Goal: Information Seeking & Learning: Understand process/instructions

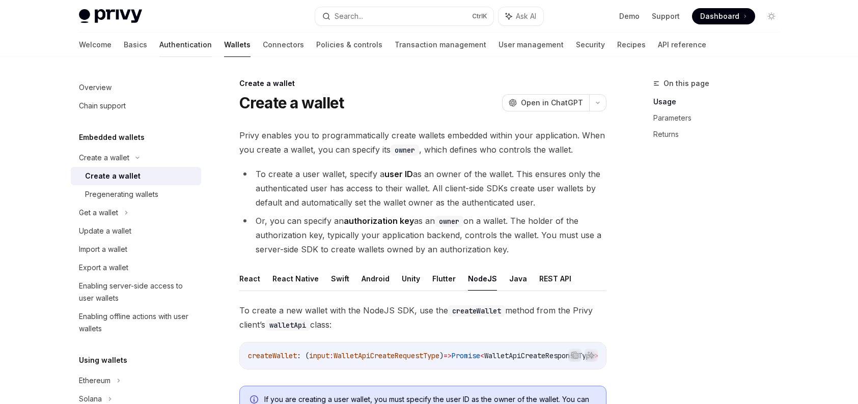
scroll to position [431, 0]
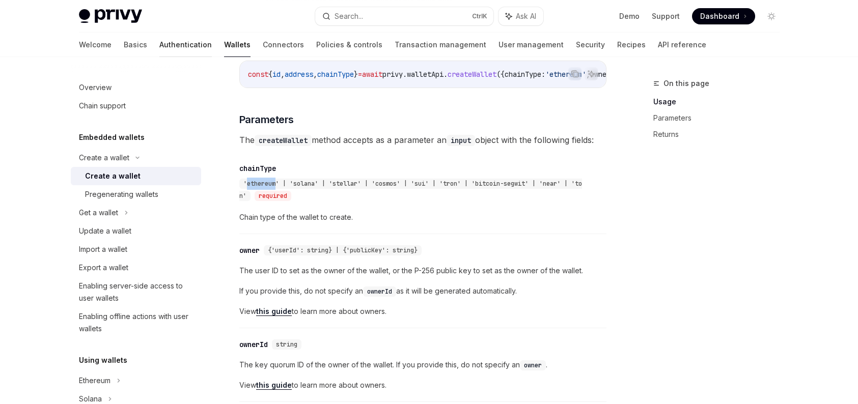
click at [159, 44] on link "Authentication" at bounding box center [185, 45] width 52 height 24
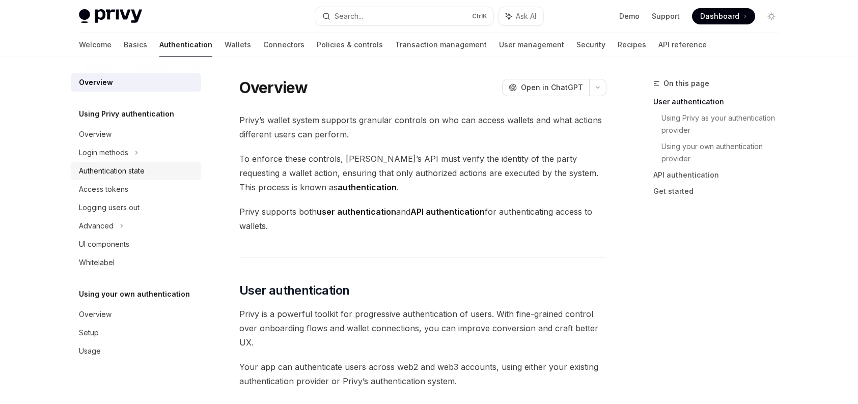
click at [154, 173] on div "Authentication state" at bounding box center [137, 171] width 116 height 12
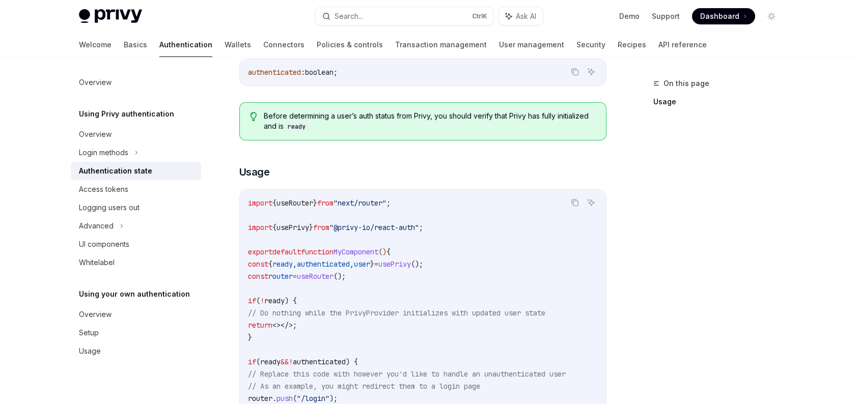
scroll to position [255, 0]
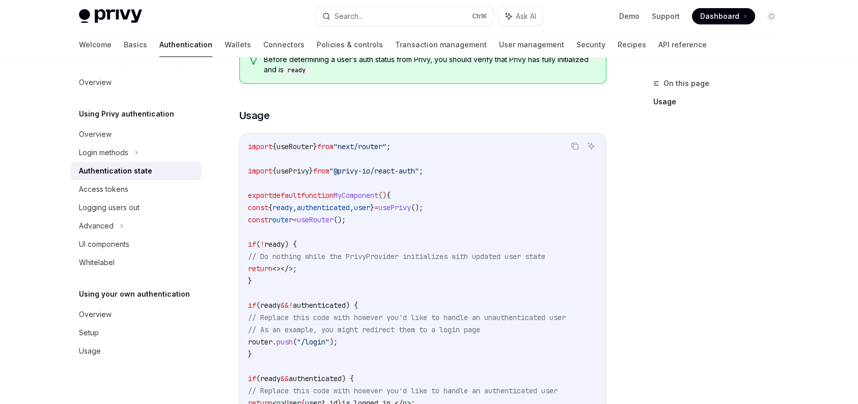
click at [374, 207] on span "}" at bounding box center [372, 207] width 4 height 9
copy code "const { ready , authenticated , user } = usePrivy ();"
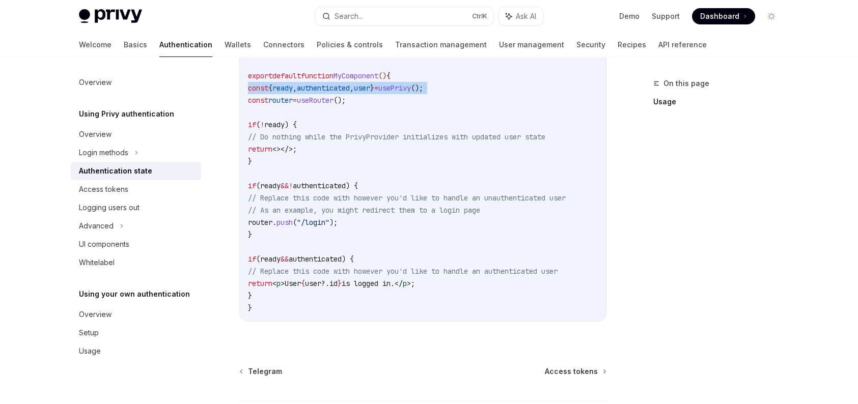
scroll to position [356, 0]
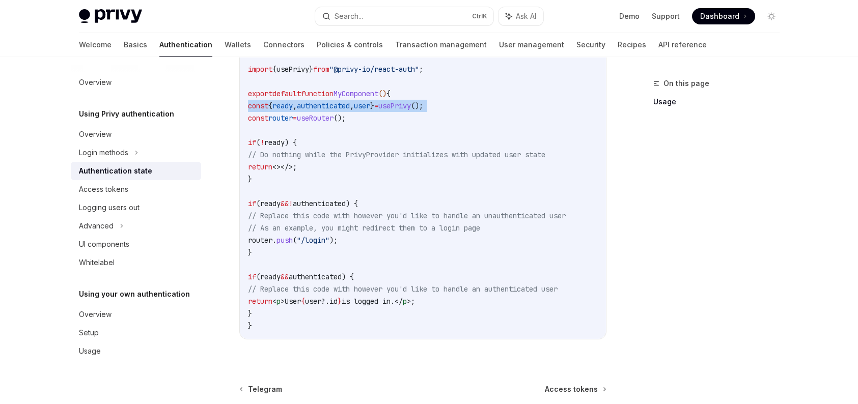
click at [290, 102] on span "ready" at bounding box center [282, 105] width 20 height 9
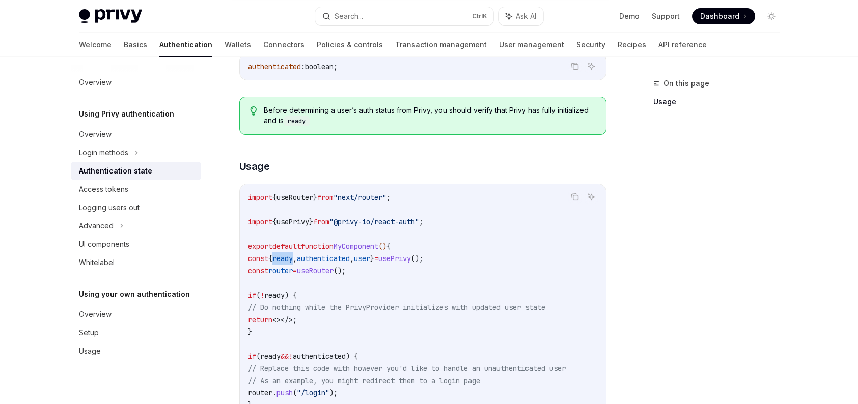
scroll to position [306, 0]
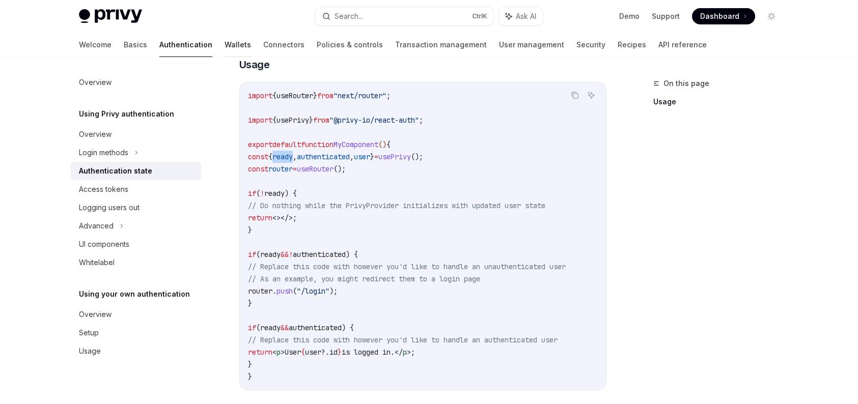
click at [225, 41] on link "Wallets" at bounding box center [238, 45] width 26 height 24
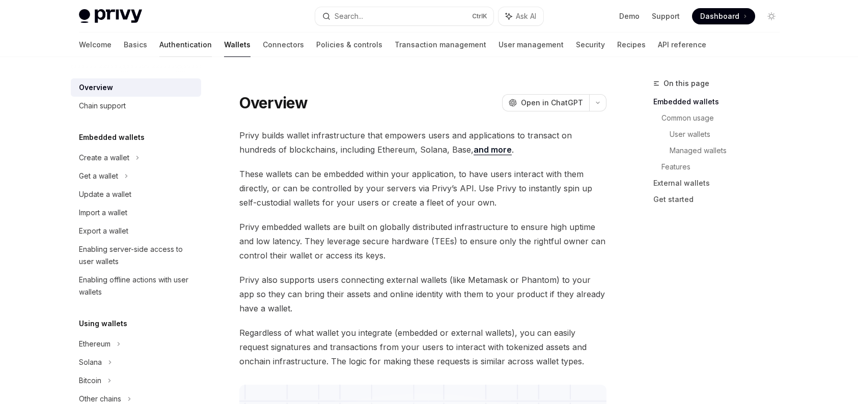
click at [161, 44] on link "Authentication" at bounding box center [185, 45] width 52 height 24
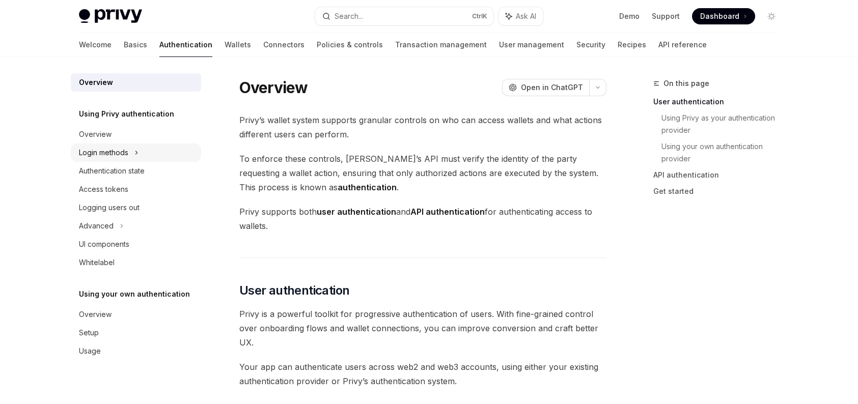
click at [139, 147] on icon at bounding box center [136, 153] width 4 height 12
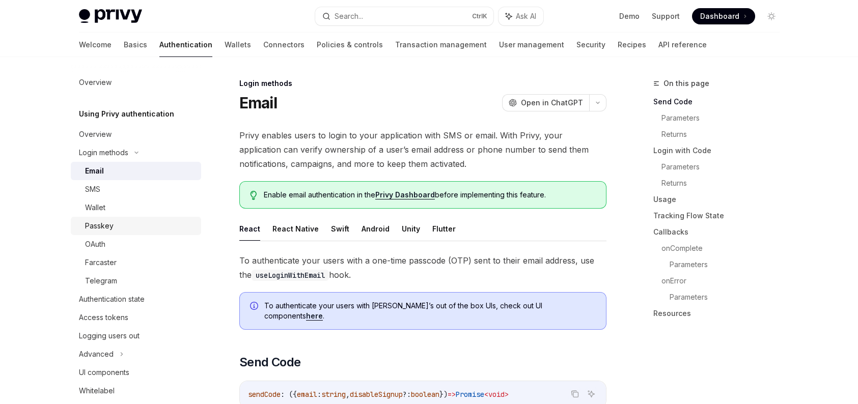
click at [115, 224] on div "Passkey" at bounding box center [140, 226] width 110 height 12
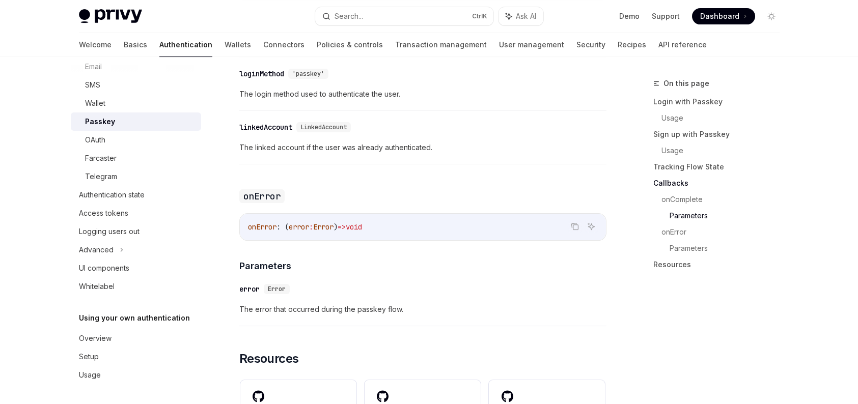
scroll to position [105, 0]
click at [120, 253] on icon at bounding box center [122, 249] width 4 height 12
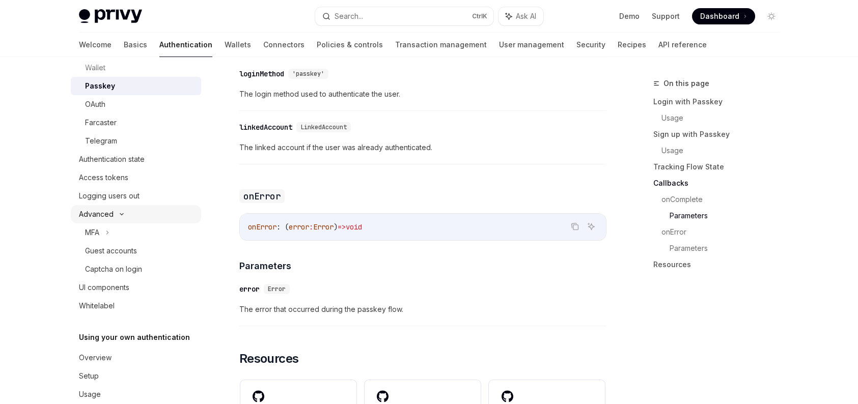
scroll to position [156, 0]
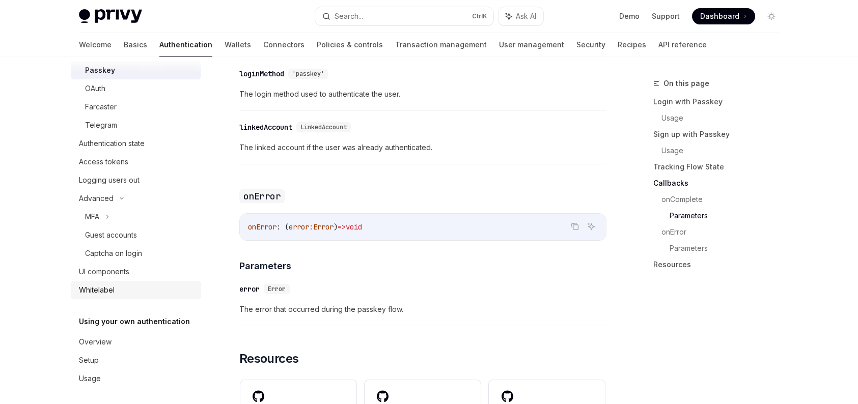
click at [118, 291] on div "Whitelabel" at bounding box center [137, 290] width 116 height 12
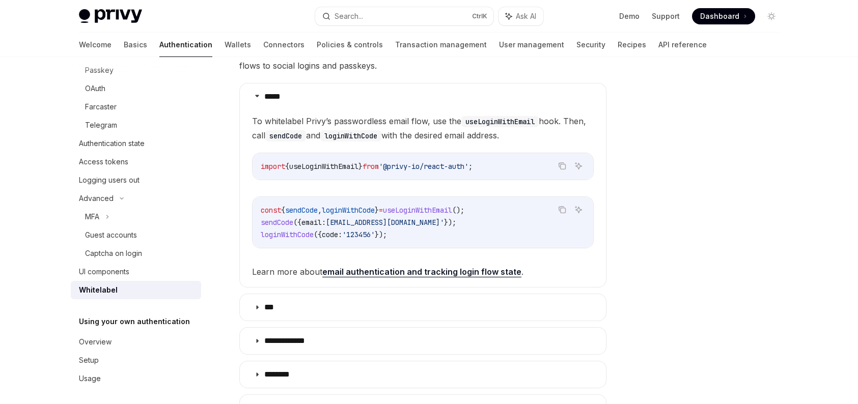
scroll to position [306, 0]
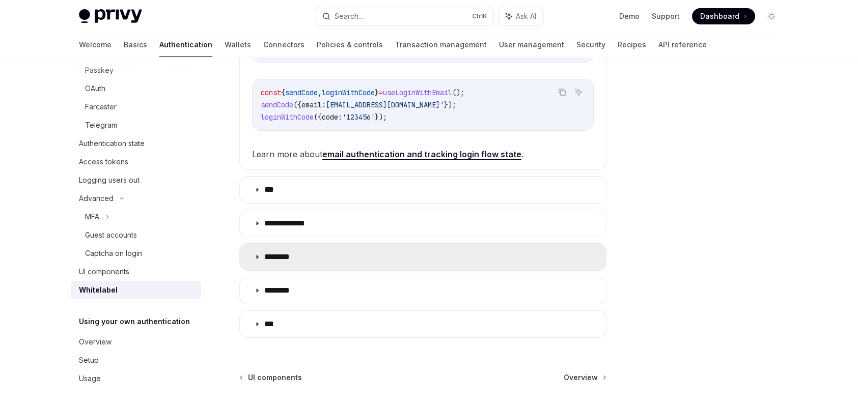
click at [339, 256] on summary "********" at bounding box center [423, 257] width 366 height 26
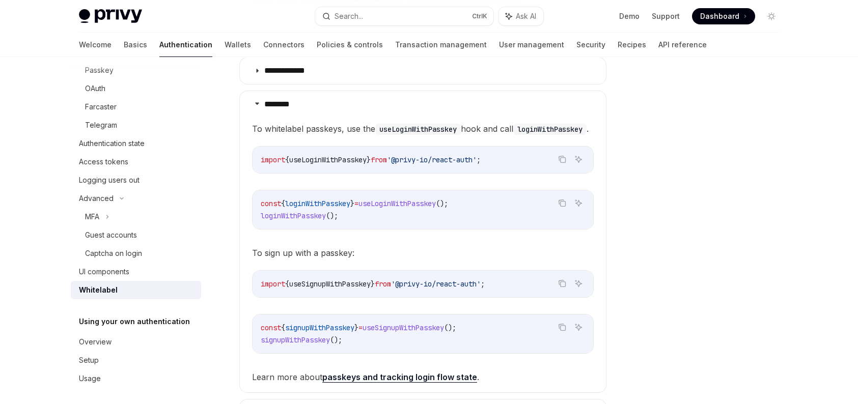
scroll to position [662, 0]
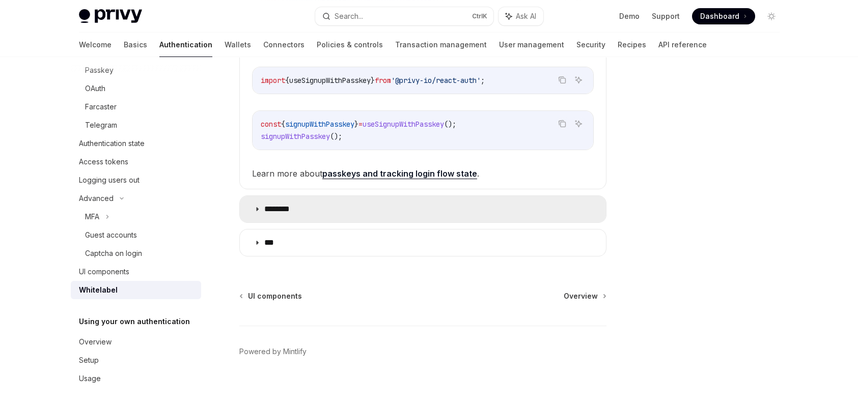
click at [299, 212] on summary "********" at bounding box center [423, 209] width 366 height 26
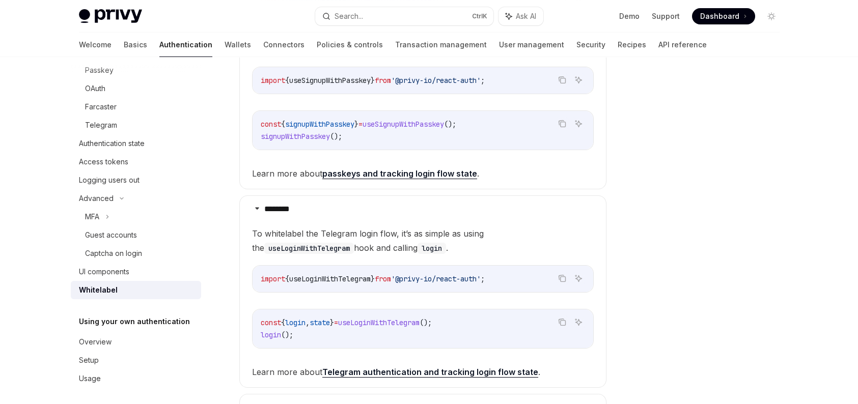
scroll to position [713, 0]
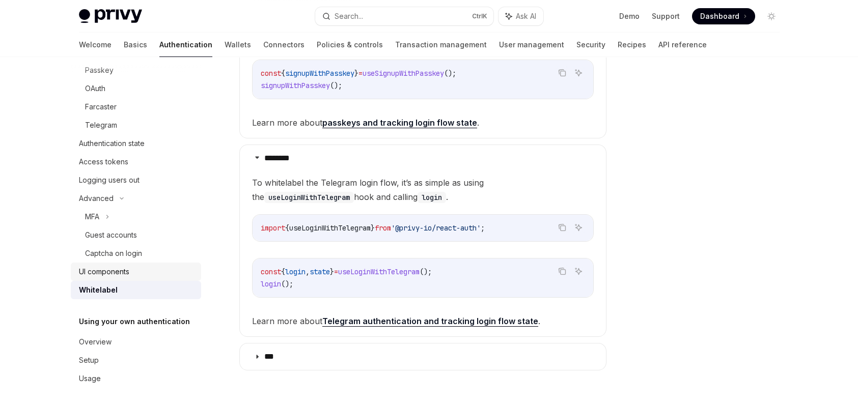
click at [100, 271] on div "UI components" at bounding box center [104, 272] width 50 height 12
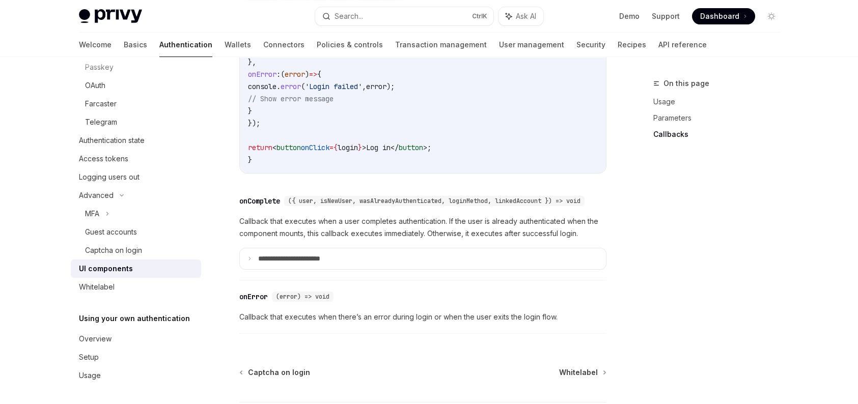
scroll to position [159, 0]
click at [225, 46] on link "Wallets" at bounding box center [238, 45] width 26 height 24
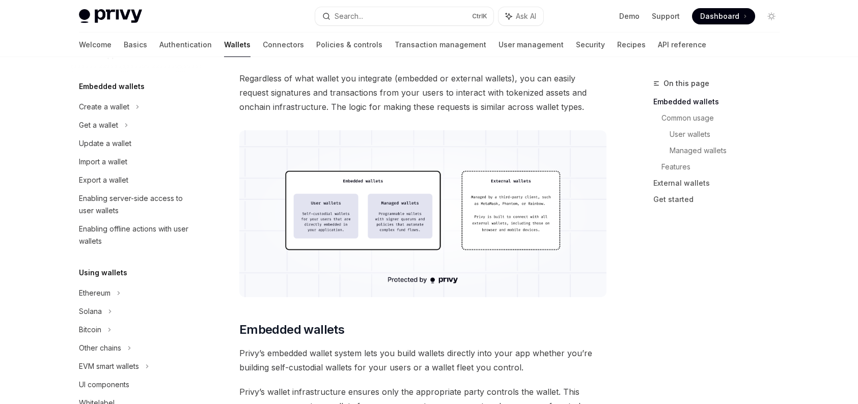
scroll to position [458, 0]
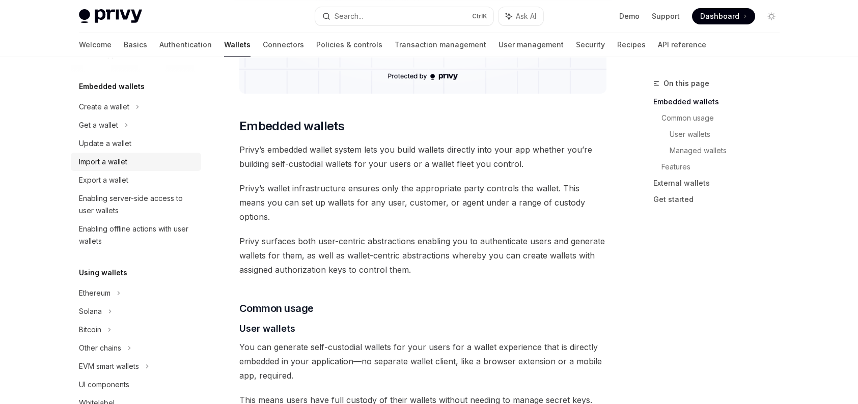
click at [120, 158] on div "Import a wallet" at bounding box center [103, 162] width 48 height 12
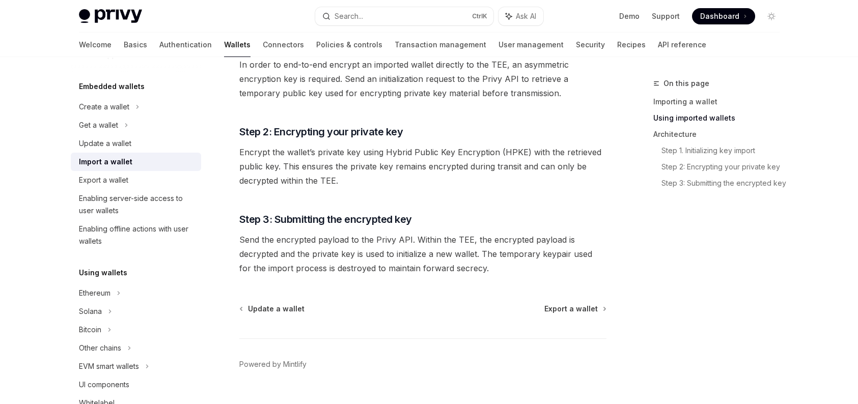
scroll to position [815, 0]
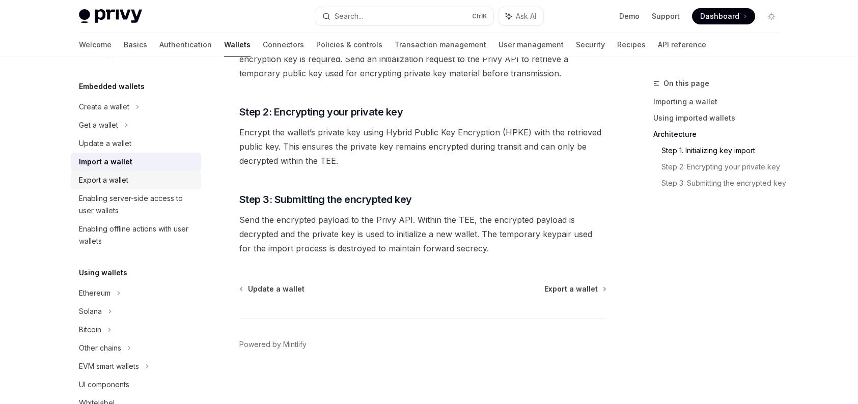
click at [102, 180] on div "Export a wallet" at bounding box center [103, 180] width 49 height 12
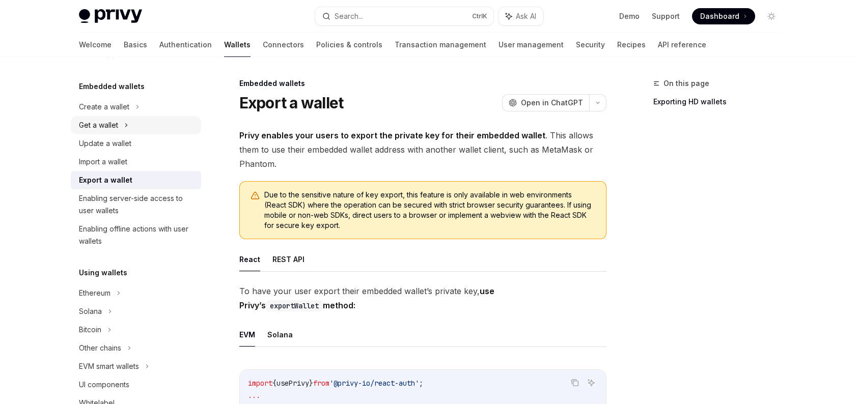
click at [129, 124] on div "Get a wallet" at bounding box center [136, 125] width 130 height 18
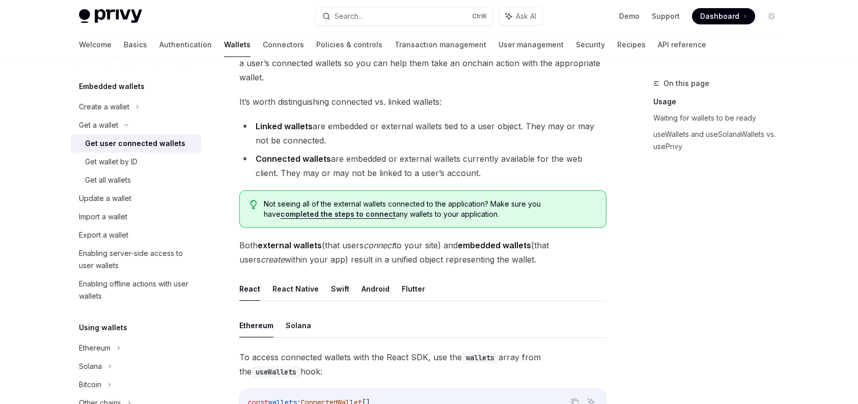
scroll to position [102, 0]
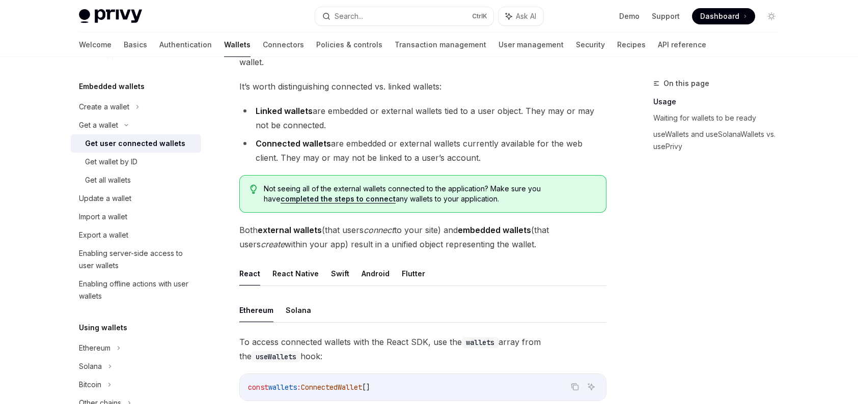
click at [580, 182] on div "Not seeing all of the external wallets connected to the application? Make sure …" at bounding box center [422, 194] width 367 height 38
click at [396, 195] on link "completed the steps to connect" at bounding box center [338, 199] width 115 height 9
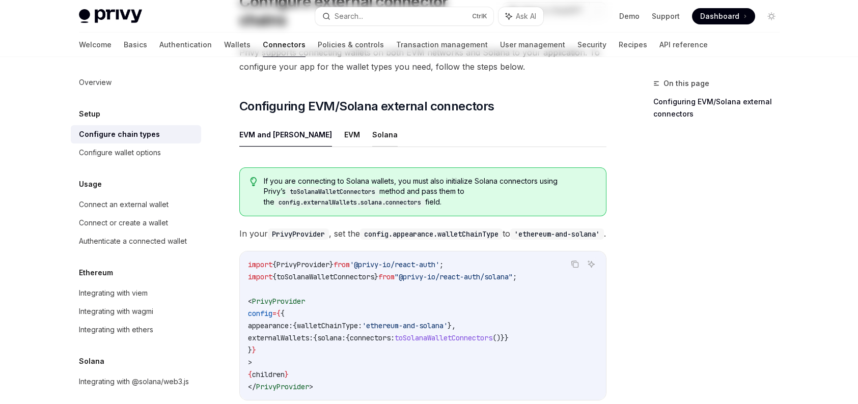
scroll to position [102, 0]
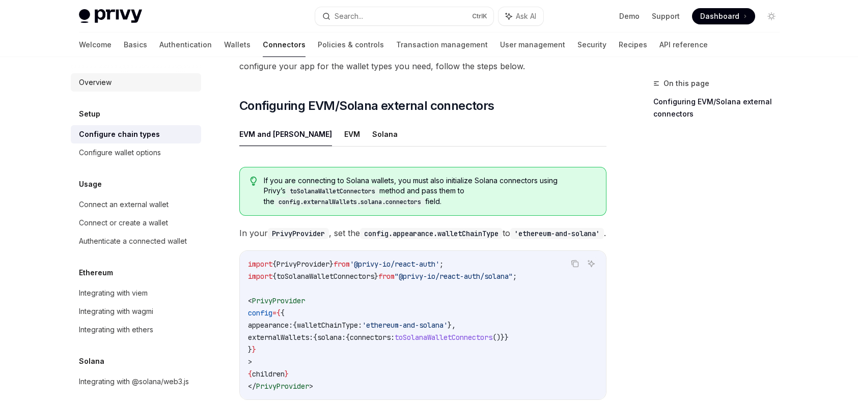
click at [116, 87] on div "Overview" at bounding box center [137, 82] width 116 height 12
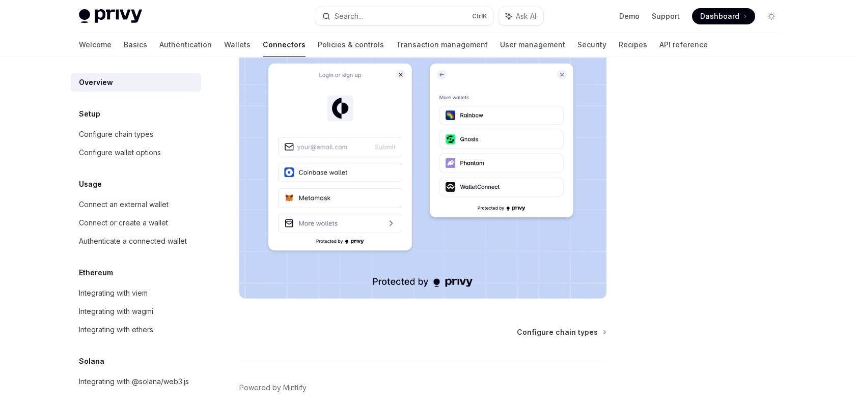
scroll to position [146, 0]
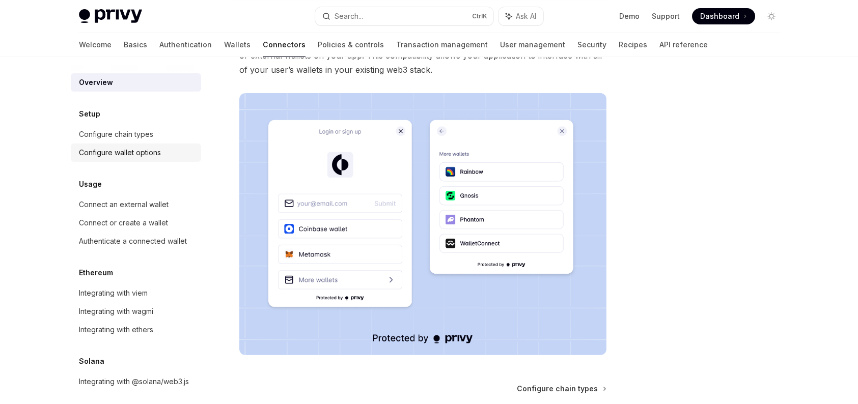
click at [149, 150] on div "Configure wallet options" at bounding box center [120, 153] width 82 height 12
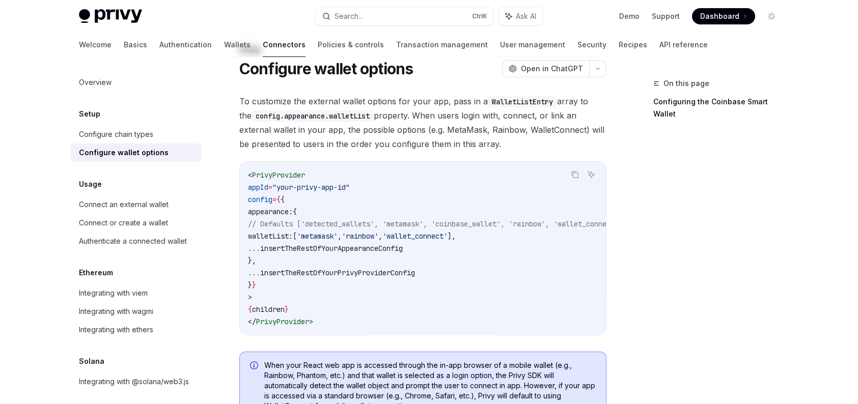
scroll to position [51, 0]
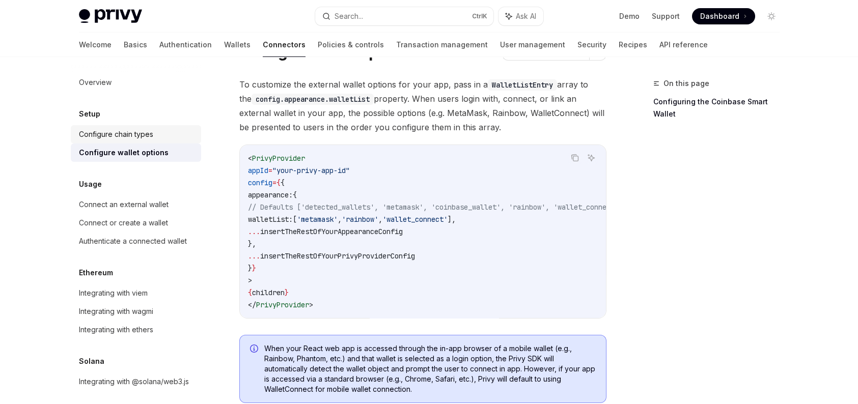
click at [100, 132] on div "Configure chain types" at bounding box center [116, 134] width 74 height 12
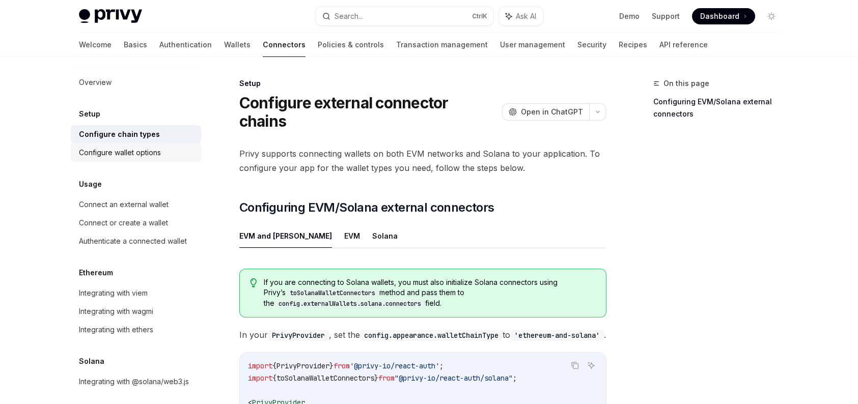
click at [136, 147] on div "Configure wallet options" at bounding box center [120, 153] width 82 height 12
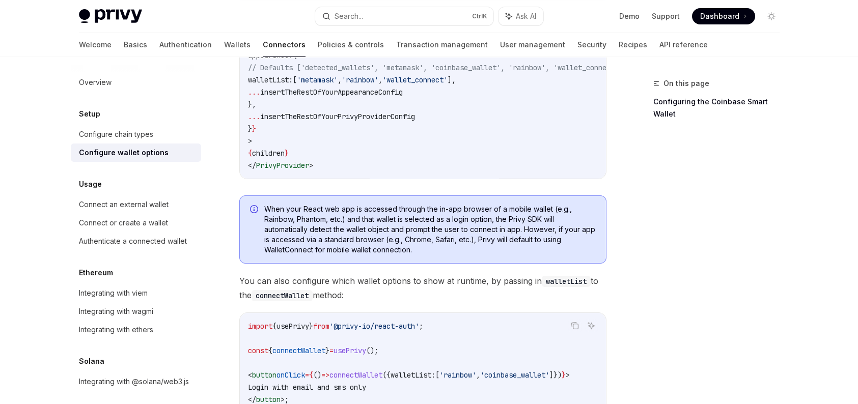
scroll to position [204, 0]
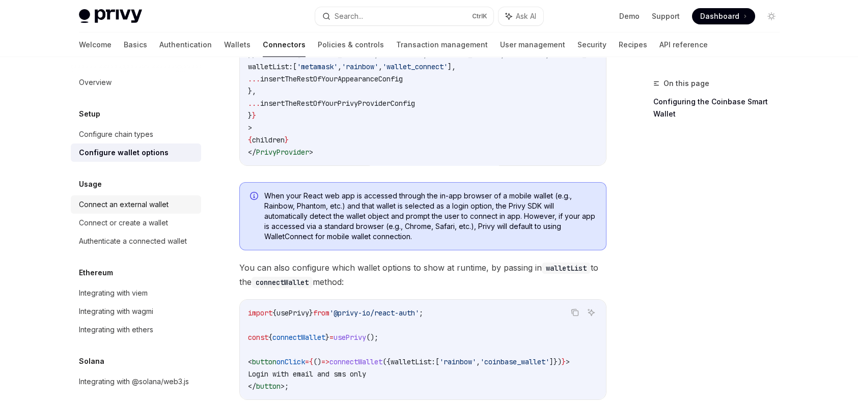
click at [105, 205] on div "Connect an external wallet" at bounding box center [124, 205] width 90 height 12
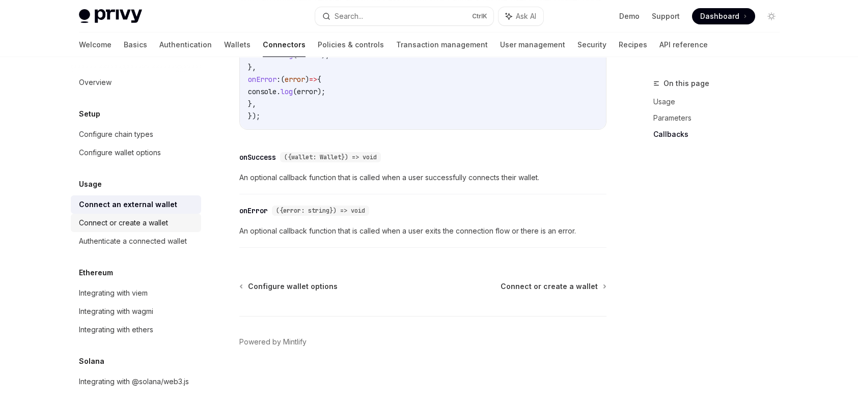
click at [149, 230] on link "Connect or create a wallet" at bounding box center [136, 223] width 130 height 18
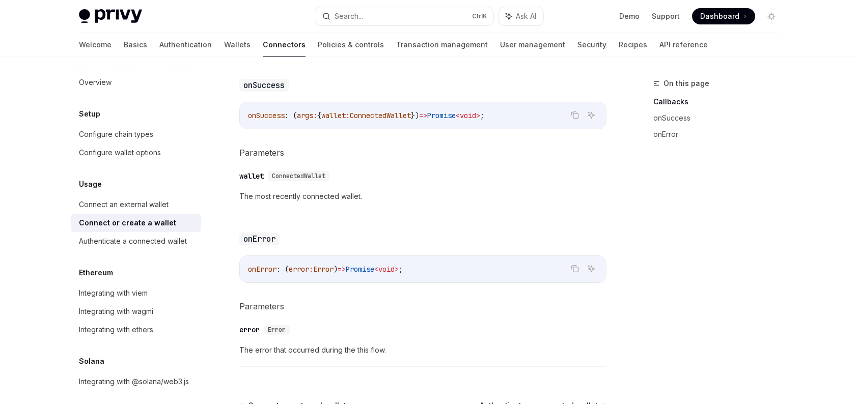
scroll to position [509, 0]
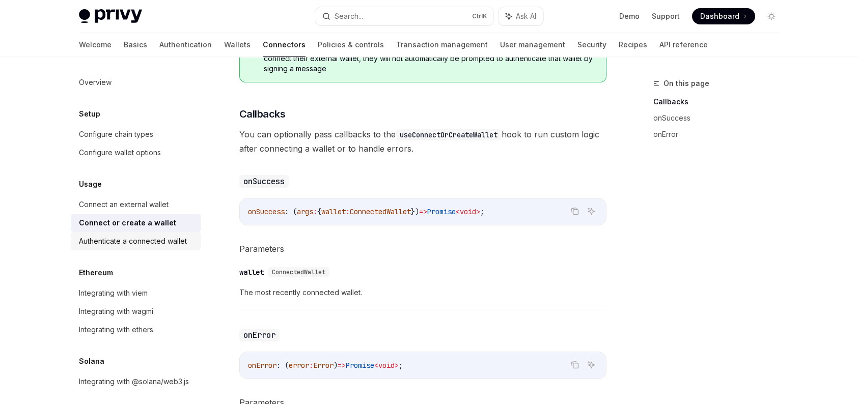
click at [148, 240] on div "Authenticate a connected wallet" at bounding box center [133, 241] width 108 height 12
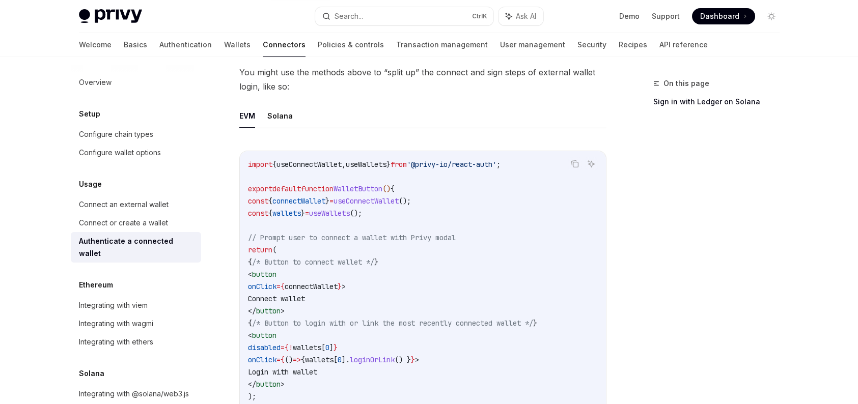
scroll to position [346, 0]
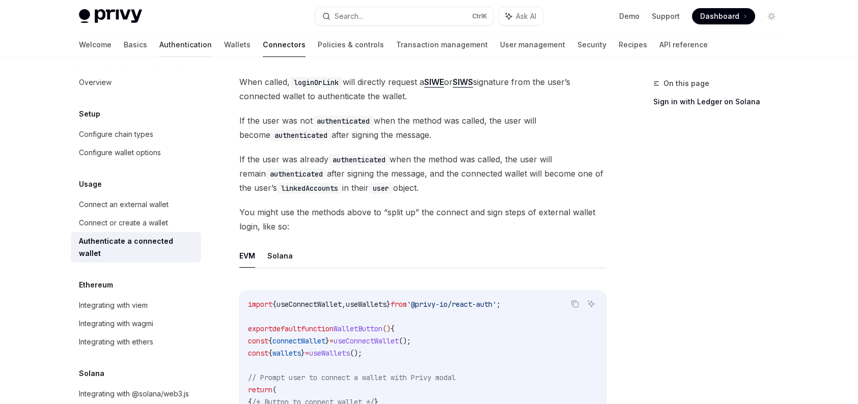
click at [159, 43] on link "Authentication" at bounding box center [185, 45] width 52 height 24
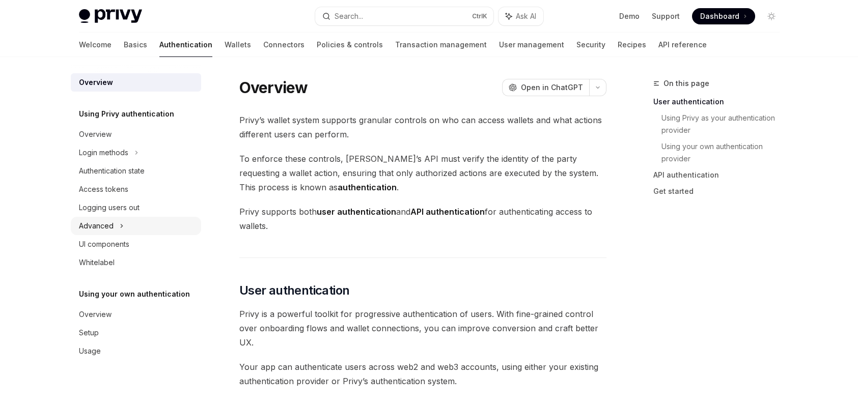
click at [130, 222] on div "Advanced" at bounding box center [136, 226] width 130 height 18
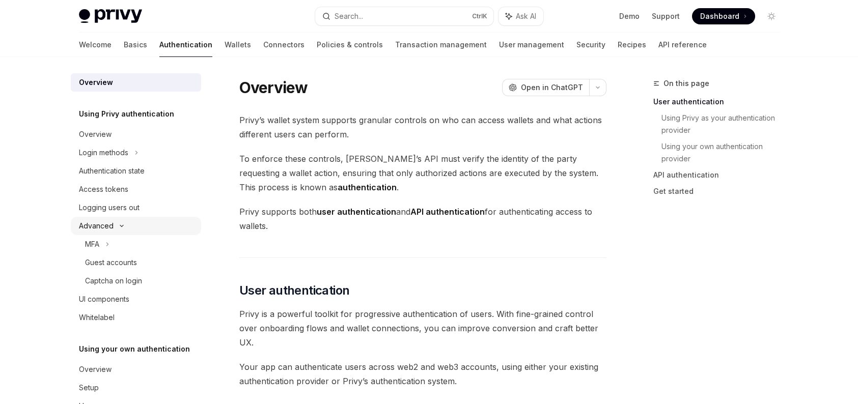
click at [130, 222] on div "Advanced" at bounding box center [136, 226] width 130 height 18
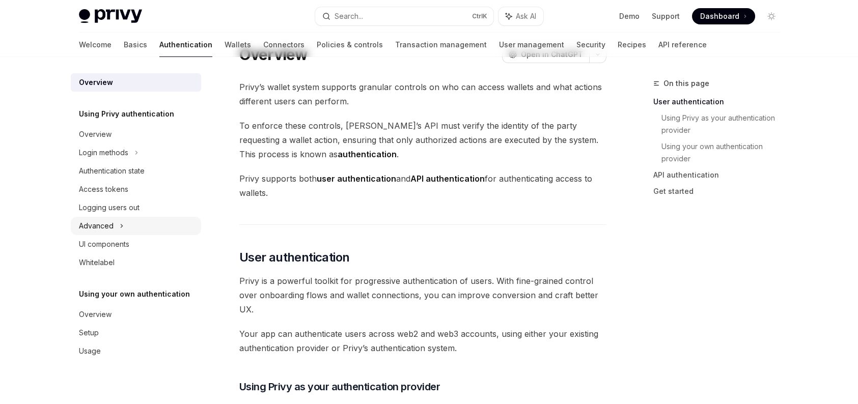
scroll to position [51, 0]
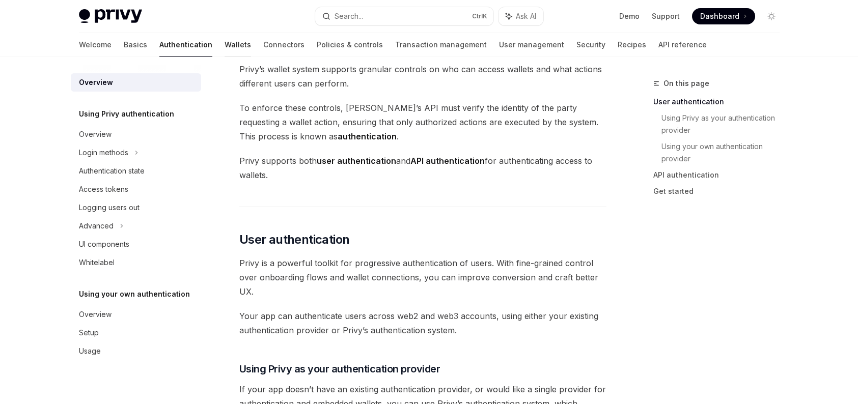
click at [225, 51] on link "Wallets" at bounding box center [238, 45] width 26 height 24
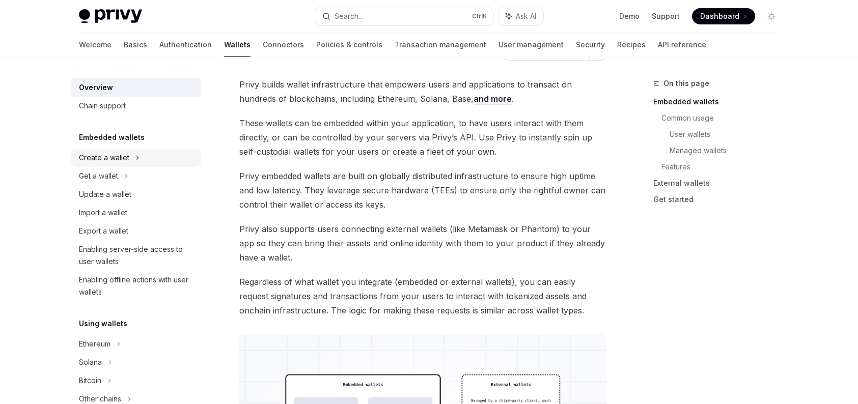
click at [131, 162] on div "Create a wallet" at bounding box center [136, 158] width 130 height 18
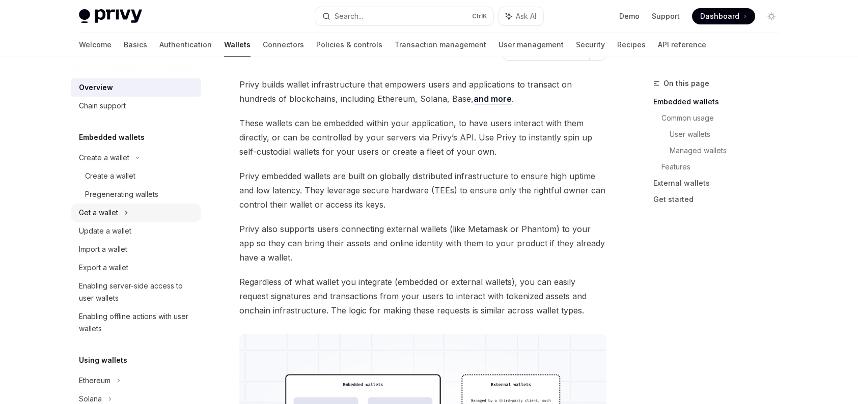
click at [129, 211] on div "Get a wallet" at bounding box center [136, 213] width 130 height 18
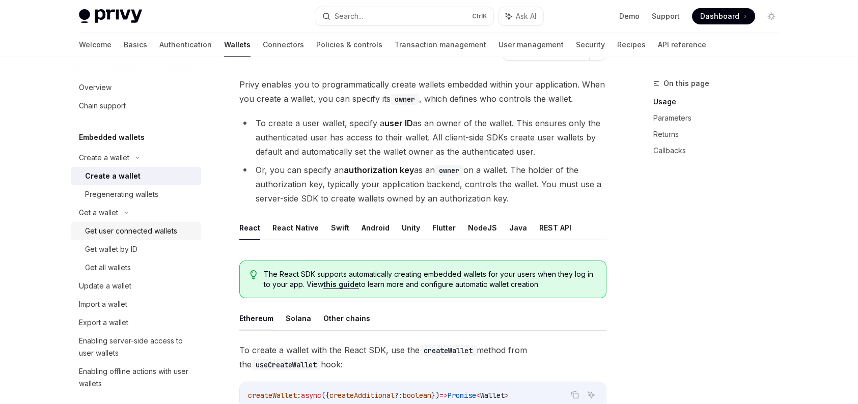
click at [139, 235] on div "Get user connected wallets" at bounding box center [131, 231] width 92 height 12
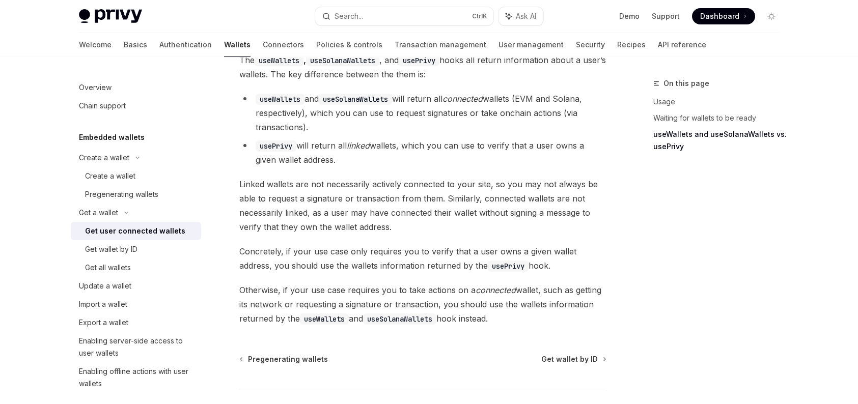
scroll to position [917, 0]
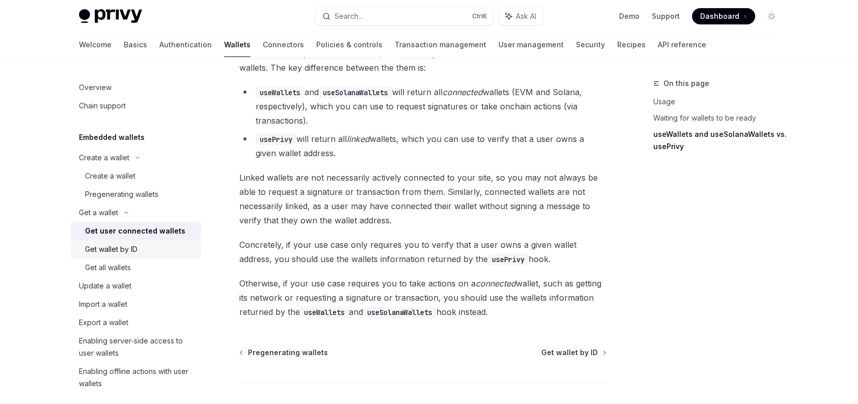
click at [159, 251] on div "Get wallet by ID" at bounding box center [140, 249] width 110 height 12
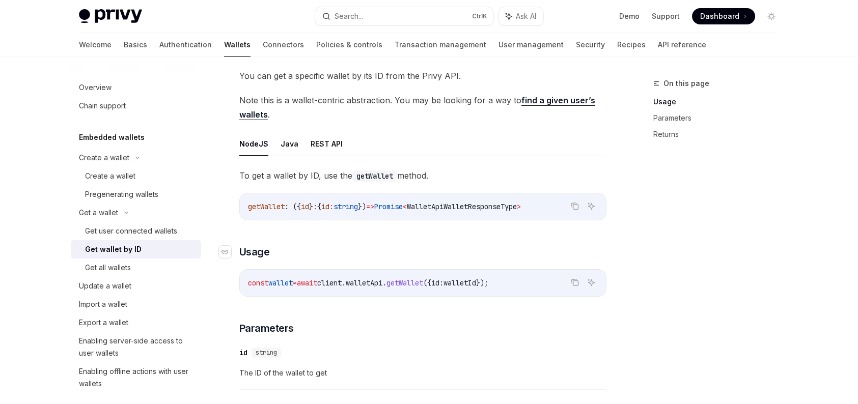
scroll to position [102, 0]
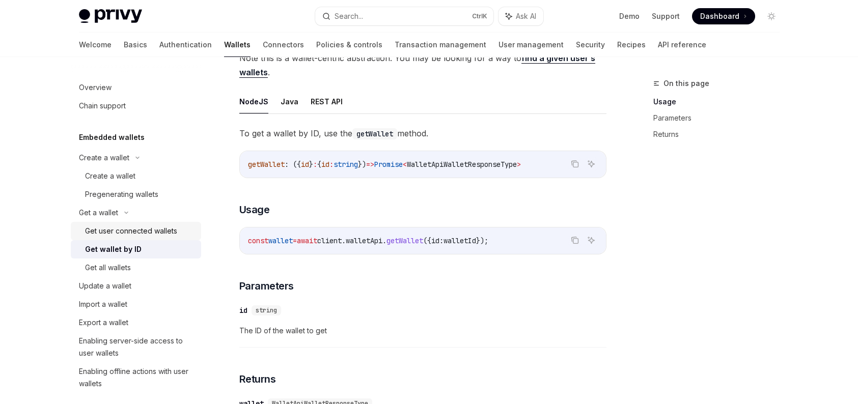
click at [154, 234] on div "Get user connected wallets" at bounding box center [131, 231] width 92 height 12
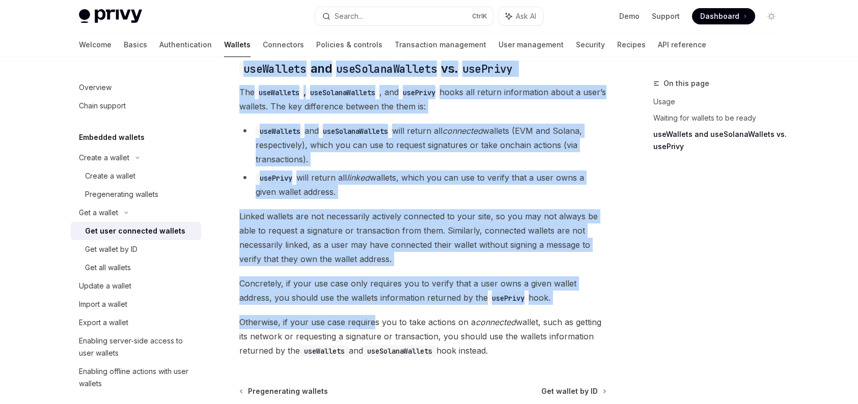
scroll to position [971, 0]
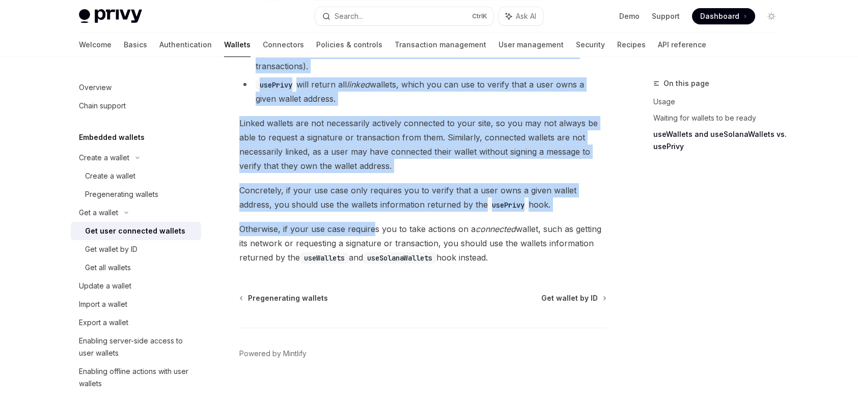
drag, startPoint x: 239, startPoint y: 99, endPoint x: 519, endPoint y: 244, distance: 315.9
copy div "Get user connected wallets OpenAI Open in ChatGPT OpenAI Open in ChatGPT A user…"
click at [129, 255] on div "Get wallet by ID" at bounding box center [111, 249] width 52 height 12
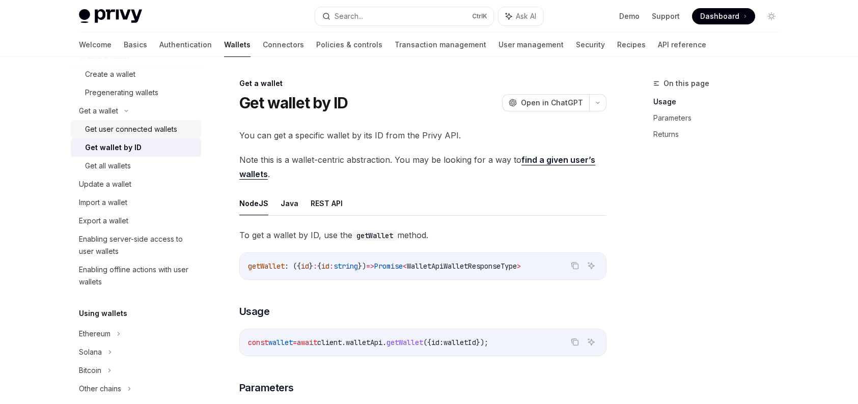
click at [120, 127] on div "Get user connected wallets" at bounding box center [131, 129] width 92 height 12
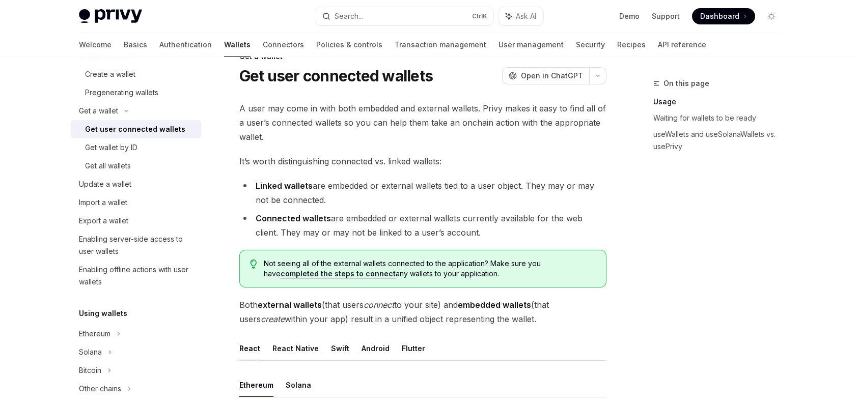
scroll to position [51, 0]
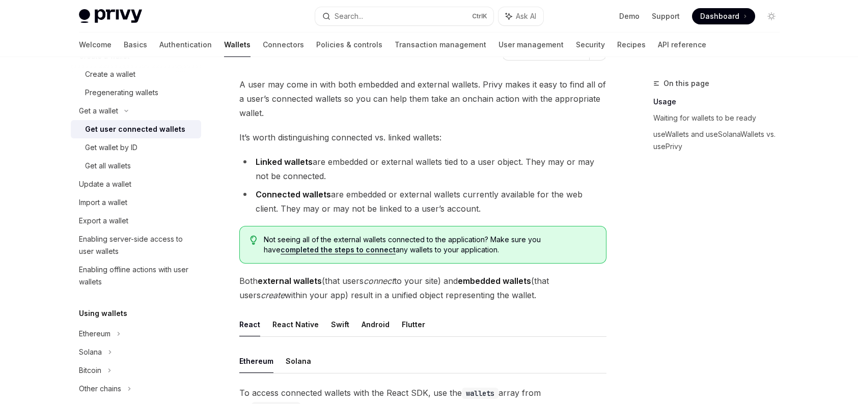
click at [309, 252] on link "completed the steps to connect" at bounding box center [338, 249] width 115 height 9
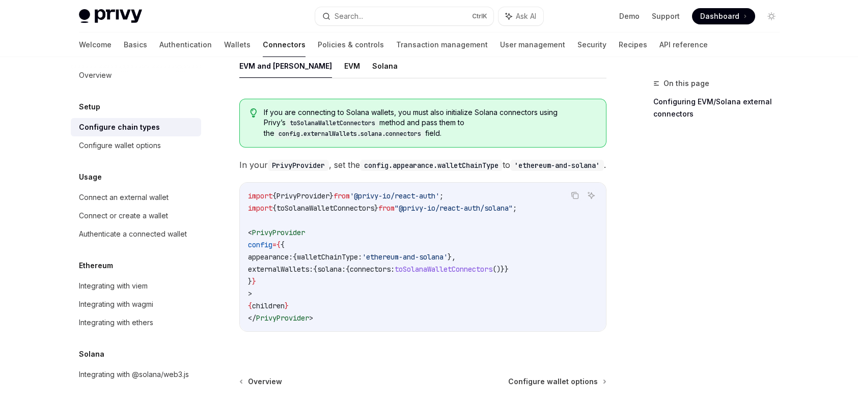
scroll to position [51, 0]
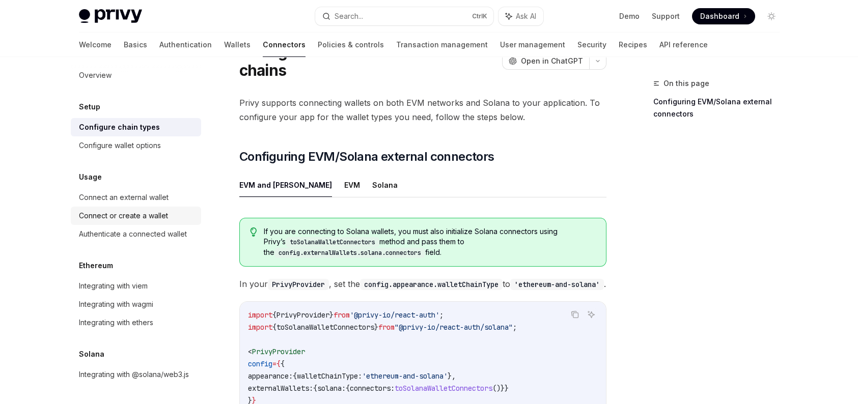
click at [138, 210] on div "Connect or create a wallet" at bounding box center [123, 216] width 89 height 12
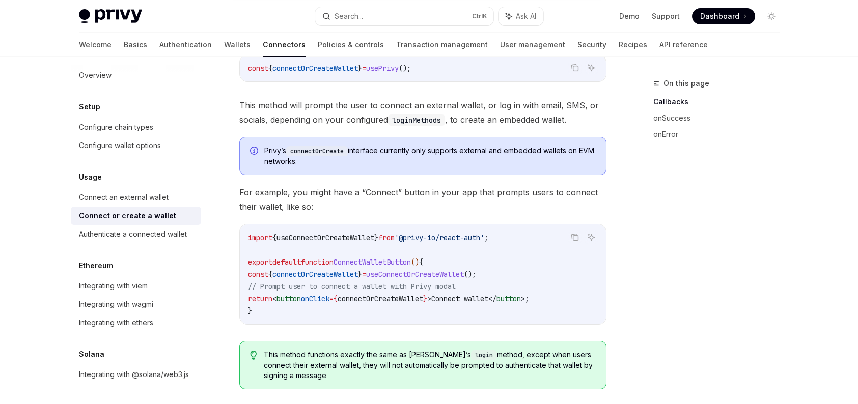
scroll to position [204, 0]
click at [133, 228] on div "Authenticate a connected wallet" at bounding box center [133, 234] width 108 height 12
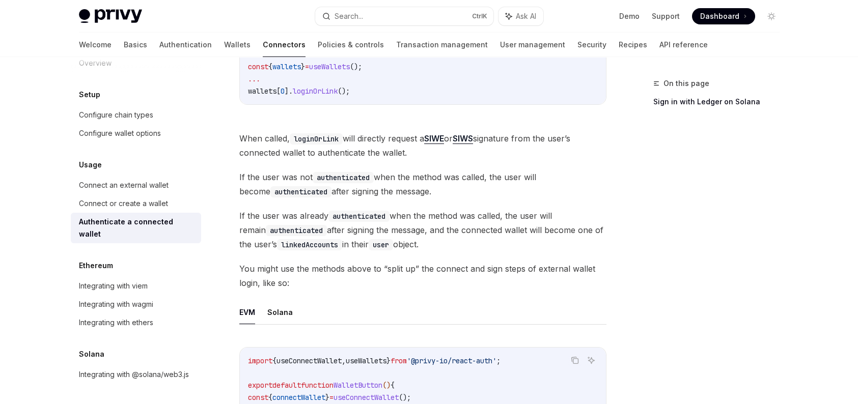
scroll to position [306, 0]
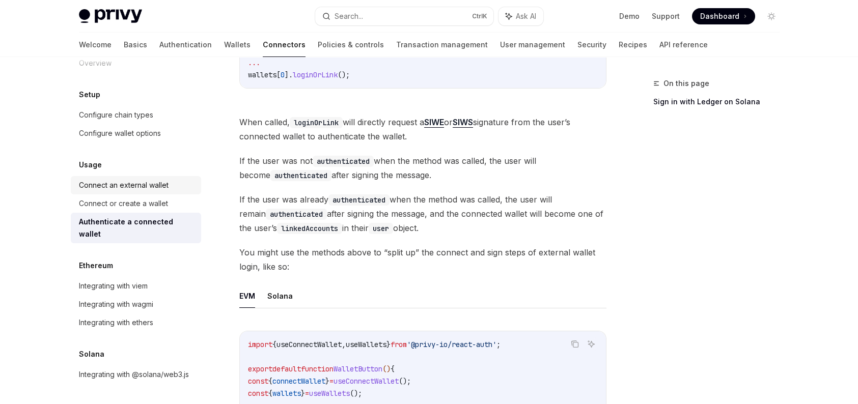
click at [141, 190] on div "Connect an external wallet" at bounding box center [124, 185] width 90 height 12
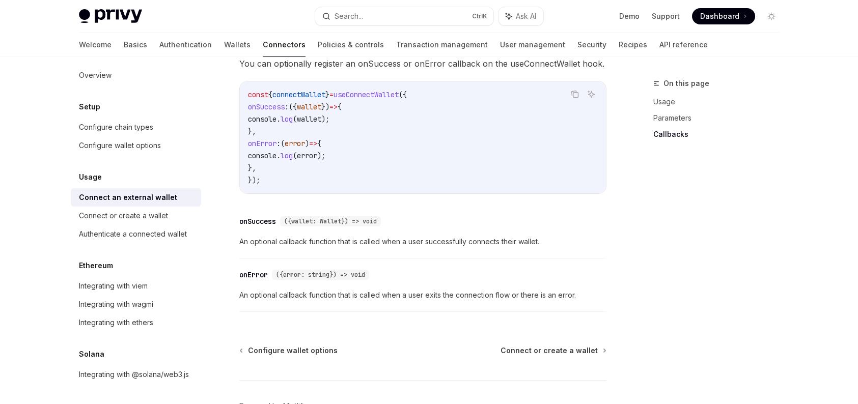
scroll to position [662, 0]
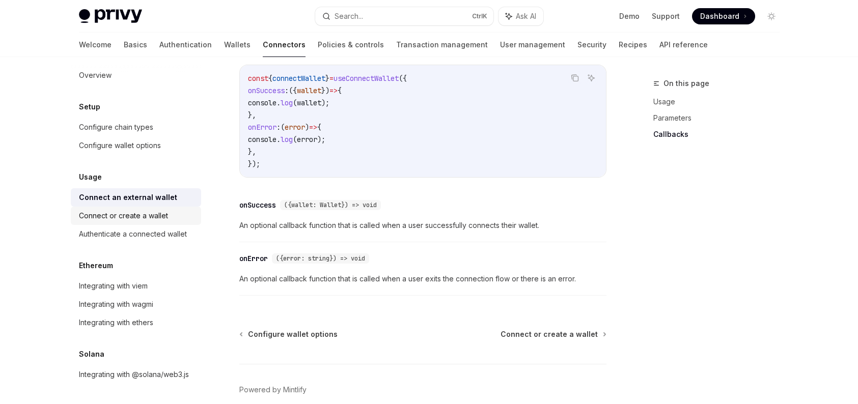
click at [167, 210] on div "Connect or create a wallet" at bounding box center [123, 216] width 89 height 12
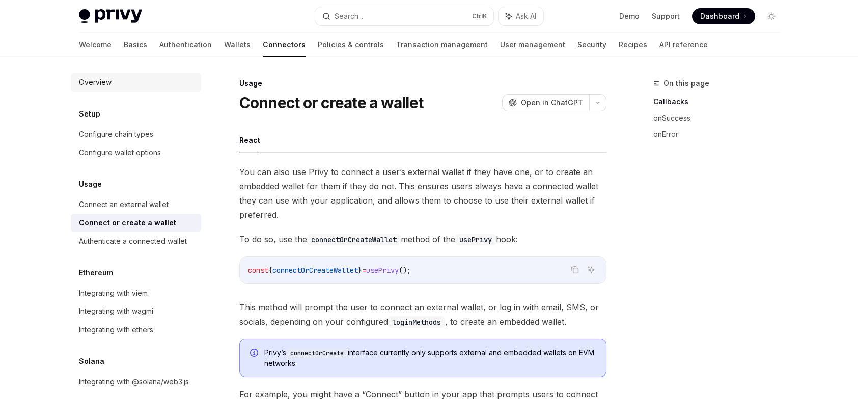
click at [136, 83] on div "Overview" at bounding box center [137, 82] width 116 height 12
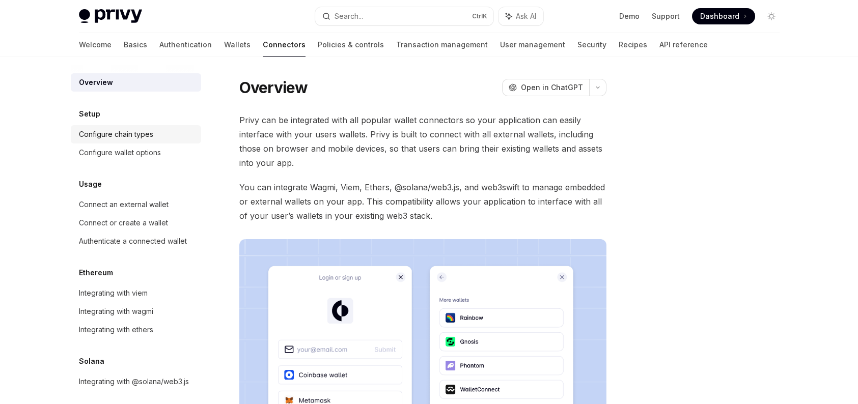
click at [153, 128] on div "Configure chain types" at bounding box center [116, 134] width 74 height 12
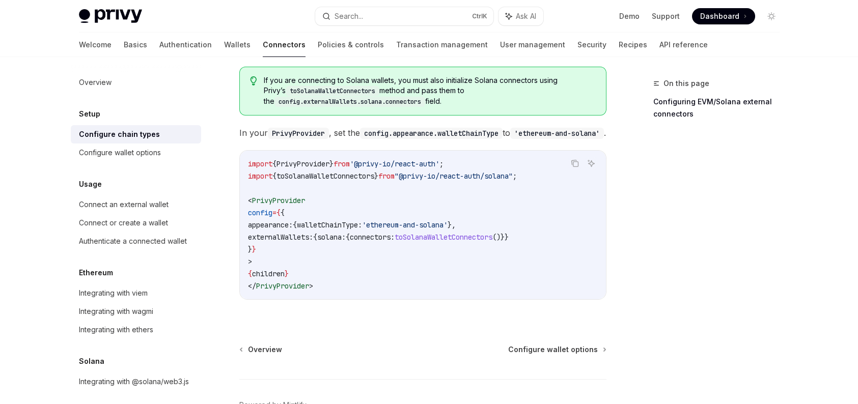
scroll to position [255, 0]
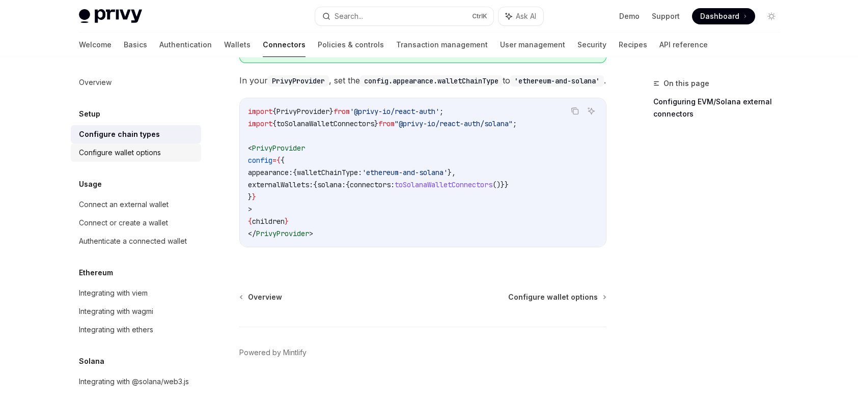
click at [150, 155] on div "Configure wallet options" at bounding box center [120, 153] width 82 height 12
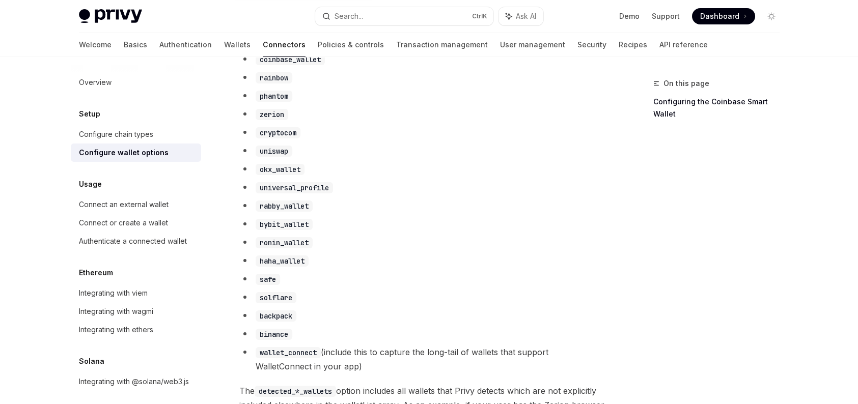
scroll to position [458, 0]
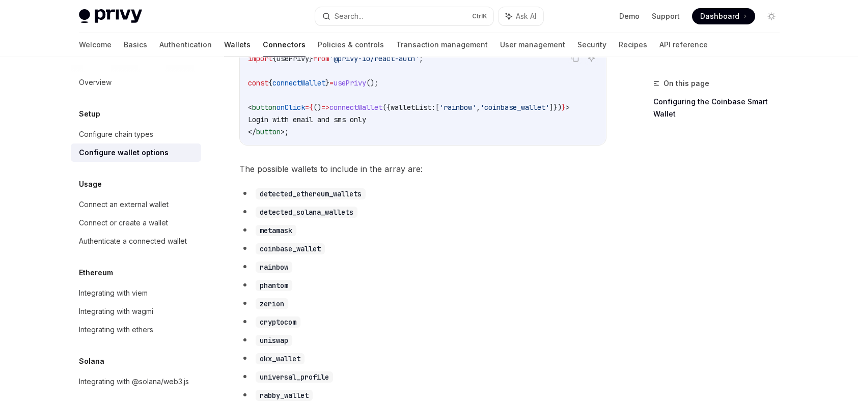
click at [224, 45] on link "Wallets" at bounding box center [237, 45] width 26 height 24
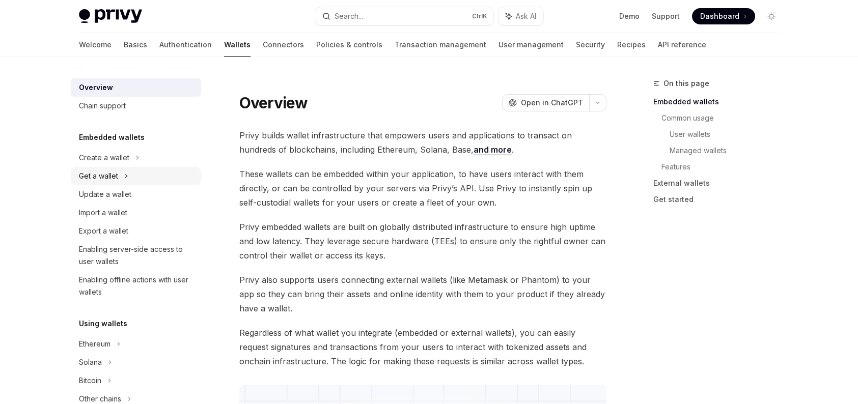
click at [141, 173] on div "Get a wallet" at bounding box center [136, 176] width 130 height 18
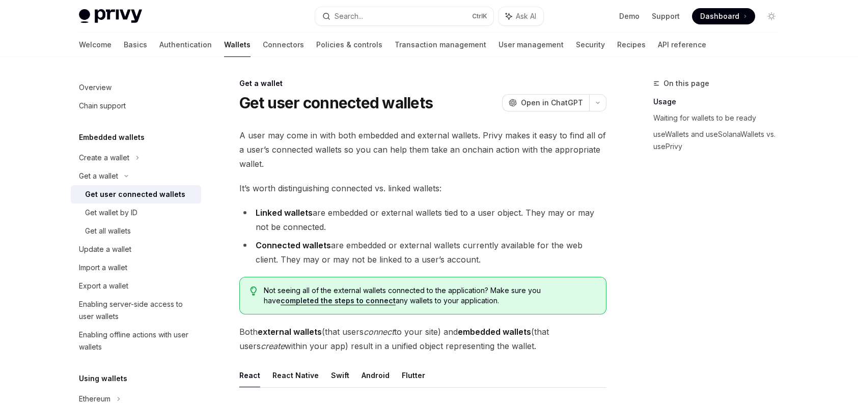
click at [134, 194] on div "Get user connected wallets" at bounding box center [135, 194] width 100 height 12
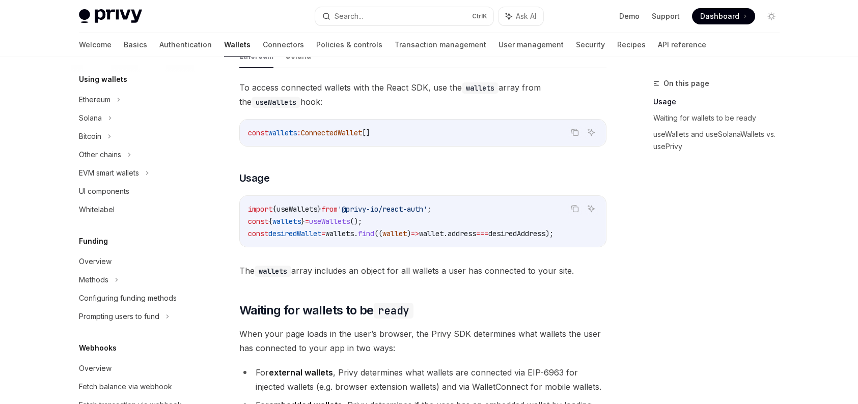
scroll to position [306, 0]
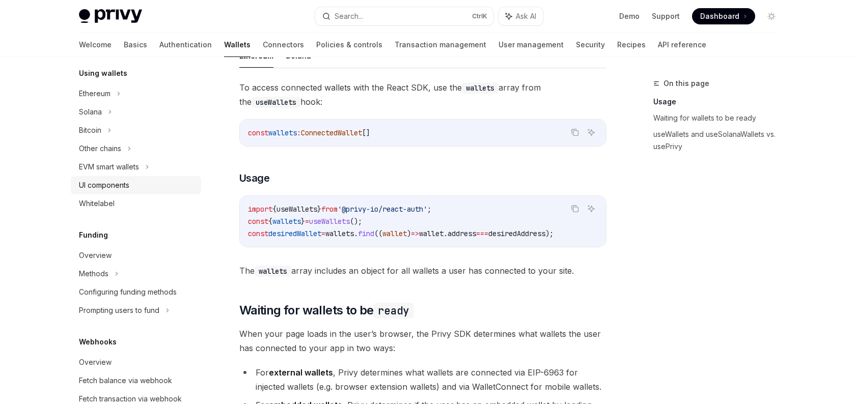
click at [117, 185] on div "UI components" at bounding box center [104, 185] width 50 height 12
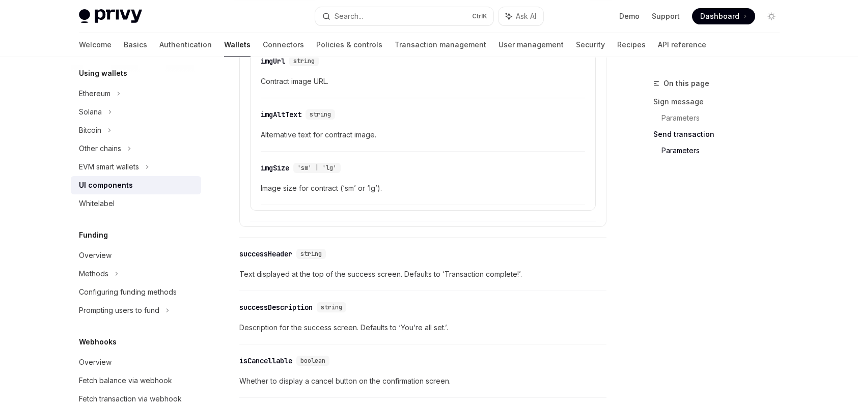
scroll to position [1879, 0]
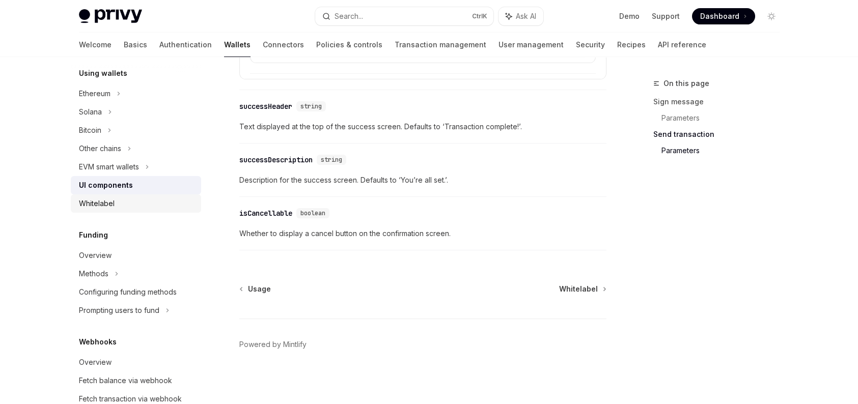
click at [86, 199] on div "Whitelabel" at bounding box center [97, 204] width 36 height 12
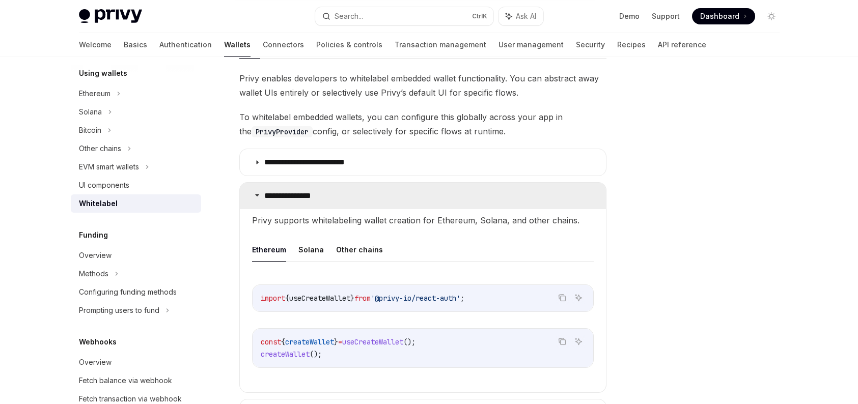
scroll to position [416, 0]
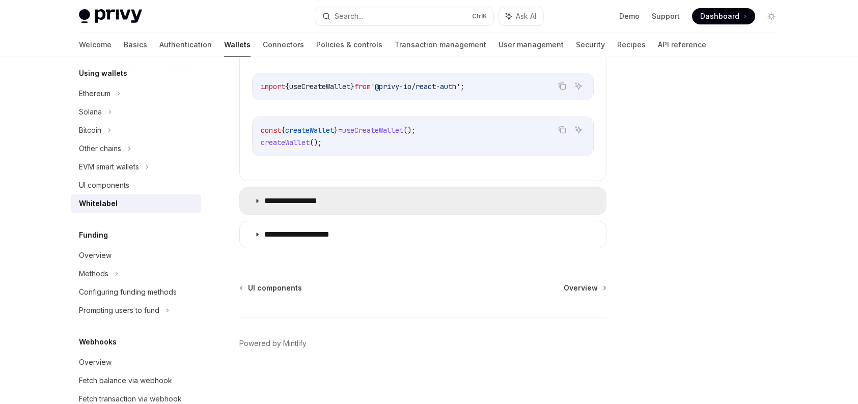
click at [398, 197] on summary "**********" at bounding box center [423, 201] width 366 height 26
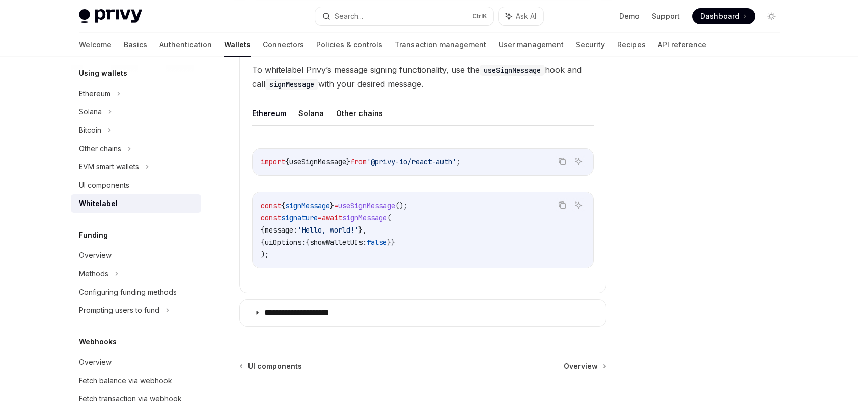
scroll to position [650, 0]
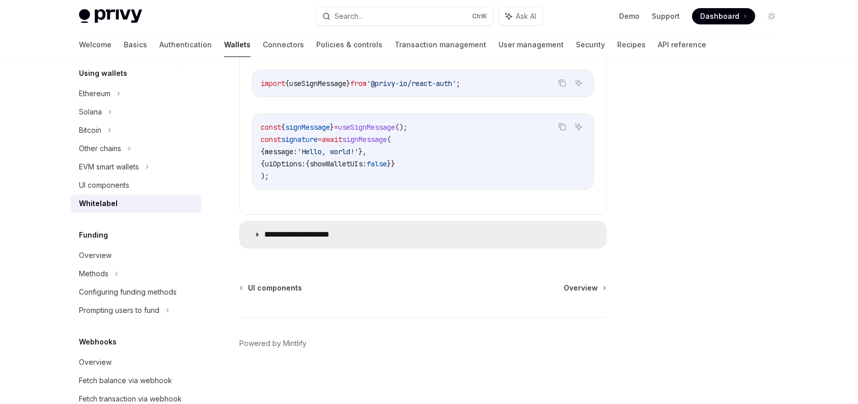
click at [384, 232] on summary "**********" at bounding box center [423, 235] width 366 height 26
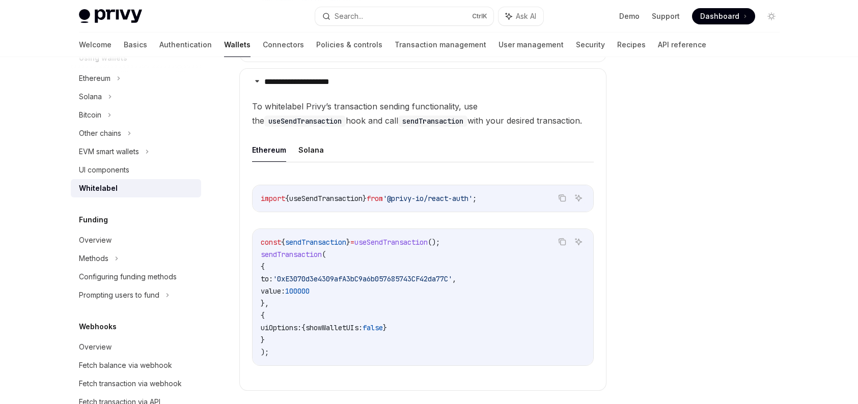
scroll to position [306, 0]
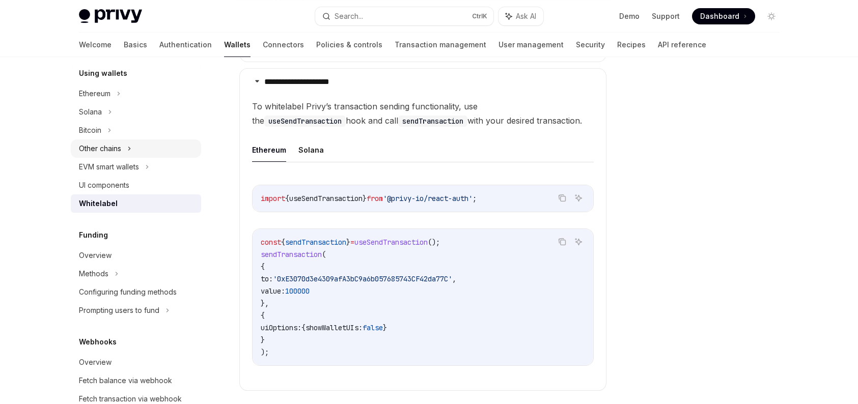
click at [128, 143] on icon at bounding box center [129, 149] width 4 height 12
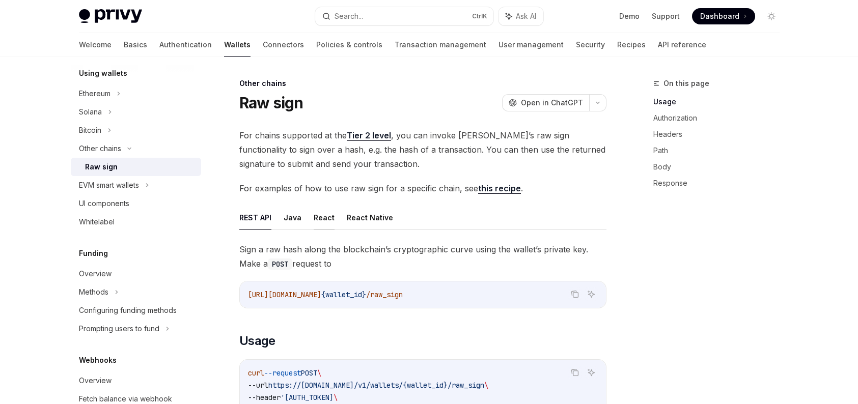
click at [324, 215] on button "React" at bounding box center [324, 218] width 21 height 24
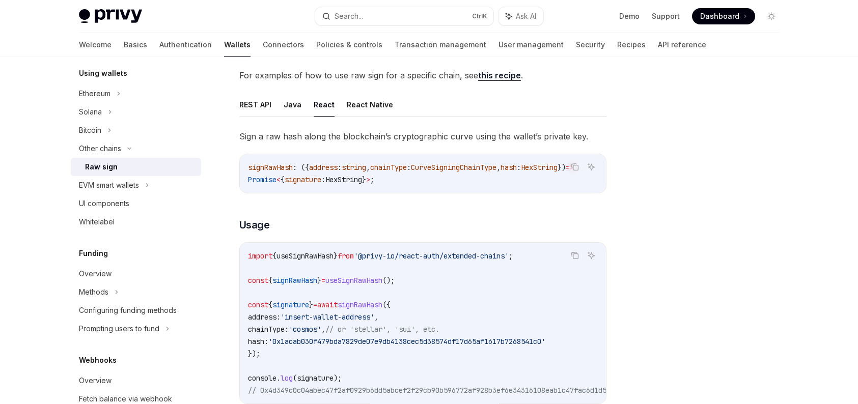
scroll to position [51, 0]
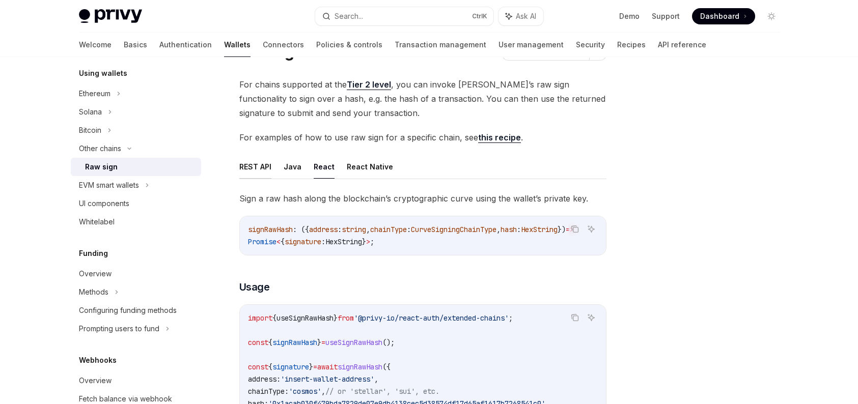
click at [267, 169] on button "REST API" at bounding box center [255, 167] width 32 height 24
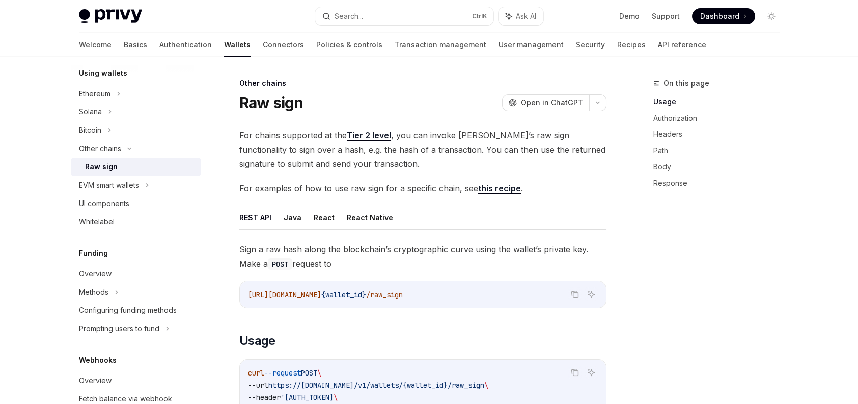
click at [326, 222] on button "React" at bounding box center [324, 218] width 21 height 24
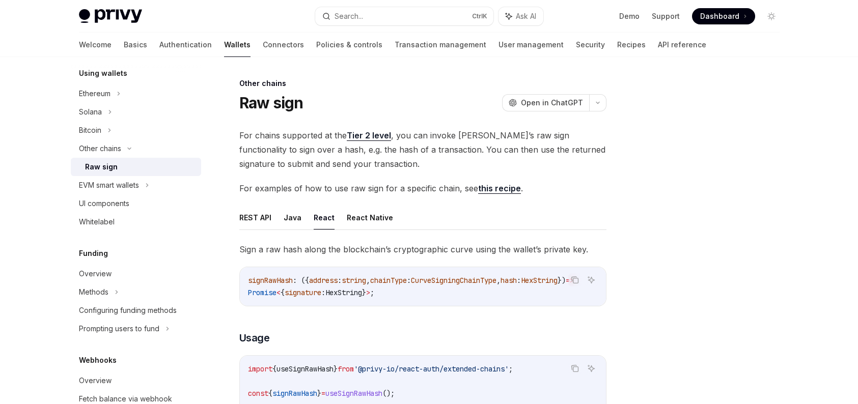
click at [494, 190] on link "this recipe" at bounding box center [499, 188] width 43 height 11
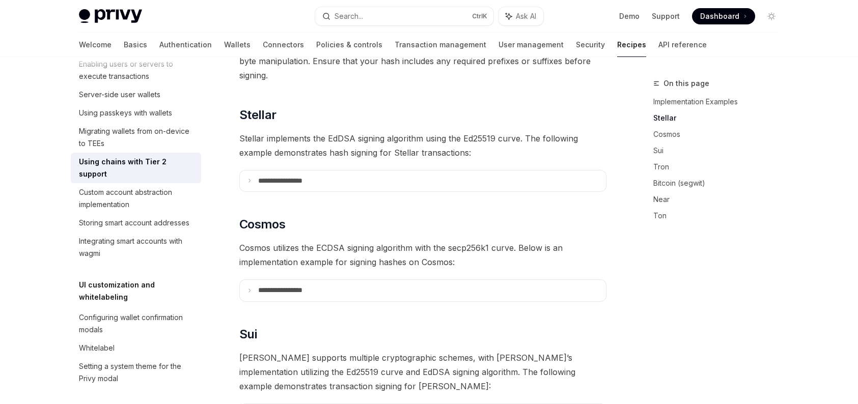
scroll to position [407, 0]
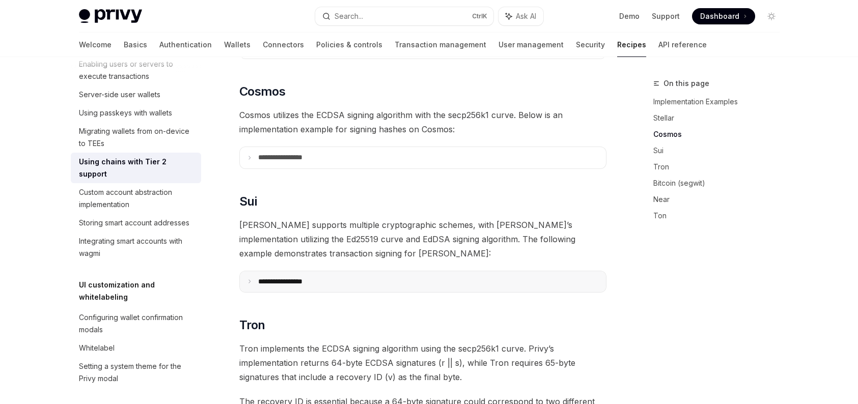
click at [370, 271] on summary "**********" at bounding box center [423, 281] width 366 height 21
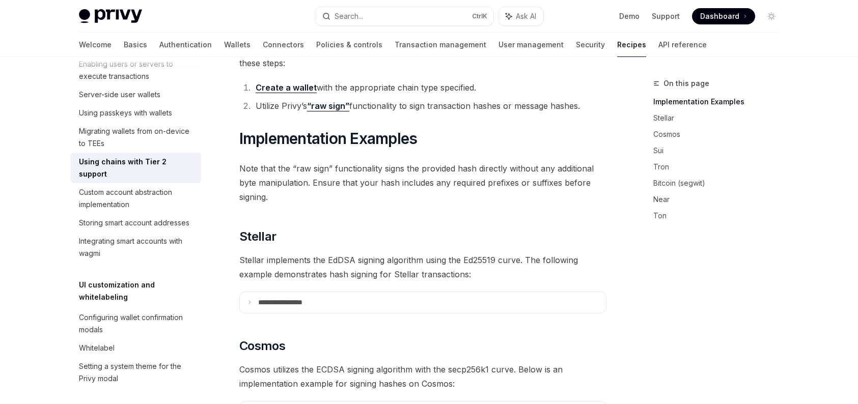
scroll to position [0, 0]
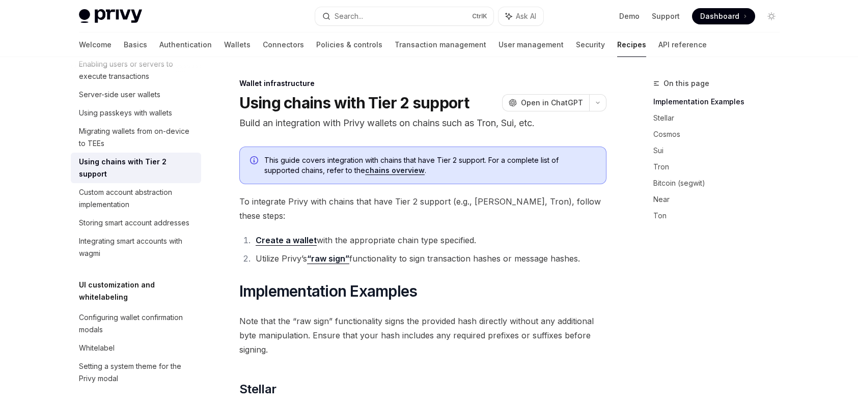
click at [329, 254] on link "“raw sign”" at bounding box center [328, 259] width 42 height 11
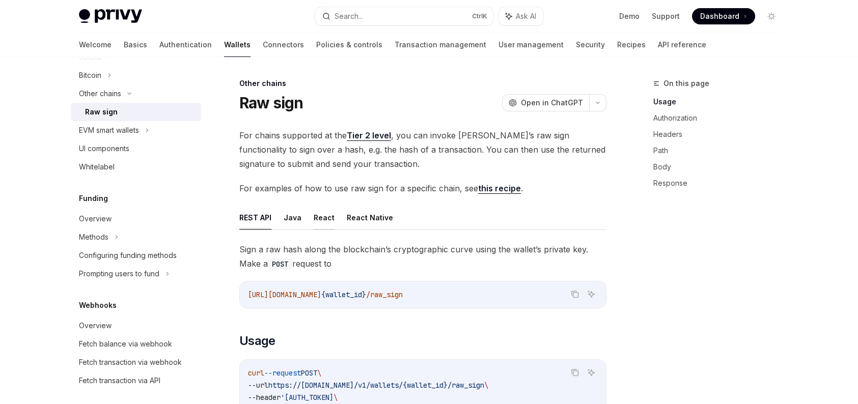
click at [322, 221] on button "React" at bounding box center [324, 218] width 21 height 24
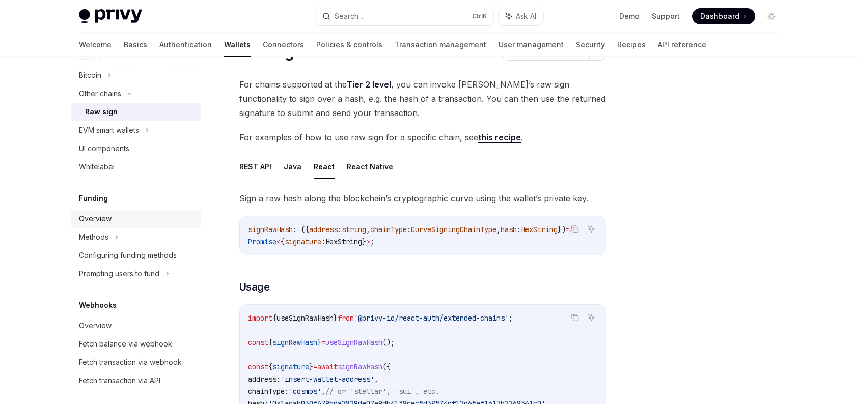
scroll to position [102, 0]
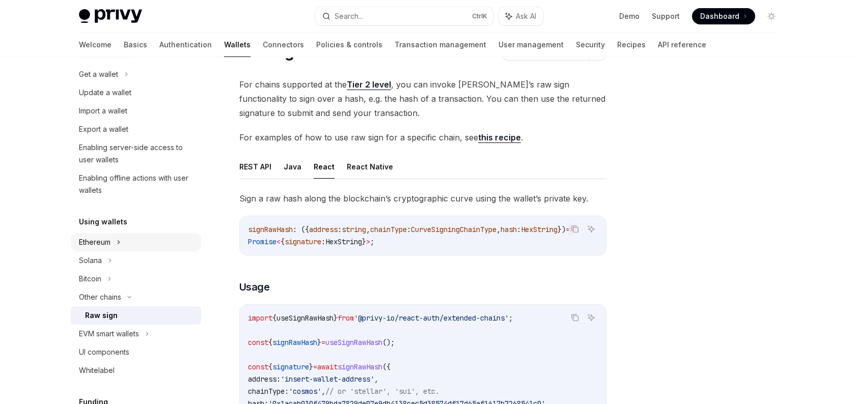
click at [124, 65] on div "Ethereum" at bounding box center [136, 56] width 130 height 18
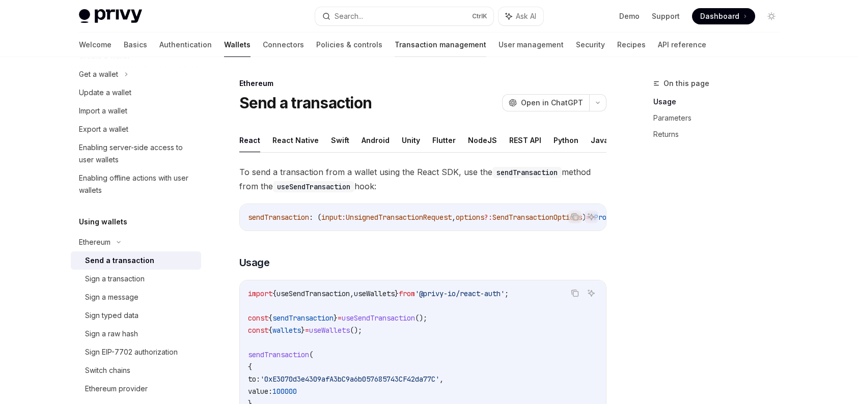
click at [407, 40] on link "Transaction management" at bounding box center [441, 45] width 92 height 24
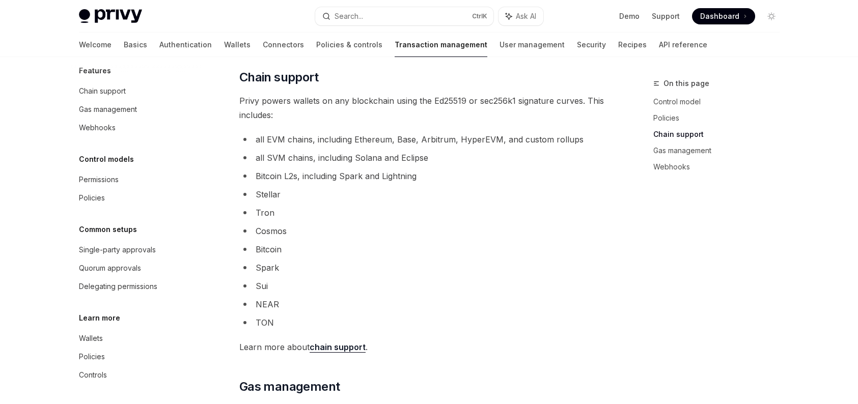
scroll to position [611, 0]
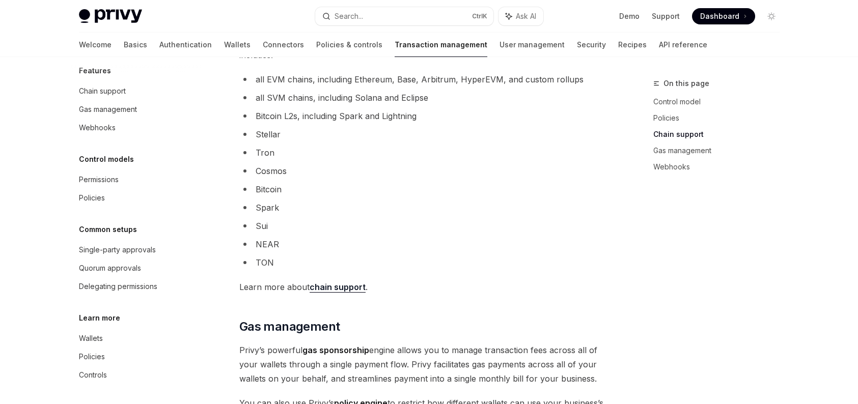
click at [350, 287] on link "chain support" at bounding box center [338, 287] width 56 height 11
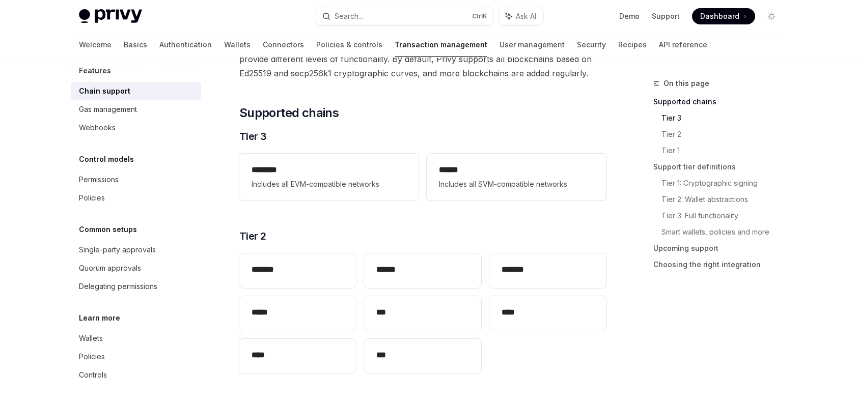
scroll to position [153, 0]
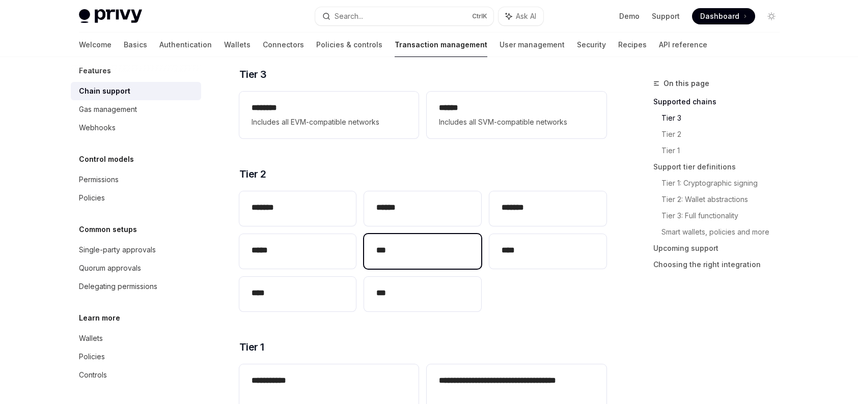
click at [390, 245] on h2 "***" at bounding box center [422, 250] width 93 height 12
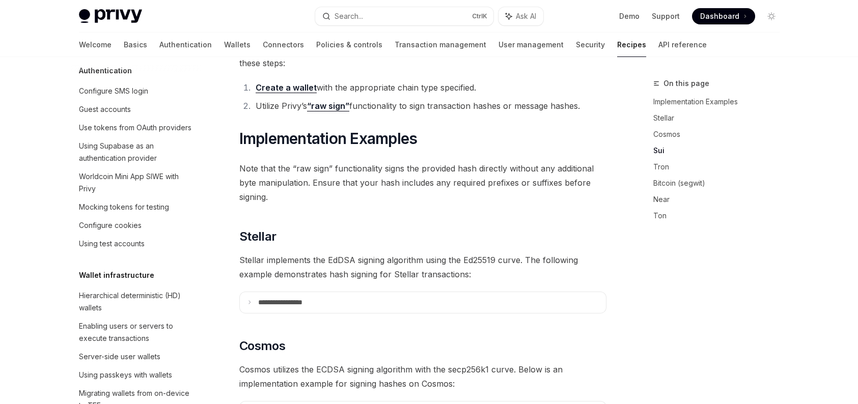
scroll to position [255, 0]
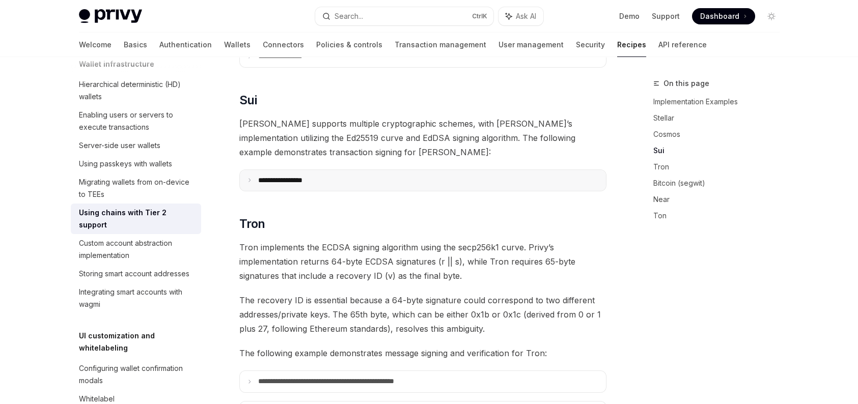
click at [393, 172] on summary "**********" at bounding box center [423, 180] width 366 height 21
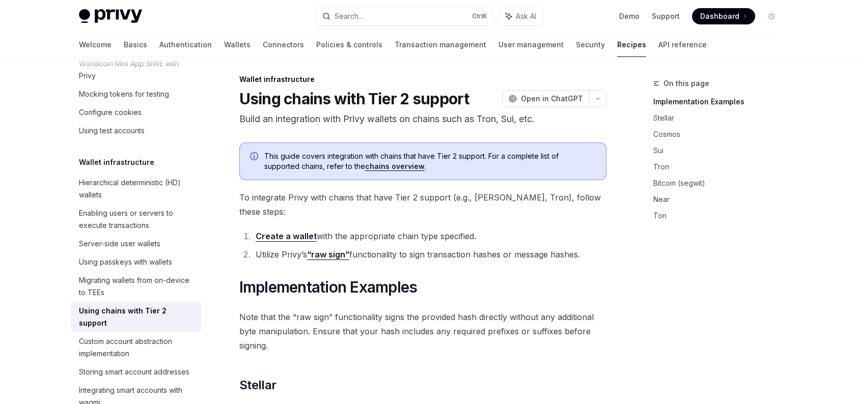
scroll to position [51, 0]
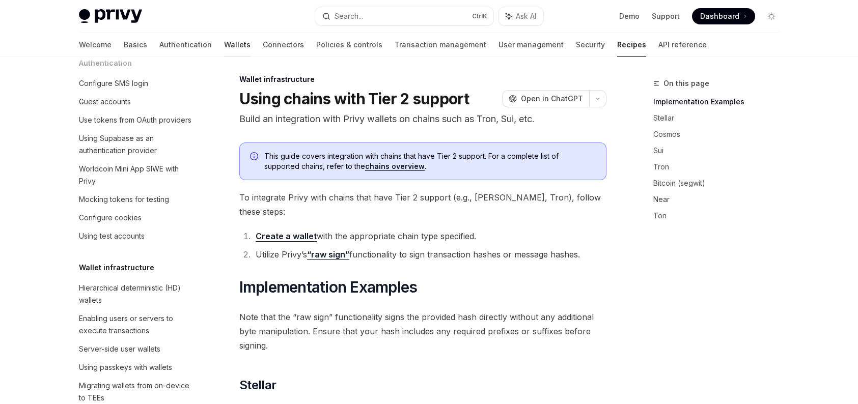
click at [224, 37] on link "Wallets" at bounding box center [237, 45] width 26 height 24
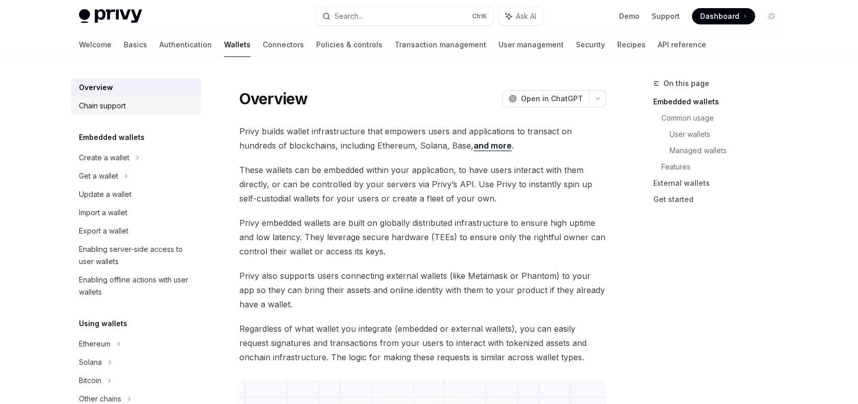
click at [143, 100] on div "Chain support" at bounding box center [137, 106] width 116 height 12
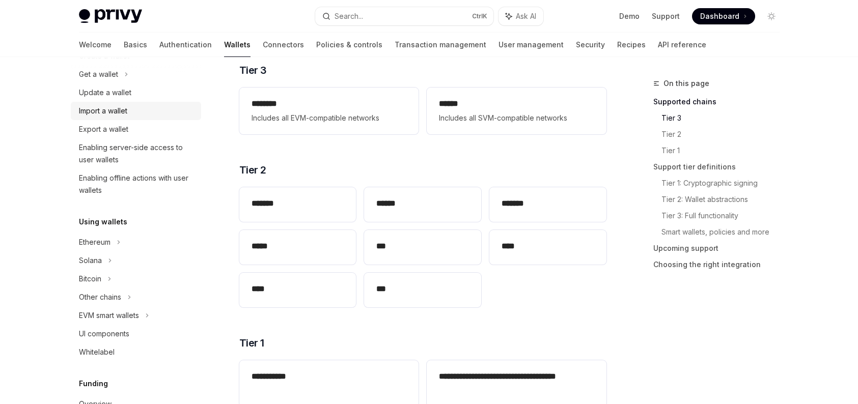
scroll to position [153, 0]
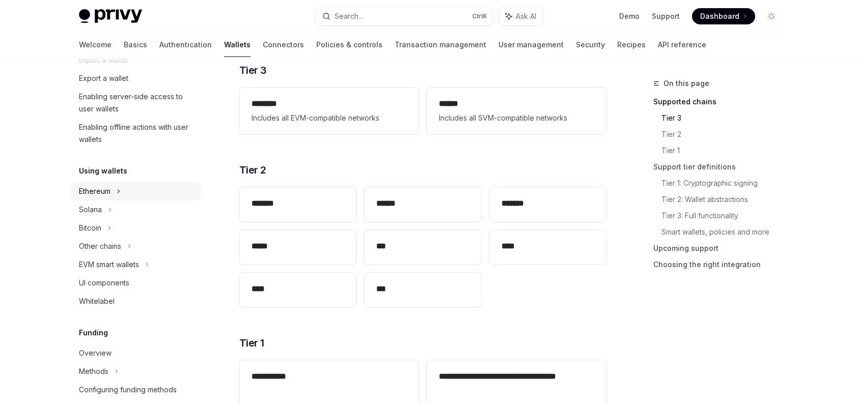
click at [149, 14] on div "Ethereum" at bounding box center [136, 5] width 130 height 18
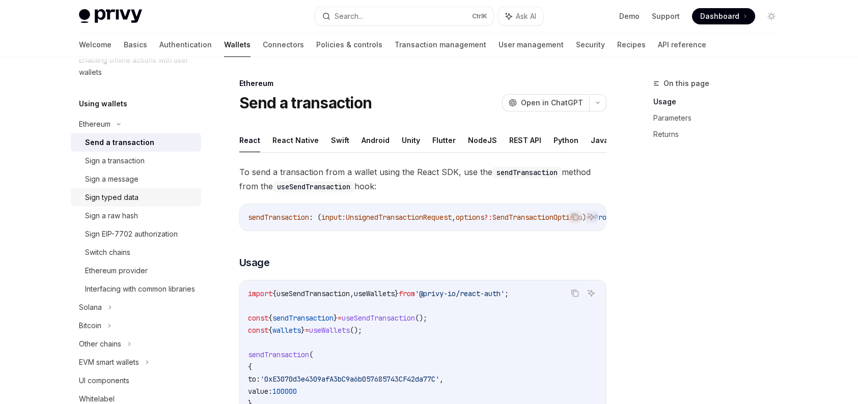
scroll to position [306, 0]
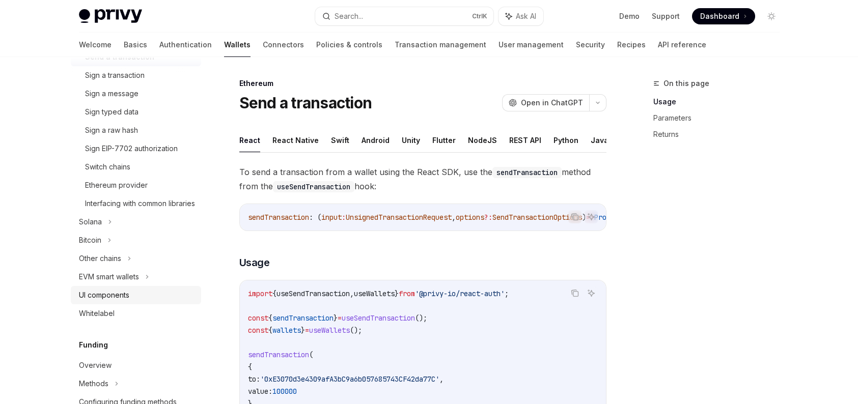
click at [143, 305] on link "UI components" at bounding box center [136, 295] width 130 height 18
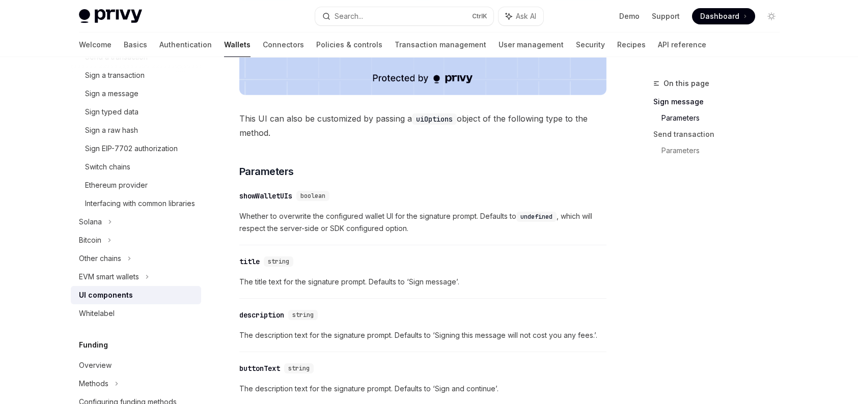
scroll to position [458, 0]
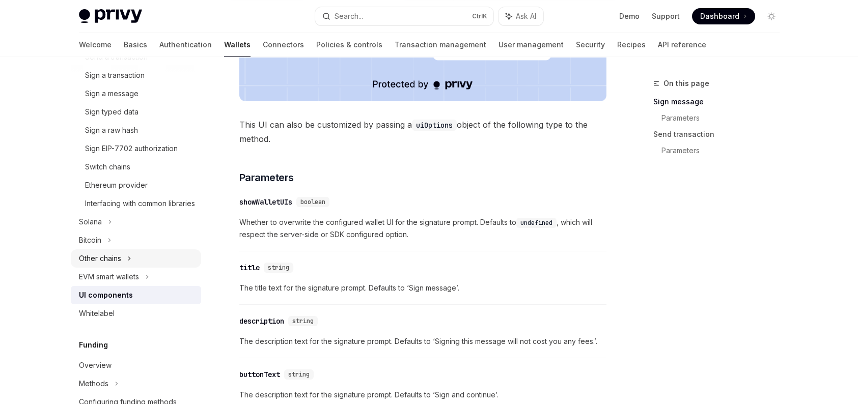
click at [125, 267] on div "Other chains" at bounding box center [136, 259] width 130 height 18
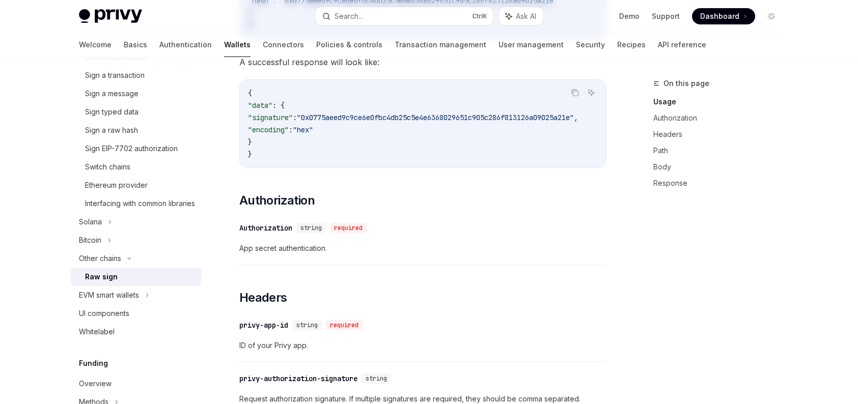
click at [122, 283] on div "Raw sign" at bounding box center [140, 277] width 110 height 12
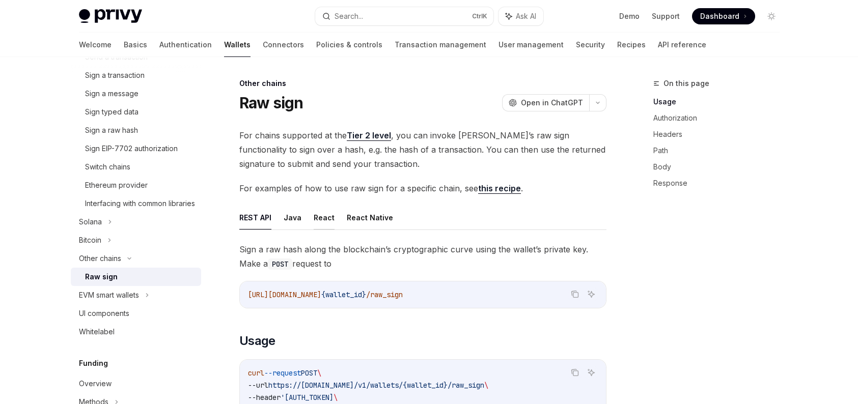
click at [321, 216] on button "React" at bounding box center [324, 218] width 21 height 24
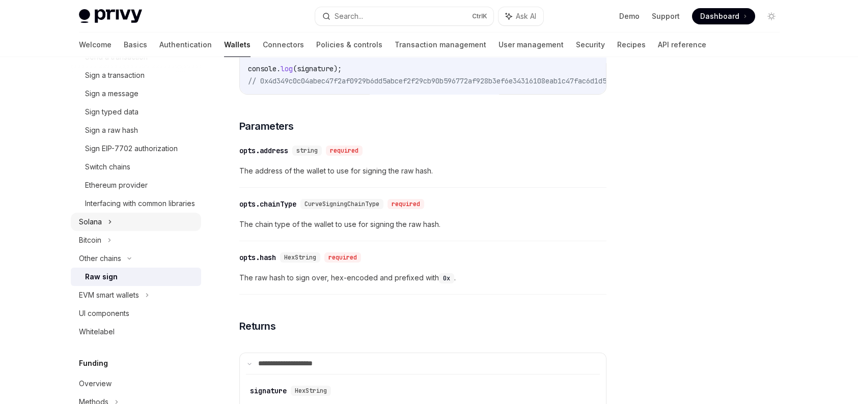
scroll to position [204, 0]
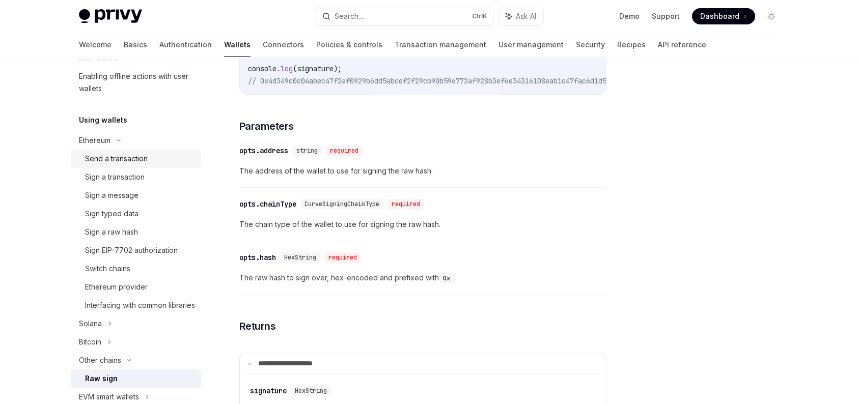
click at [141, 164] on div "Send a transaction" at bounding box center [116, 159] width 63 height 12
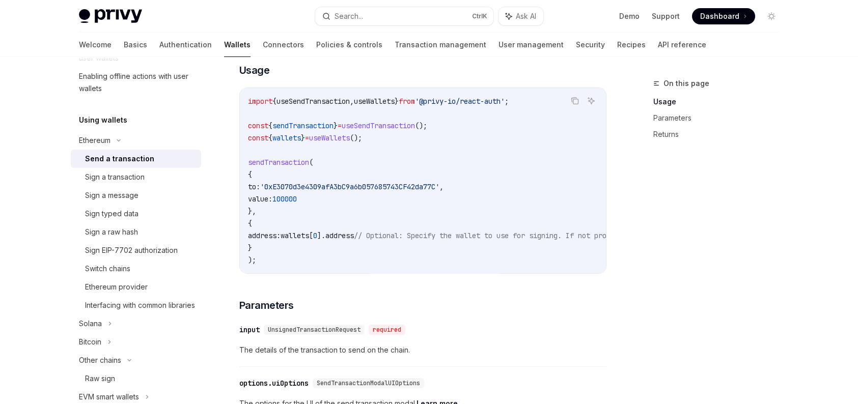
scroll to position [204, 0]
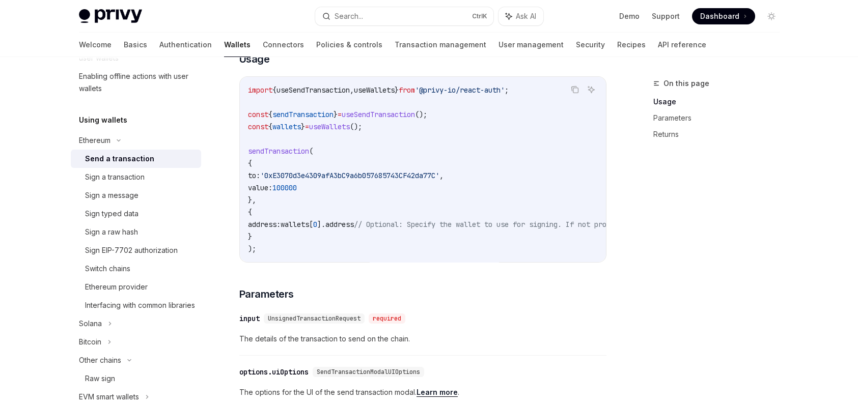
drag, startPoint x: 419, startPoint y: 270, endPoint x: 462, endPoint y: 270, distance: 42.8
click at [462, 263] on div "Copy Ask AI import { useSendTransaction , useWallets } from '@privy-io/react-au…" at bounding box center [422, 169] width 367 height 186
click at [455, 270] on div "To send a transaction from a wallet using the React SDK, use the sendTransactio…" at bounding box center [422, 321] width 367 height 720
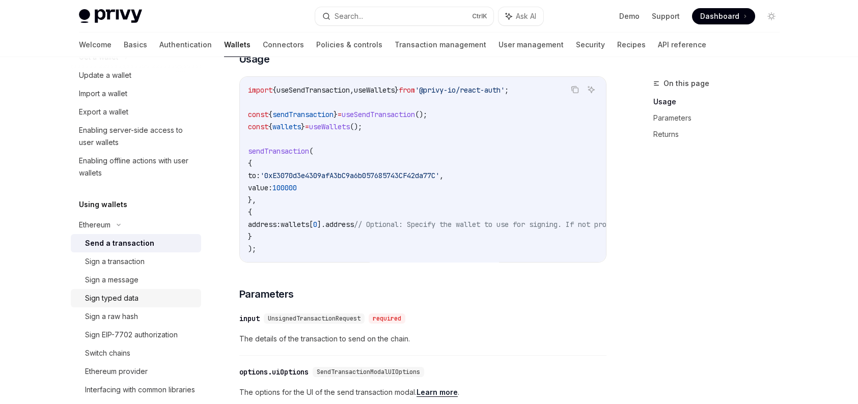
scroll to position [102, 0]
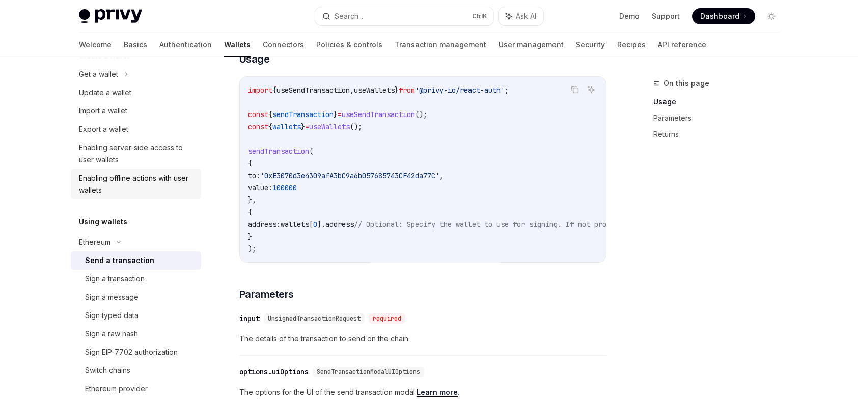
click at [146, 176] on div "Enabling offline actions with user wallets" at bounding box center [137, 184] width 116 height 24
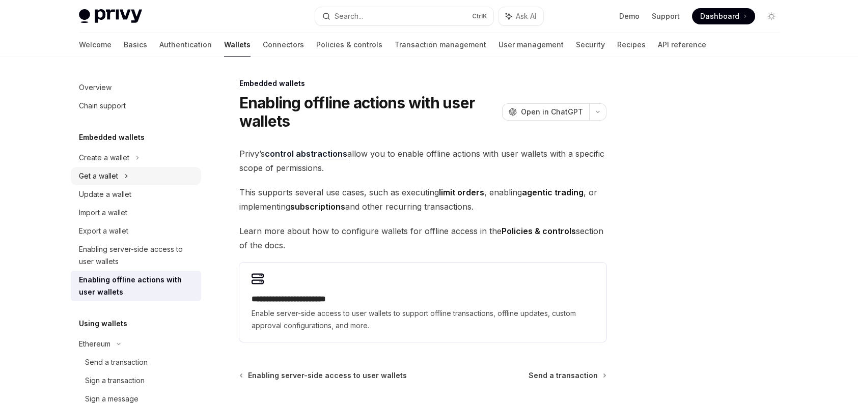
click at [128, 179] on icon at bounding box center [126, 176] width 4 height 12
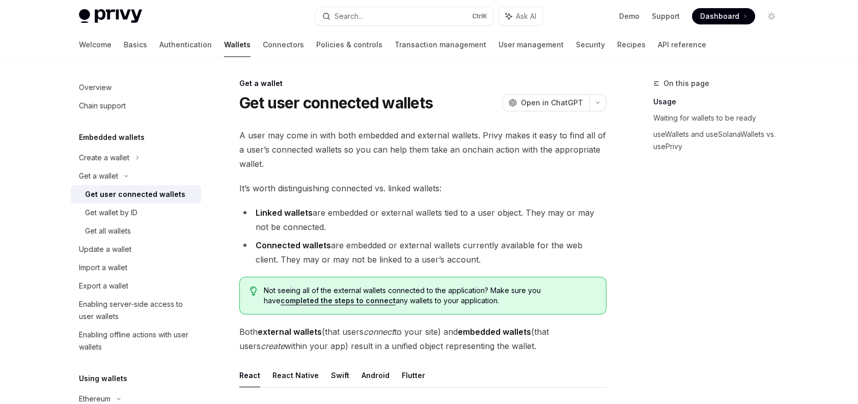
click at [133, 189] on div "Get user connected wallets" at bounding box center [135, 194] width 100 height 12
click at [133, 163] on div "Create a wallet" at bounding box center [136, 158] width 130 height 18
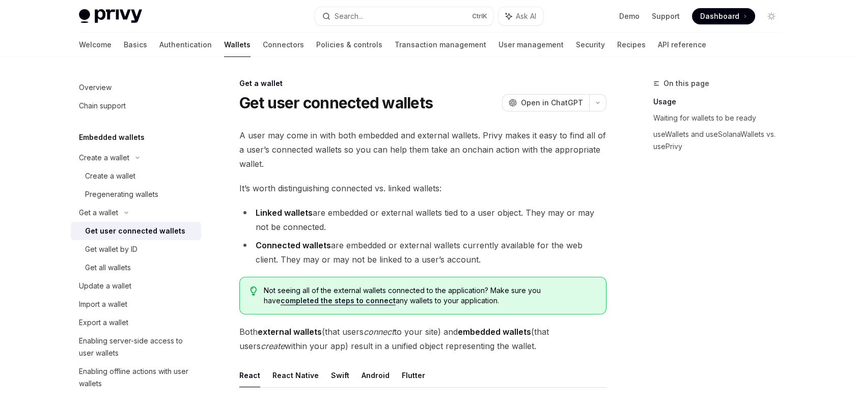
click at [129, 231] on div "Get user connected wallets" at bounding box center [135, 231] width 100 height 12
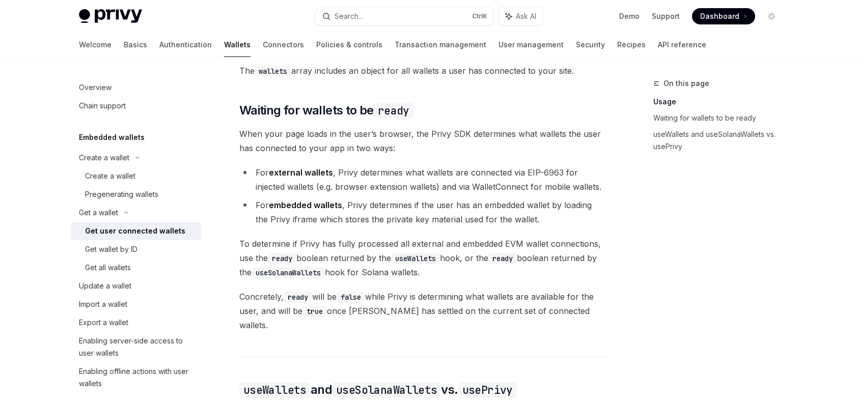
scroll to position [306, 0]
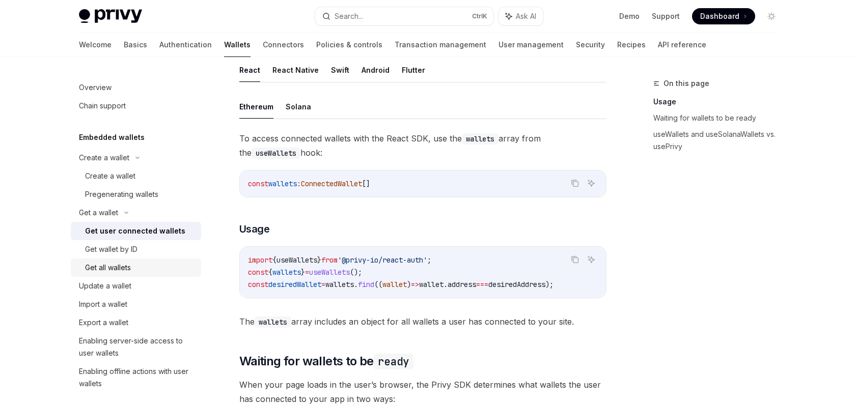
click at [146, 263] on div "Get all wallets" at bounding box center [140, 268] width 110 height 12
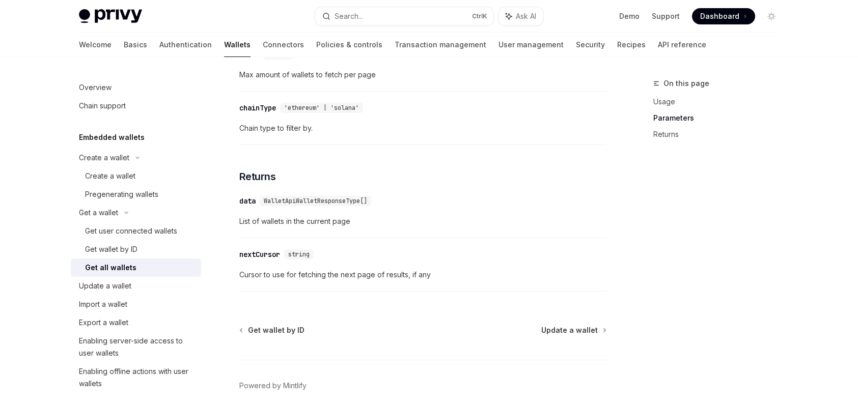
scroll to position [560, 0]
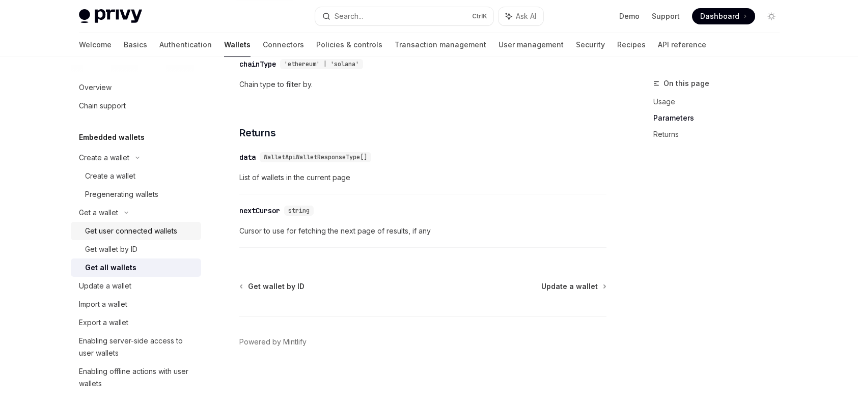
click at [172, 236] on div "Get user connected wallets" at bounding box center [131, 231] width 92 height 12
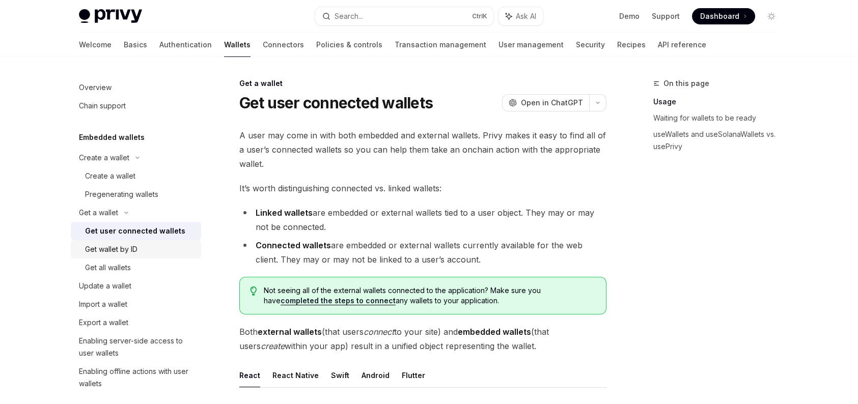
click at [164, 255] on div "Get wallet by ID" at bounding box center [140, 249] width 110 height 12
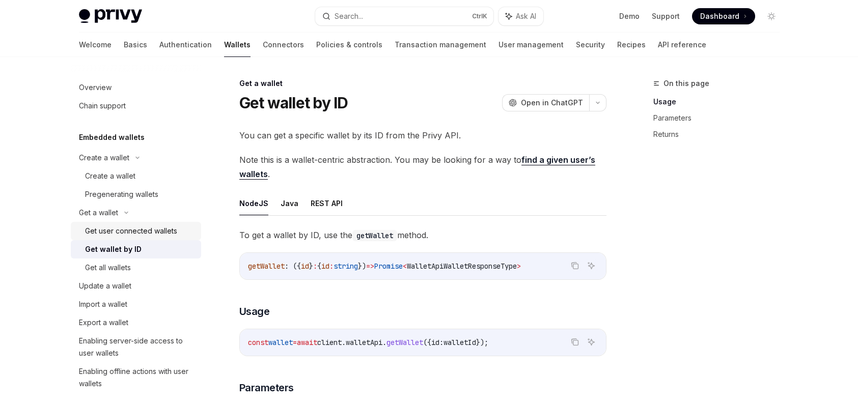
click at [159, 229] on div "Get user connected wallets" at bounding box center [131, 231] width 92 height 12
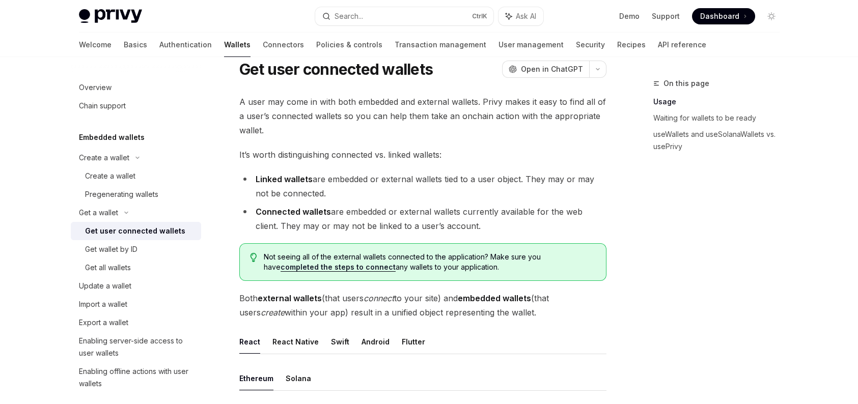
scroll to position [51, 0]
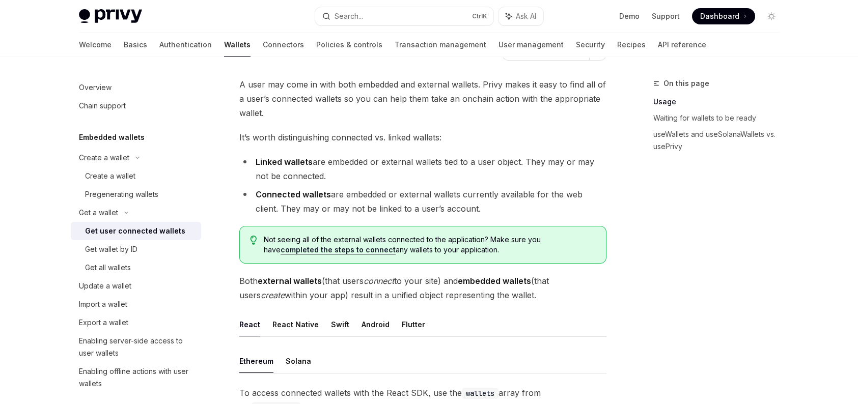
click at [313, 253] on link "completed the steps to connect" at bounding box center [338, 249] width 115 height 9
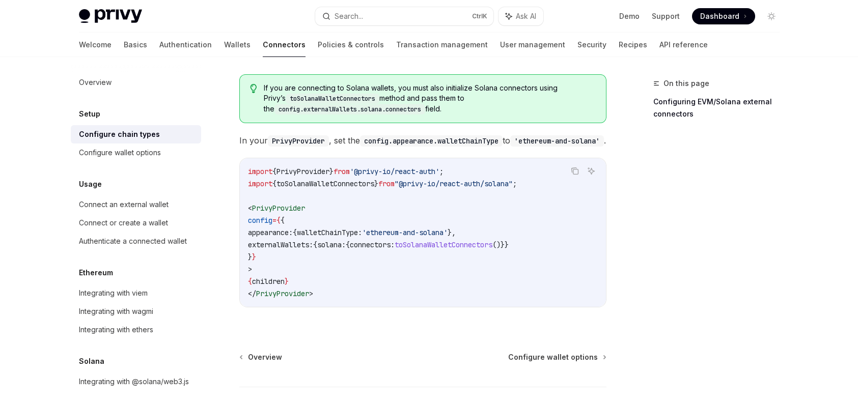
scroll to position [255, 0]
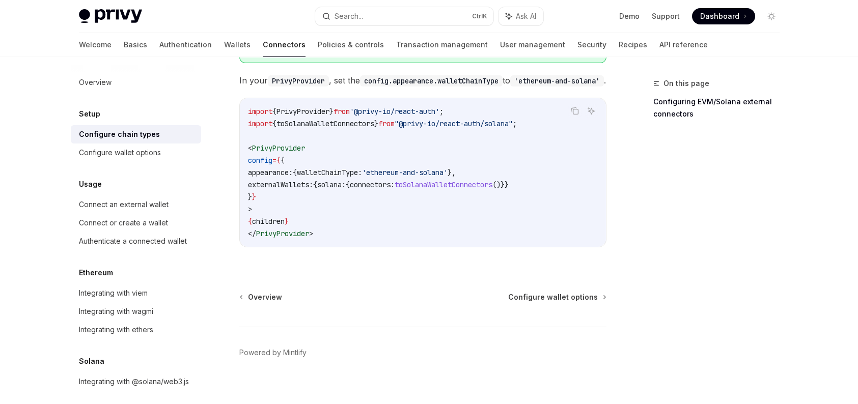
click at [287, 169] on span "appearance:" at bounding box center [270, 172] width 45 height 9
copy code "appearance: { walletChainType: 'ethereum-and-solana' },"
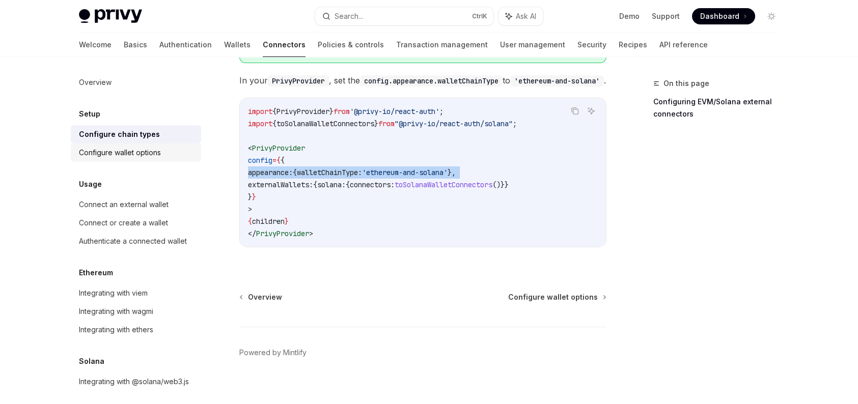
click at [135, 150] on div "Configure wallet options" at bounding box center [120, 153] width 82 height 12
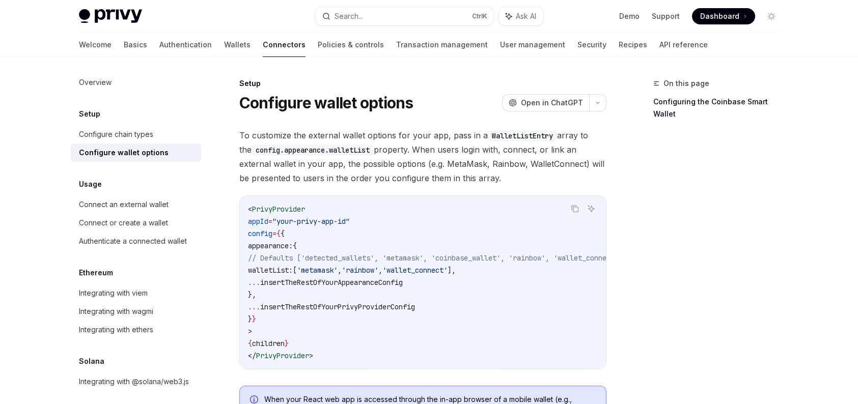
drag, startPoint x: 491, startPoint y: 369, endPoint x: 538, endPoint y: 373, distance: 47.0
click at [538, 369] on div "< PrivyProvider appId = "your-privy-app-id" config = { { appearance: { // Defau…" at bounding box center [423, 282] width 366 height 173
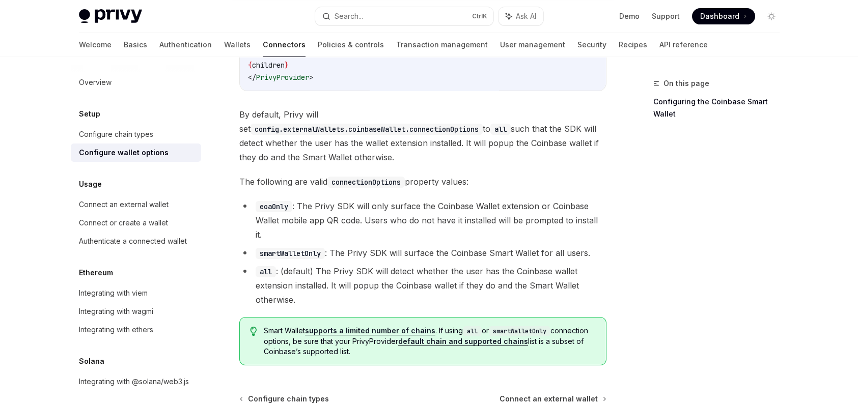
scroll to position [1473, 0]
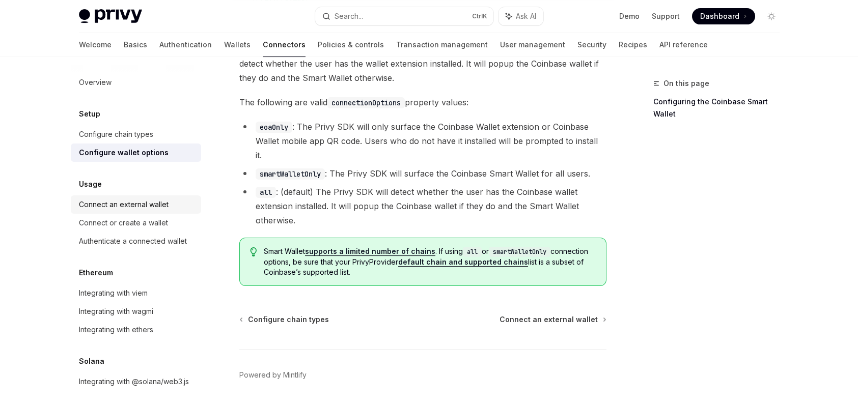
click at [144, 212] on link "Connect an external wallet" at bounding box center [136, 205] width 130 height 18
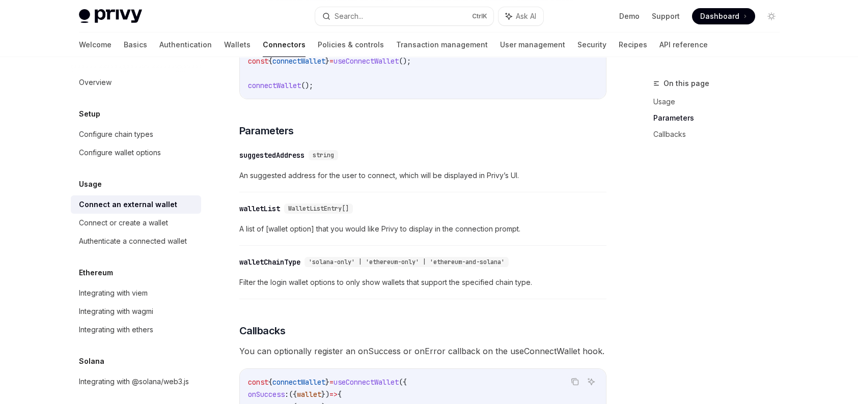
scroll to position [356, 0]
click at [160, 225] on div "Connect or create a wallet" at bounding box center [123, 223] width 89 height 12
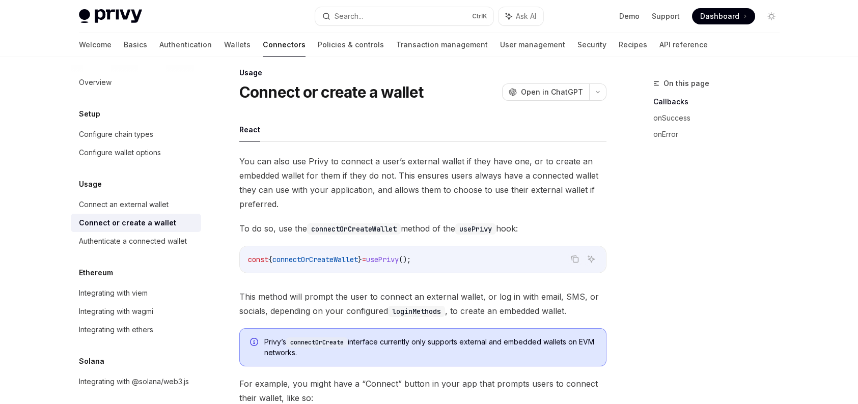
scroll to position [9, 0]
click at [145, 201] on div "Connect an external wallet" at bounding box center [124, 205] width 90 height 12
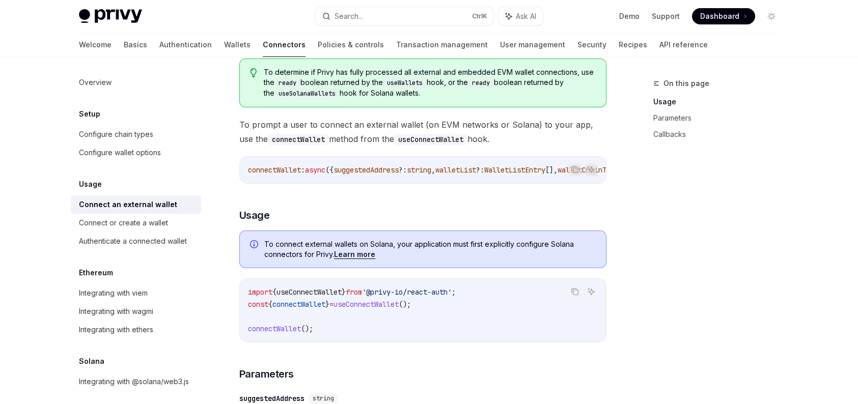
scroll to position [111, 0]
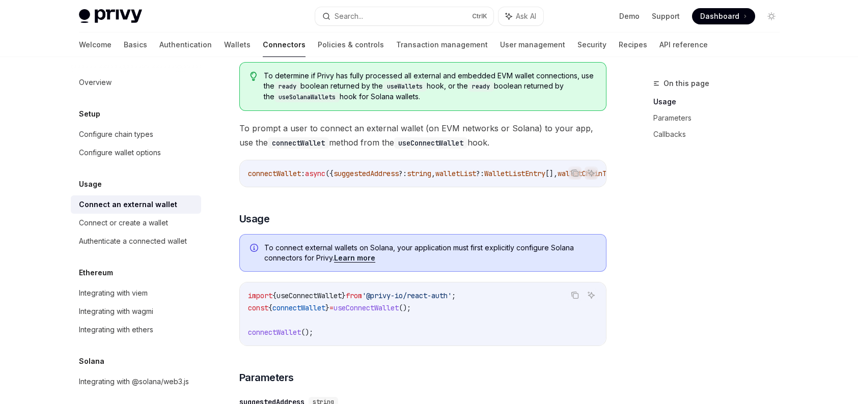
click at [157, 206] on div "Connect an external wallet" at bounding box center [128, 205] width 98 height 12
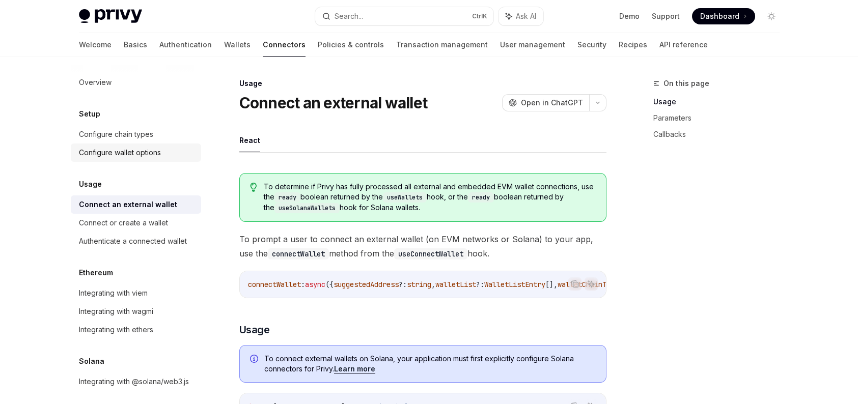
click at [158, 145] on link "Configure wallet options" at bounding box center [136, 153] width 130 height 18
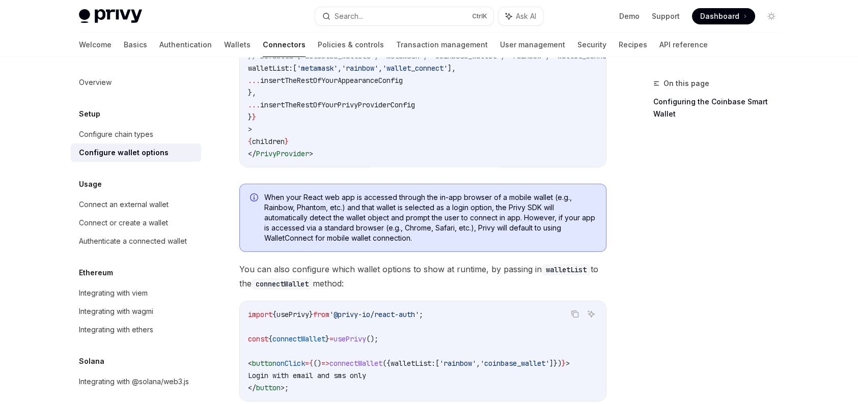
scroll to position [329, 0]
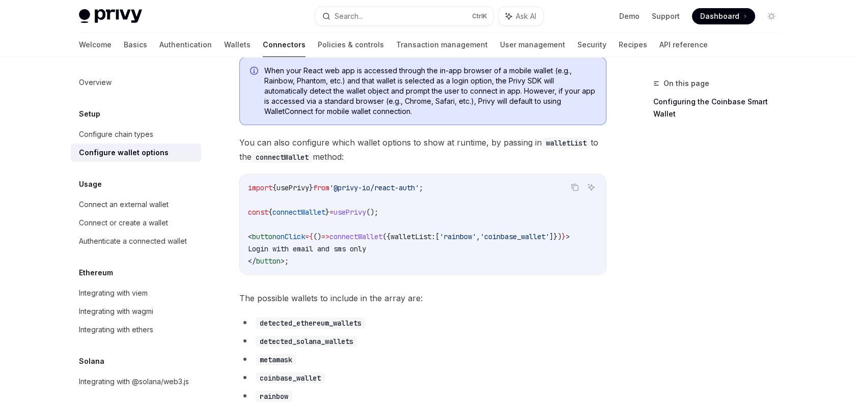
click at [359, 241] on span "connectWallet" at bounding box center [355, 236] width 53 height 9
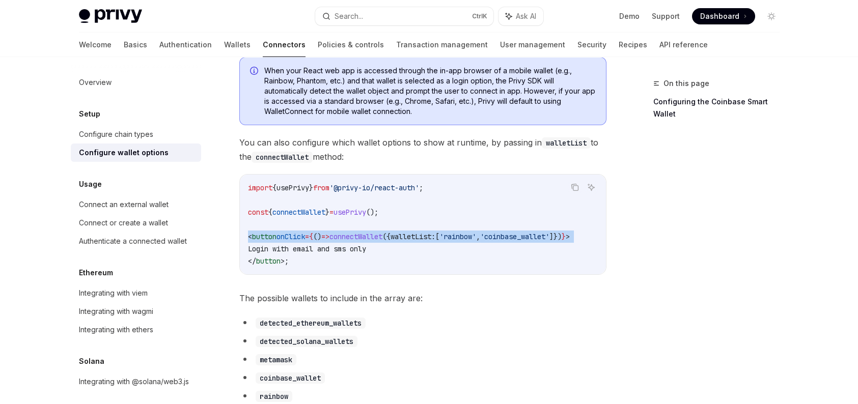
click at [359, 241] on span "connectWallet" at bounding box center [355, 236] width 53 height 9
click at [349, 260] on code "import { usePrivy } from '@privy-io/react-auth' ; const { connectWallet } = use…" at bounding box center [423, 225] width 350 height 86
copy div "< button onClick = { () => connectWallet ({ walletList: [ 'rainbow' , 'coinbase…"
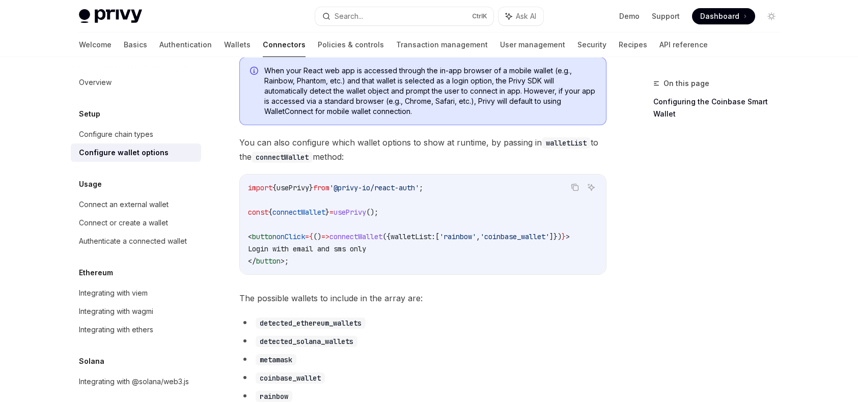
click at [364, 209] on code "import { usePrivy } from '@privy-io/react-auth' ; const { connectWallet } = use…" at bounding box center [423, 225] width 350 height 86
click at [364, 192] on span "'@privy-io/react-auth'" at bounding box center [374, 187] width 90 height 9
click at [350, 212] on span "usePrivy" at bounding box center [350, 212] width 33 height 9
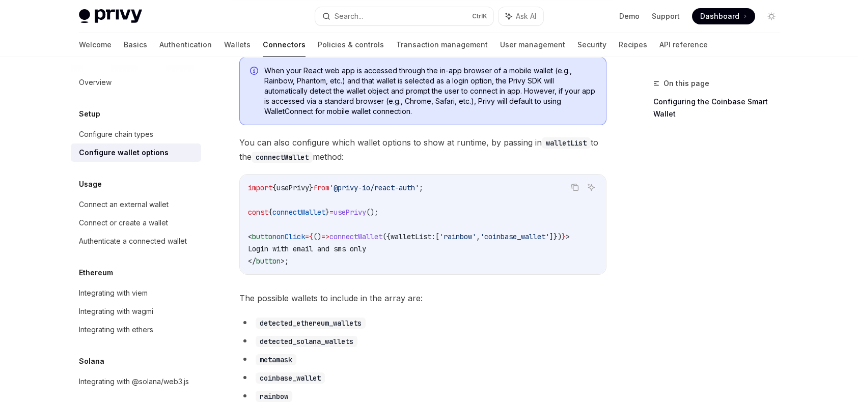
click at [350, 212] on span "usePrivy" at bounding box center [350, 212] width 33 height 9
copy code "const { connectWallet } = usePrivy ();"
click at [116, 135] on div "Configure chain types" at bounding box center [116, 134] width 74 height 12
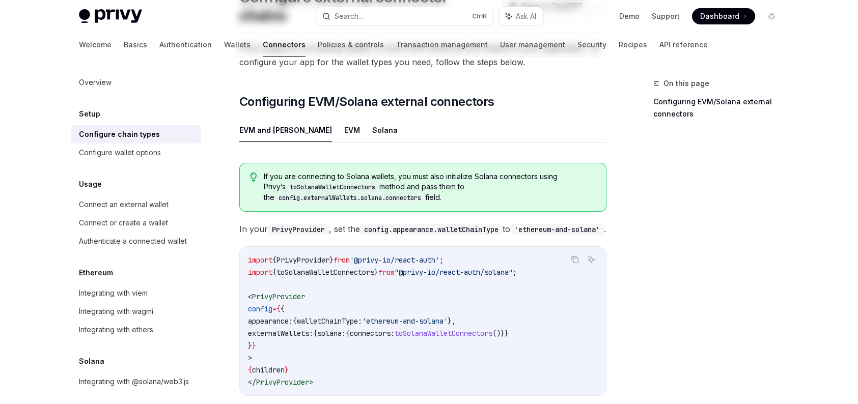
scroll to position [204, 0]
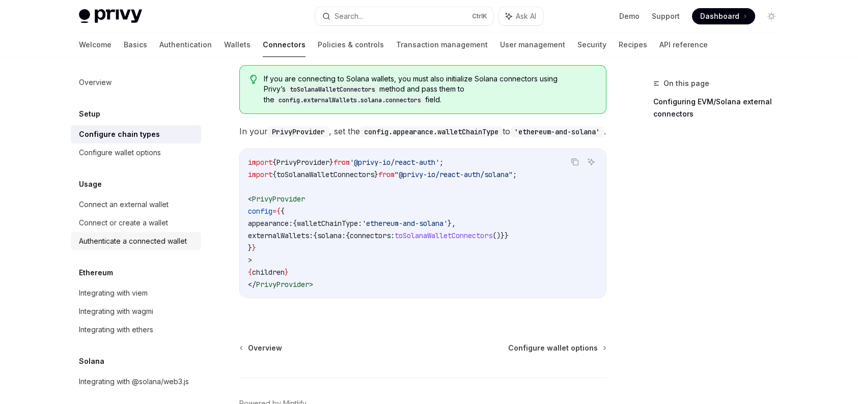
click at [158, 242] on div "Authenticate a connected wallet" at bounding box center [133, 241] width 108 height 12
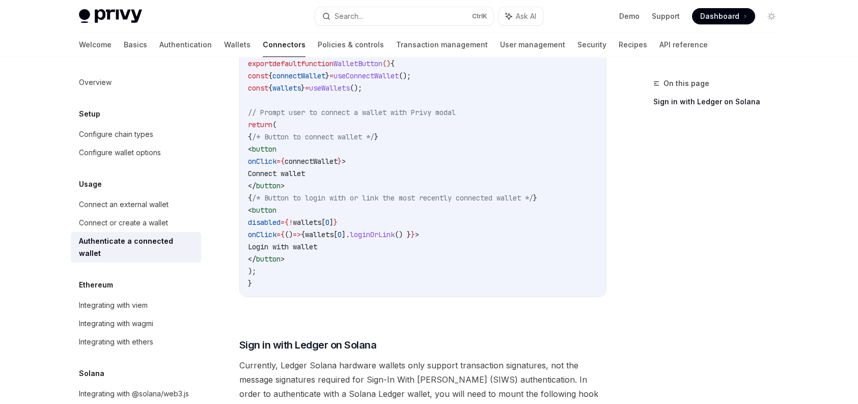
scroll to position [560, 0]
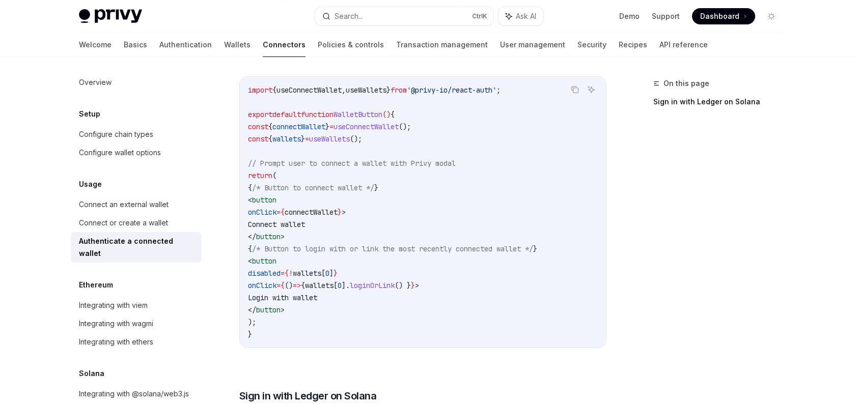
click at [368, 93] on span "useWallets" at bounding box center [366, 90] width 41 height 9
copy span "useWallets"
click at [322, 141] on span "useWallets" at bounding box center [329, 138] width 41 height 9
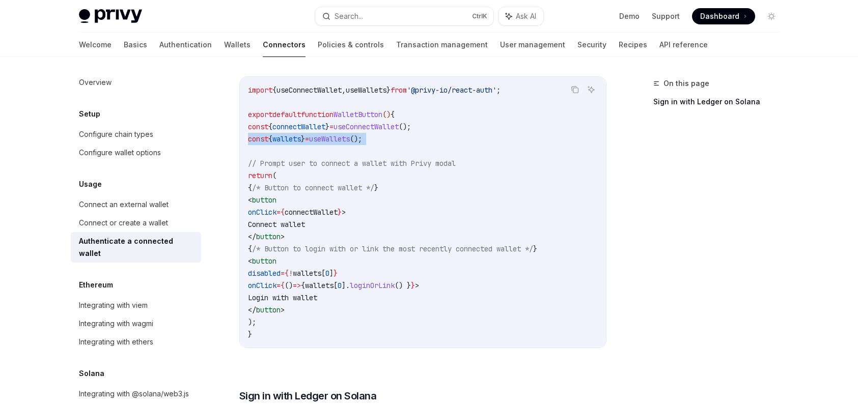
click at [322, 141] on span "useWallets" at bounding box center [329, 138] width 41 height 9
copy code "const { wallets } = useWallets ();"
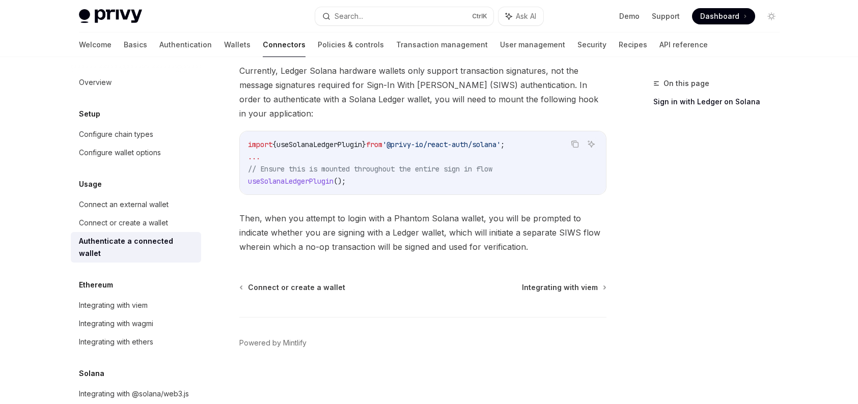
scroll to position [753, 0]
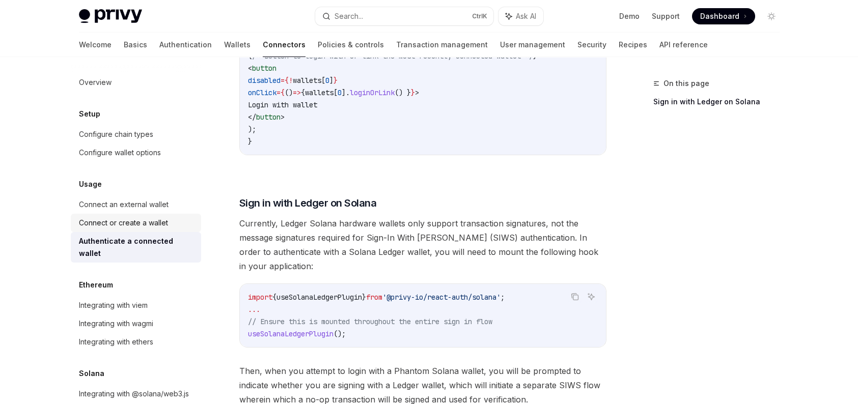
click at [120, 223] on div "Connect or create a wallet" at bounding box center [123, 223] width 89 height 12
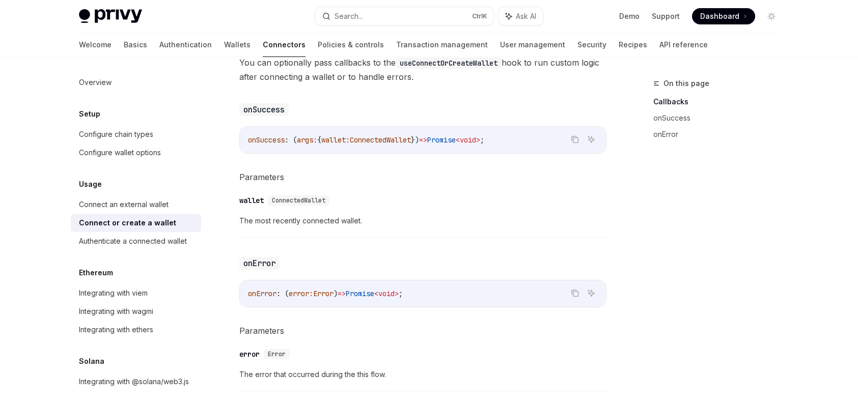
scroll to position [458, 0]
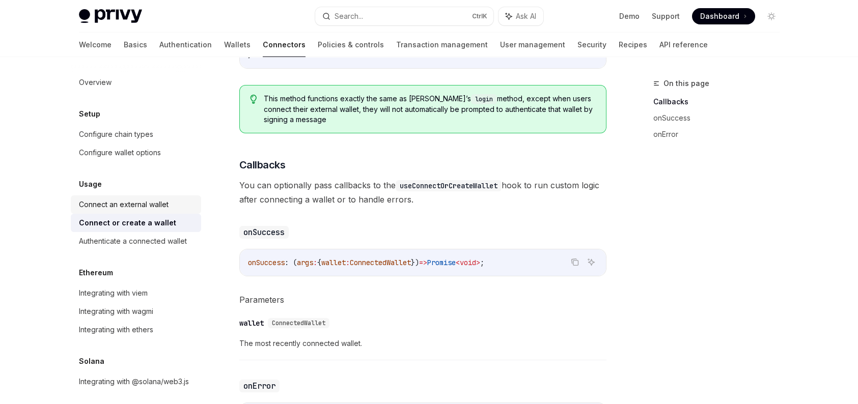
click at [129, 212] on link "Connect an external wallet" at bounding box center [136, 205] width 130 height 18
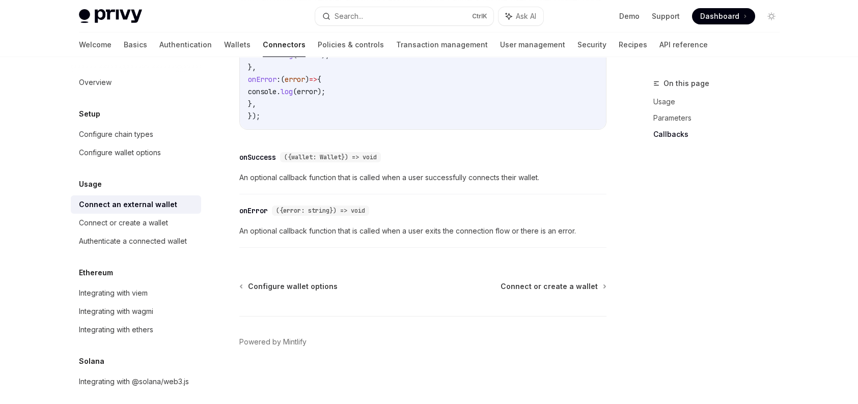
scroll to position [610, 0]
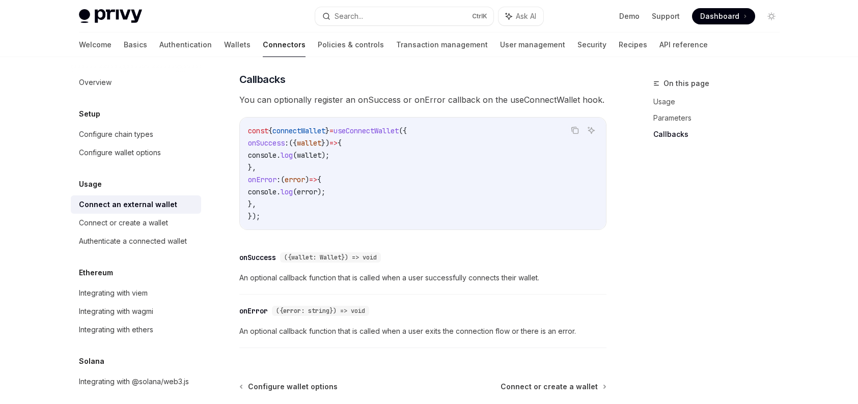
click at [140, 201] on div "Connect an external wallet" at bounding box center [128, 205] width 98 height 12
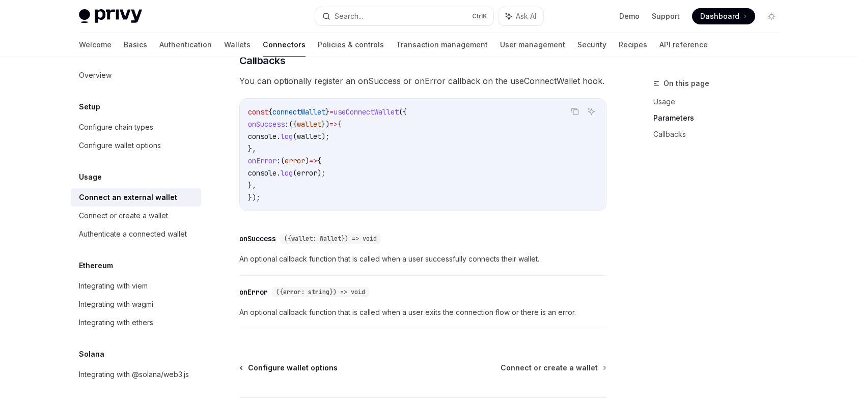
scroll to position [559, 0]
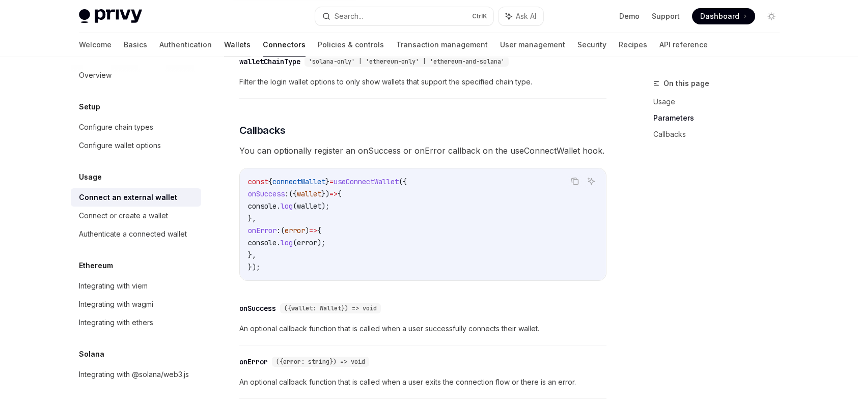
click at [224, 53] on link "Wallets" at bounding box center [237, 45] width 26 height 24
click at [224, 42] on link "Wallets" at bounding box center [237, 45] width 26 height 24
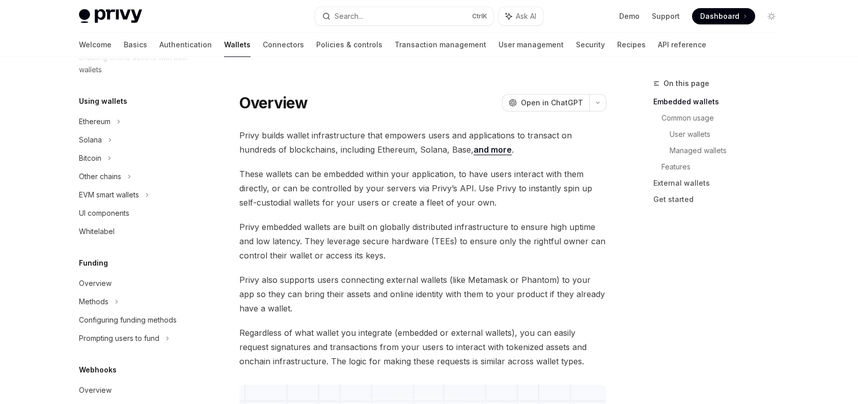
scroll to position [223, 0]
click at [138, 174] on div "Other chains" at bounding box center [136, 176] width 130 height 18
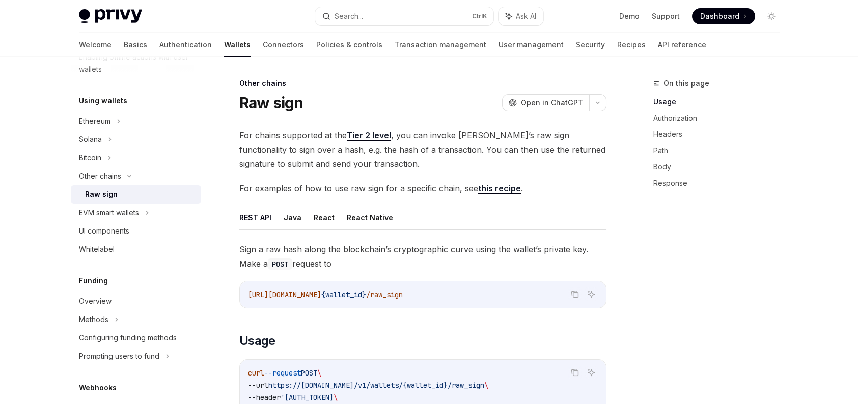
click at [125, 197] on div "Raw sign" at bounding box center [140, 194] width 110 height 12
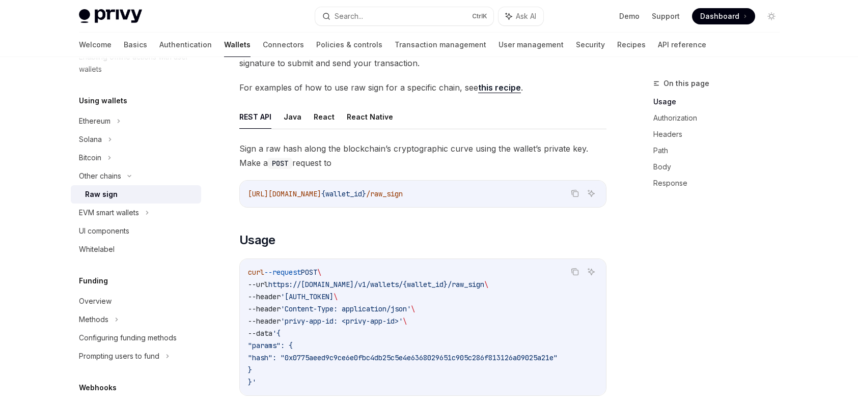
scroll to position [102, 0]
click at [316, 114] on button "React" at bounding box center [324, 116] width 21 height 24
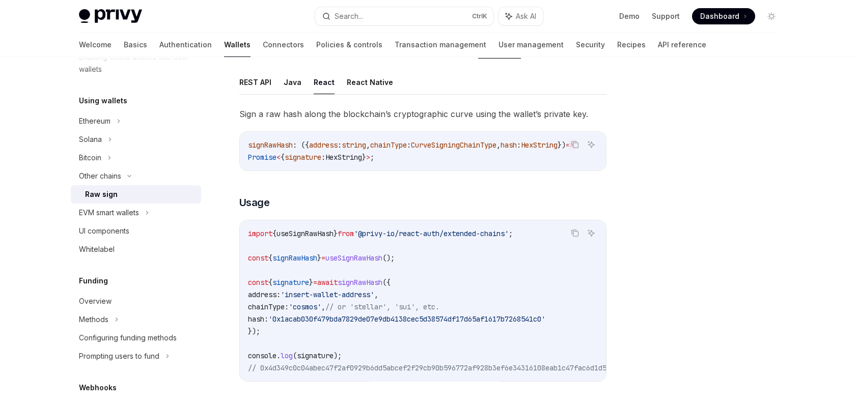
scroll to position [153, 0]
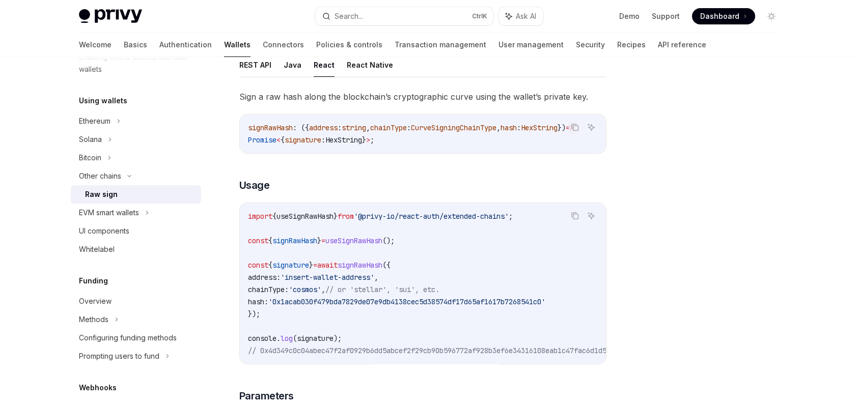
click at [416, 225] on code "import { useSignRawHash } from '@privy-io/react-auth/extended-chains' ; const {…" at bounding box center [531, 283] width 566 height 147
copy code "import { useSignRawHash } from '@privy-io/react-auth/extended-chains' ;"
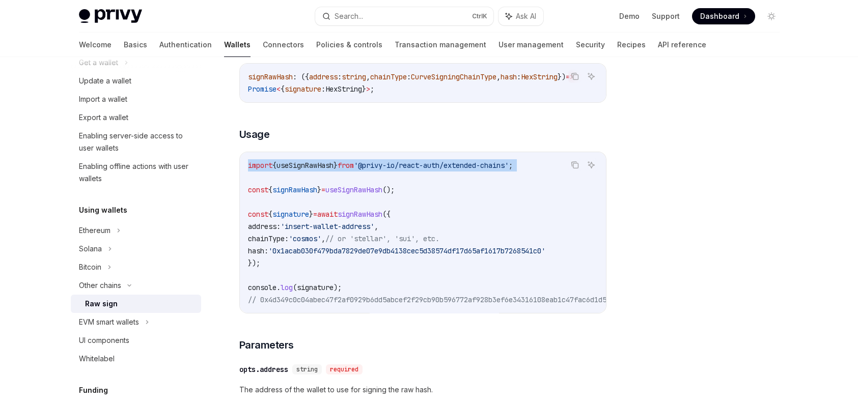
scroll to position [0, 0]
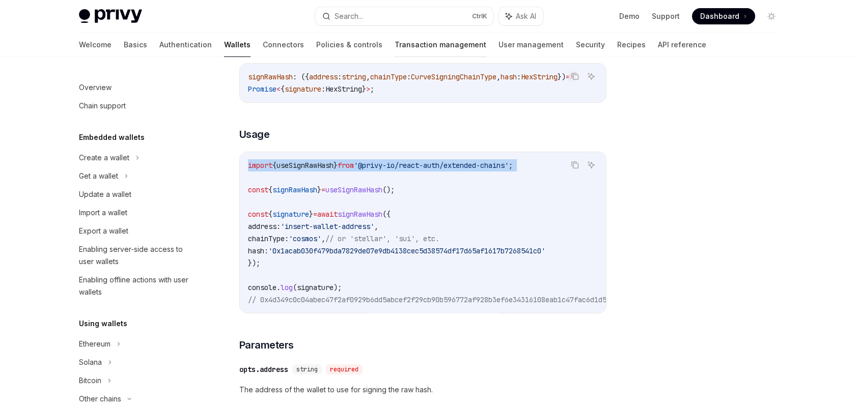
click at [395, 44] on link "Transaction management" at bounding box center [441, 45] width 92 height 24
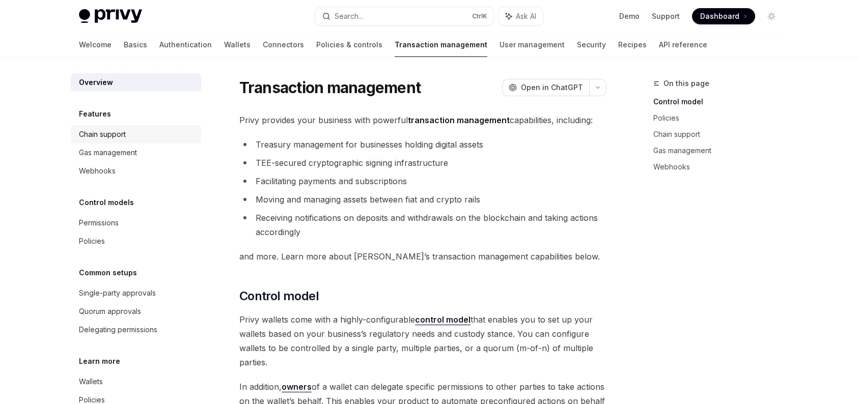
click at [148, 133] on div "Chain support" at bounding box center [137, 134] width 116 height 12
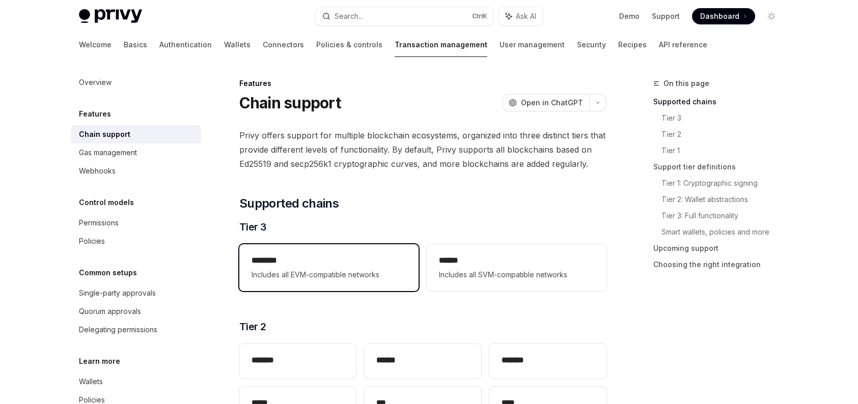
scroll to position [102, 0]
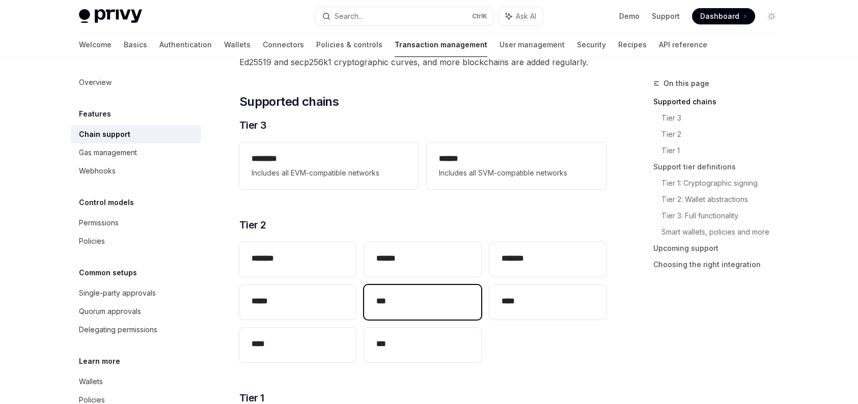
click at [412, 299] on h2 "***" at bounding box center [422, 301] width 93 height 12
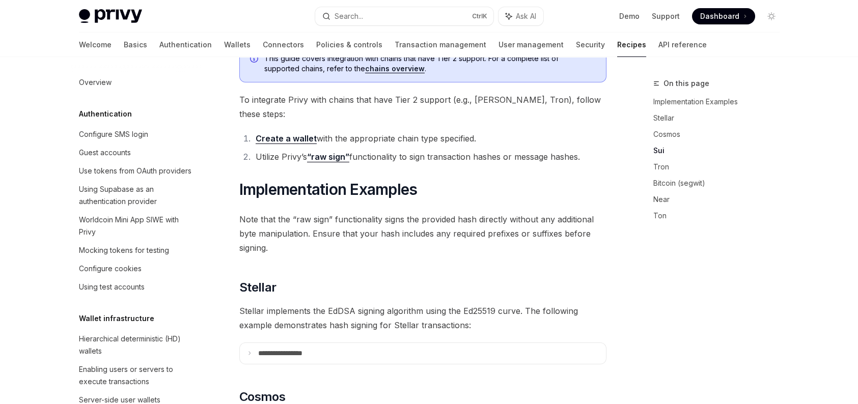
scroll to position [255, 0]
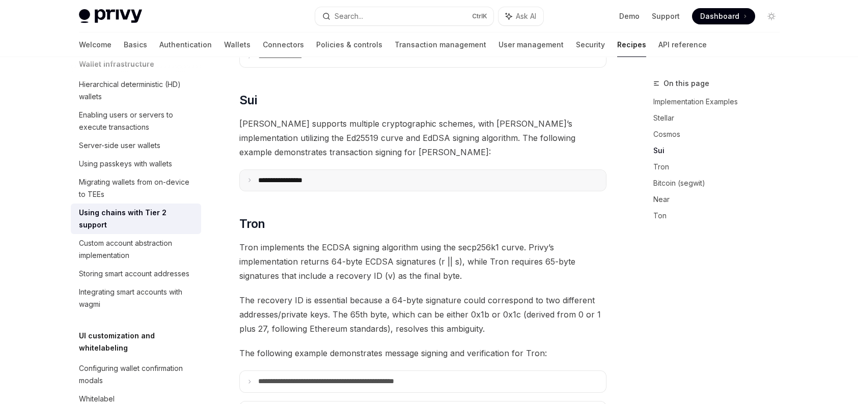
click at [320, 176] on p "**********" at bounding box center [292, 180] width 69 height 9
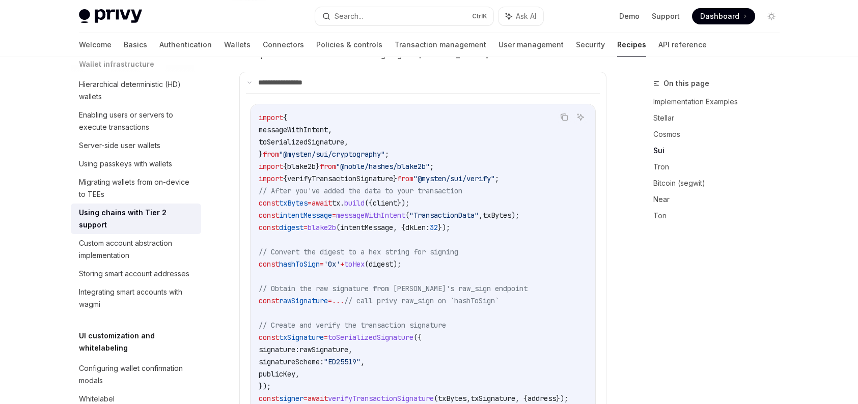
scroll to position [611, 0]
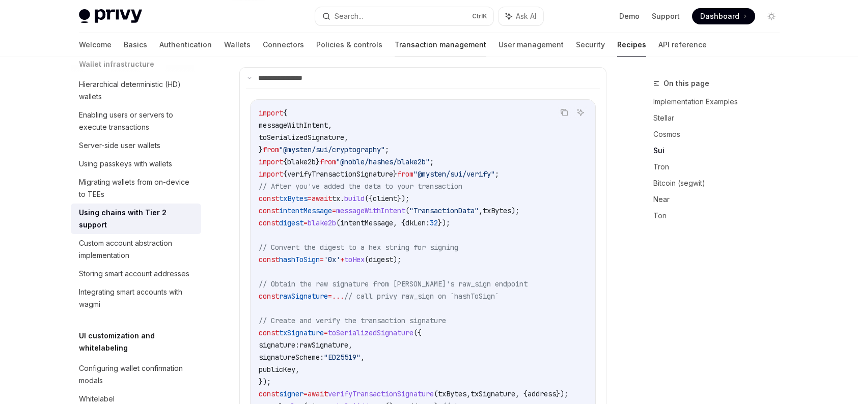
click at [395, 49] on link "Transaction management" at bounding box center [441, 45] width 92 height 24
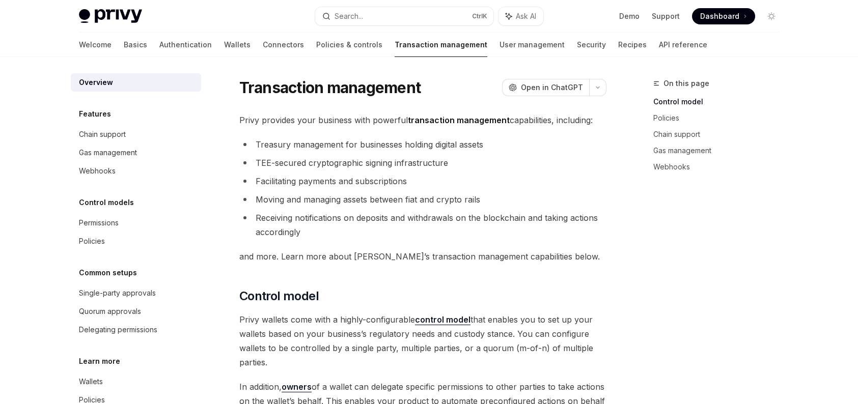
scroll to position [43, 0]
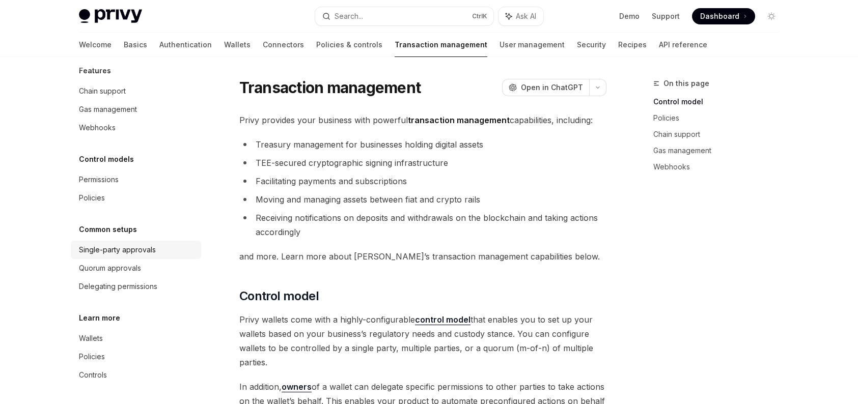
click at [127, 255] on div "Single-party approvals" at bounding box center [117, 250] width 77 height 12
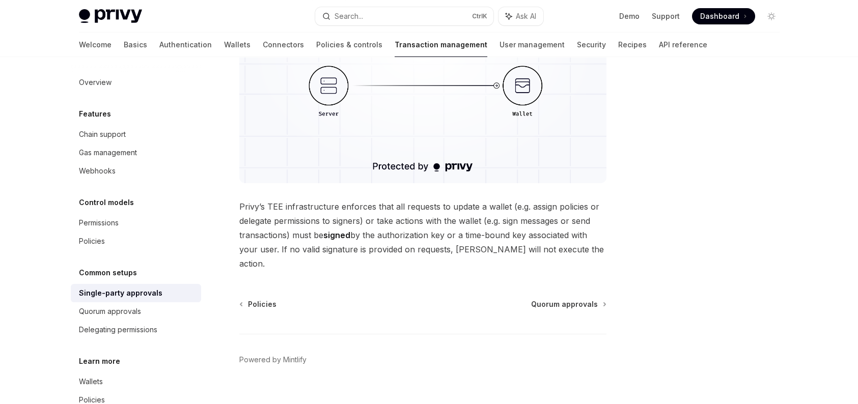
scroll to position [270, 0]
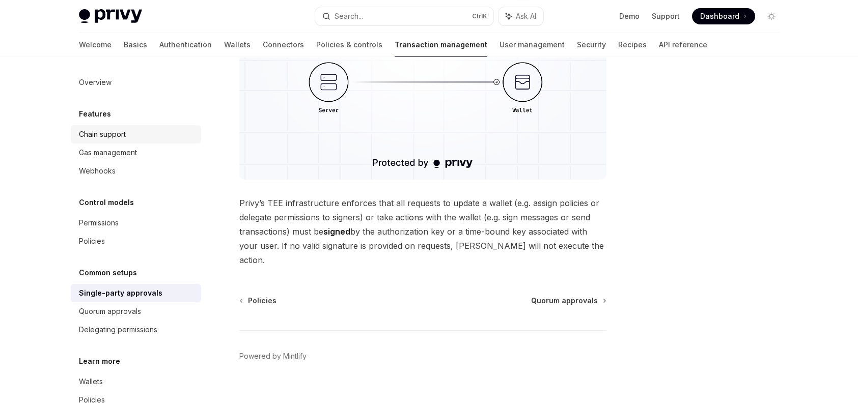
click at [133, 138] on div "Chain support" at bounding box center [137, 134] width 116 height 12
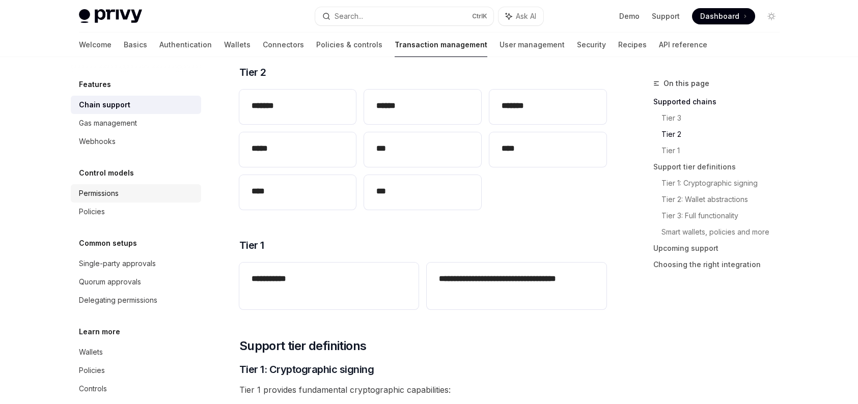
scroll to position [43, 0]
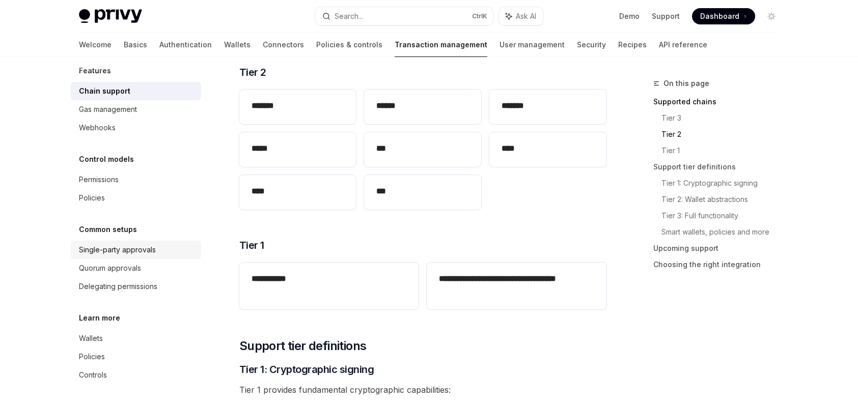
click at [137, 252] on div "Single-party approvals" at bounding box center [117, 250] width 77 height 12
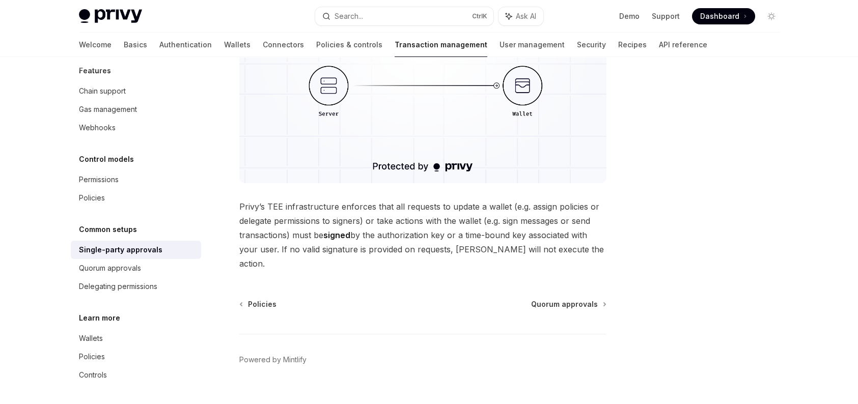
scroll to position [270, 0]
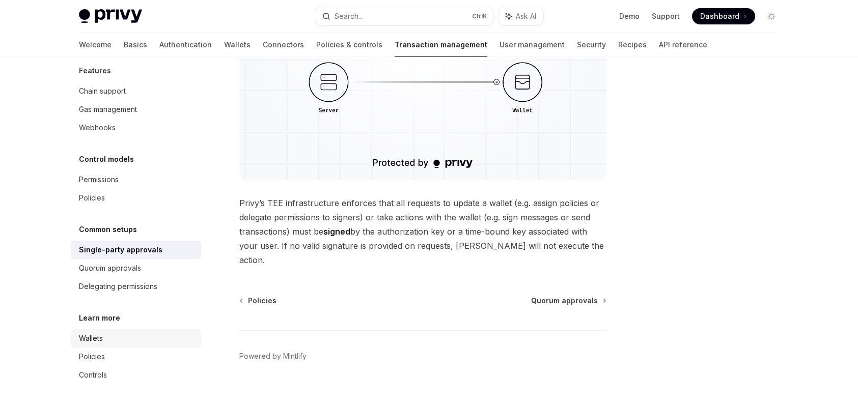
click at [98, 338] on div "Wallets" at bounding box center [91, 339] width 24 height 12
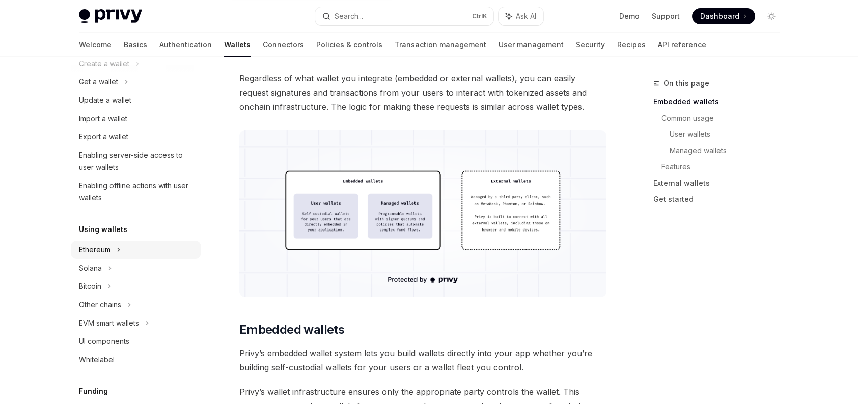
scroll to position [102, 0]
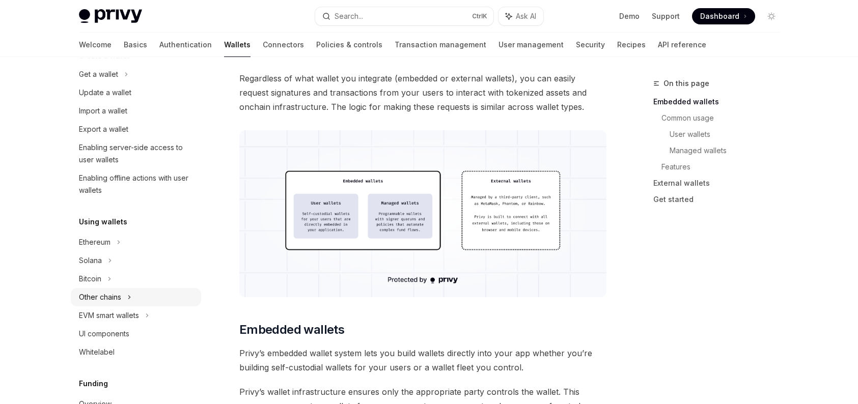
click at [123, 299] on div "Other chains" at bounding box center [136, 297] width 130 height 18
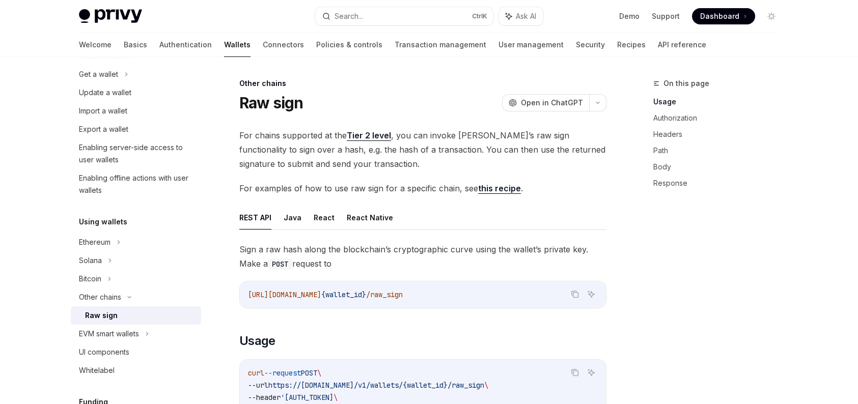
click at [129, 321] on div "Raw sign" at bounding box center [140, 316] width 110 height 12
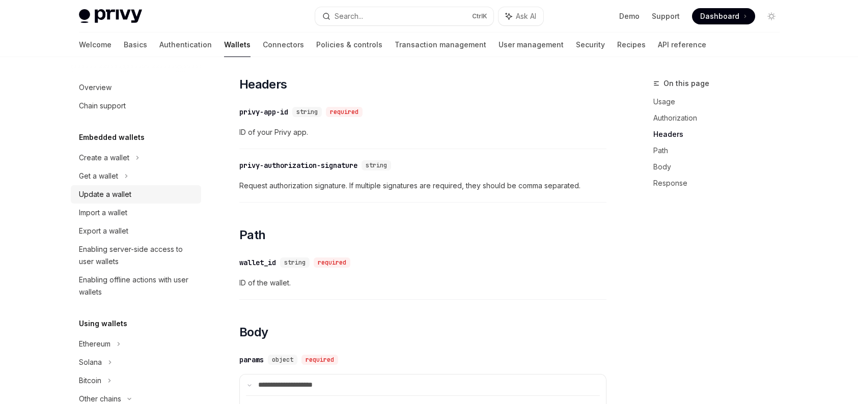
scroll to position [662, 0]
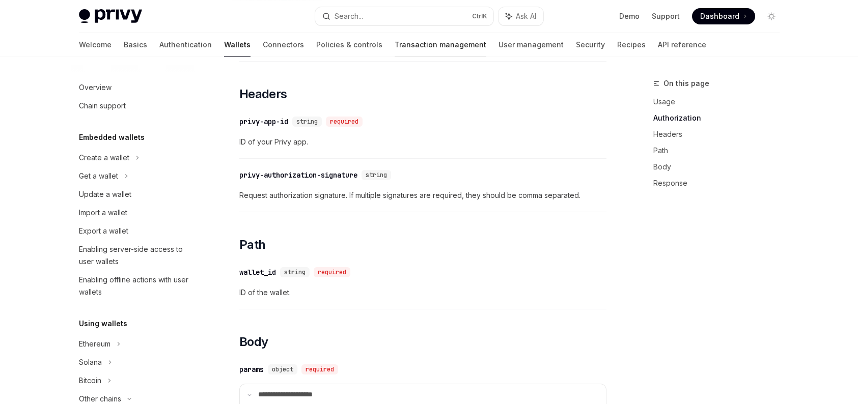
click at [395, 42] on link "Transaction management" at bounding box center [441, 45] width 92 height 24
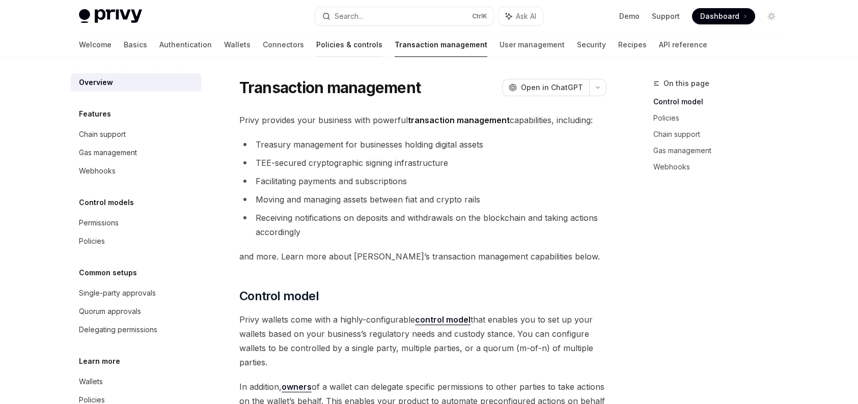
click at [316, 38] on link "Policies & controls" at bounding box center [349, 45] width 66 height 24
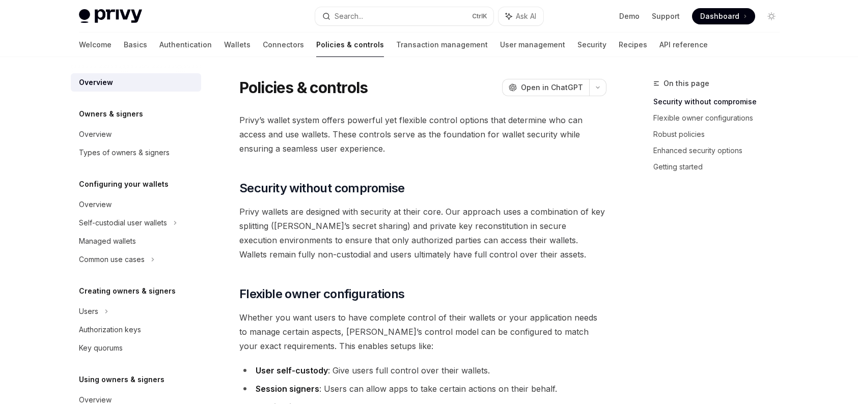
click at [316, 46] on link "Policies & controls" at bounding box center [350, 45] width 68 height 24
click at [149, 224] on div "Self-custodial user wallets" at bounding box center [123, 223] width 88 height 12
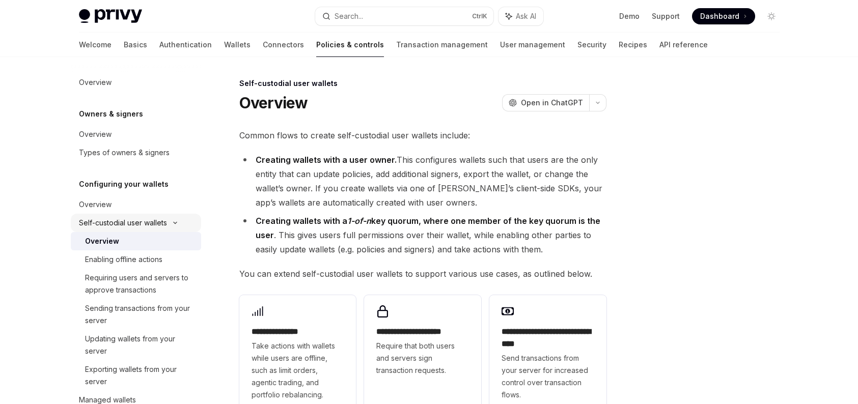
click at [149, 224] on div "Self-custodial user wallets" at bounding box center [123, 223] width 88 height 12
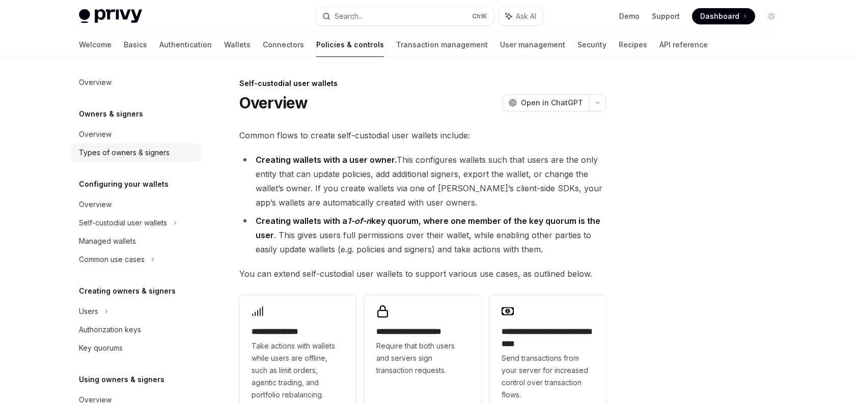
click at [137, 149] on div "Types of owners & signers" at bounding box center [124, 153] width 91 height 12
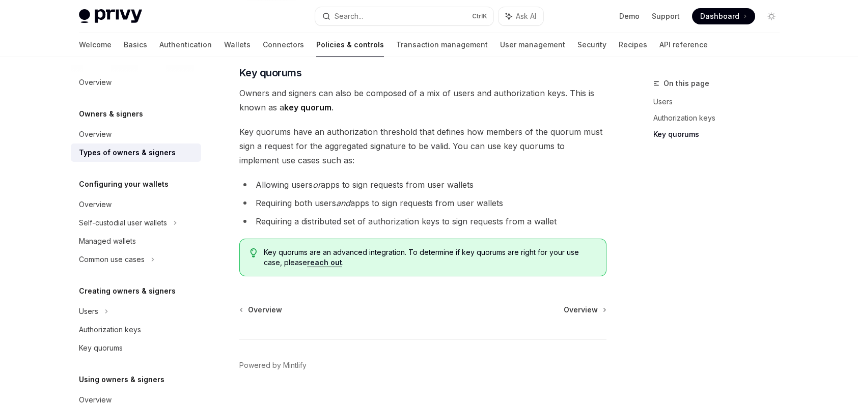
scroll to position [429, 0]
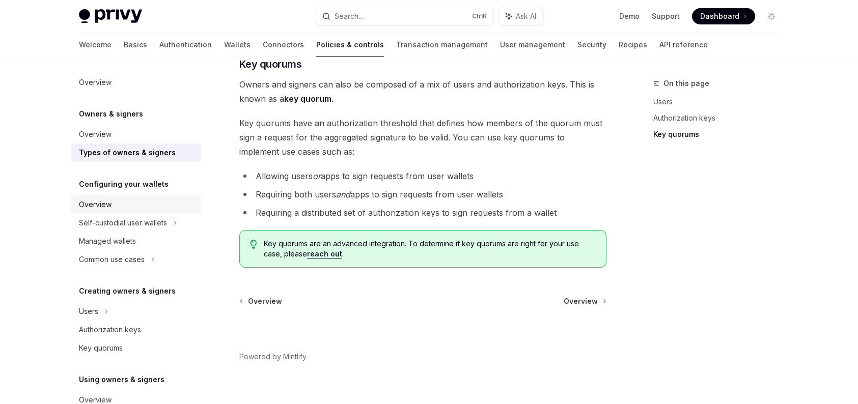
click at [144, 198] on link "Overview" at bounding box center [136, 205] width 130 height 18
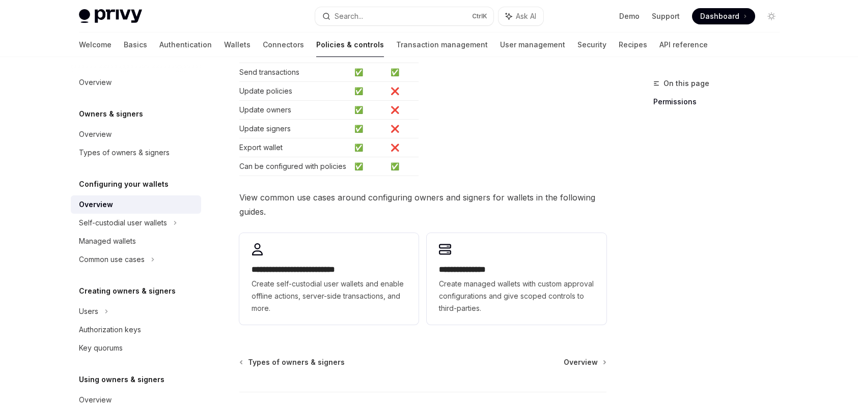
scroll to position [255, 0]
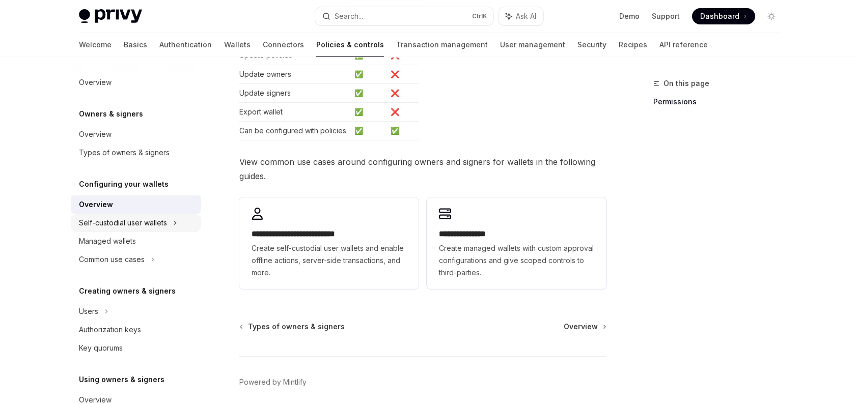
click at [153, 220] on div "Self-custodial user wallets" at bounding box center [123, 223] width 88 height 12
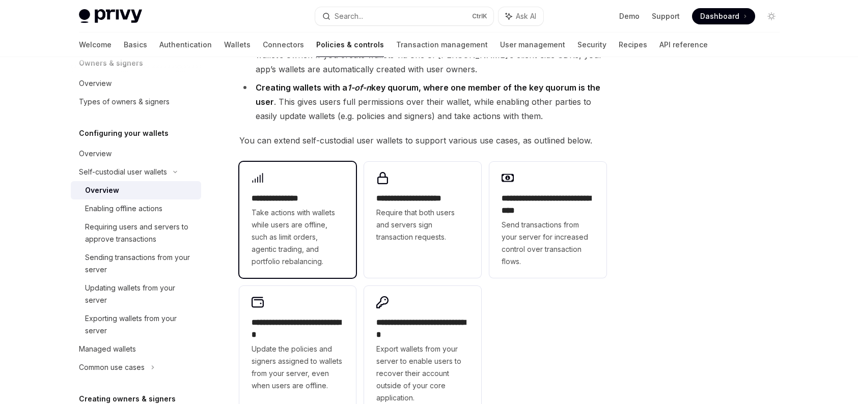
scroll to position [153, 0]
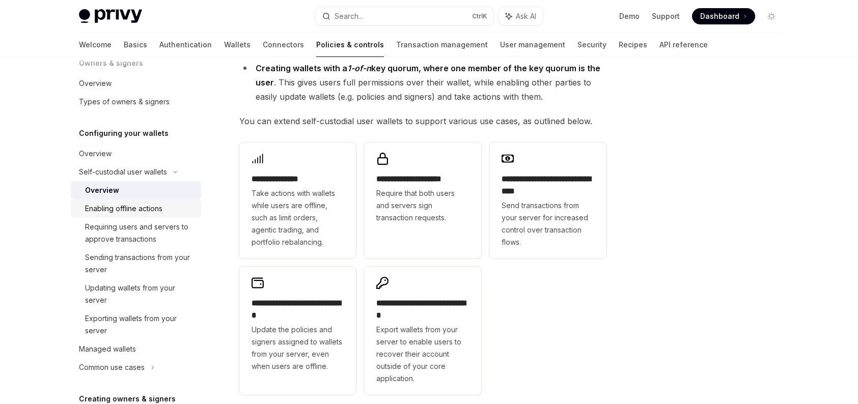
click at [175, 209] on div "Enabling offline actions" at bounding box center [140, 209] width 110 height 12
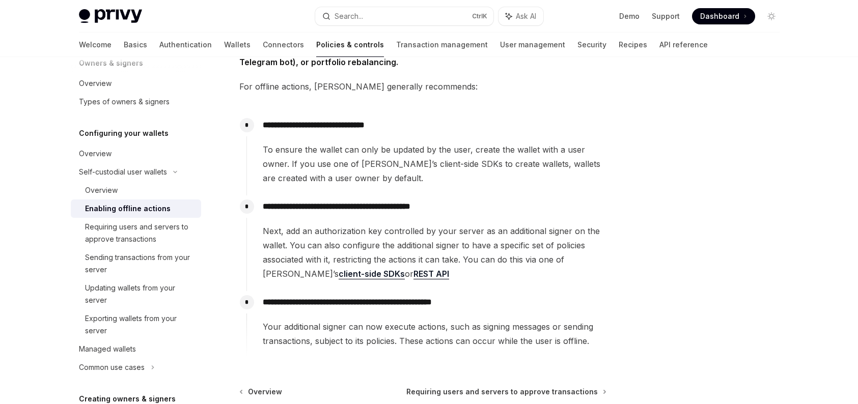
scroll to position [102, 0]
click at [164, 223] on div "Requiring users and servers to approve transactions" at bounding box center [140, 233] width 110 height 24
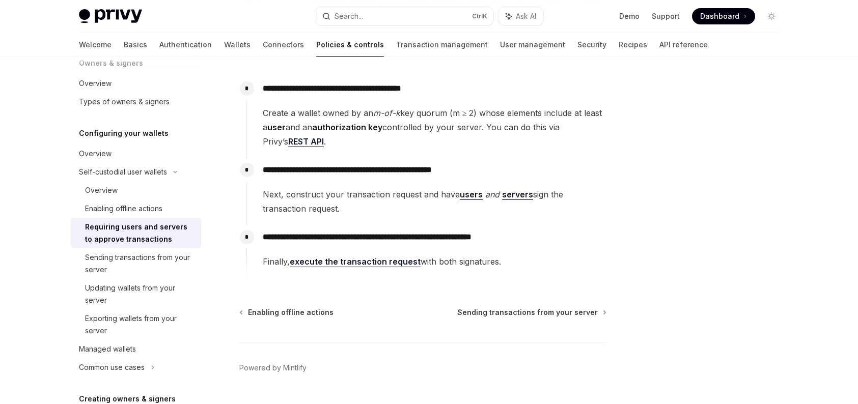
scroll to position [51, 0]
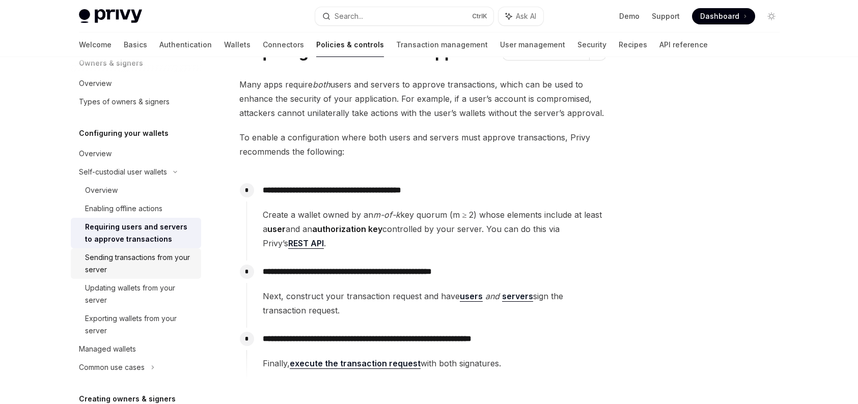
click at [148, 262] on div "Sending transactions from your server" at bounding box center [140, 264] width 110 height 24
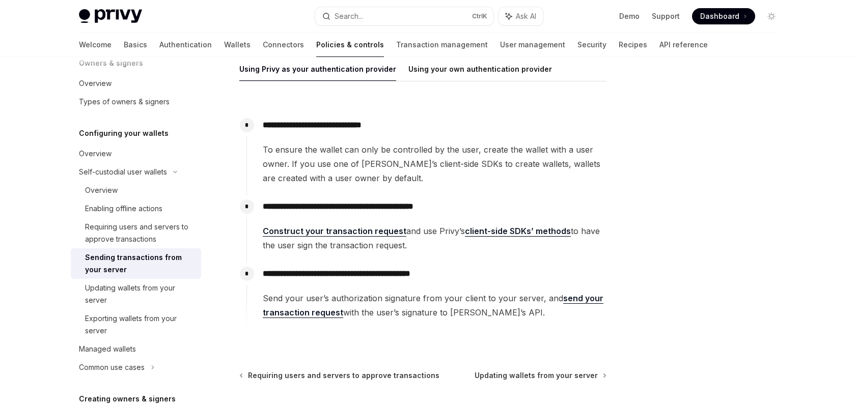
scroll to position [204, 0]
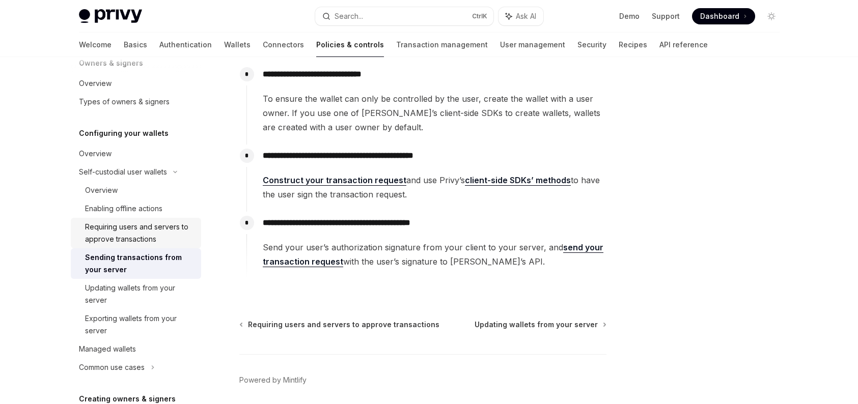
click at [178, 244] on div "Requiring users and servers to approve transactions" at bounding box center [140, 233] width 110 height 24
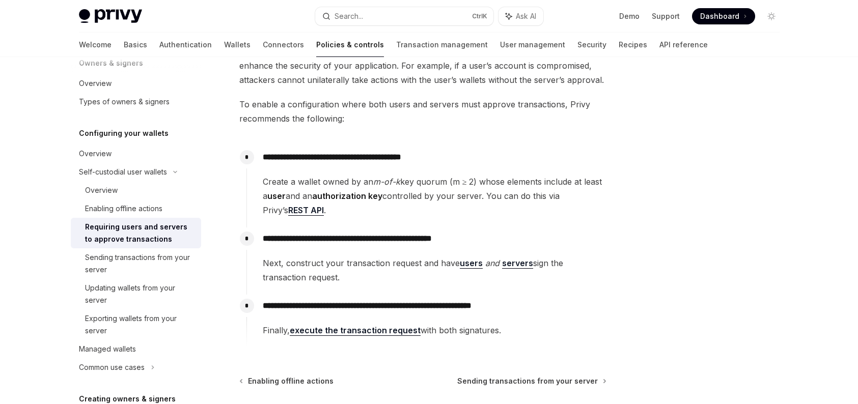
scroll to position [102, 0]
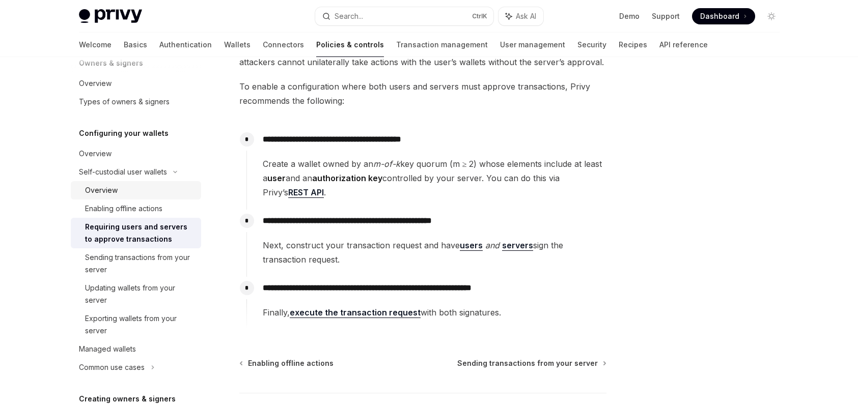
click at [165, 193] on div "Overview" at bounding box center [140, 190] width 110 height 12
click at [159, 207] on div "Enabling offline actions" at bounding box center [123, 209] width 77 height 12
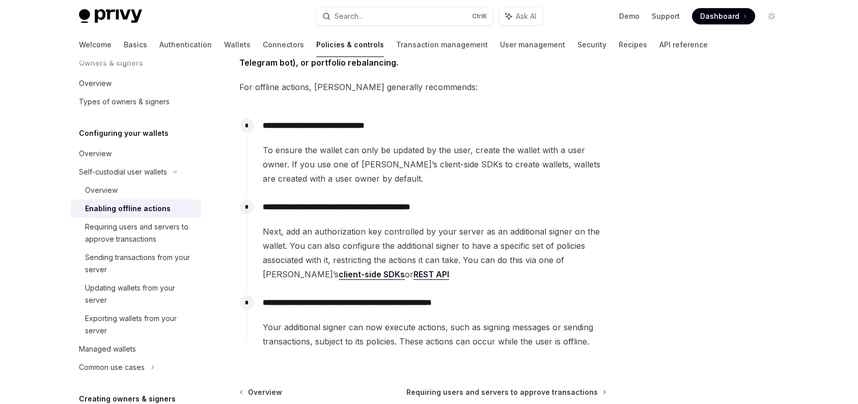
scroll to position [102, 0]
click at [339, 272] on link "client-side SDKs" at bounding box center [372, 274] width 66 height 11
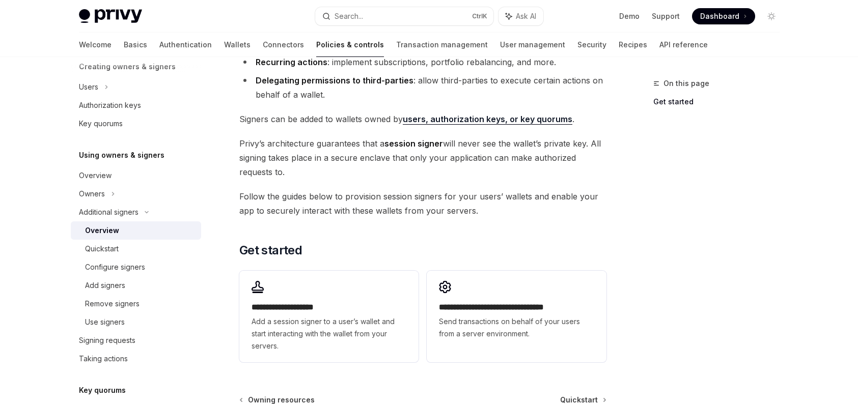
scroll to position [204, 0]
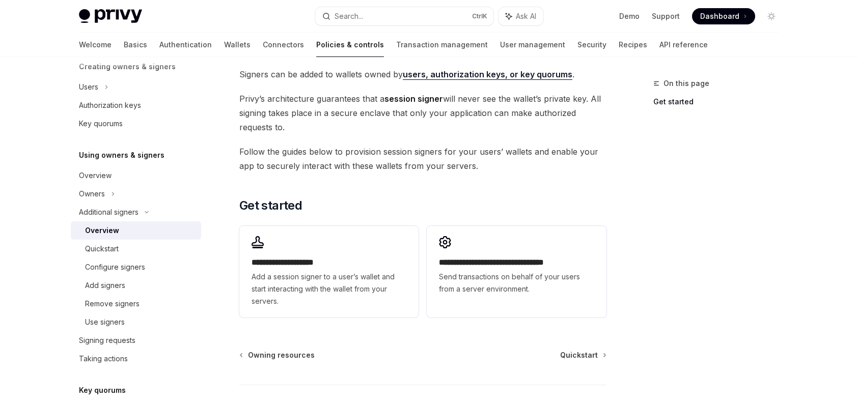
click at [381, 291] on span "Add a session signer to a user’s wallet and start interacting with the wallet f…" at bounding box center [329, 289] width 155 height 37
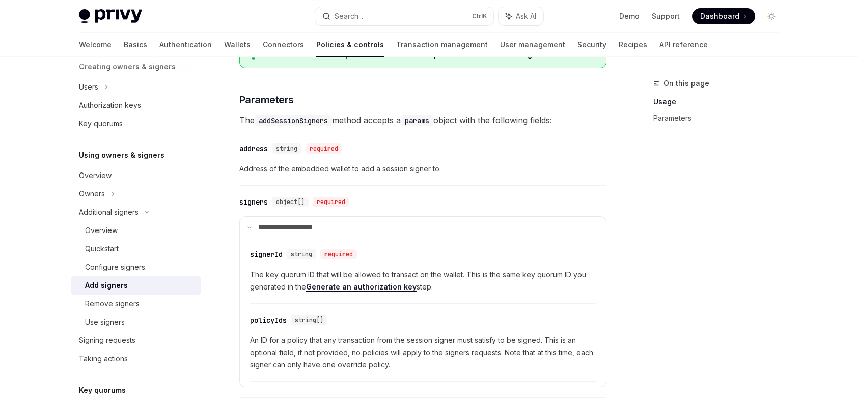
scroll to position [407, 0]
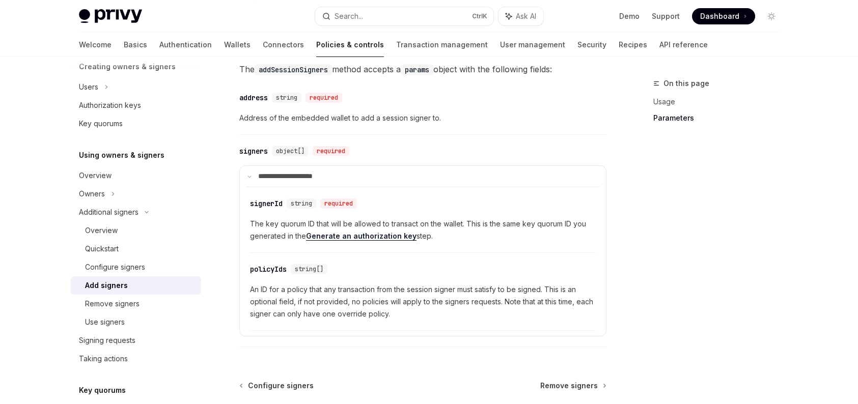
click at [322, 240] on link "Generate an authorization key" at bounding box center [361, 236] width 111 height 9
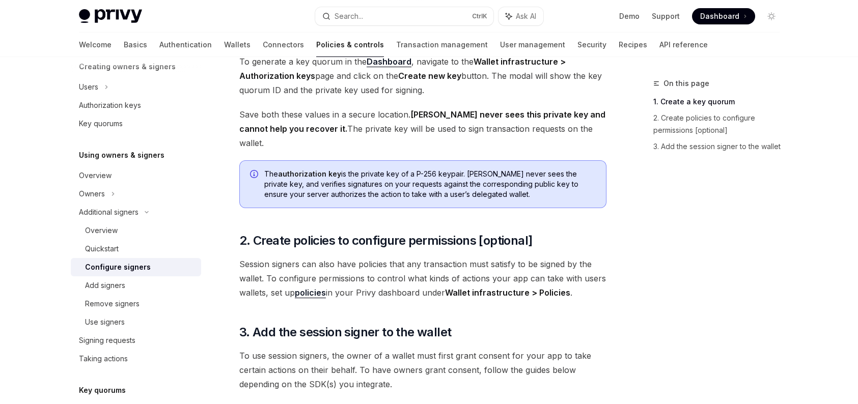
scroll to position [255, 0]
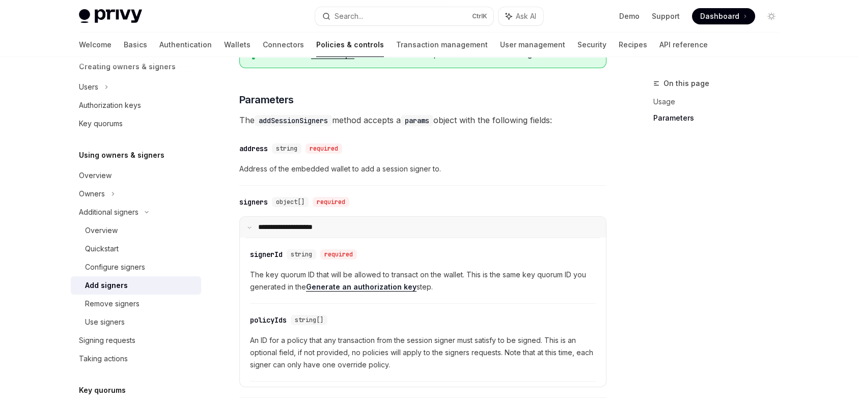
scroll to position [407, 0]
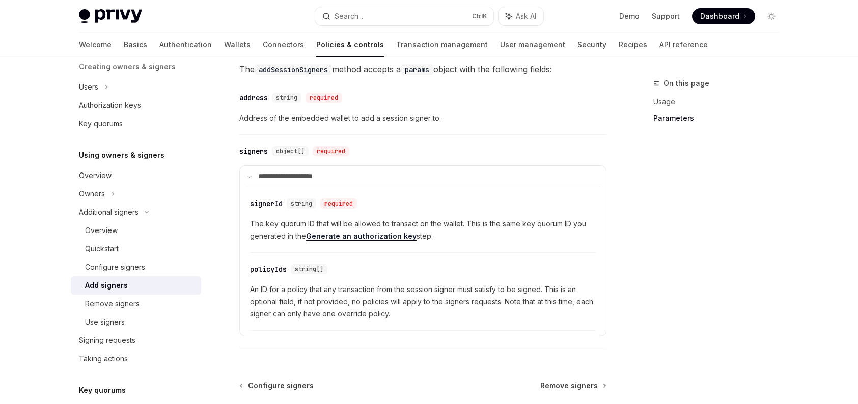
click at [452, 218] on div "​ signerId string required The key quorum ID that will be allowed to transact o…" at bounding box center [423, 222] width 346 height 61
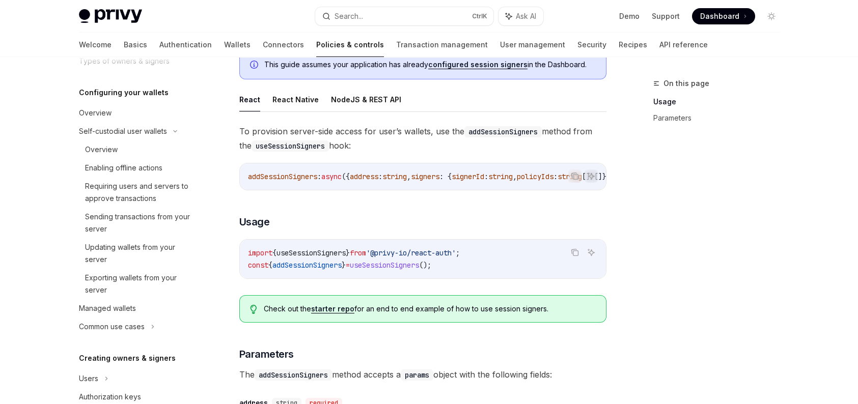
scroll to position [78, 0]
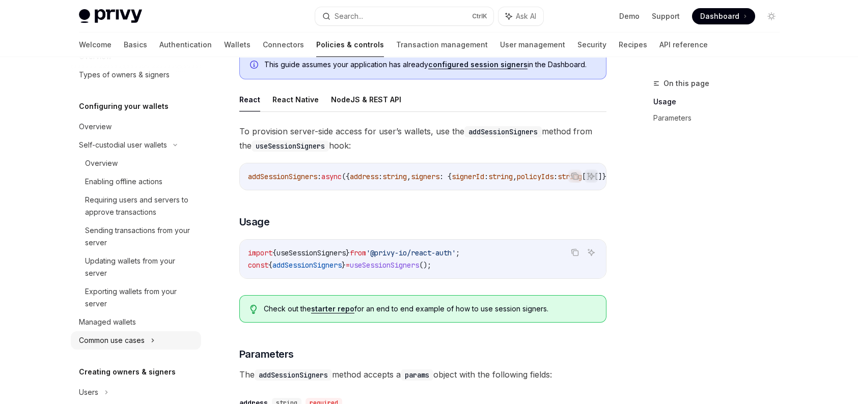
click at [158, 335] on div "Common use cases" at bounding box center [136, 341] width 130 height 18
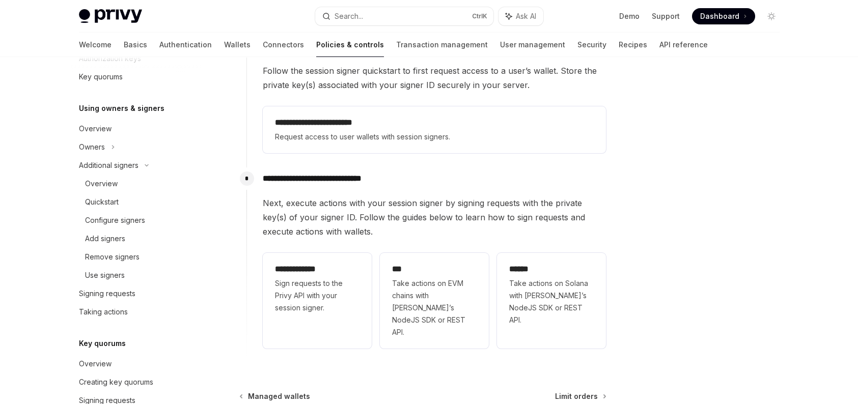
scroll to position [255, 0]
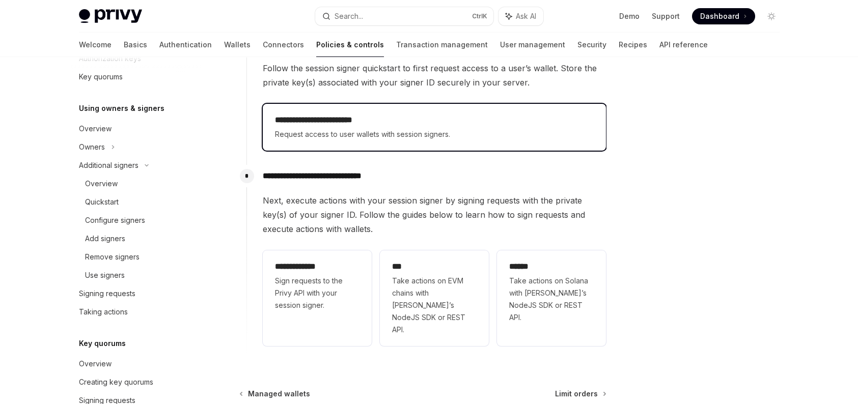
click at [462, 118] on h2 "**********" at bounding box center [434, 120] width 319 height 12
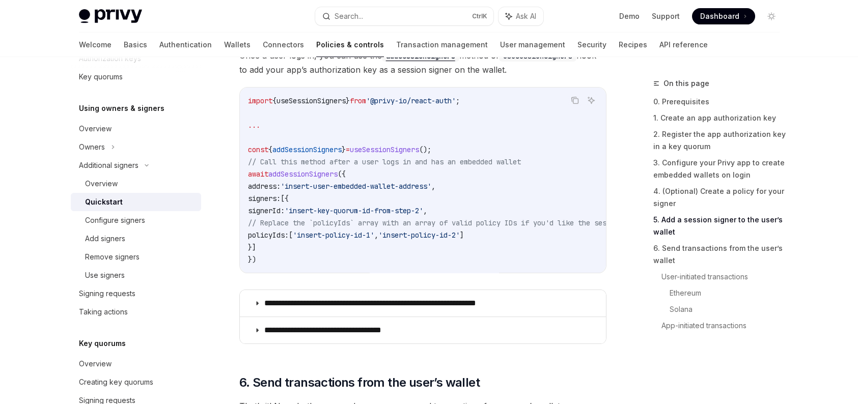
scroll to position [1731, 0]
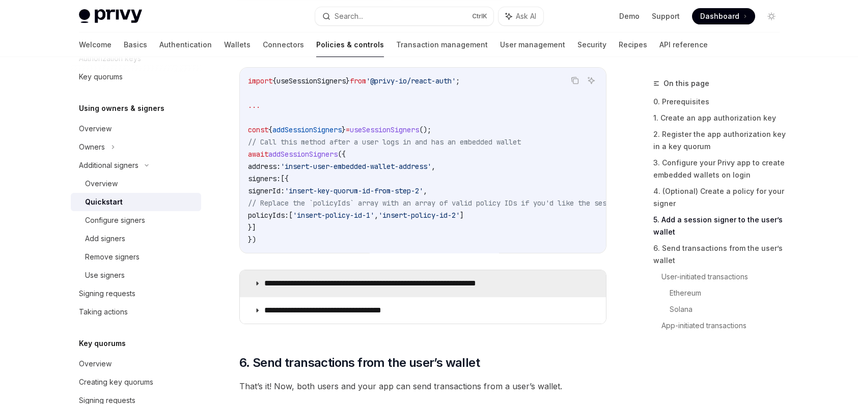
click at [438, 279] on summary "**********" at bounding box center [423, 283] width 366 height 26
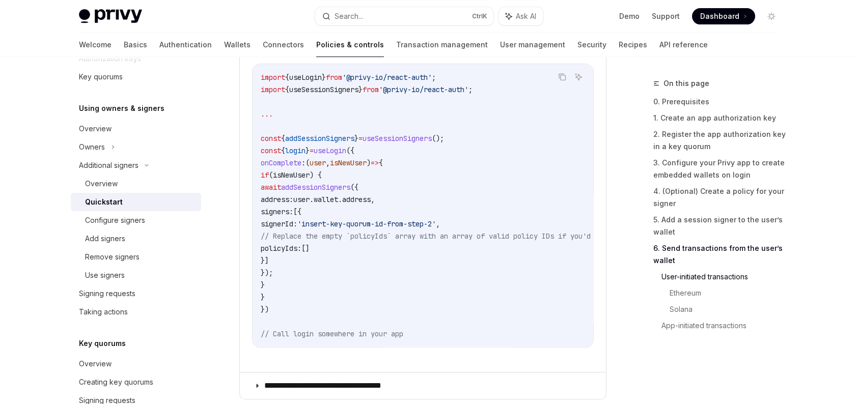
scroll to position [2241, 0]
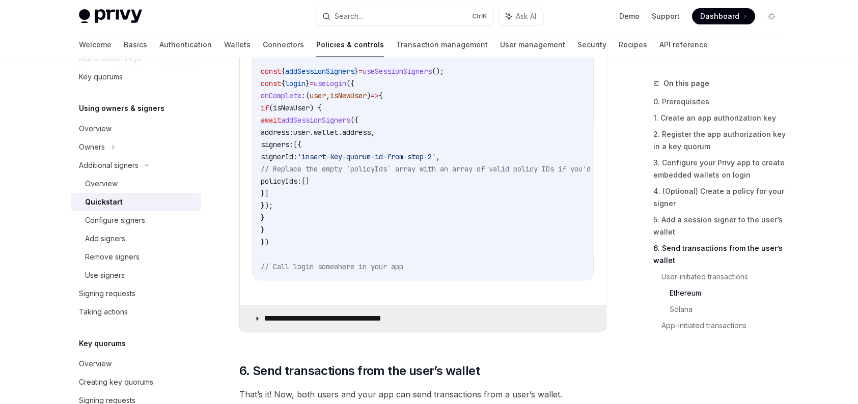
click at [416, 329] on summary "**********" at bounding box center [423, 319] width 366 height 26
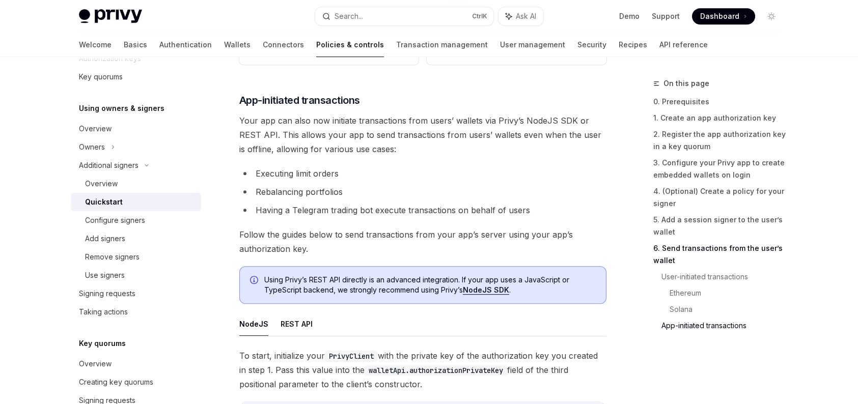
scroll to position [3208, 0]
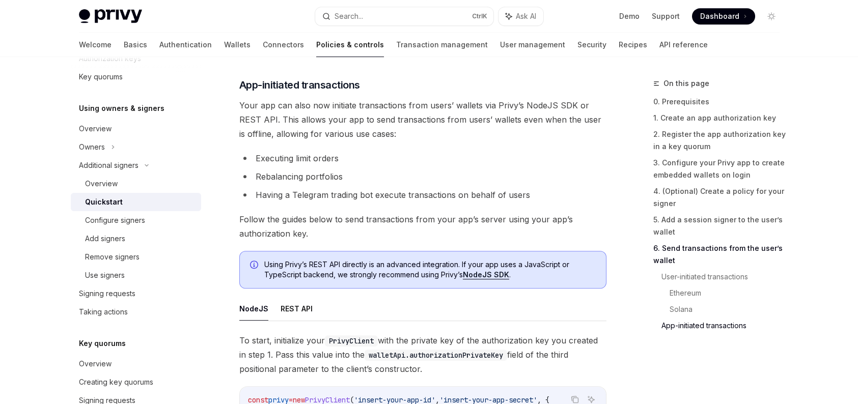
click at [281, 184] on li "Rebalancing portfolios" at bounding box center [422, 177] width 367 height 14
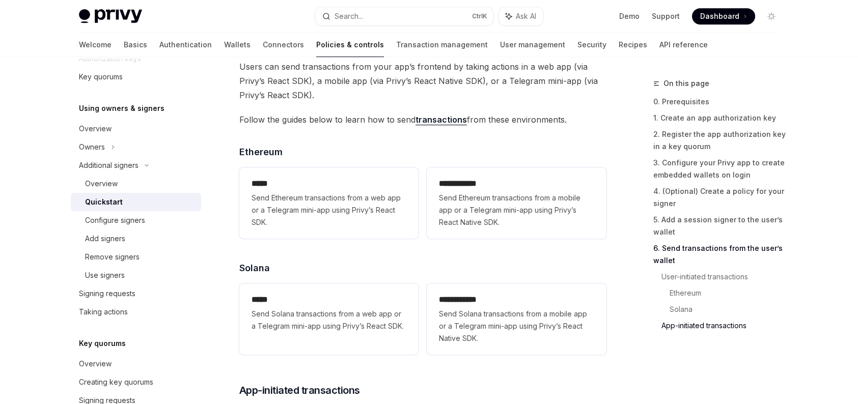
scroll to position [2903, 0]
click at [123, 295] on div "Signing requests" at bounding box center [107, 294] width 57 height 12
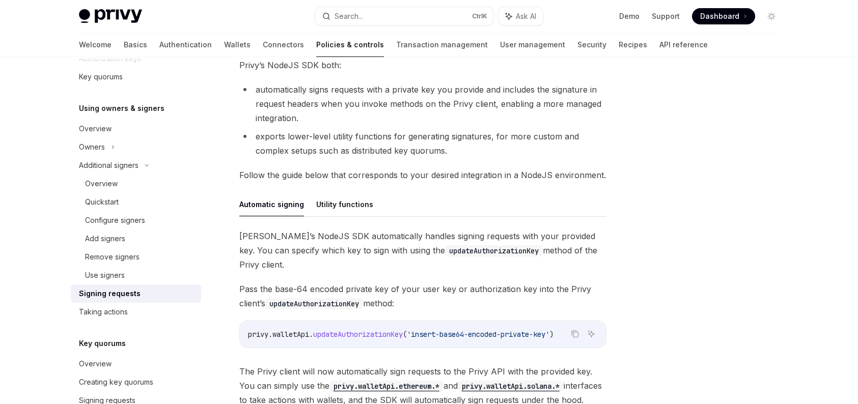
scroll to position [25, 0]
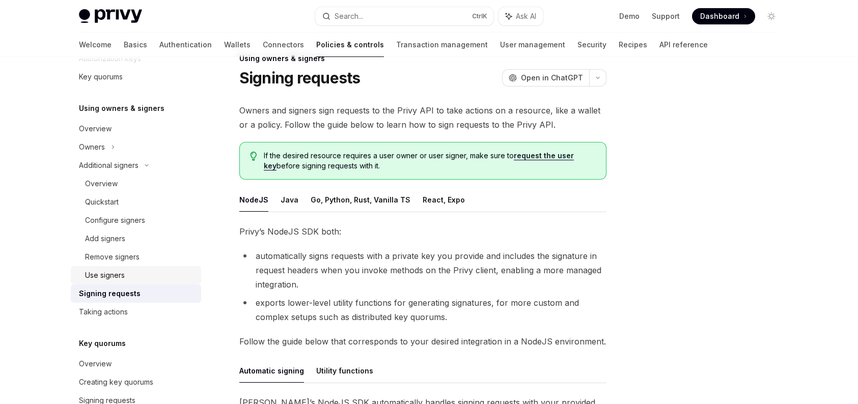
click at [116, 279] on div "Use signers" at bounding box center [105, 275] width 40 height 12
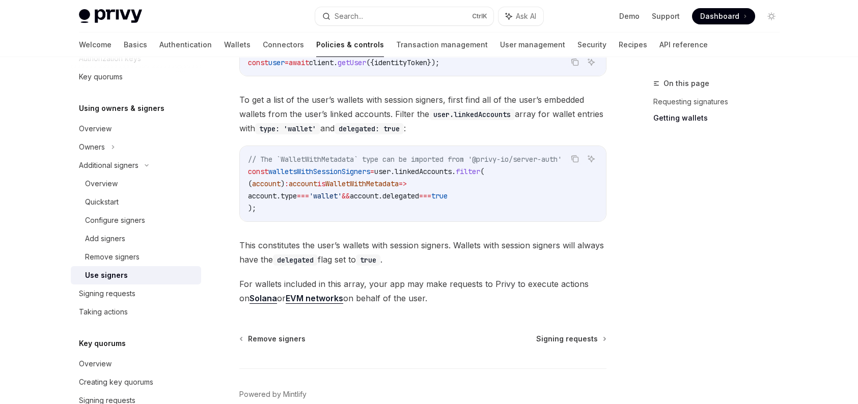
scroll to position [534, 0]
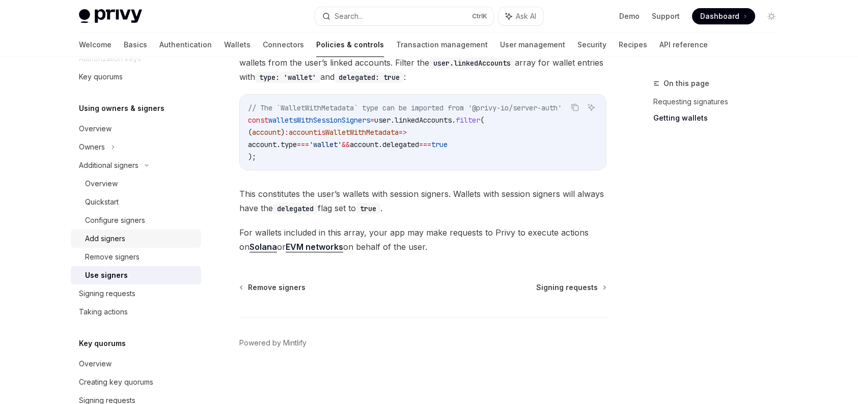
click at [110, 230] on link "Add signers" at bounding box center [136, 239] width 130 height 18
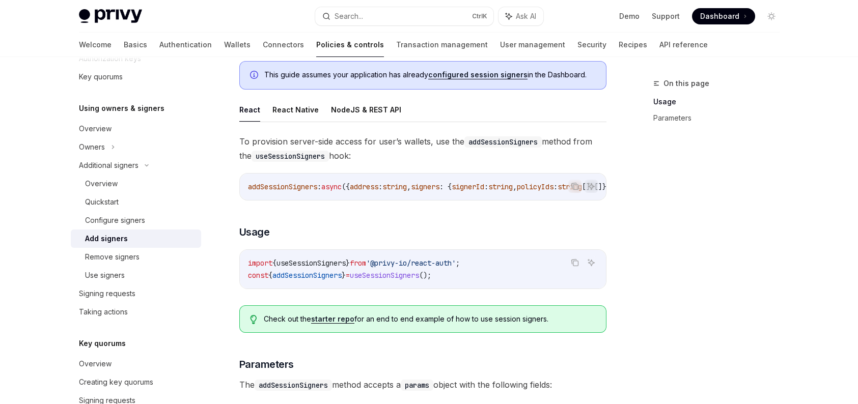
scroll to position [102, 0]
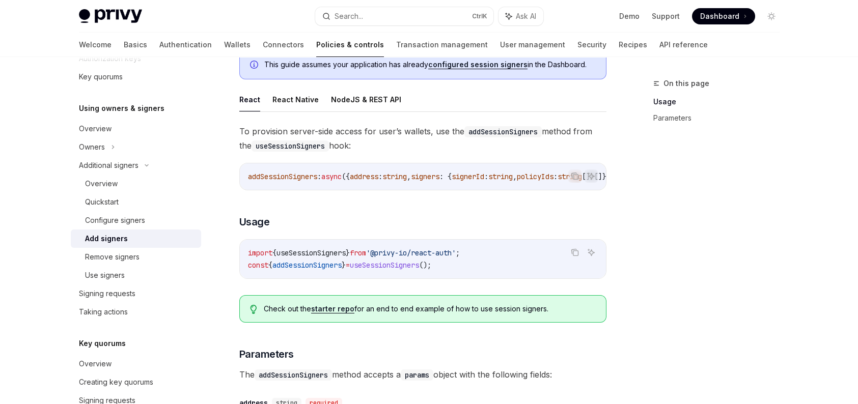
click at [407, 270] on span "useSessionSigners" at bounding box center [384, 265] width 69 height 9
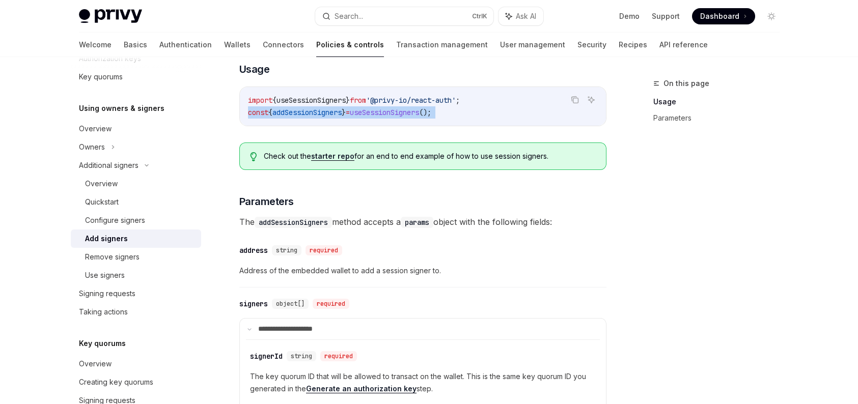
copy div "const { addSessionSigners } = useSessionSigners ();"
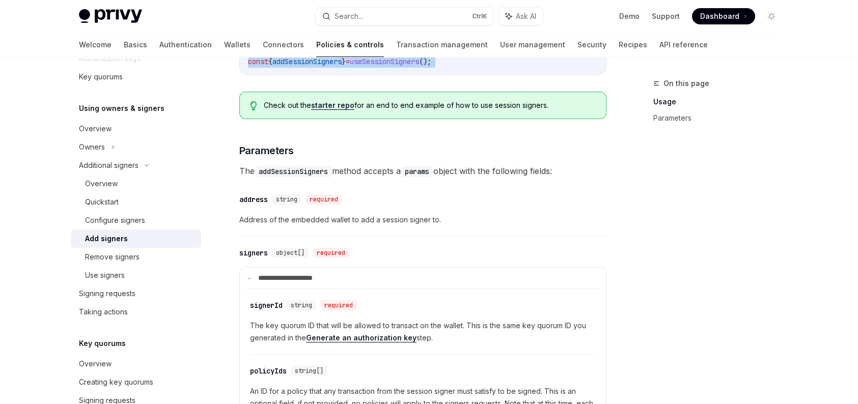
scroll to position [407, 0]
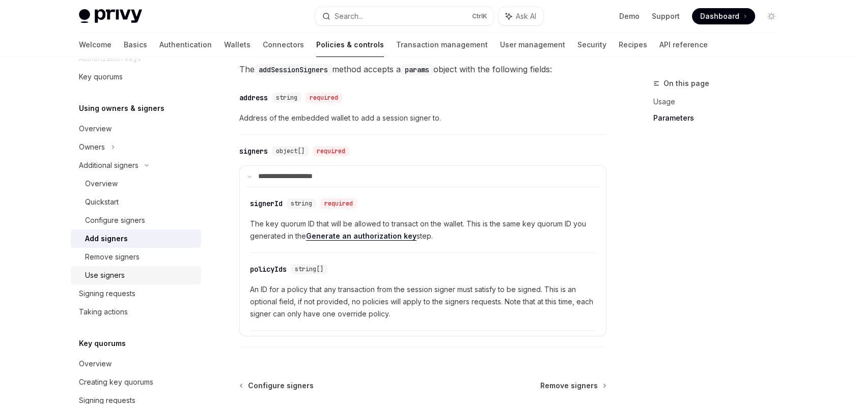
click at [140, 271] on div "Use signers" at bounding box center [140, 275] width 110 height 12
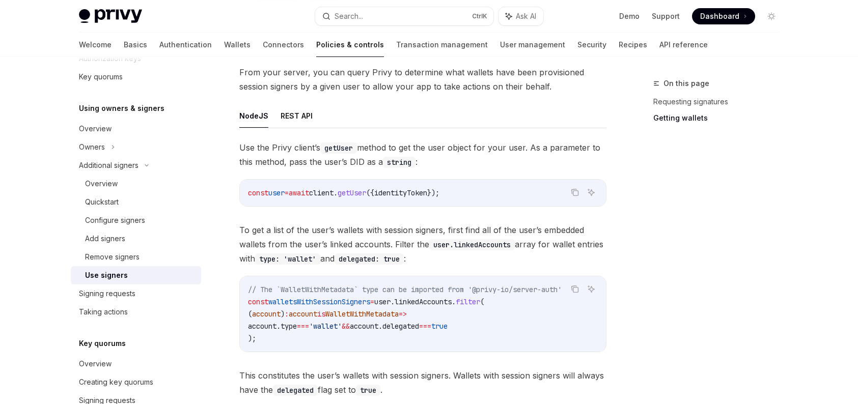
scroll to position [331, 0]
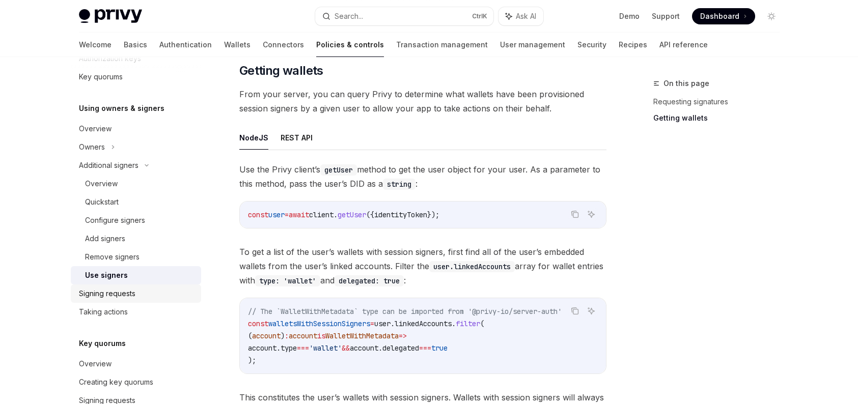
click at [122, 292] on div "Signing requests" at bounding box center [107, 294] width 57 height 12
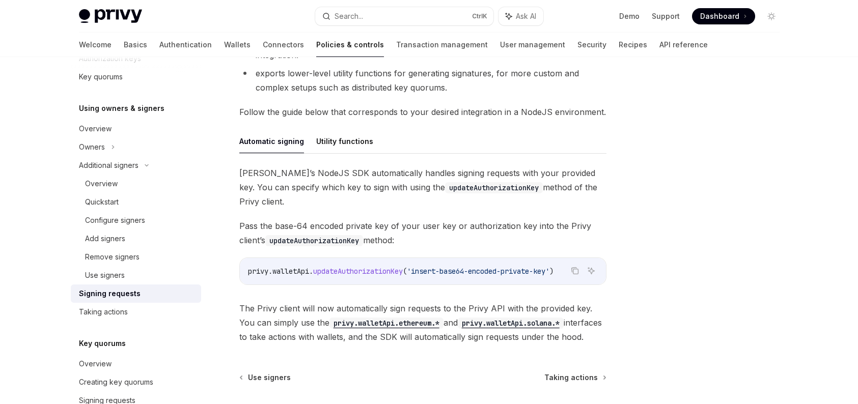
scroll to position [331, 0]
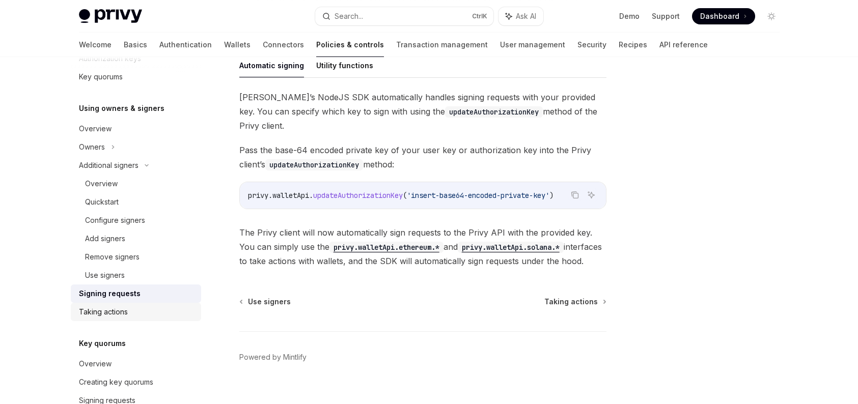
click at [122, 306] on div "Taking actions" at bounding box center [103, 312] width 49 height 12
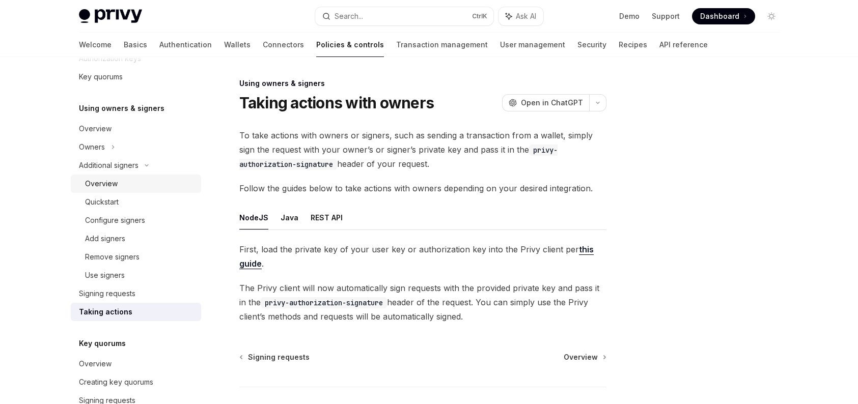
click at [116, 178] on div "Overview" at bounding box center [101, 184] width 33 height 12
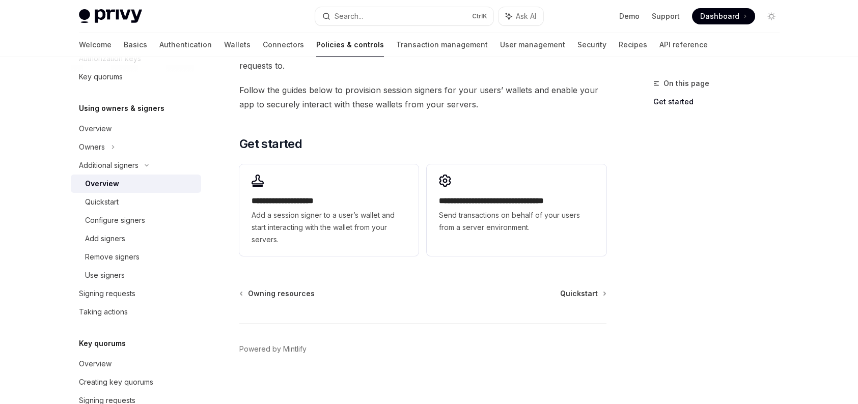
scroll to position [272, 0]
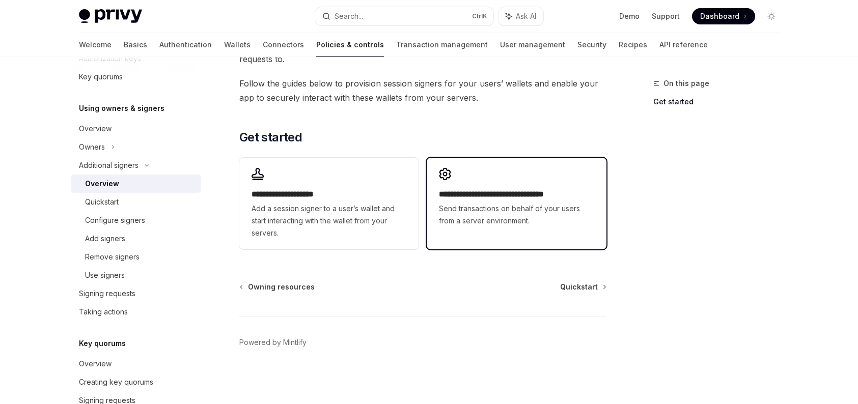
click at [454, 203] on span "Send transactions on behalf of your users from a server environment." at bounding box center [516, 215] width 155 height 24
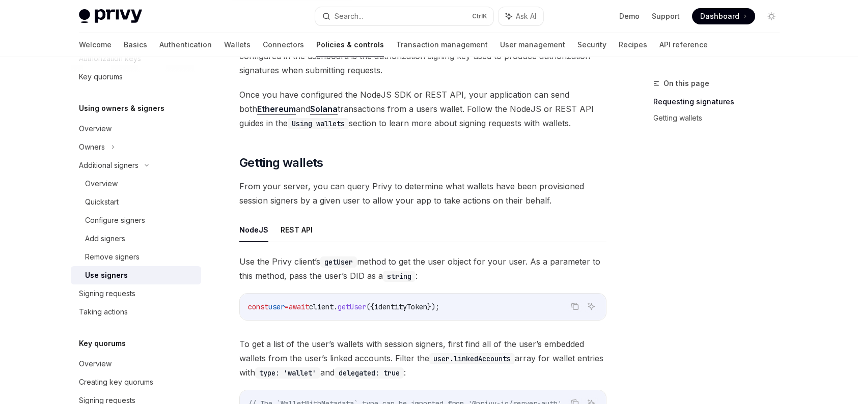
scroll to position [127, 0]
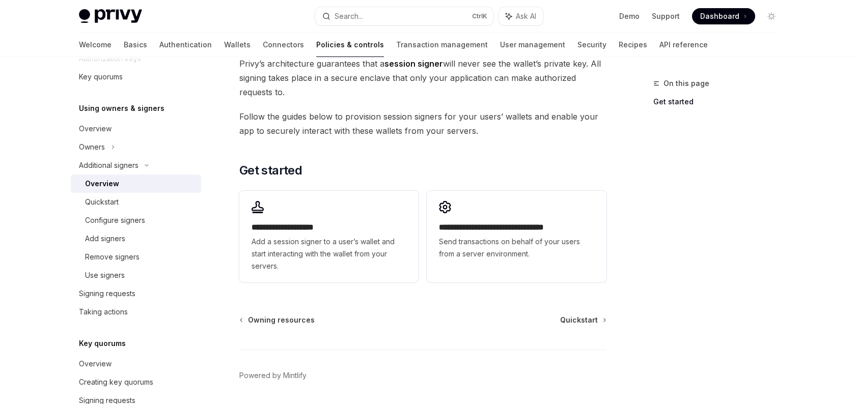
scroll to position [272, 0]
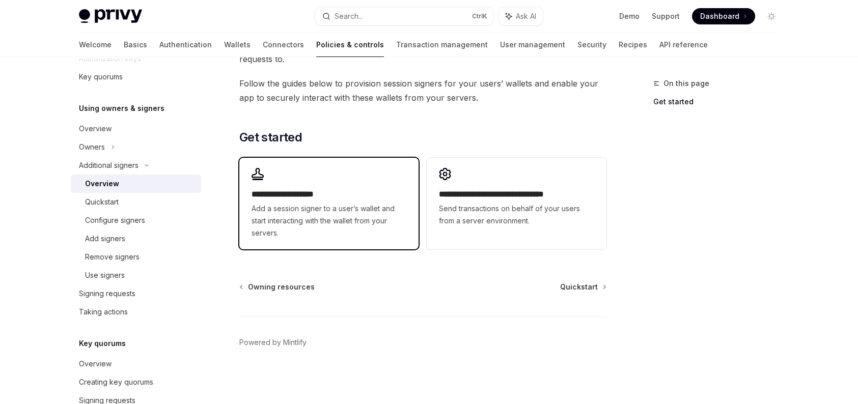
click at [262, 188] on h2 "**********" at bounding box center [329, 194] width 155 height 12
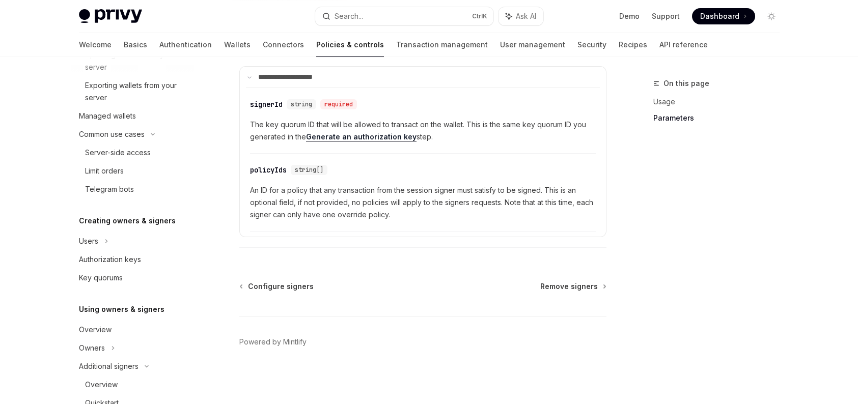
scroll to position [282, 0]
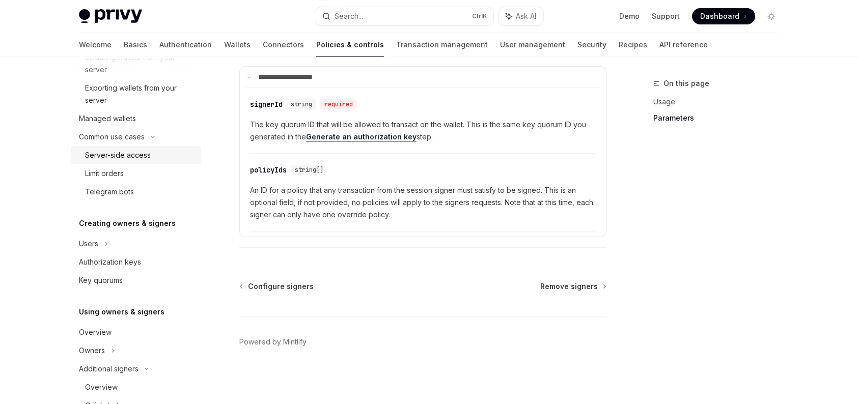
click at [128, 156] on div "Server-side access" at bounding box center [118, 155] width 66 height 12
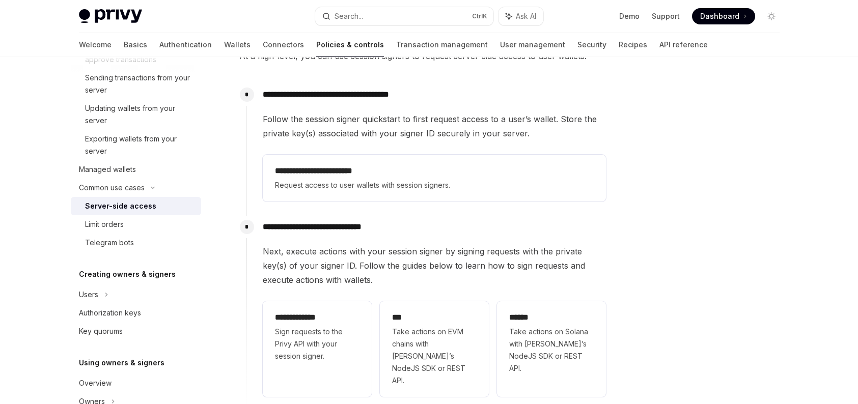
scroll to position [255, 0]
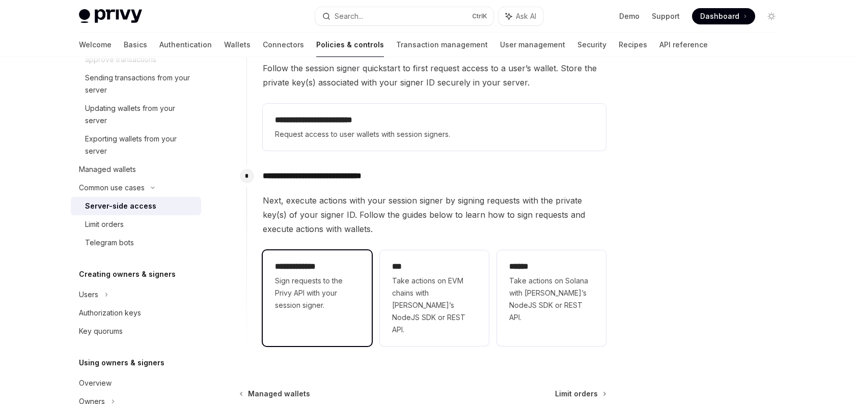
click at [329, 302] on span "Sign requests to the Privy API with your session signer." at bounding box center [317, 293] width 85 height 37
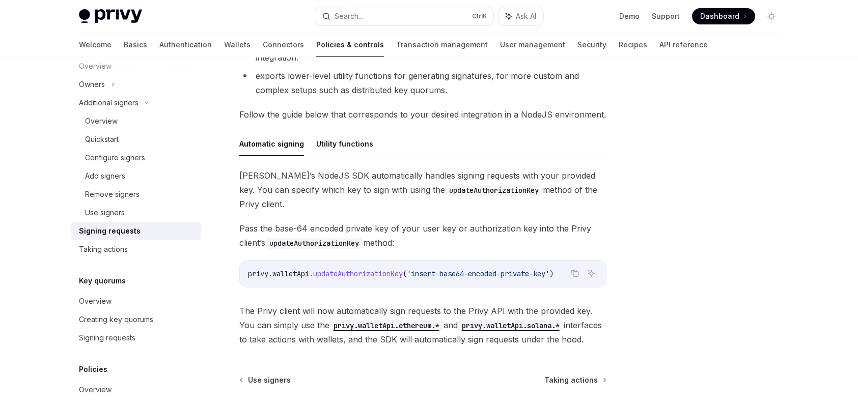
scroll to position [255, 0]
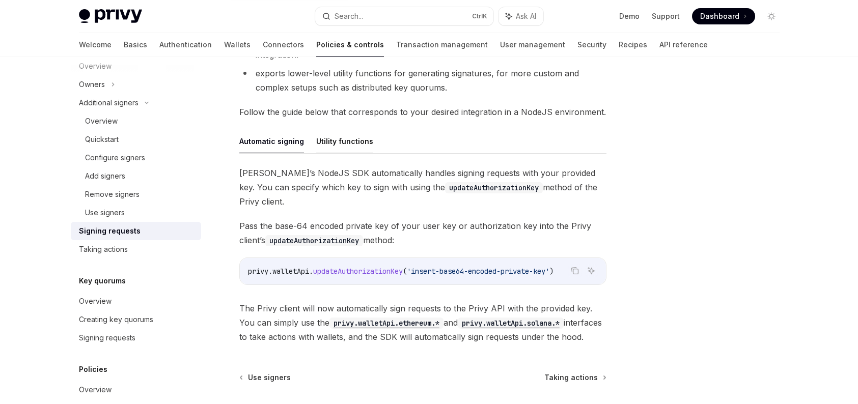
click at [352, 137] on button "Utility functions" at bounding box center [344, 141] width 57 height 24
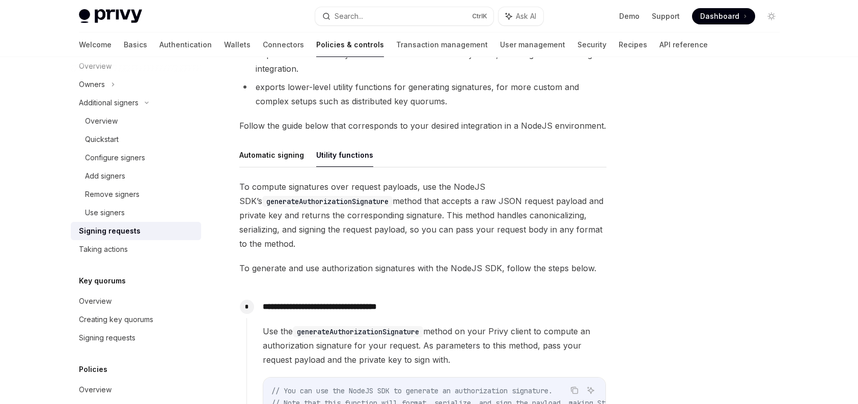
scroll to position [227, 0]
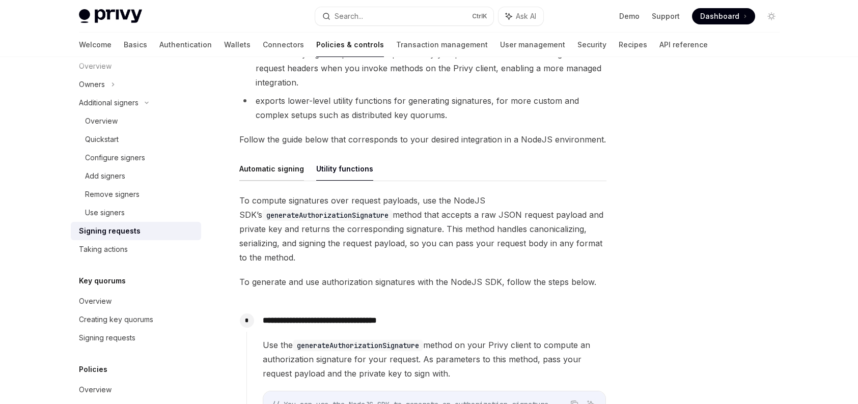
click at [286, 177] on button "Automatic signing" at bounding box center [271, 169] width 65 height 24
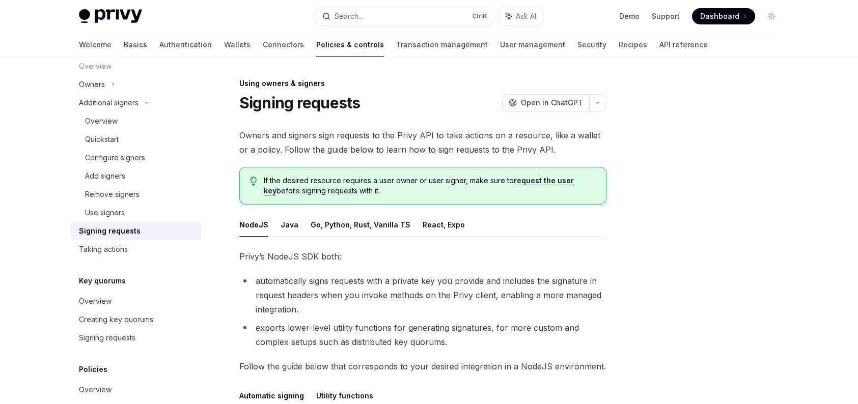
click at [552, 180] on link "request the user key" at bounding box center [419, 185] width 310 height 19
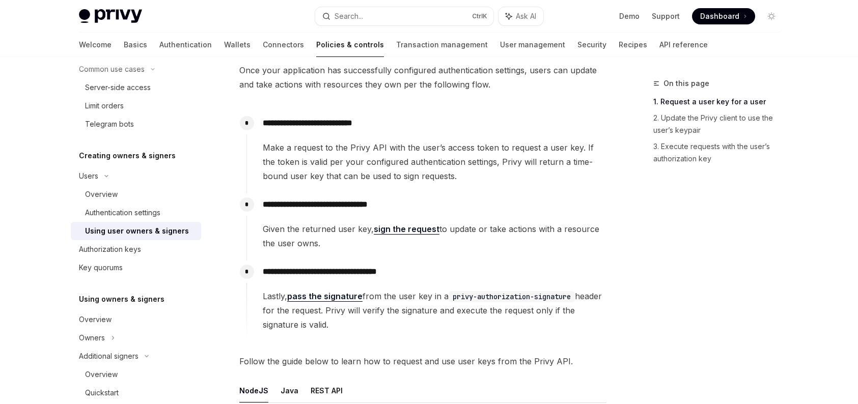
scroll to position [51, 0]
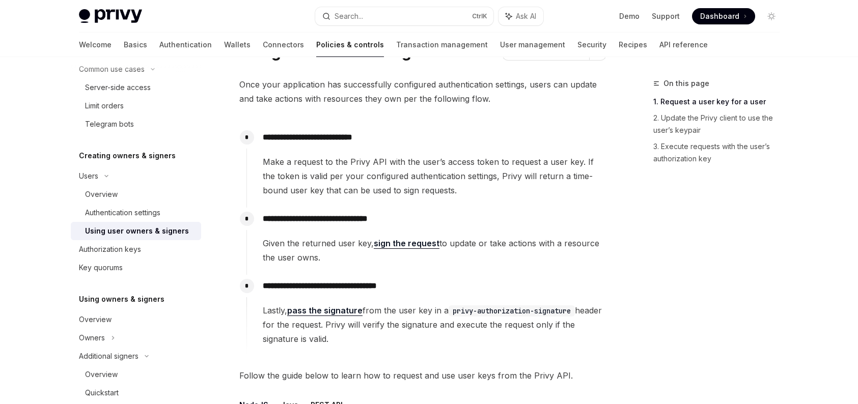
click at [560, 176] on span "Make a request to the Privy API with the user’s access token to request a user …" at bounding box center [434, 176] width 343 height 43
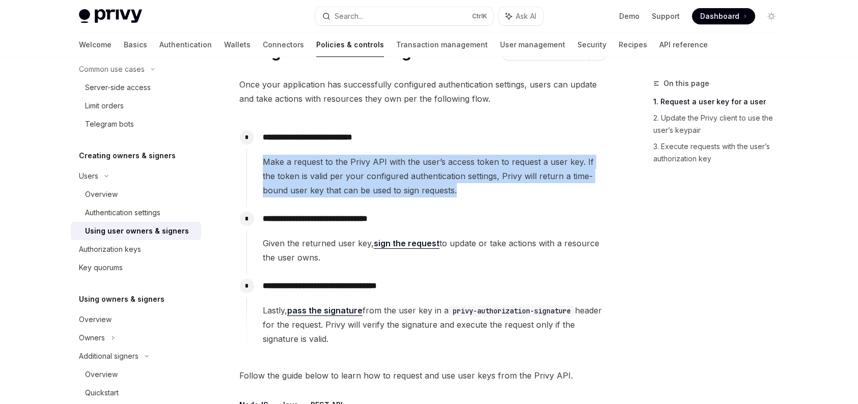
click at [560, 176] on span "Make a request to the Privy API with the user’s access token to request a user …" at bounding box center [434, 176] width 343 height 43
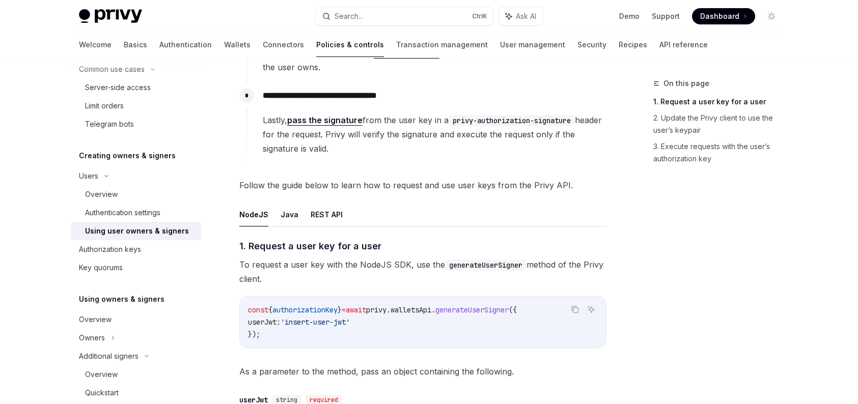
scroll to position [0, 0]
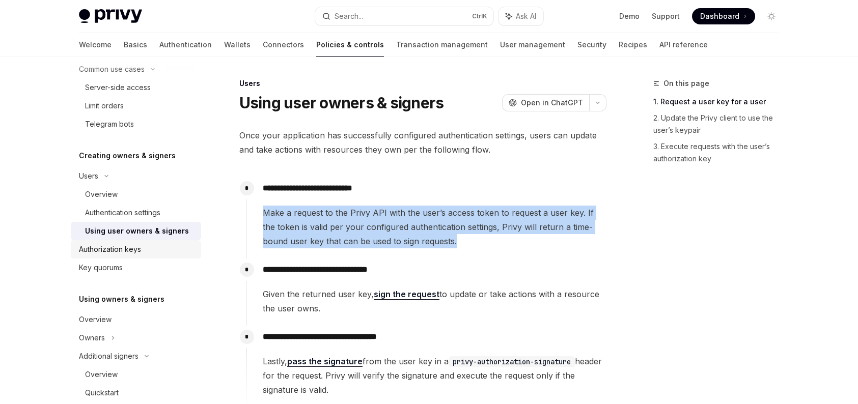
click at [127, 247] on div "Authorization keys" at bounding box center [110, 249] width 62 height 12
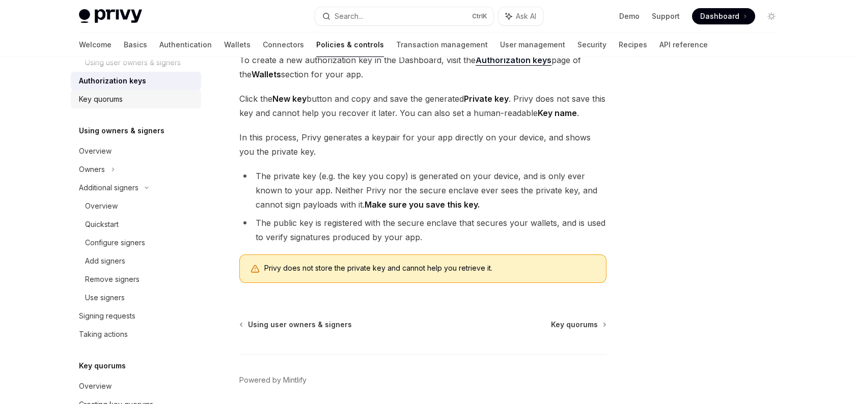
scroll to position [502, 0]
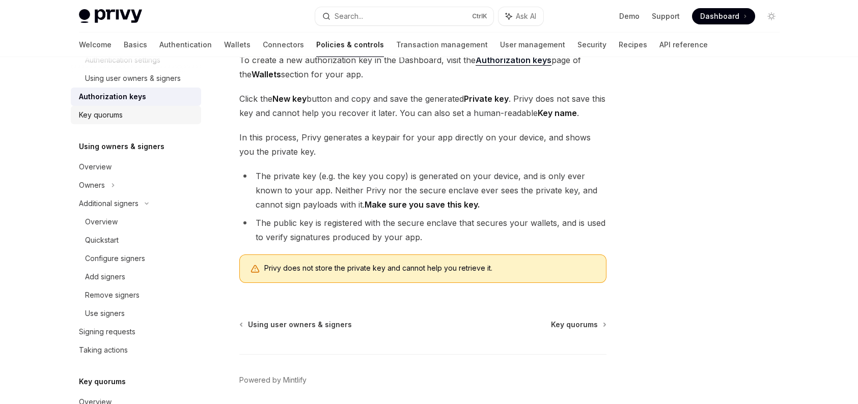
click at [139, 271] on div "Add signers" at bounding box center [140, 277] width 110 height 12
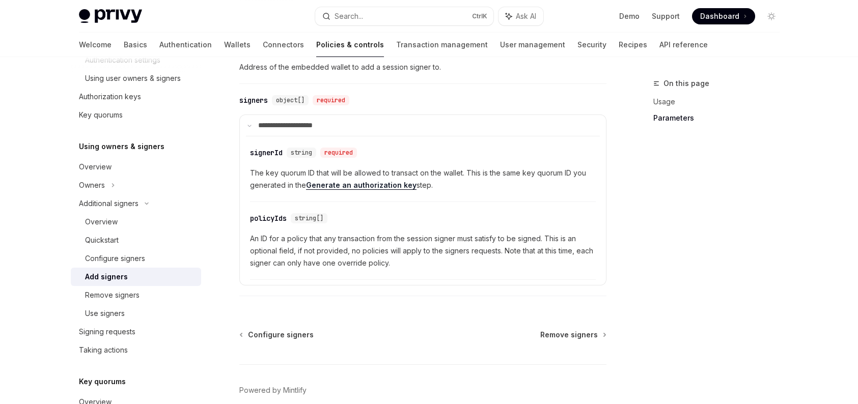
scroll to position [356, 0]
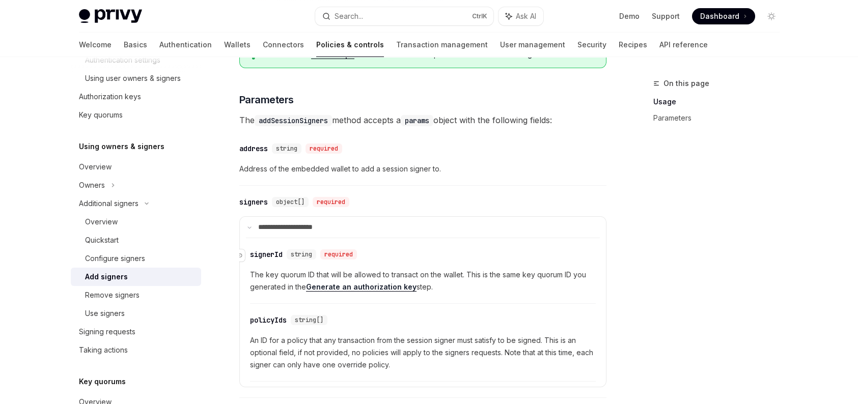
click at [270, 254] on div "signerId" at bounding box center [266, 255] width 33 height 10
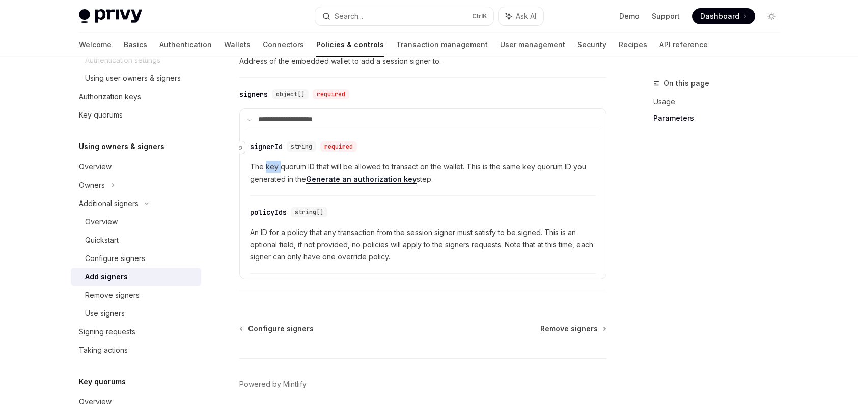
click at [270, 254] on div "​ signerId string required The key quorum ID that will be allowed to transact o…" at bounding box center [423, 202] width 354 height 144
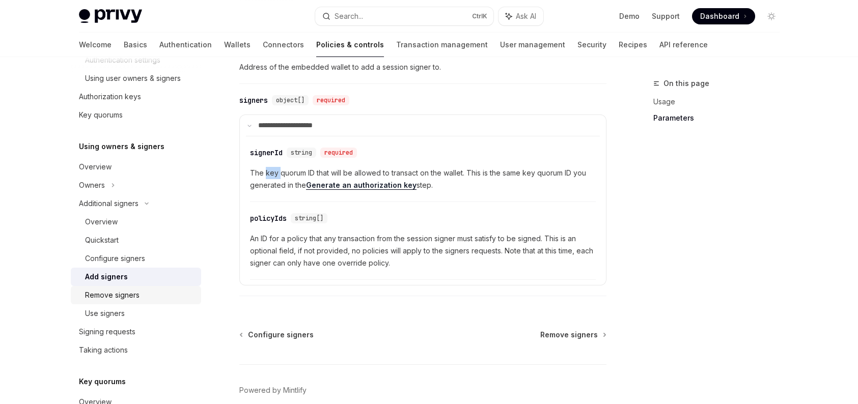
scroll to position [553, 0]
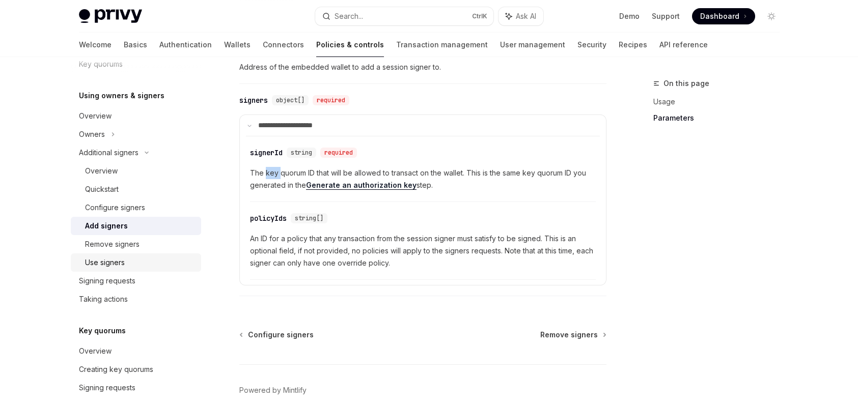
click at [161, 263] on div "Use signers" at bounding box center [140, 263] width 110 height 12
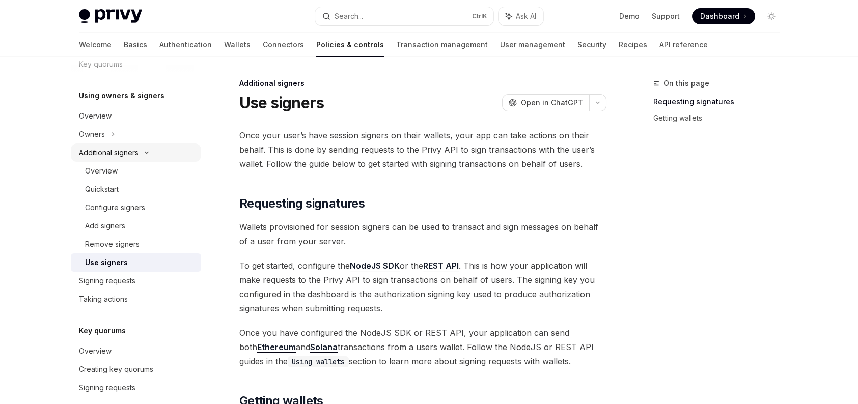
click at [145, 149] on div "Additional signers" at bounding box center [136, 153] width 130 height 18
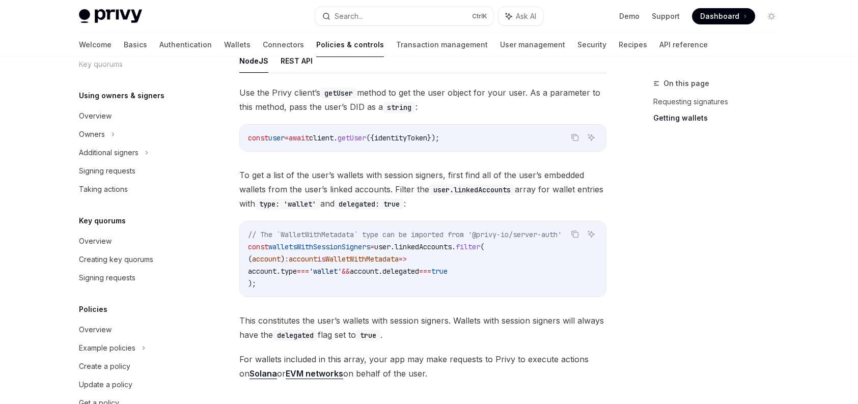
scroll to position [509, 0]
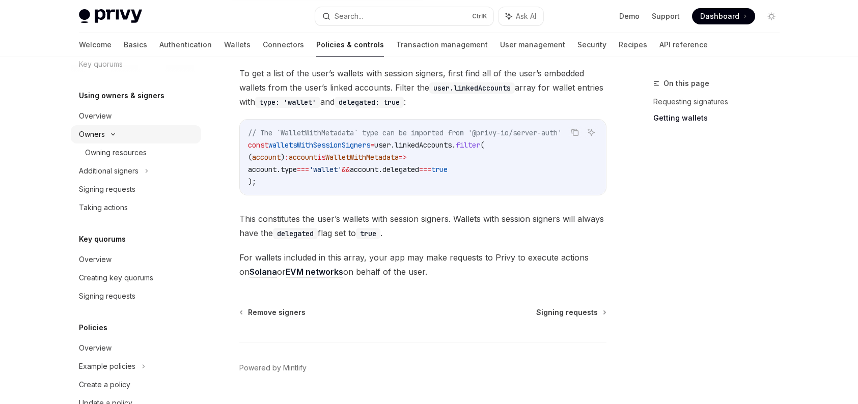
scroll to position [50, 0]
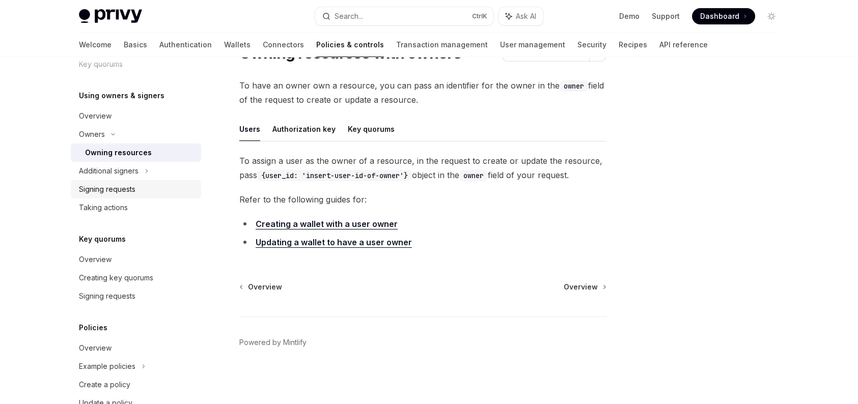
click at [142, 186] on div "Signing requests" at bounding box center [137, 189] width 116 height 12
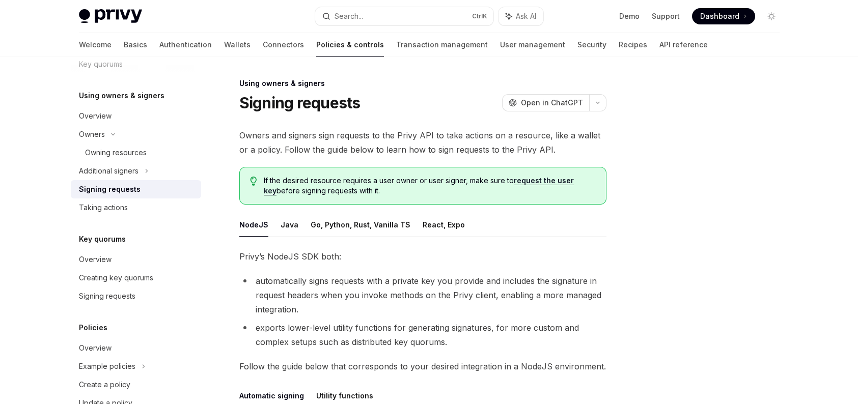
click at [574, 178] on link "request the user key" at bounding box center [419, 185] width 310 height 19
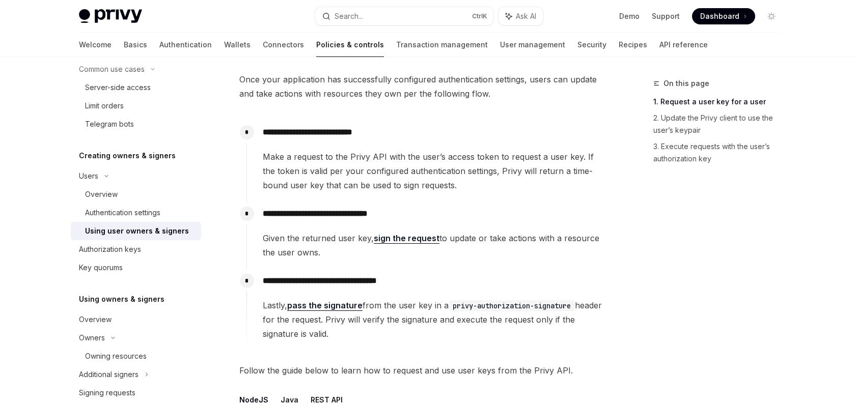
scroll to position [51, 0]
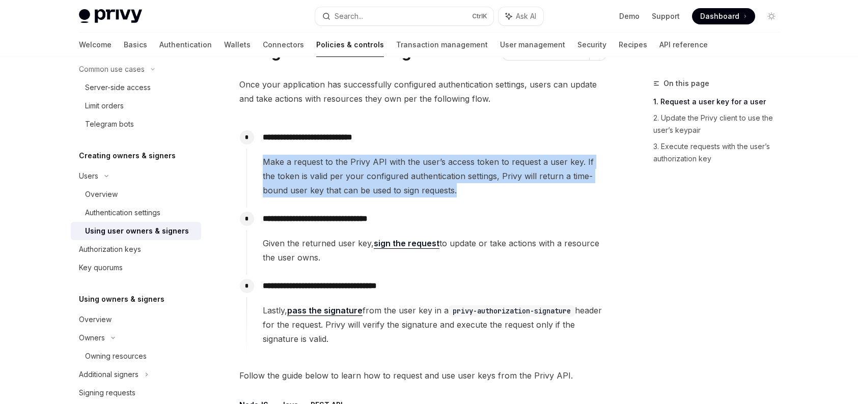
drag, startPoint x: 262, startPoint y: 162, endPoint x: 442, endPoint y: 195, distance: 182.8
click at [442, 195] on span "Make a request to the Privy API with the user’s access token to request a user …" at bounding box center [434, 176] width 343 height 43
copy span "Make a request to the Privy API with the user’s access token to request a user …"
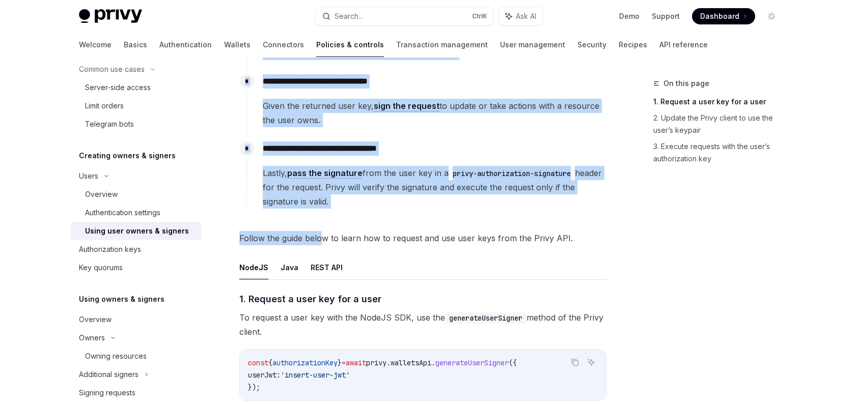
scroll to position [255, 0]
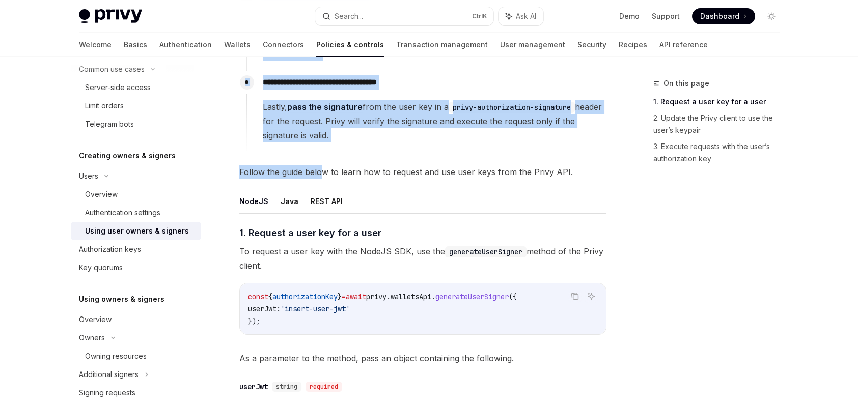
drag, startPoint x: 235, startPoint y: 100, endPoint x: 545, endPoint y: 131, distance: 312.2
click at [545, 131] on div "**********" at bounding box center [327, 388] width 562 height 1130
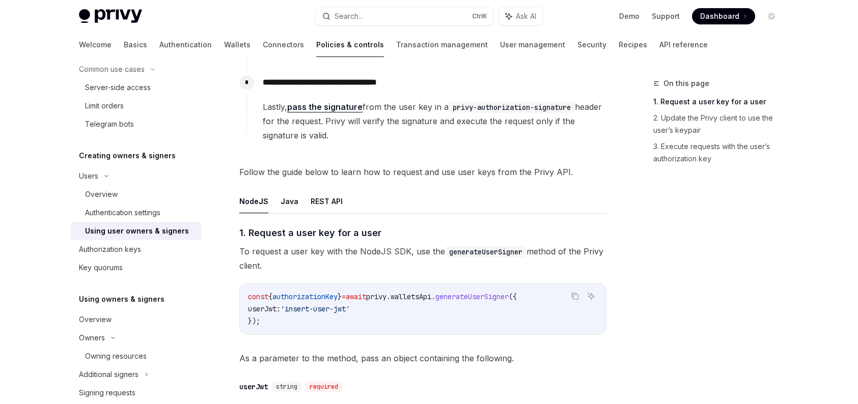
click at [495, 196] on ul "NodeJS Java REST API" at bounding box center [422, 201] width 367 height 24
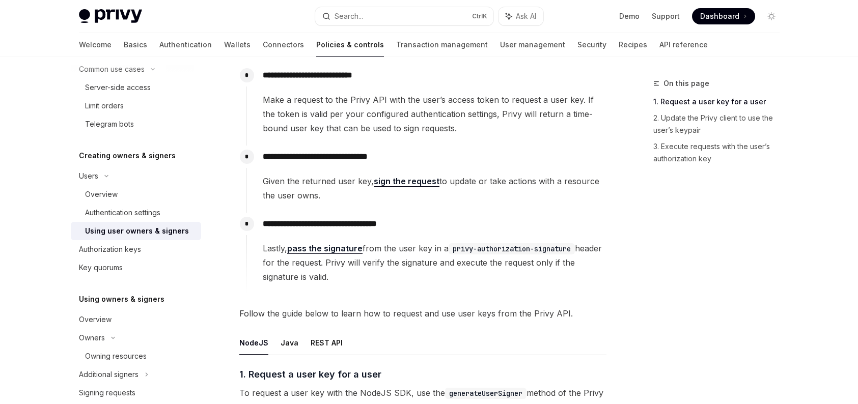
scroll to position [102, 0]
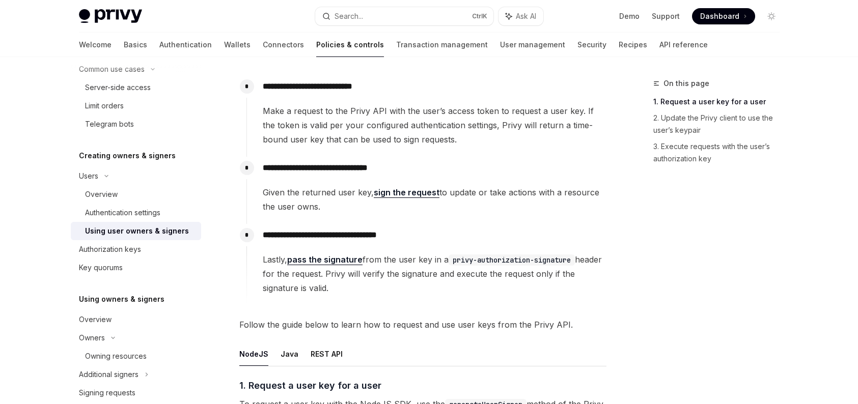
click at [422, 191] on link "sign the request" at bounding box center [407, 192] width 66 height 11
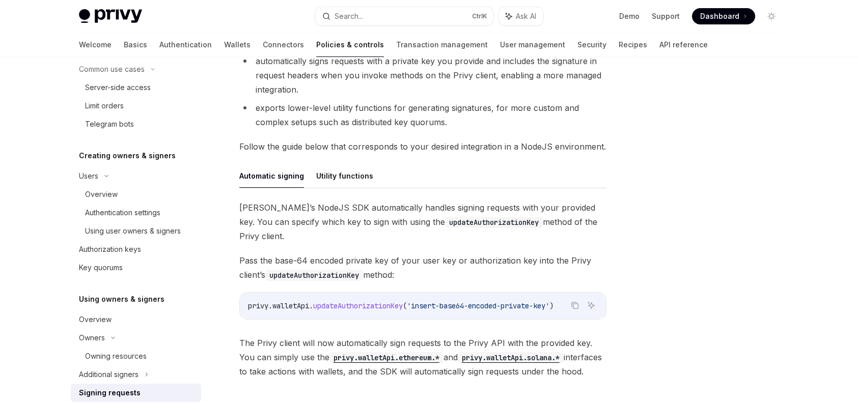
scroll to position [280, 0]
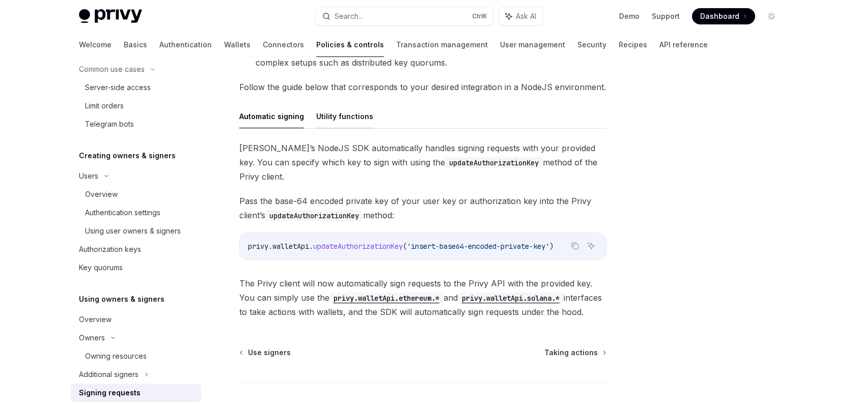
click at [343, 122] on button "Utility functions" at bounding box center [344, 116] width 57 height 24
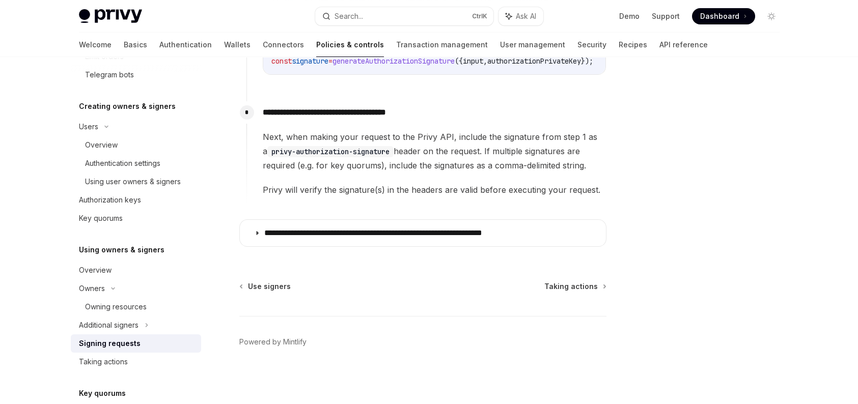
scroll to position [502, 0]
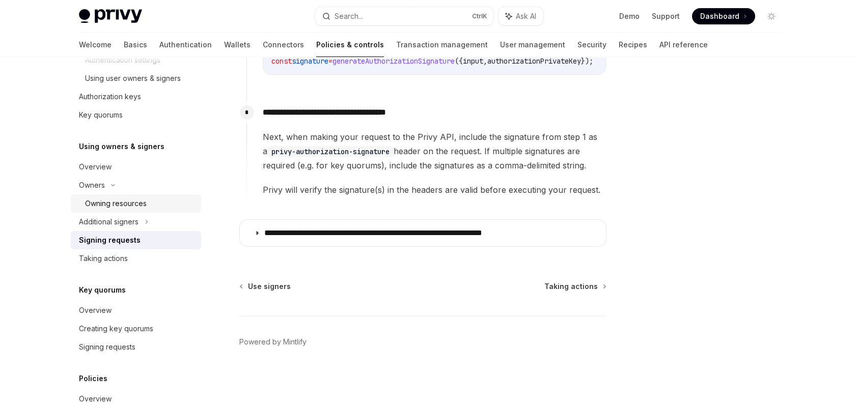
click at [136, 201] on div "Owning resources" at bounding box center [116, 204] width 62 height 12
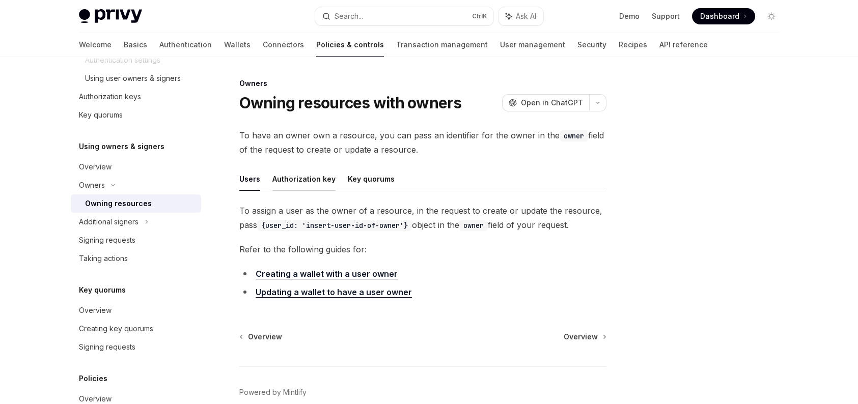
click at [282, 181] on button "Authorization key" at bounding box center [303, 179] width 63 height 24
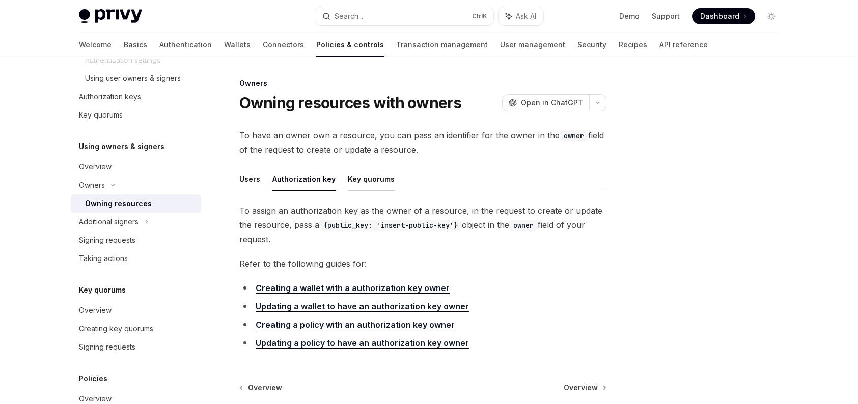
click at [355, 185] on button "Key quorums" at bounding box center [371, 179] width 47 height 24
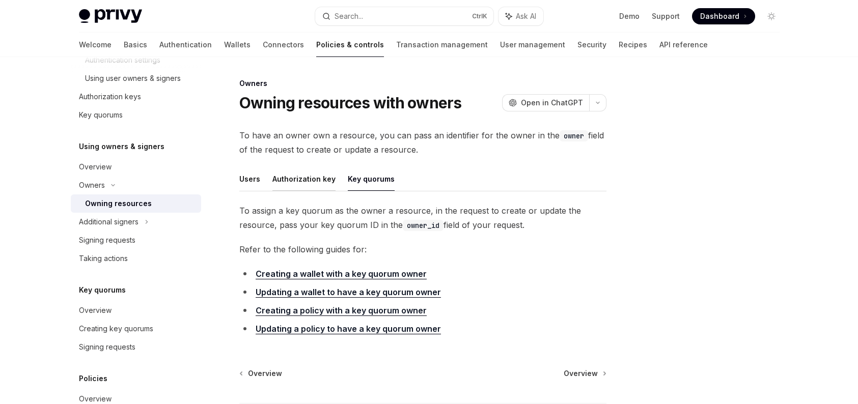
click at [321, 181] on button "Authorization key" at bounding box center [303, 179] width 63 height 24
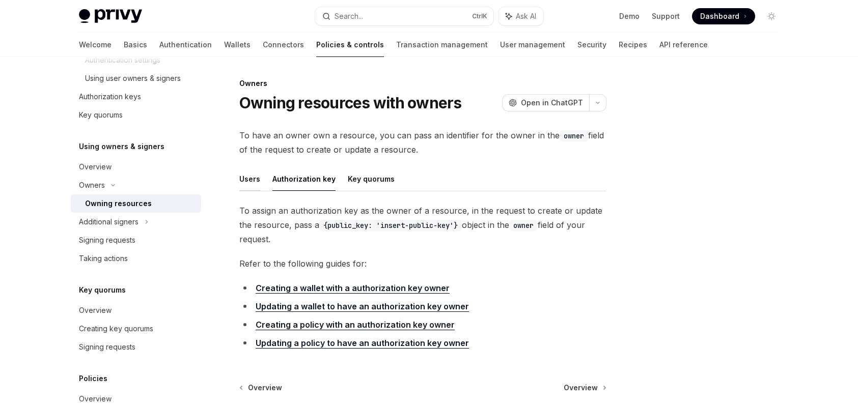
click at [249, 186] on button "Users" at bounding box center [249, 179] width 21 height 24
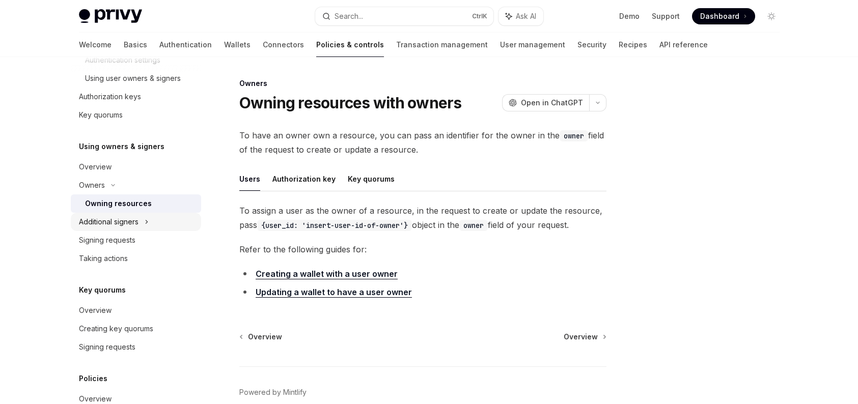
click at [154, 228] on div "Additional signers" at bounding box center [136, 222] width 130 height 18
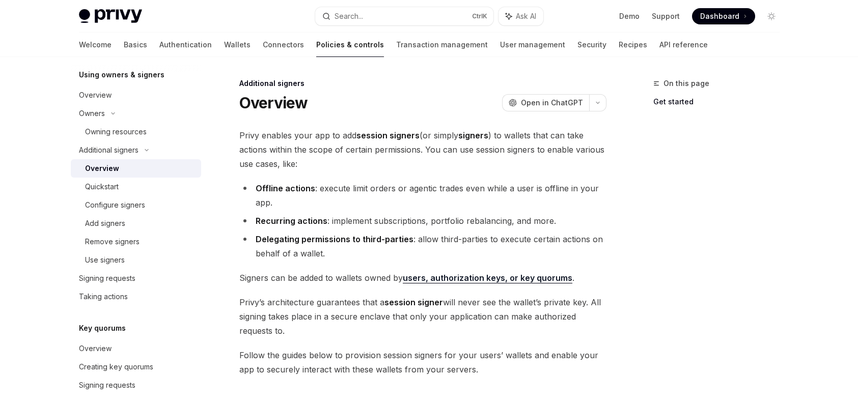
scroll to position [604, 0]
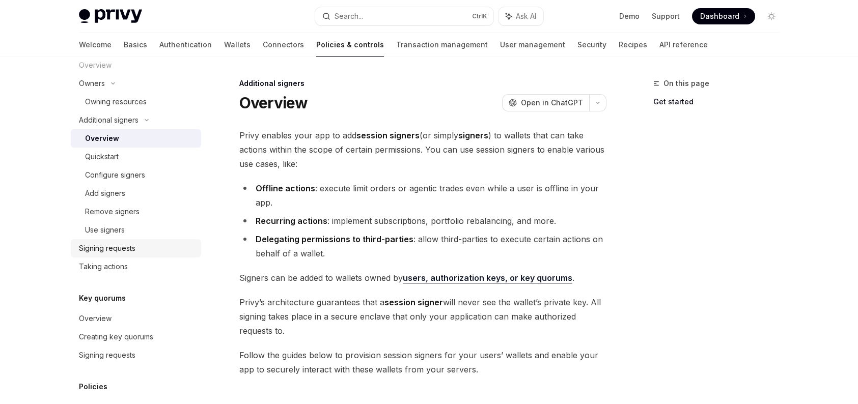
click at [152, 249] on div "Signing requests" at bounding box center [137, 248] width 116 height 12
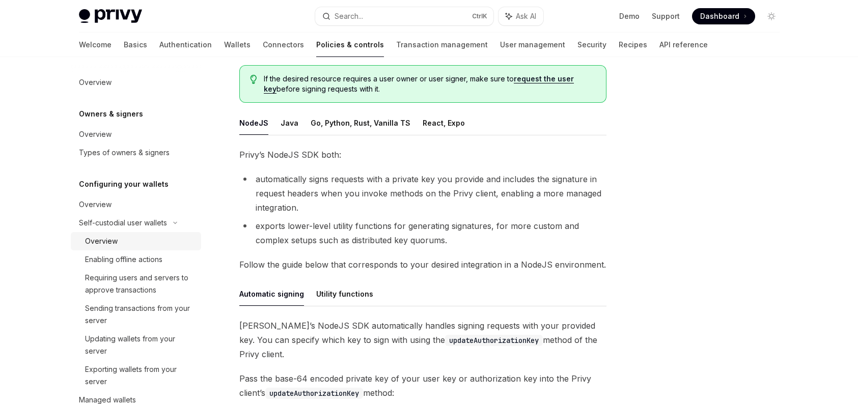
click at [158, 241] on div "Overview" at bounding box center [140, 241] width 110 height 12
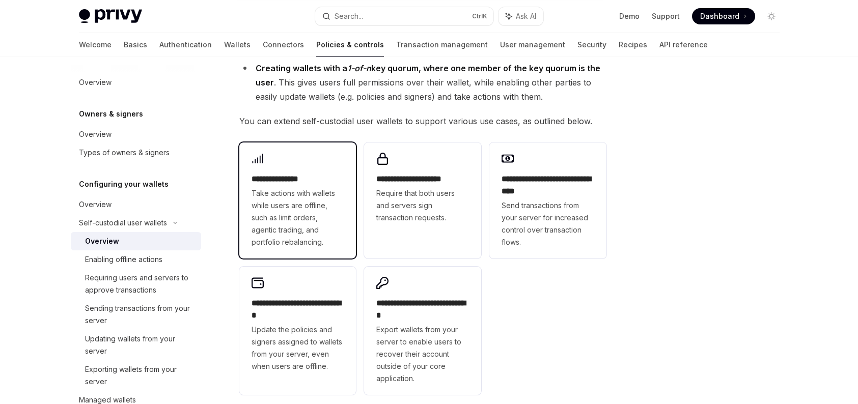
scroll to position [204, 0]
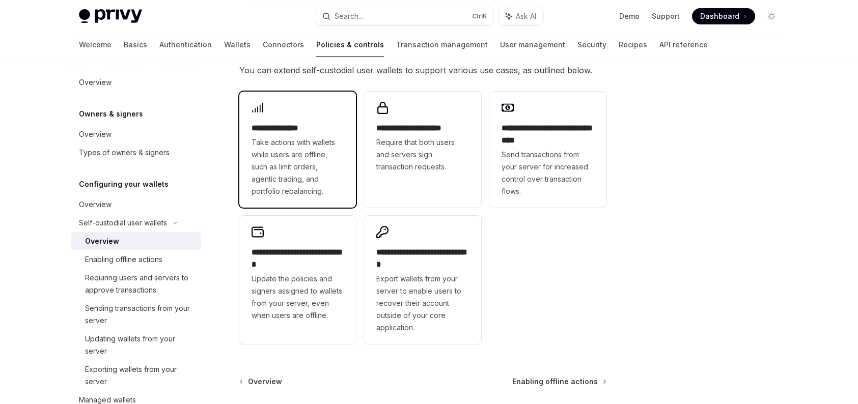
click at [294, 176] on span "Take actions with wallets while users are offline, such as limit orders, agenti…" at bounding box center [298, 166] width 93 height 61
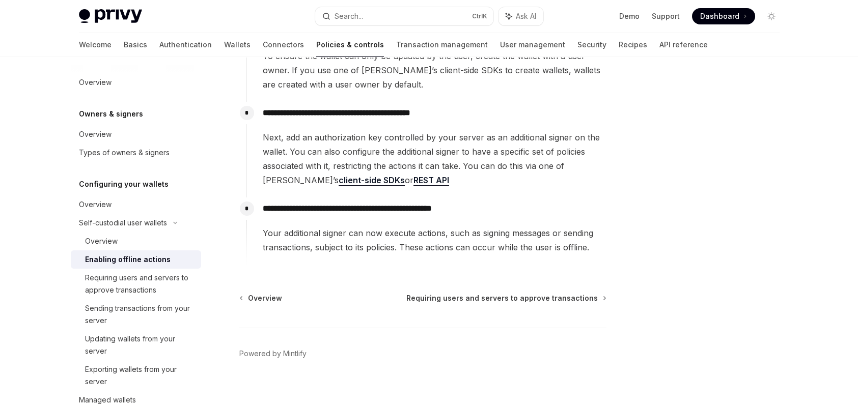
scroll to position [204, 0]
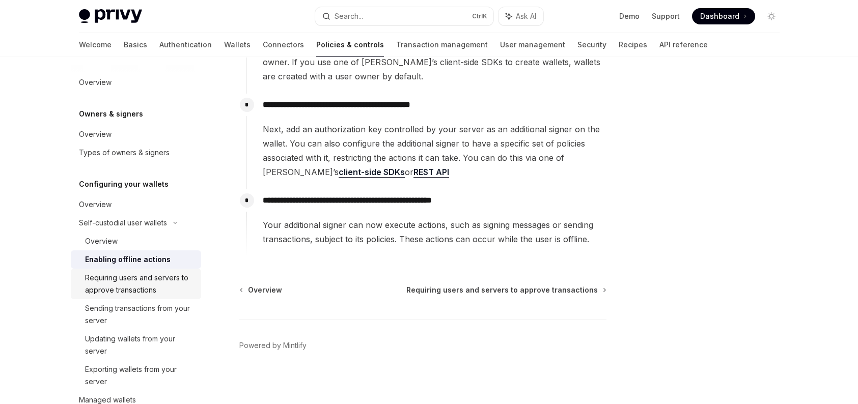
click at [156, 279] on div "Requiring users and servers to approve transactions" at bounding box center [140, 284] width 110 height 24
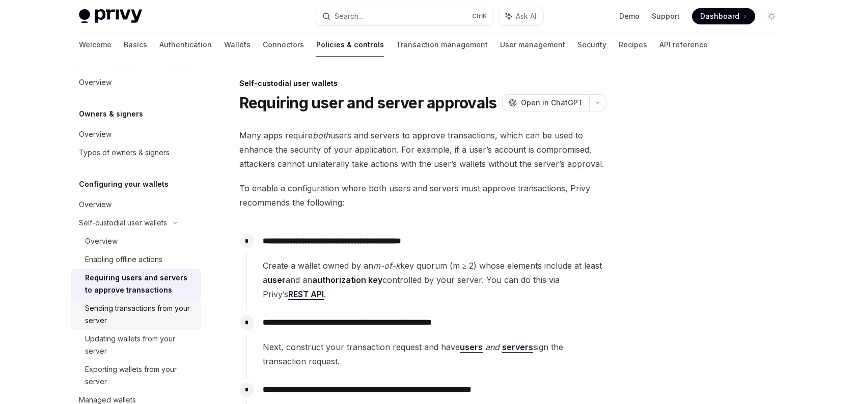
click at [137, 322] on div "Sending transactions from your server" at bounding box center [140, 314] width 110 height 24
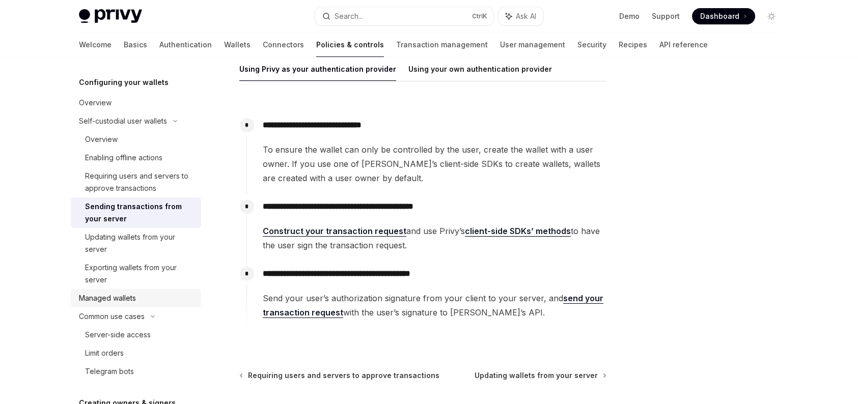
scroll to position [153, 0]
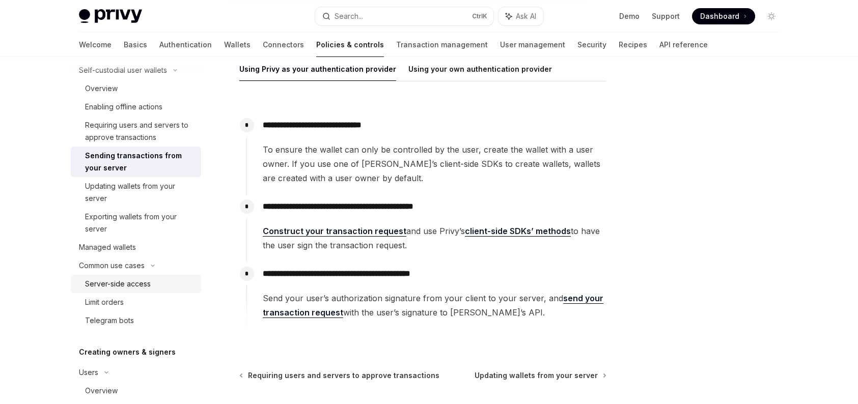
click at [158, 275] on link "Server-side access" at bounding box center [136, 284] width 130 height 18
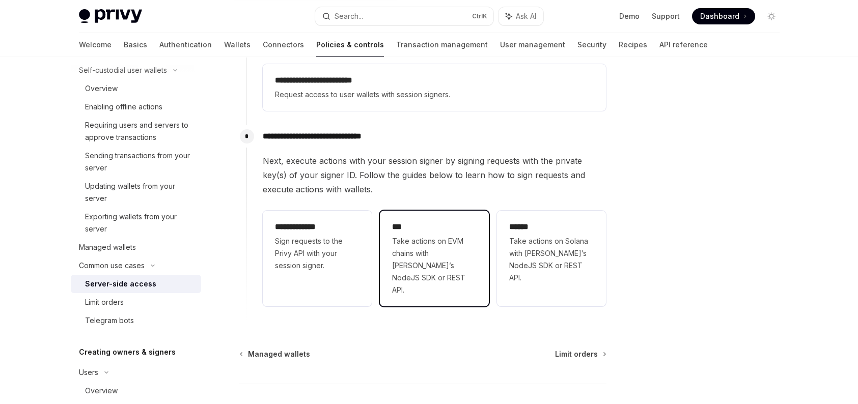
scroll to position [306, 0]
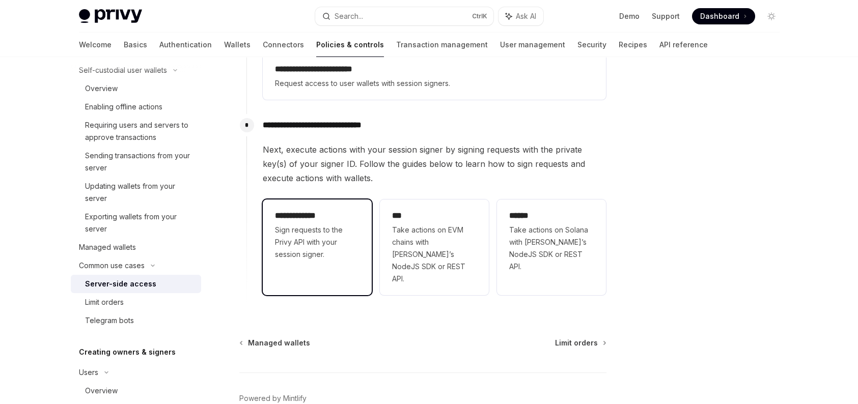
click at [334, 258] on span "Sign requests to the Privy API with your session signer." at bounding box center [317, 242] width 85 height 37
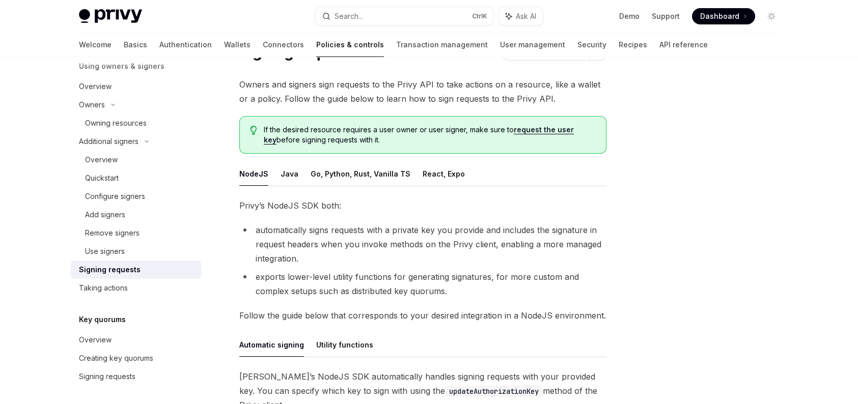
scroll to position [556, 0]
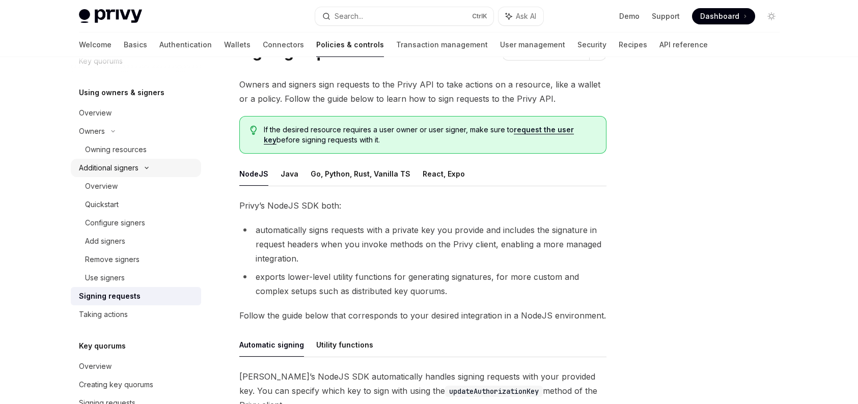
click at [141, 169] on icon at bounding box center [147, 168] width 12 height 4
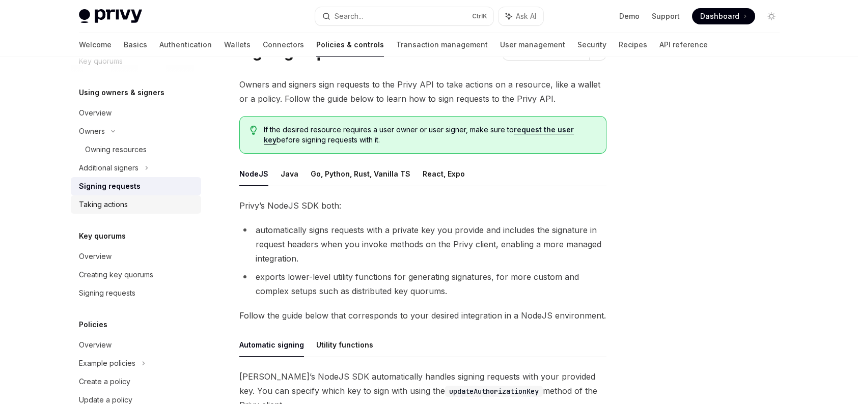
click at [141, 206] on div "Taking actions" at bounding box center [137, 205] width 116 height 12
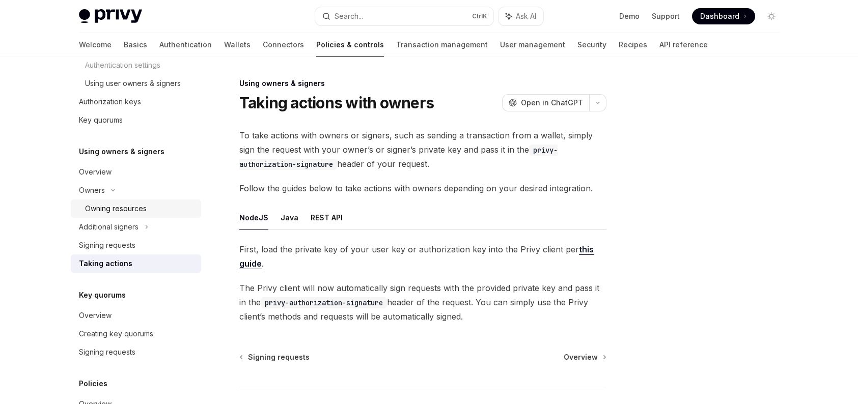
scroll to position [344, 0]
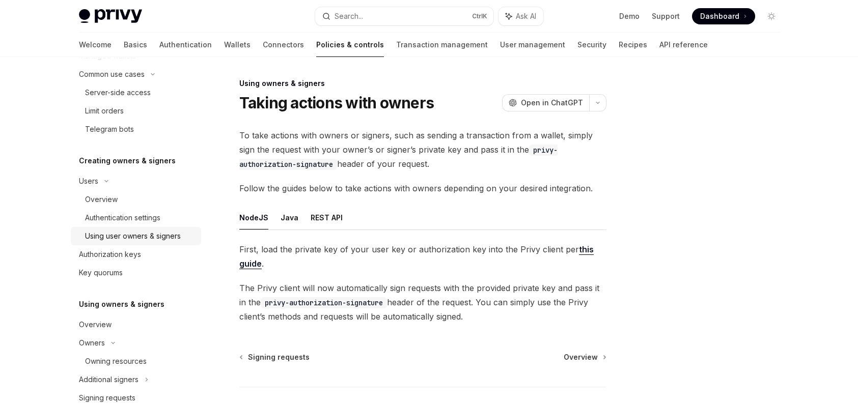
click at [137, 231] on div "Using user owners & signers" at bounding box center [133, 236] width 96 height 12
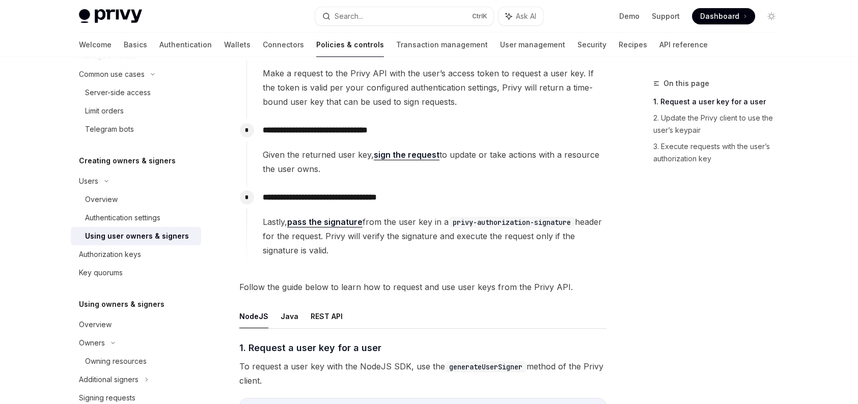
scroll to position [38, 0]
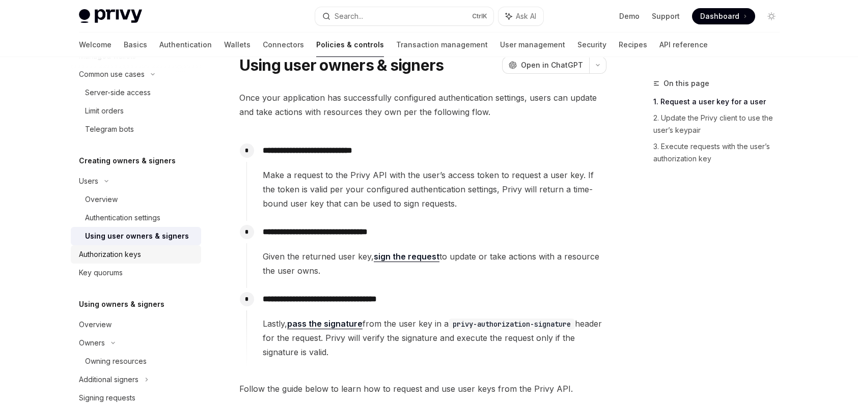
click at [143, 251] on div "Authorization keys" at bounding box center [137, 255] width 116 height 12
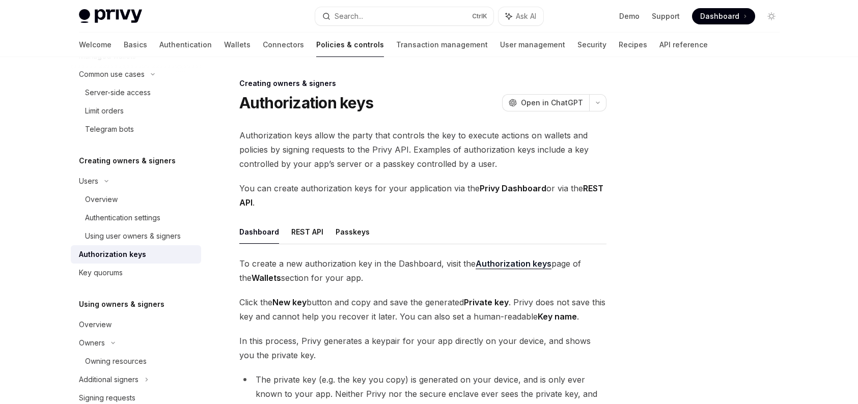
click at [317, 104] on h1 "Authorization keys" at bounding box center [306, 103] width 134 height 18
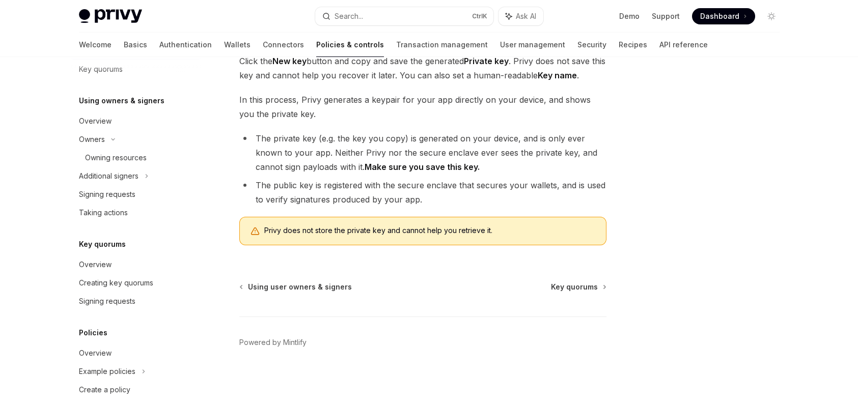
scroll to position [548, 0]
click at [102, 159] on div "Owning resources" at bounding box center [116, 158] width 62 height 12
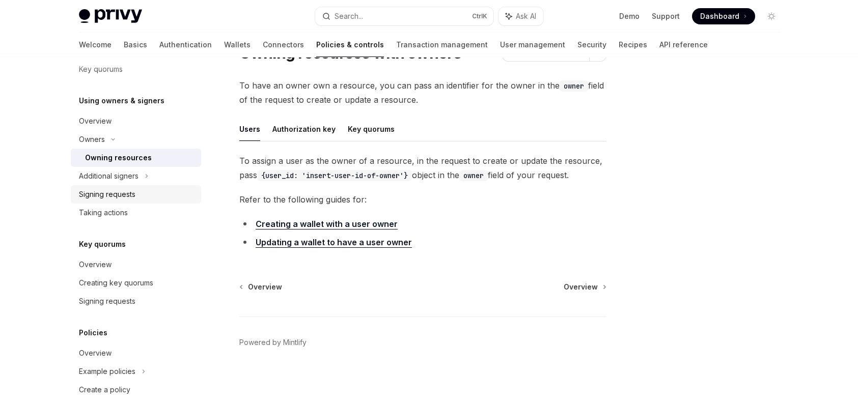
click at [120, 192] on div "Signing requests" at bounding box center [107, 194] width 57 height 12
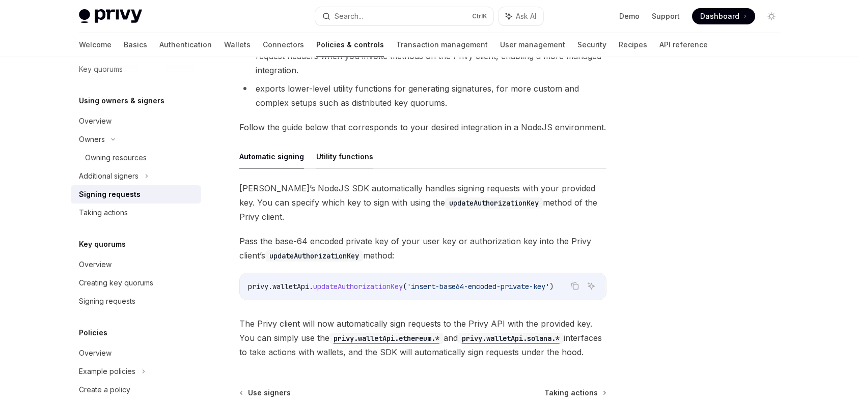
scroll to position [229, 0]
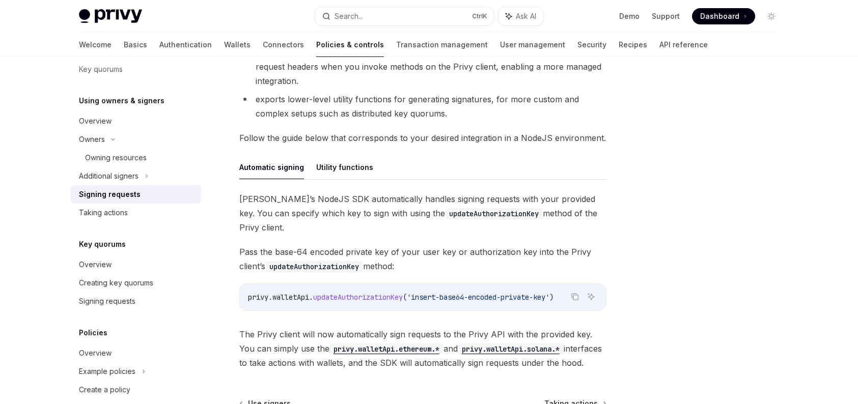
click at [370, 176] on ul "Automatic signing Utility functions" at bounding box center [422, 167] width 367 height 24
click at [347, 159] on button "Utility functions" at bounding box center [344, 167] width 57 height 24
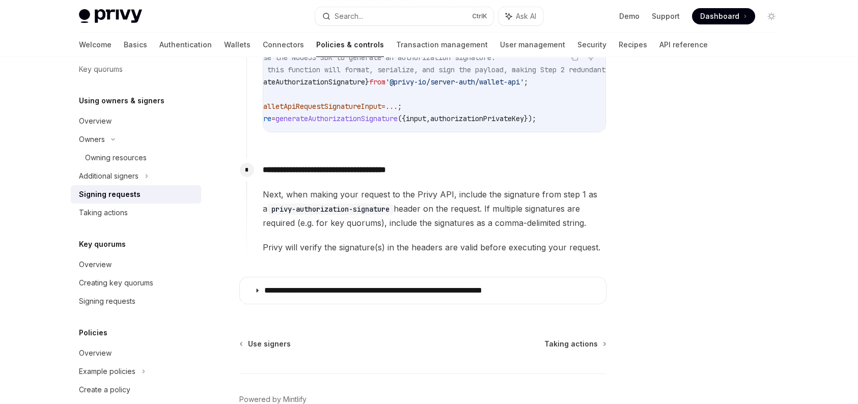
scroll to position [585, 0]
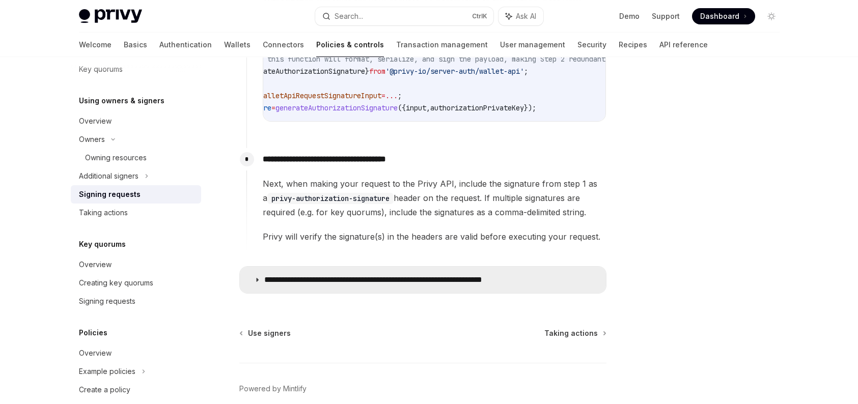
click at [444, 280] on p "**********" at bounding box center [405, 280] width 282 height 10
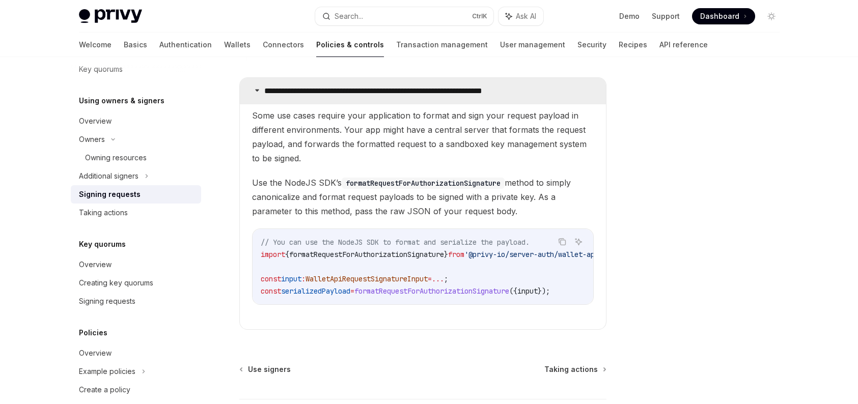
scroll to position [789, 0]
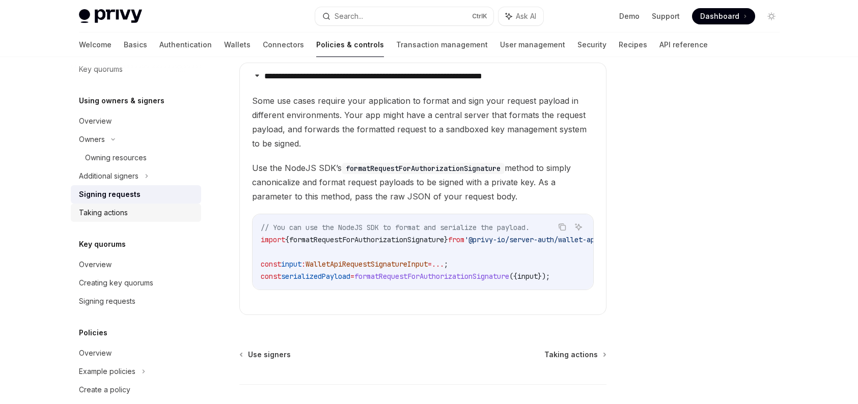
click at [155, 207] on div "Taking actions" at bounding box center [137, 213] width 116 height 12
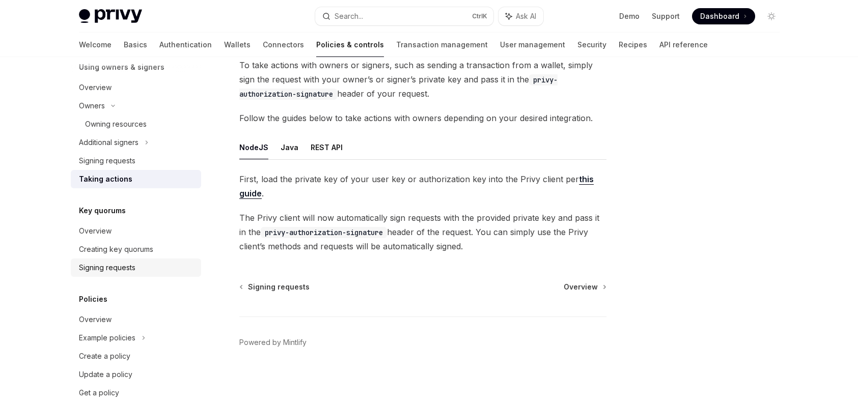
scroll to position [599, 0]
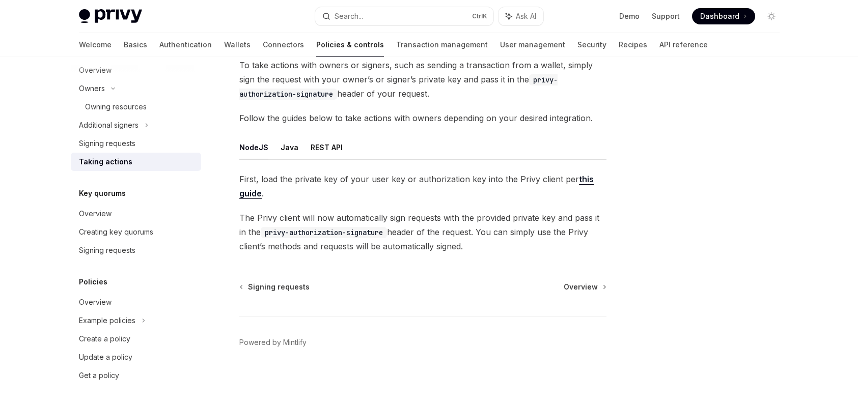
click at [159, 248] on div "Signing requests" at bounding box center [137, 250] width 116 height 12
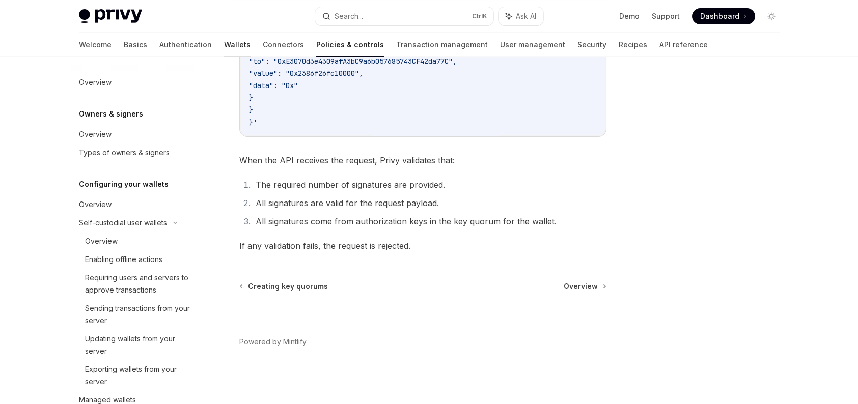
click at [224, 46] on link "Wallets" at bounding box center [237, 45] width 26 height 24
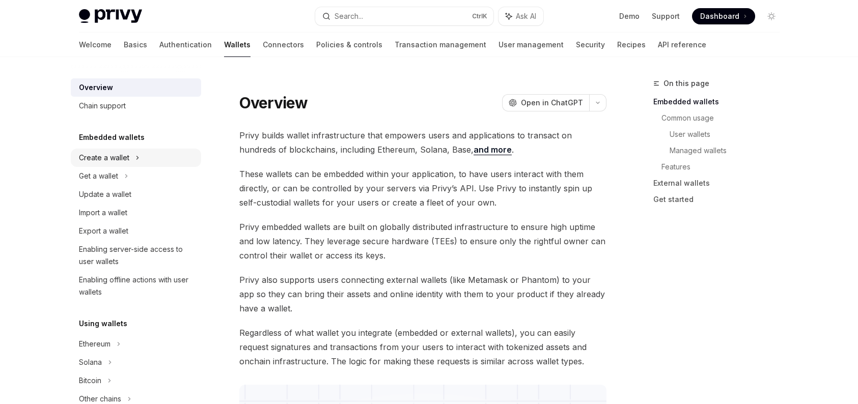
click at [132, 152] on div "Create a wallet" at bounding box center [136, 158] width 130 height 18
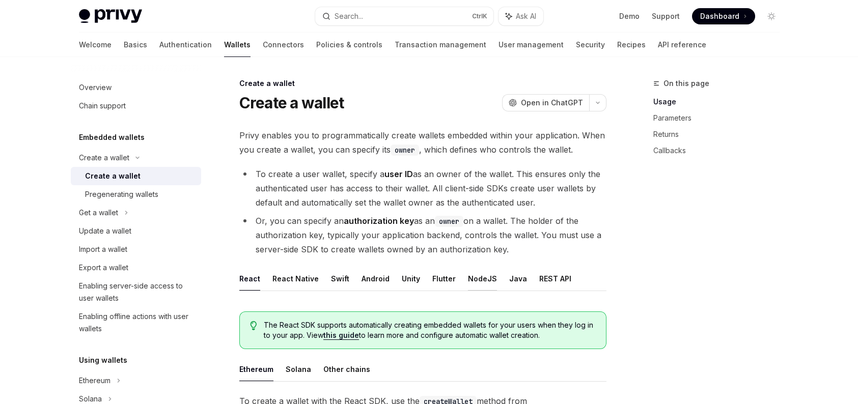
click at [469, 276] on button "NodeJS" at bounding box center [482, 279] width 29 height 24
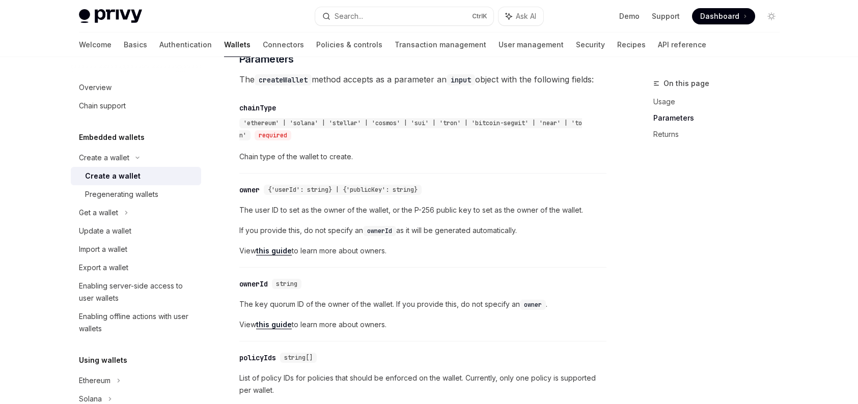
scroll to position [509, 0]
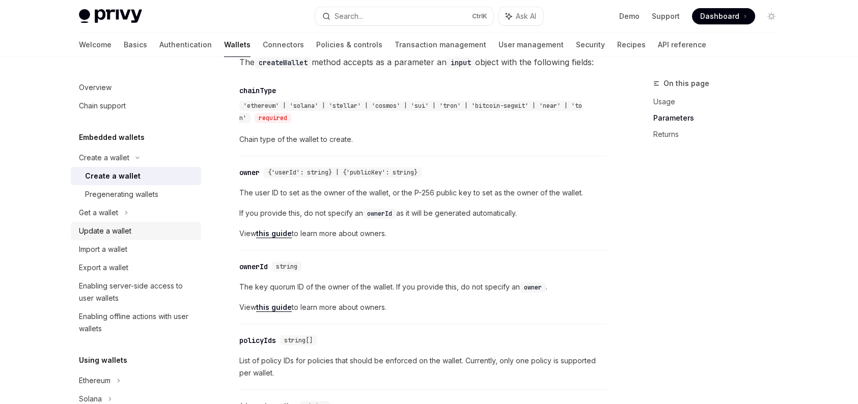
click at [129, 225] on div "Update a wallet" at bounding box center [105, 231] width 52 height 12
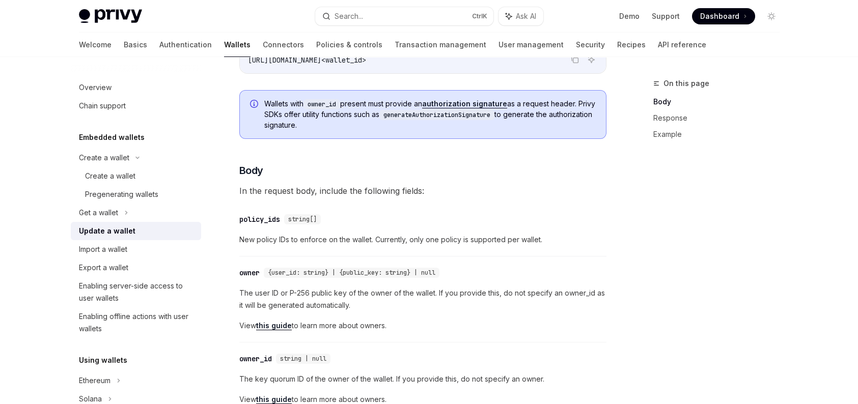
scroll to position [153, 0]
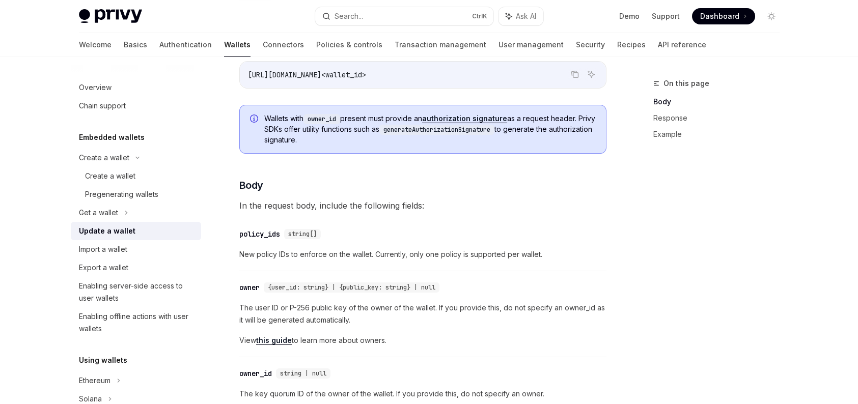
click at [474, 118] on link "authorization signature" at bounding box center [464, 118] width 85 height 9
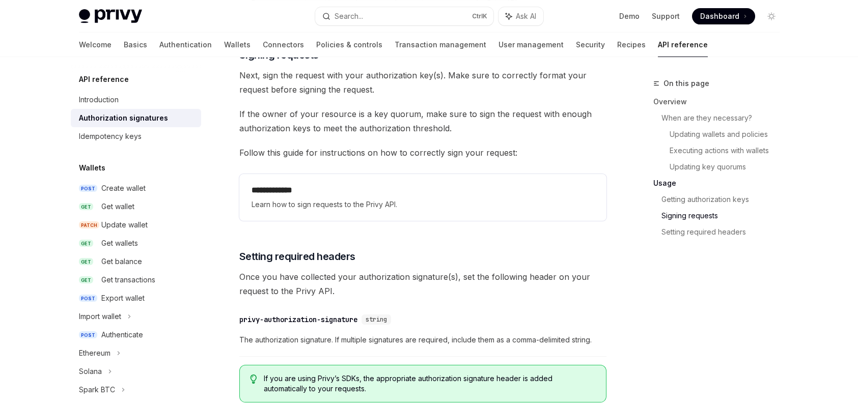
scroll to position [1727, 0]
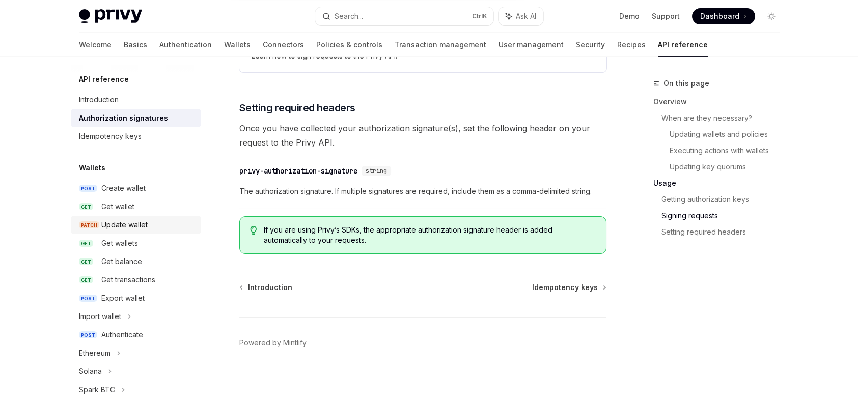
click at [148, 222] on div "Update wallet" at bounding box center [148, 225] width 94 height 12
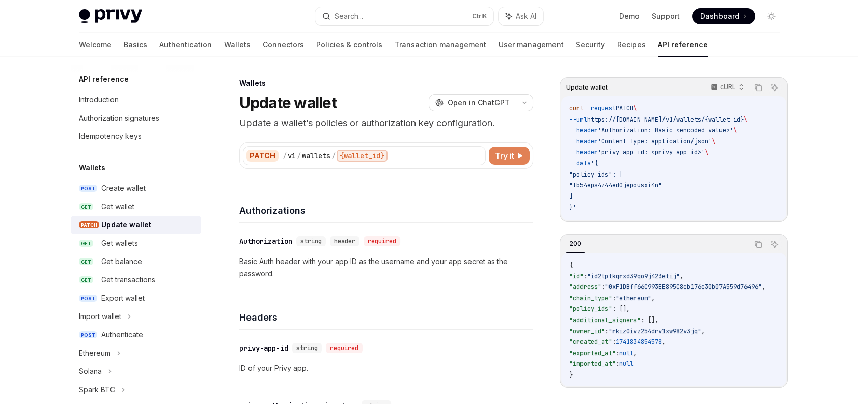
click at [510, 160] on span "Try it" at bounding box center [504, 156] width 19 height 12
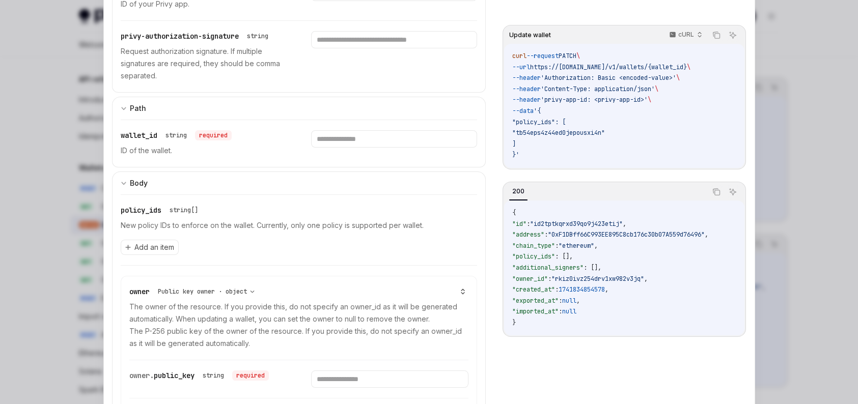
scroll to position [306, 0]
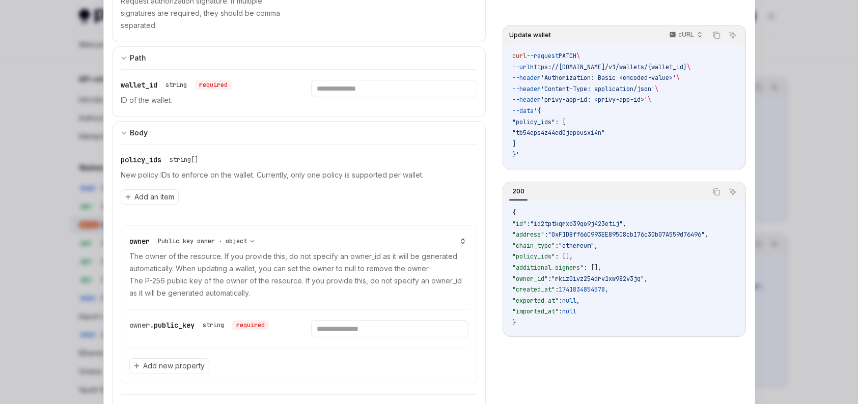
click at [819, 232] on div at bounding box center [429, 202] width 858 height 404
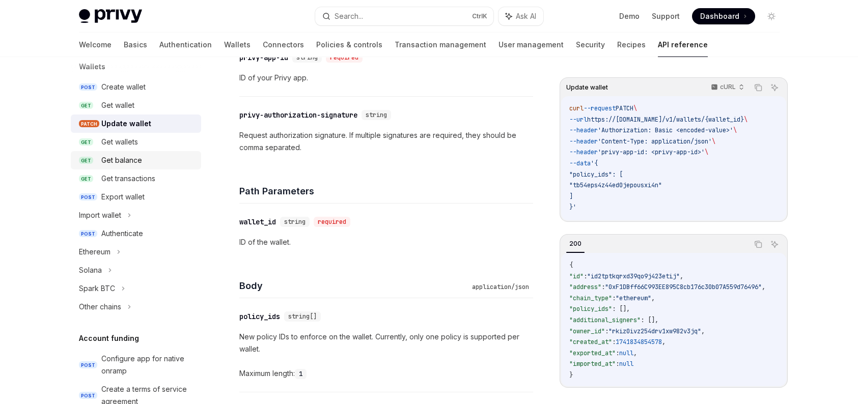
scroll to position [102, 0]
click at [171, 301] on div "Other chains" at bounding box center [136, 306] width 130 height 18
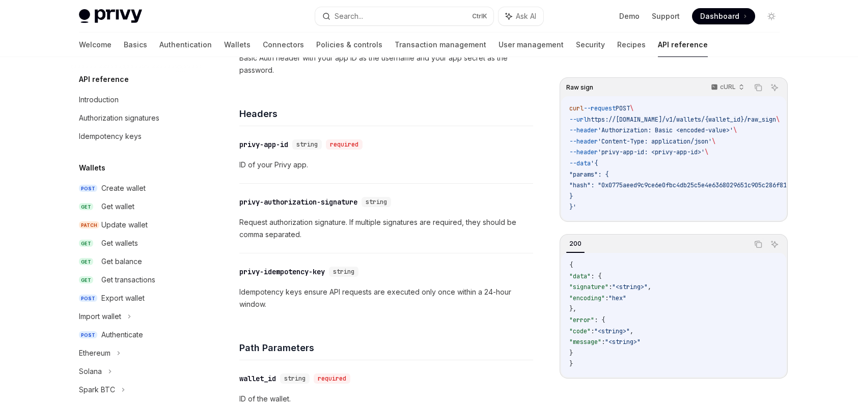
scroll to position [102, 0]
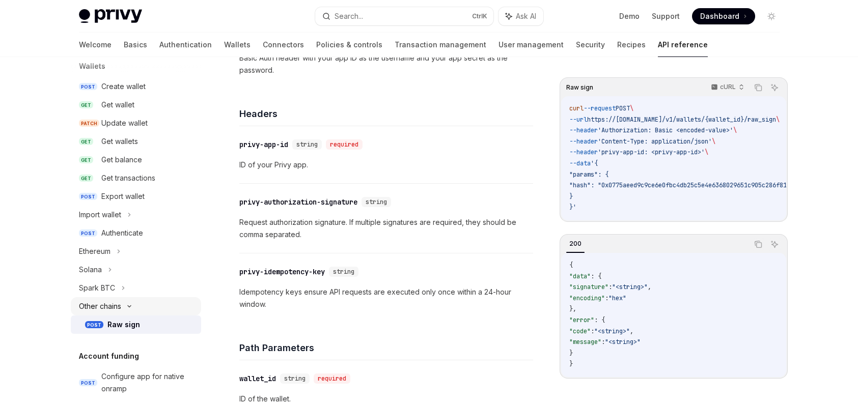
click at [134, 313] on div "Other chains" at bounding box center [136, 306] width 130 height 18
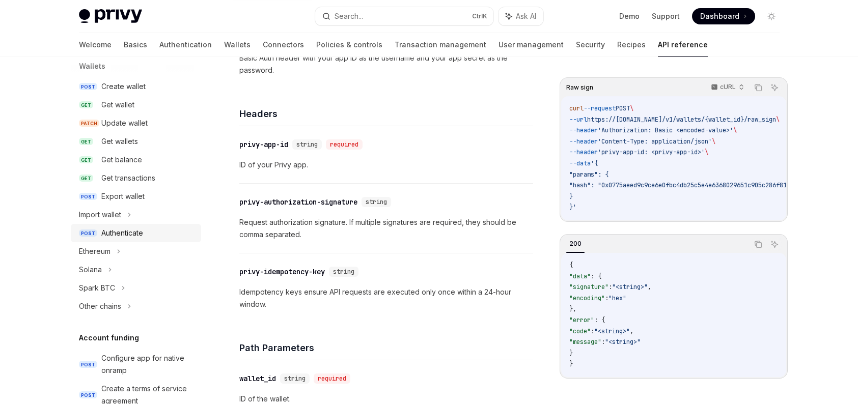
click at [121, 235] on div "Authenticate" at bounding box center [122, 233] width 42 height 12
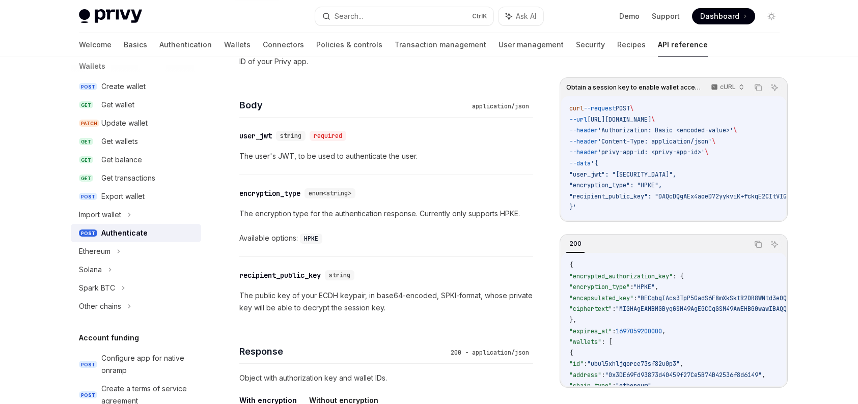
scroll to position [713, 0]
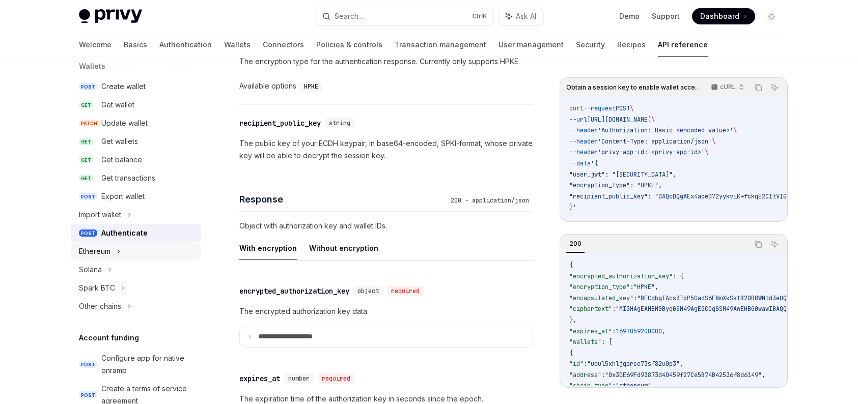
click at [138, 249] on div "Ethereum" at bounding box center [136, 251] width 130 height 18
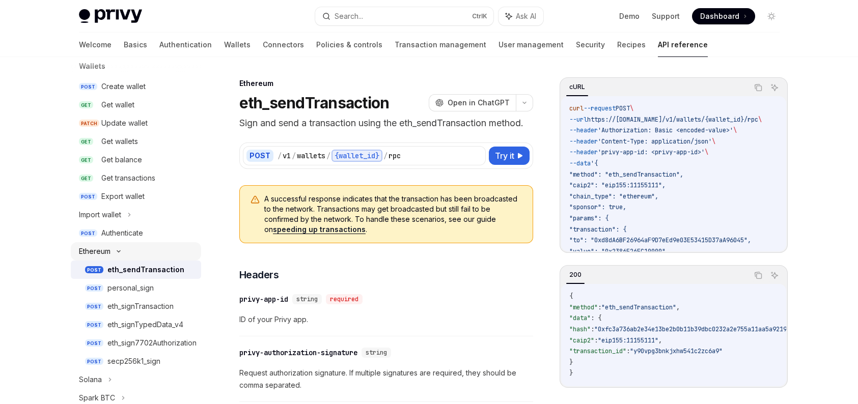
click at [141, 254] on div "Ethereum" at bounding box center [136, 251] width 130 height 18
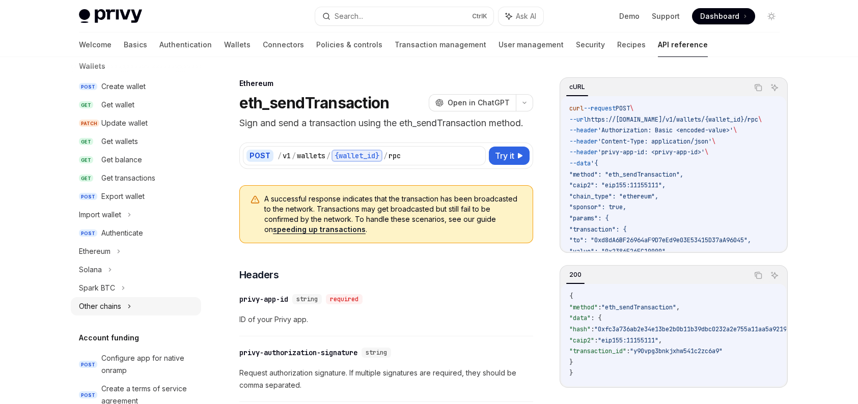
click at [145, 309] on div "Other chains" at bounding box center [136, 306] width 130 height 18
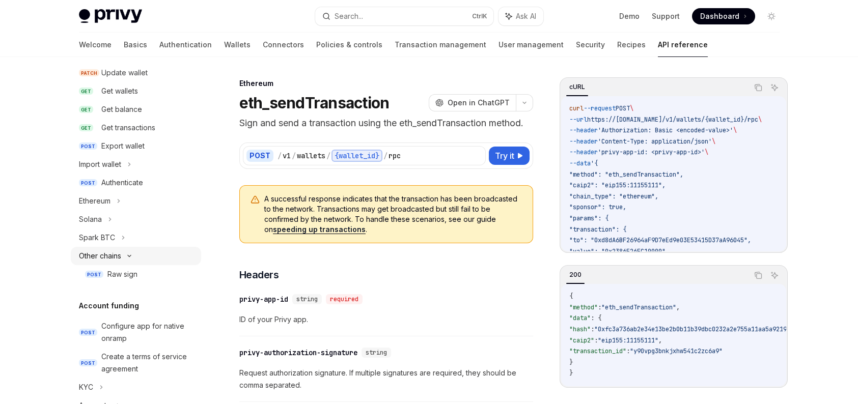
scroll to position [153, 0]
click at [140, 274] on div "Raw sign" at bounding box center [151, 274] width 88 height 12
click at [136, 269] on div "Raw sign" at bounding box center [122, 274] width 30 height 12
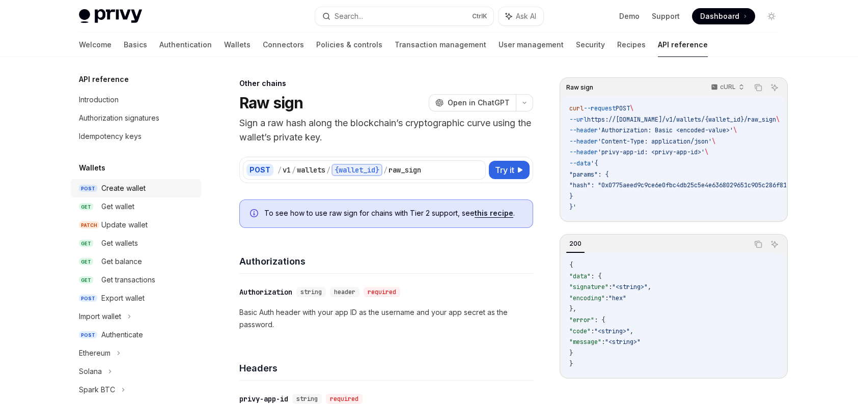
click at [121, 194] on div "Create wallet" at bounding box center [123, 188] width 44 height 12
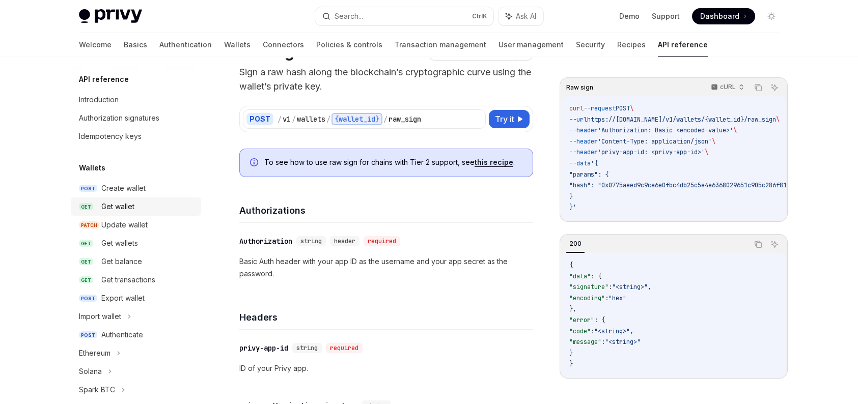
click at [137, 205] on div "Get wallet" at bounding box center [148, 207] width 94 height 12
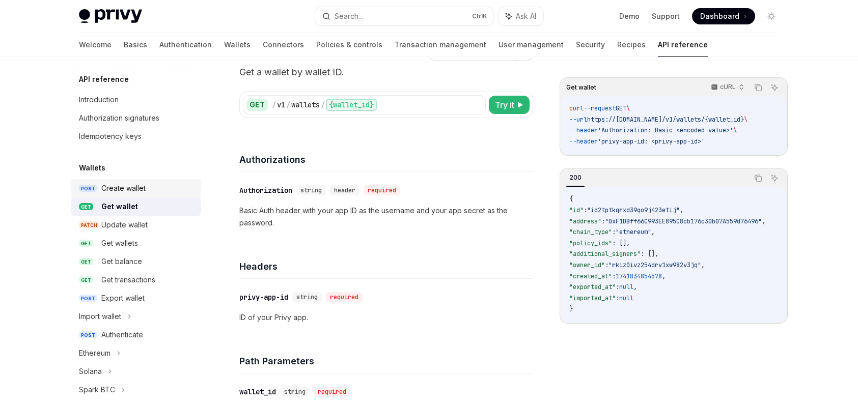
click at [138, 191] on div "Create wallet" at bounding box center [123, 188] width 44 height 12
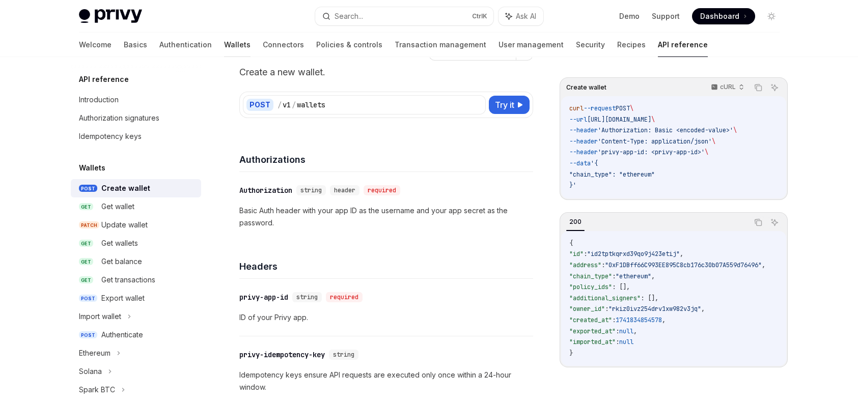
click at [224, 44] on link "Wallets" at bounding box center [237, 45] width 26 height 24
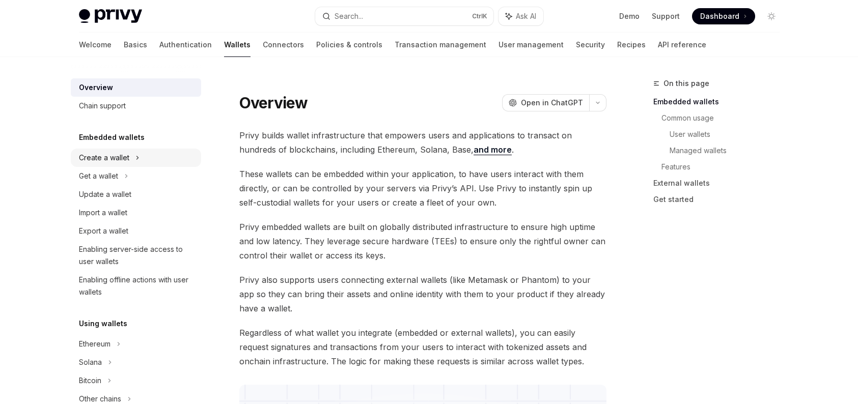
click at [141, 160] on div "Create a wallet" at bounding box center [136, 158] width 130 height 18
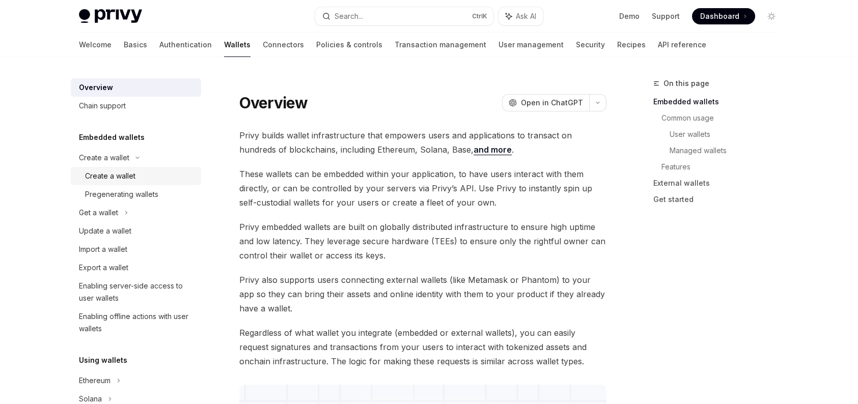
click at [138, 170] on div "Create a wallet" at bounding box center [140, 176] width 110 height 12
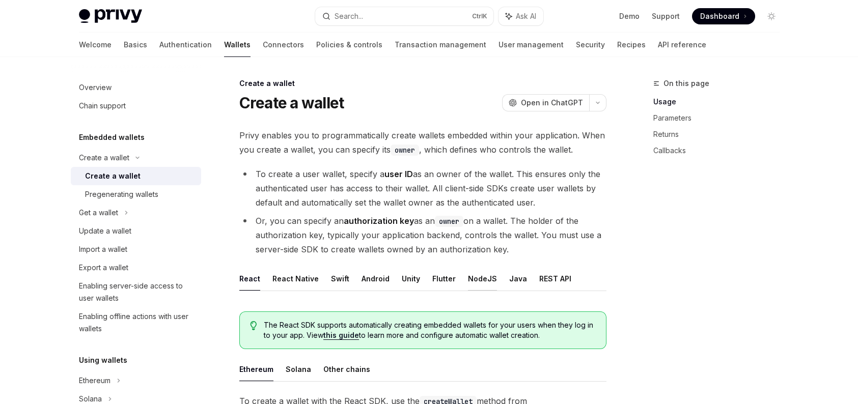
click at [484, 272] on button "NodeJS" at bounding box center [482, 279] width 29 height 24
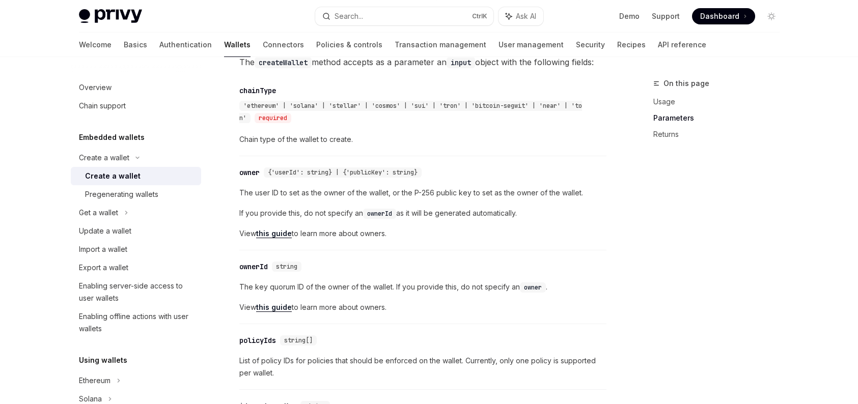
scroll to position [662, 0]
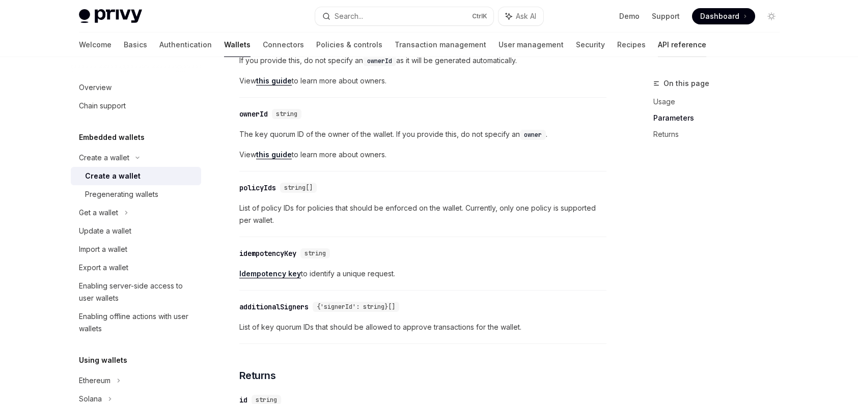
click at [658, 46] on link "API reference" at bounding box center [682, 45] width 48 height 24
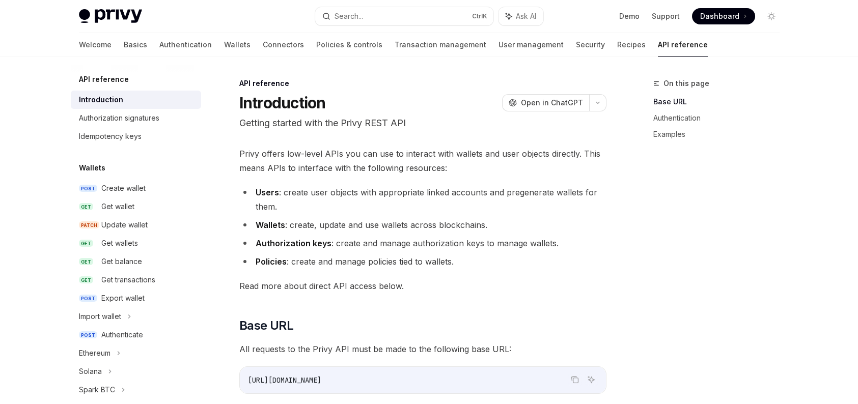
scroll to position [51, 0]
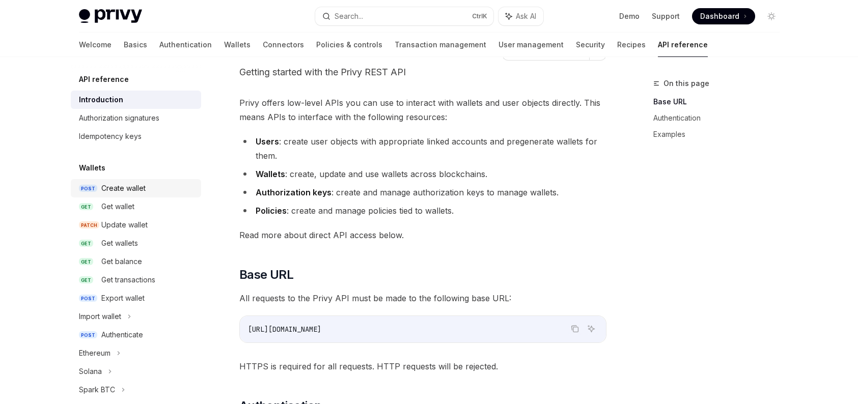
click at [156, 185] on div "Create wallet" at bounding box center [148, 188] width 94 height 12
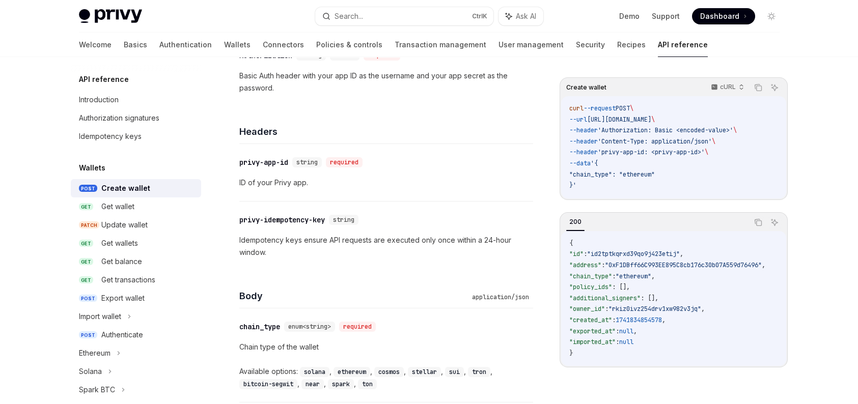
scroll to position [204, 0]
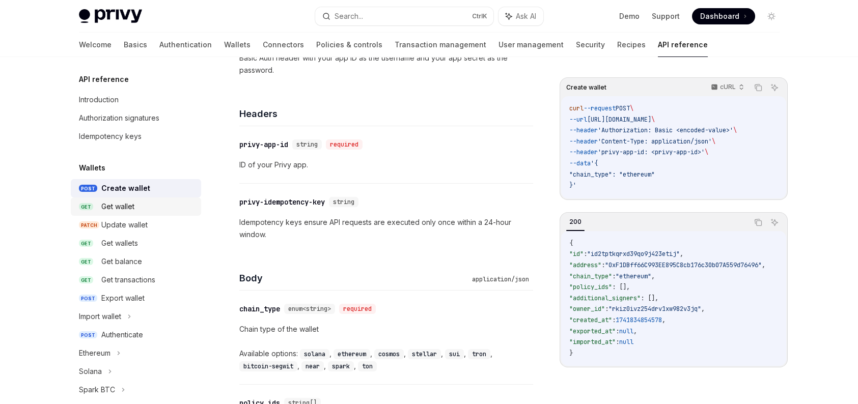
click at [182, 203] on div "Get wallet" at bounding box center [148, 207] width 94 height 12
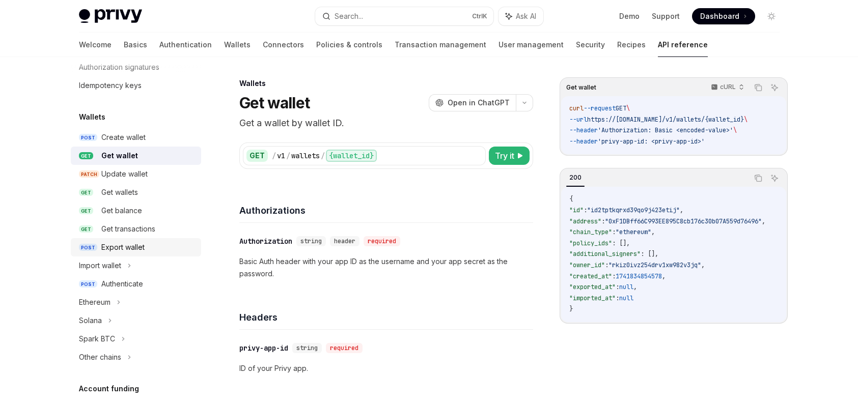
scroll to position [102, 0]
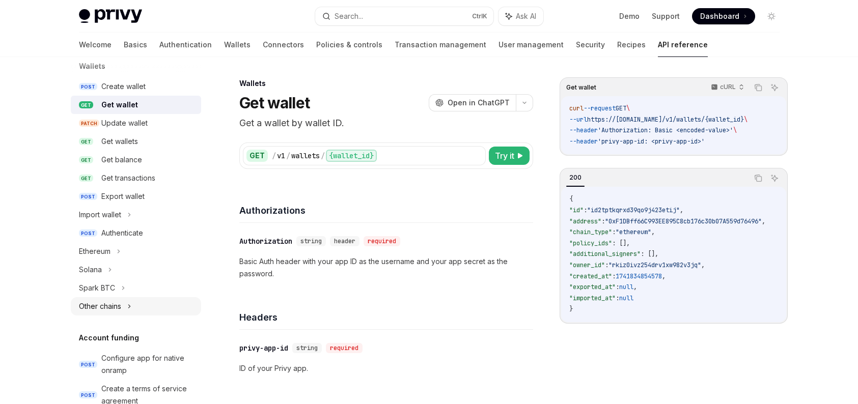
click at [120, 297] on div "Other chains" at bounding box center [136, 306] width 130 height 18
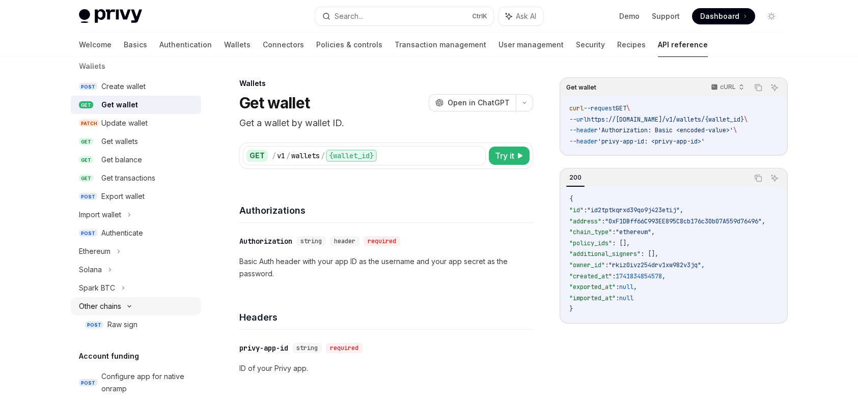
scroll to position [255, 0]
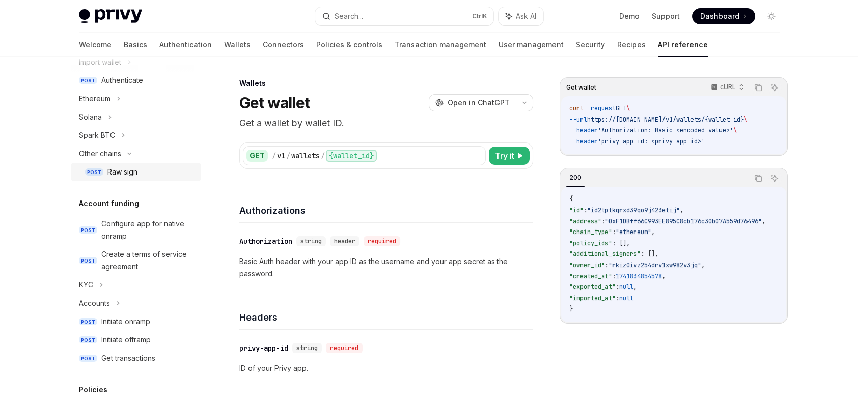
click at [145, 173] on div "Raw sign" at bounding box center [151, 172] width 88 height 12
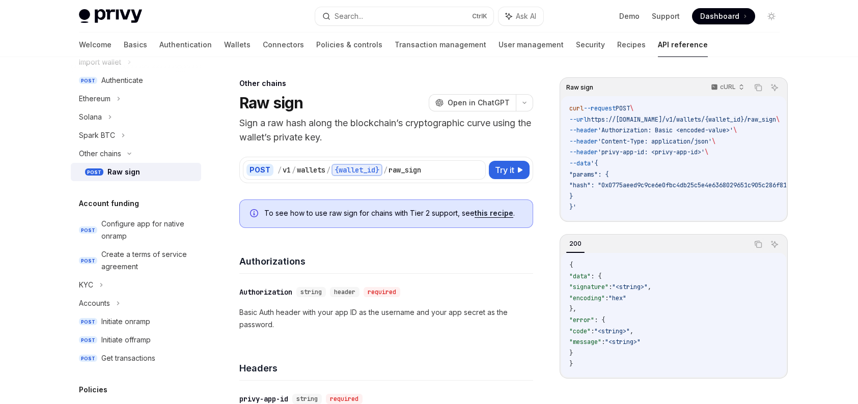
click at [494, 213] on link "this recipe" at bounding box center [494, 213] width 39 height 9
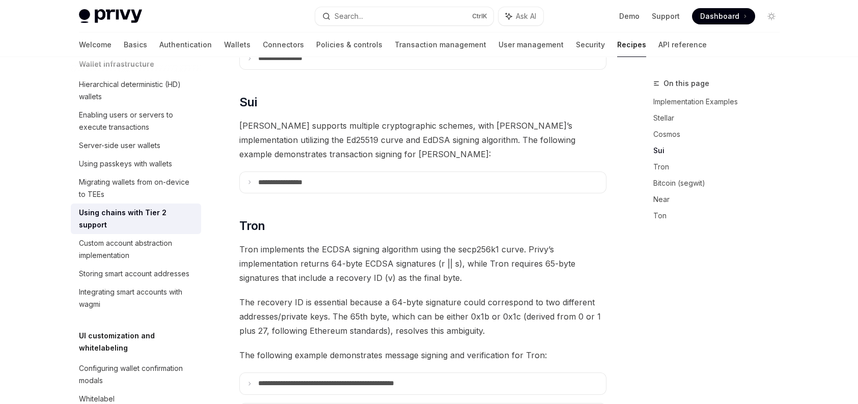
scroll to position [509, 0]
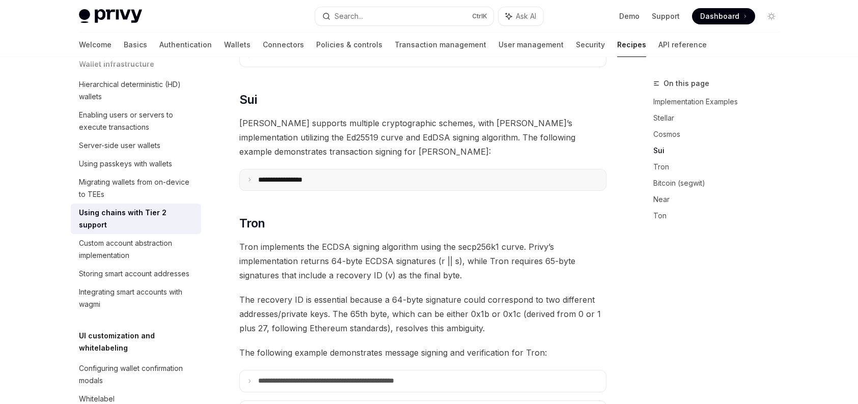
click at [367, 170] on summary "**********" at bounding box center [423, 180] width 366 height 21
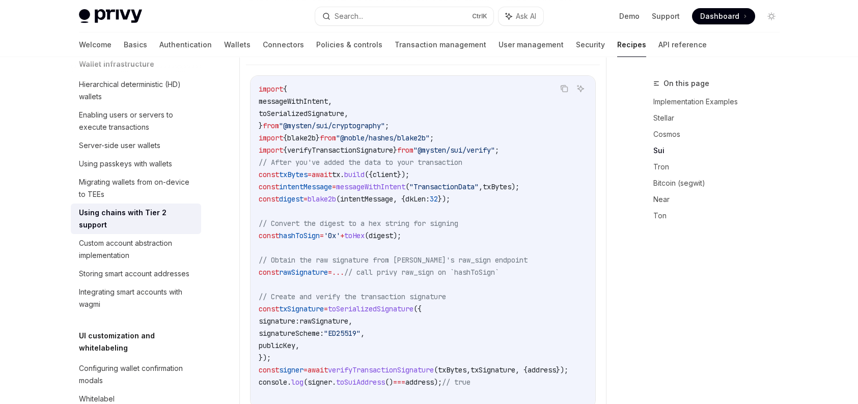
scroll to position [560, 0]
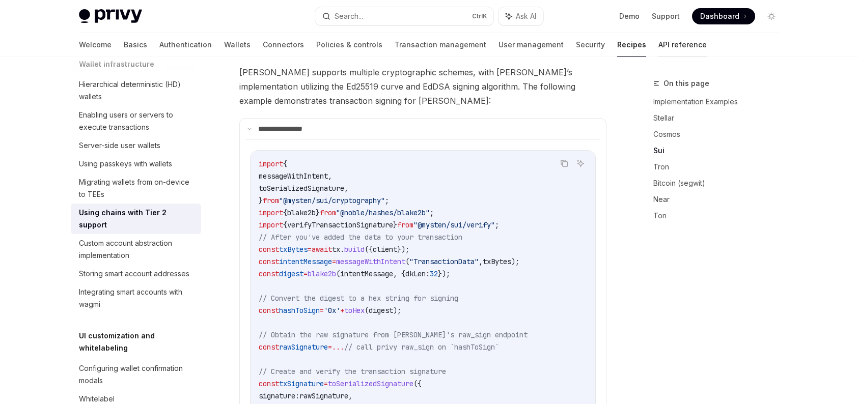
click at [658, 50] on link "API reference" at bounding box center [682, 45] width 48 height 24
click at [658, 45] on link "API reference" at bounding box center [682, 45] width 48 height 24
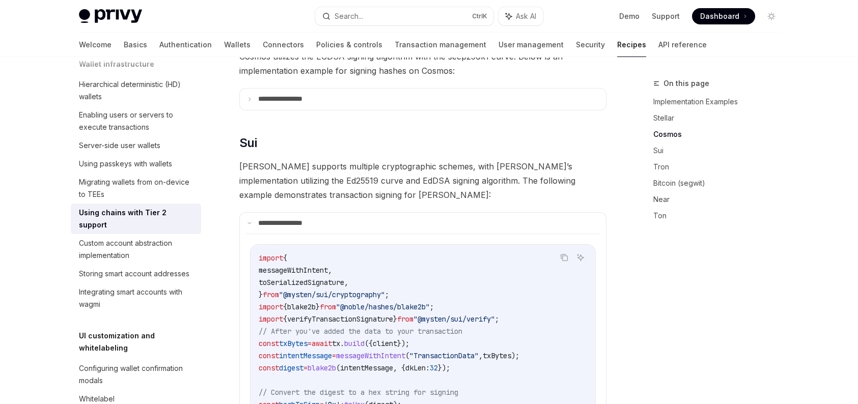
scroll to position [458, 0]
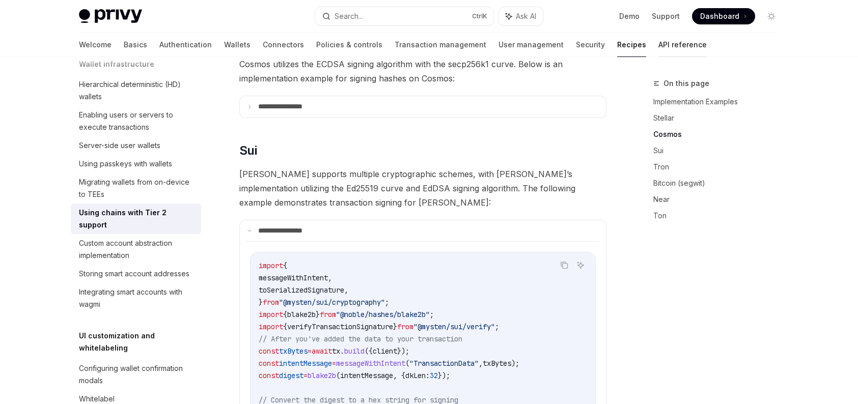
click at [658, 46] on link "API reference" at bounding box center [682, 45] width 48 height 24
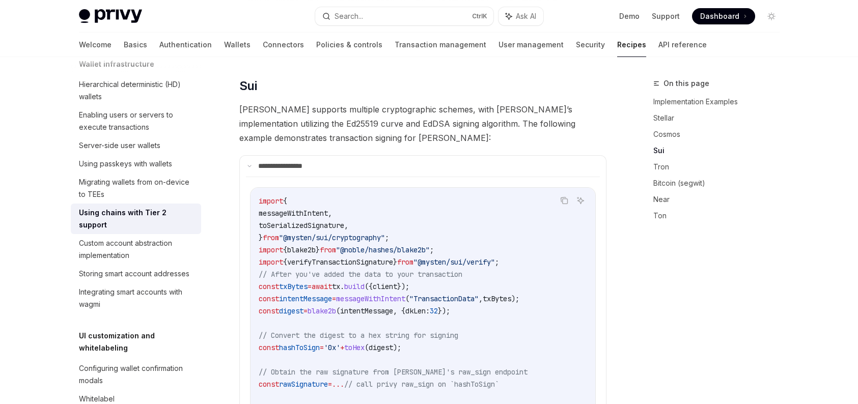
scroll to position [611, 0]
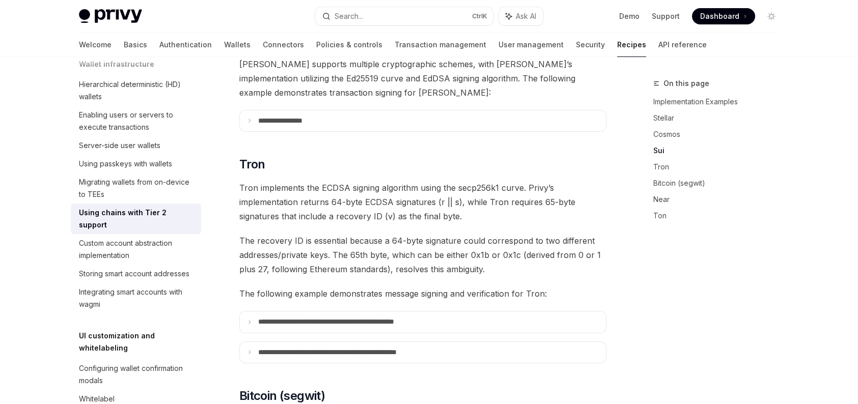
scroll to position [611, 0]
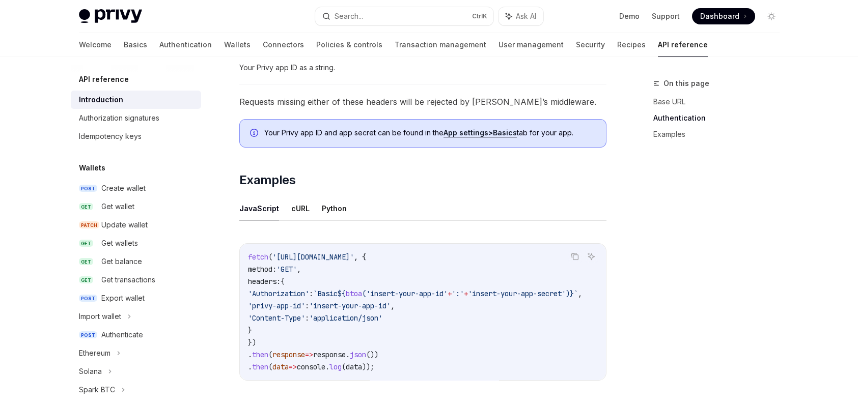
scroll to position [662, 0]
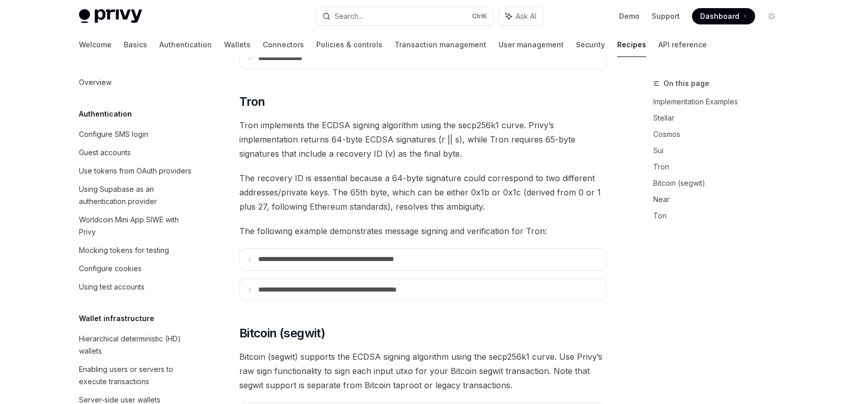
scroll to position [255, 0]
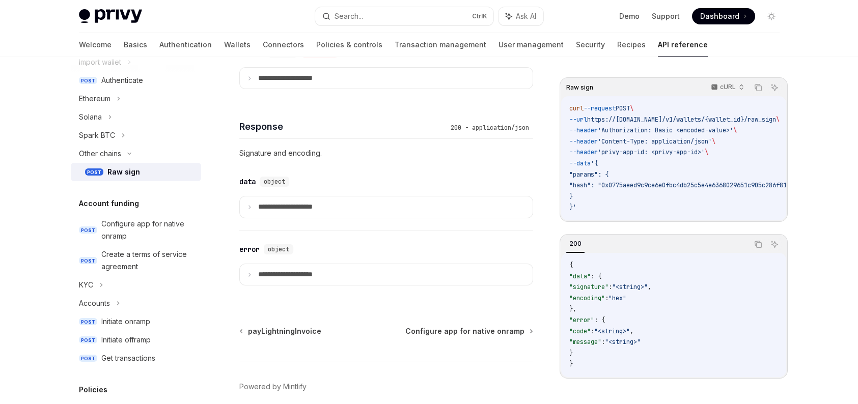
scroll to position [713, 0]
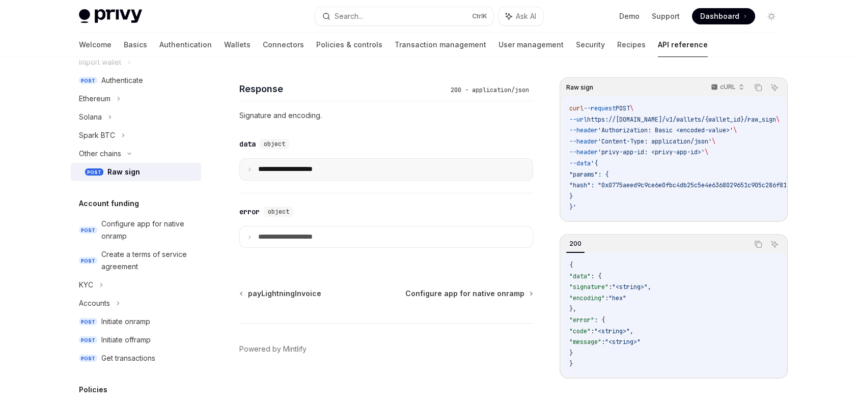
click at [335, 169] on summary "**********" at bounding box center [386, 169] width 293 height 21
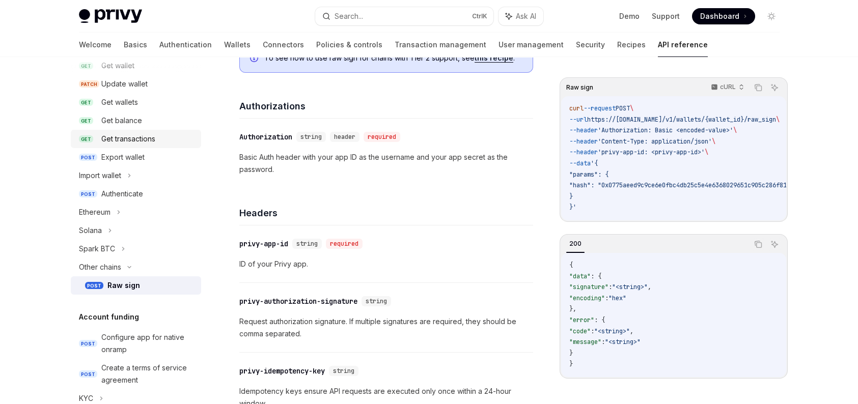
scroll to position [153, 0]
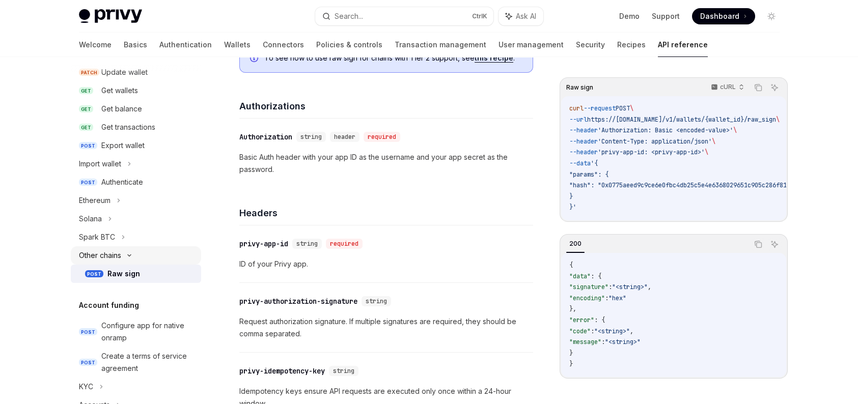
click at [133, 256] on icon at bounding box center [129, 256] width 12 height 4
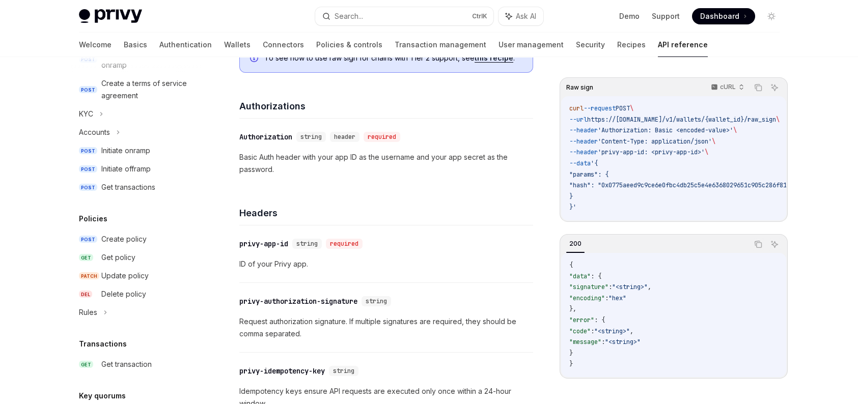
scroll to position [458, 0]
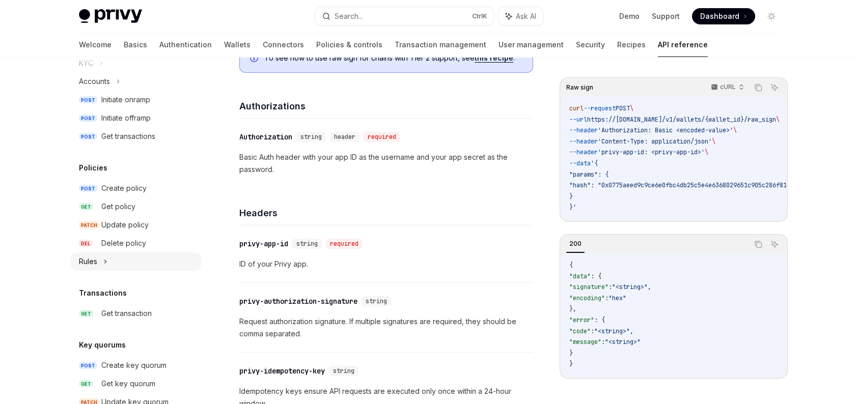
click at [99, 253] on div "Rules" at bounding box center [136, 262] width 130 height 18
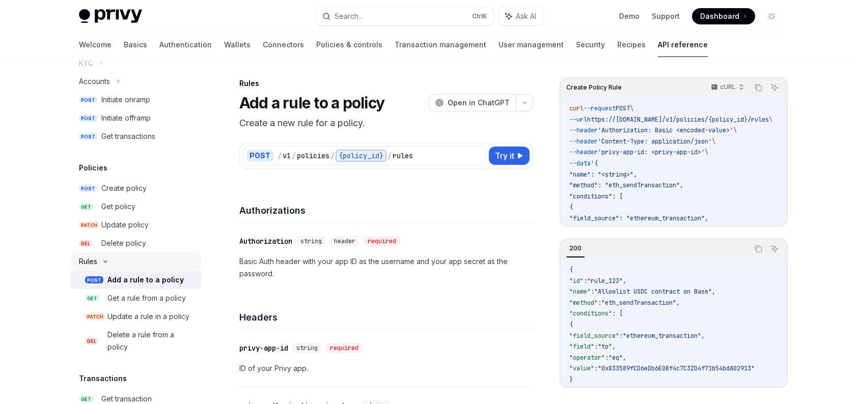
click at [99, 253] on div "Rules" at bounding box center [136, 262] width 130 height 18
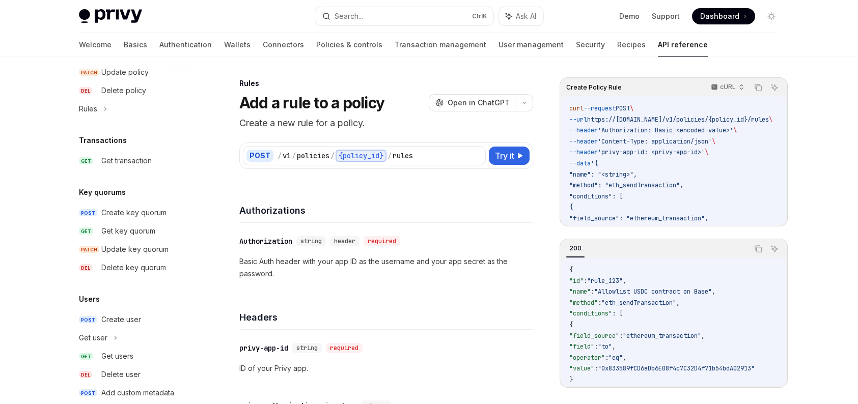
scroll to position [647, 0]
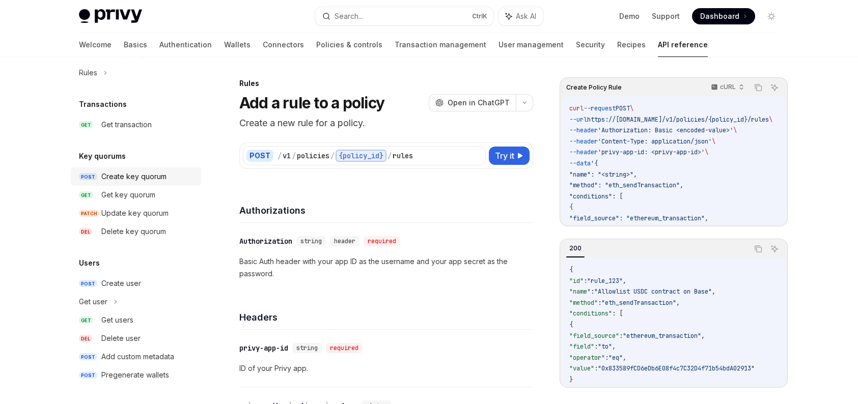
click at [135, 178] on div "Create key quorum" at bounding box center [133, 177] width 65 height 12
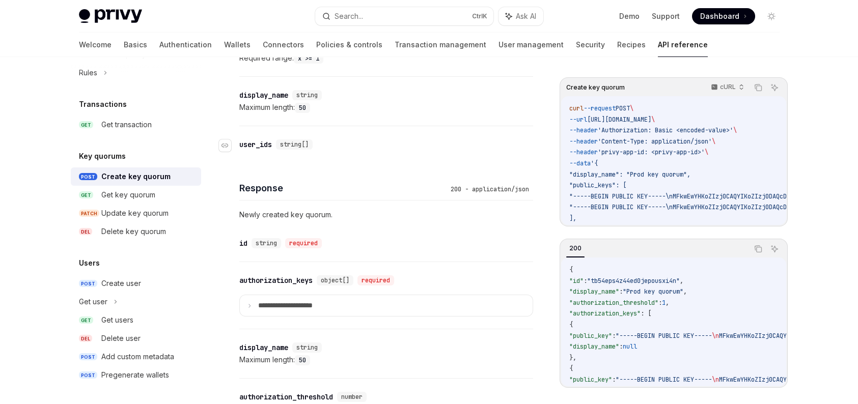
scroll to position [458, 0]
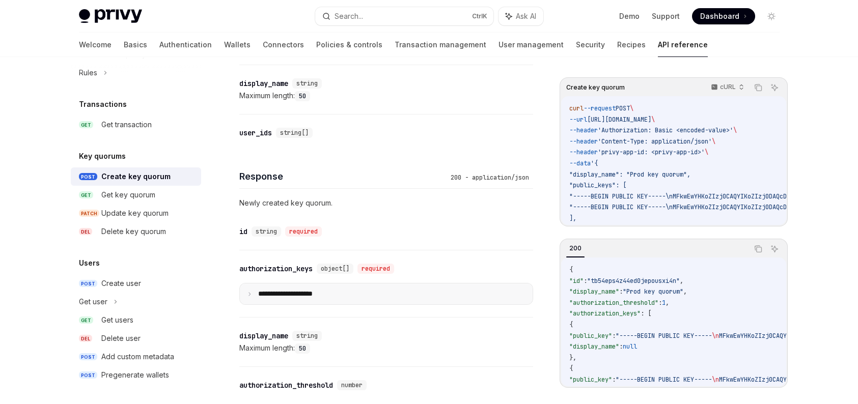
click at [454, 284] on summary "**********" at bounding box center [386, 294] width 293 height 21
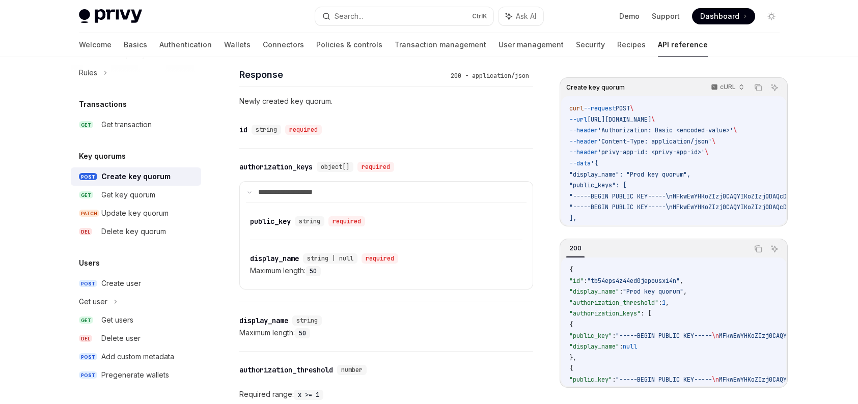
scroll to position [47, 0]
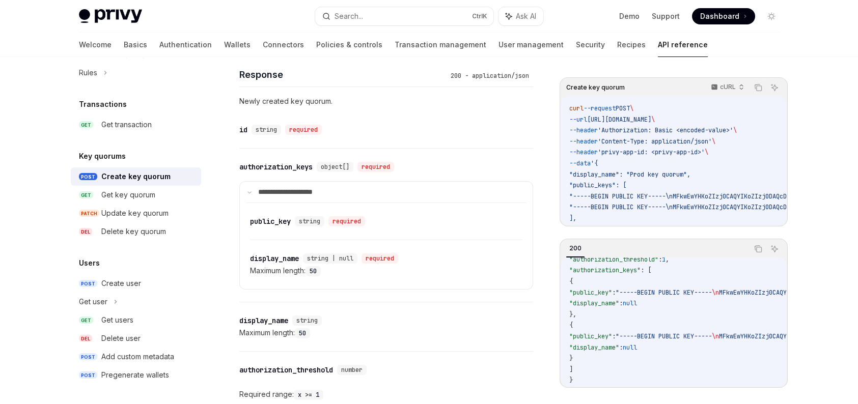
drag, startPoint x: 607, startPoint y: 389, endPoint x: 674, endPoint y: 389, distance: 67.7
click at [674, 389] on div "Create key quorum cURL Copy Ask AI curl --request POST \ --url https://api.priv…" at bounding box center [674, 240] width 228 height 327
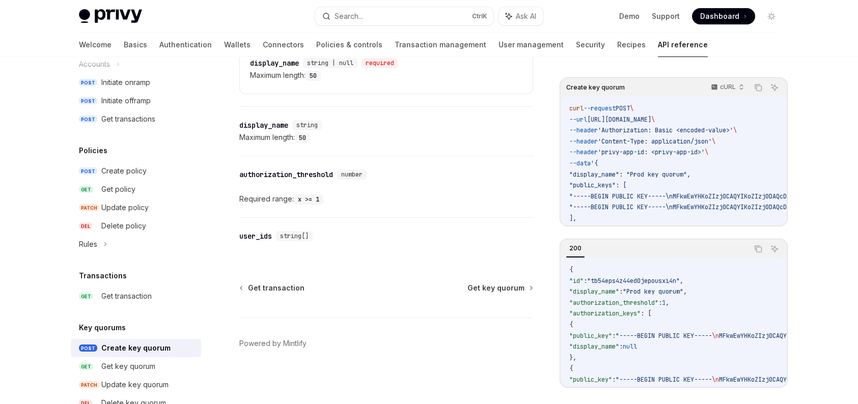
scroll to position [393, 0]
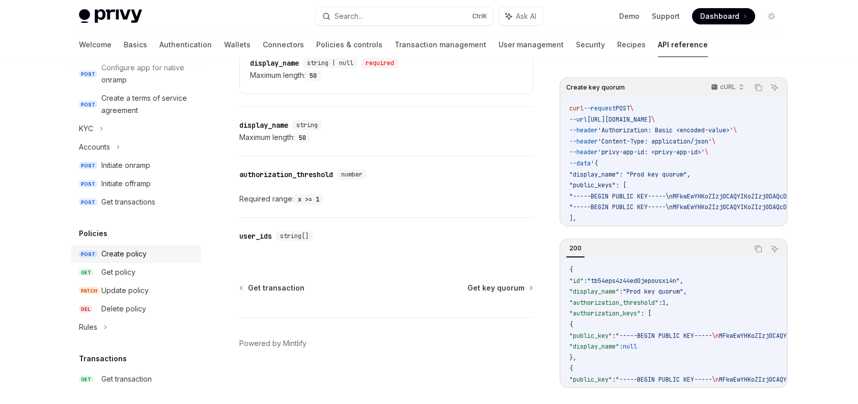
click at [148, 258] on div "Create policy" at bounding box center [148, 254] width 94 height 12
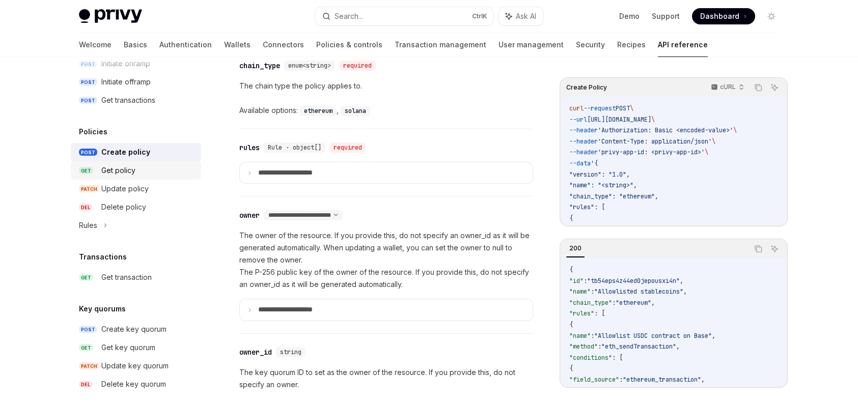
scroll to position [545, 0]
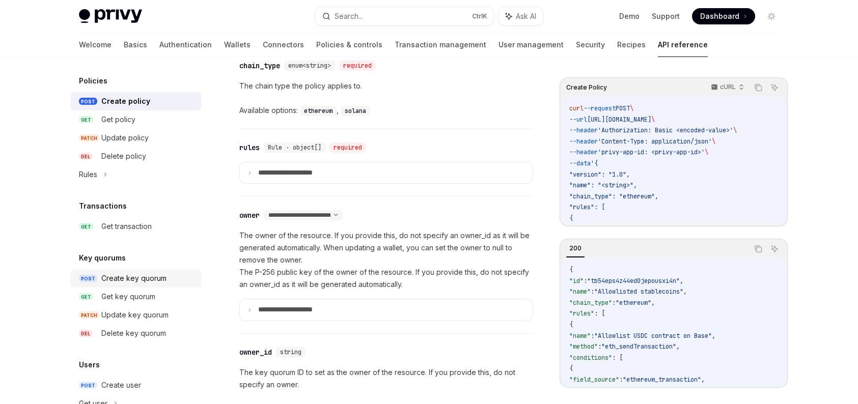
click at [182, 276] on div "Create key quorum" at bounding box center [148, 278] width 94 height 12
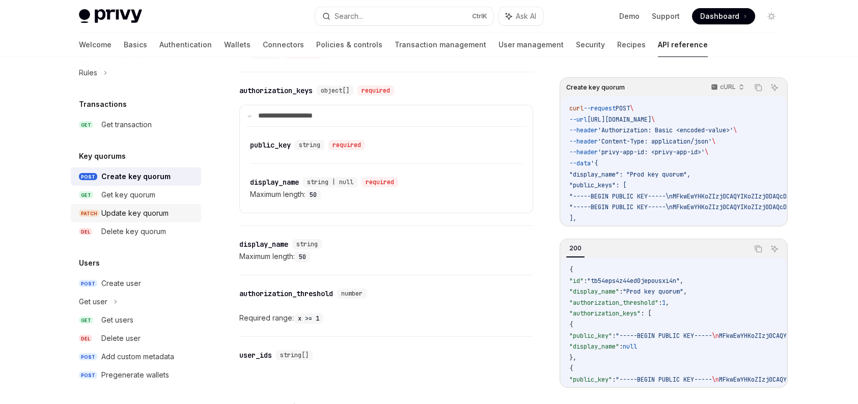
scroll to position [654, 0]
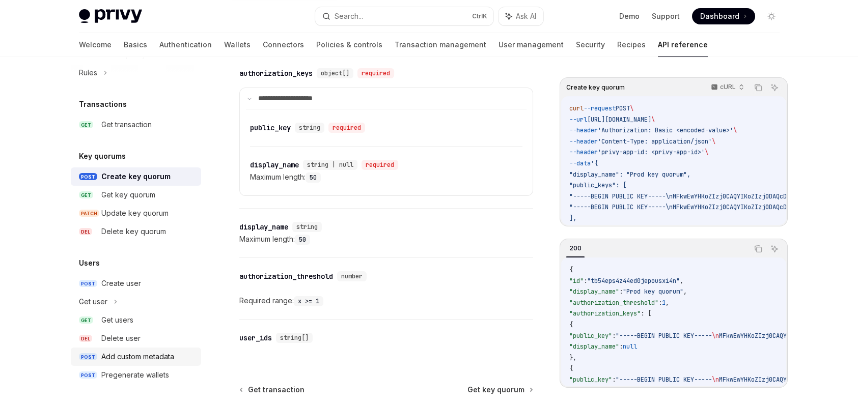
click at [171, 361] on div "Add custom metadata" at bounding box center [137, 357] width 73 height 12
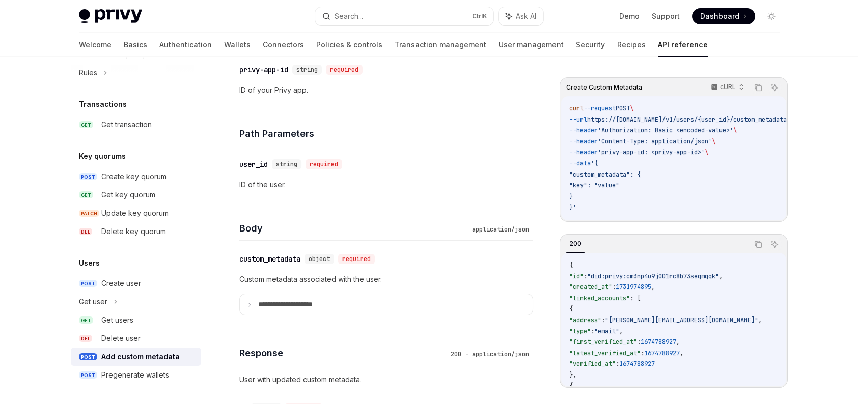
scroll to position [356, 0]
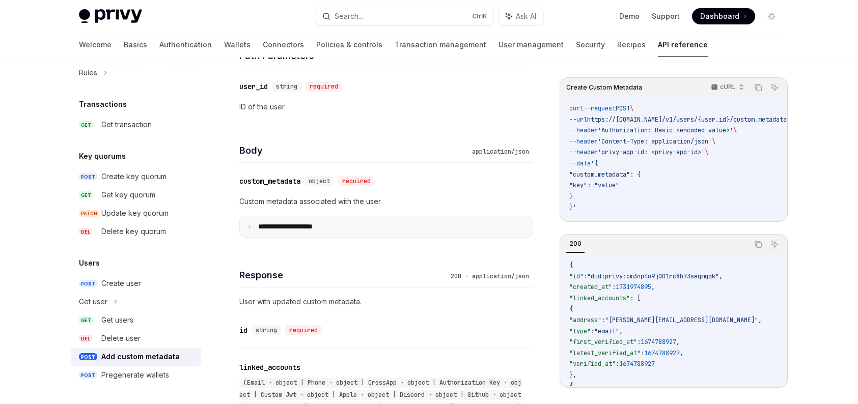
click at [316, 232] on summary "**********" at bounding box center [386, 226] width 293 height 21
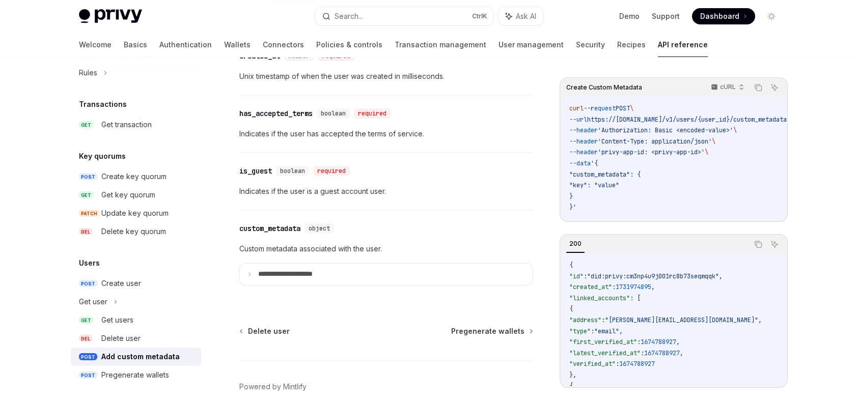
scroll to position [1018, 0]
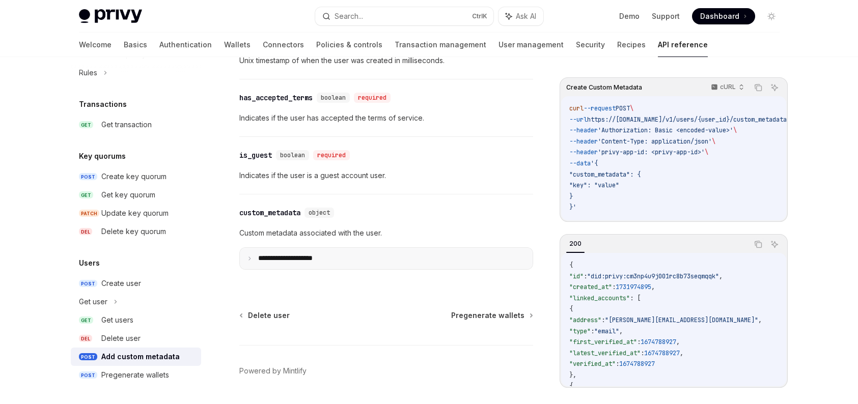
click at [346, 258] on summary "**********" at bounding box center [386, 258] width 293 height 21
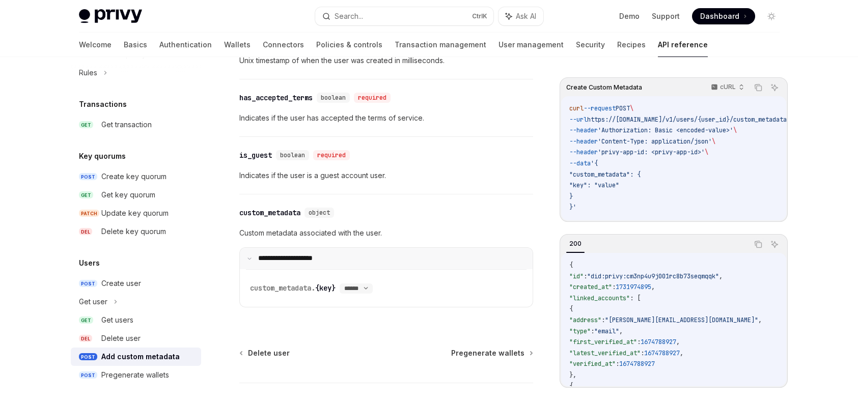
scroll to position [1069, 0]
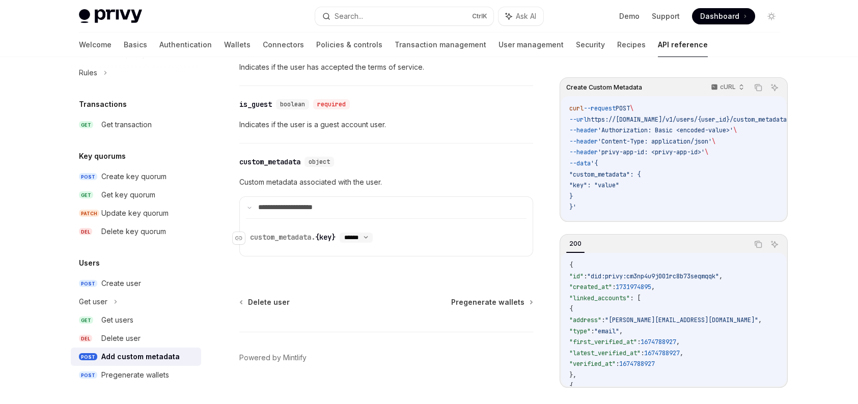
click at [357, 242] on select "****** ****** *******" at bounding box center [356, 238] width 33 height 8
click at [140, 286] on div "Create user" at bounding box center [121, 284] width 40 height 12
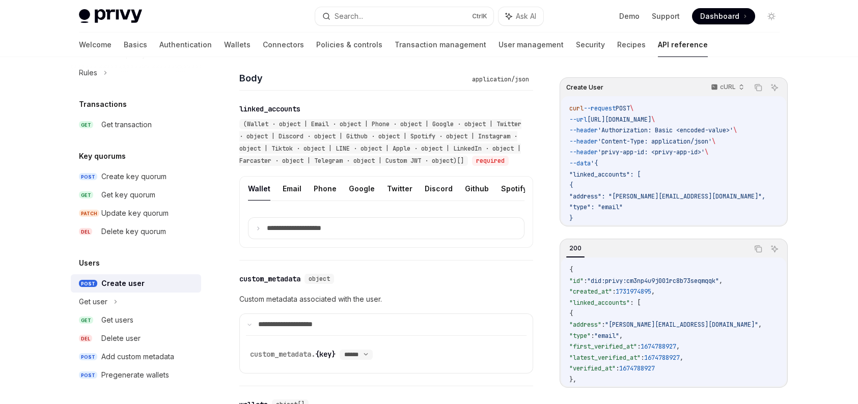
scroll to position [356, 0]
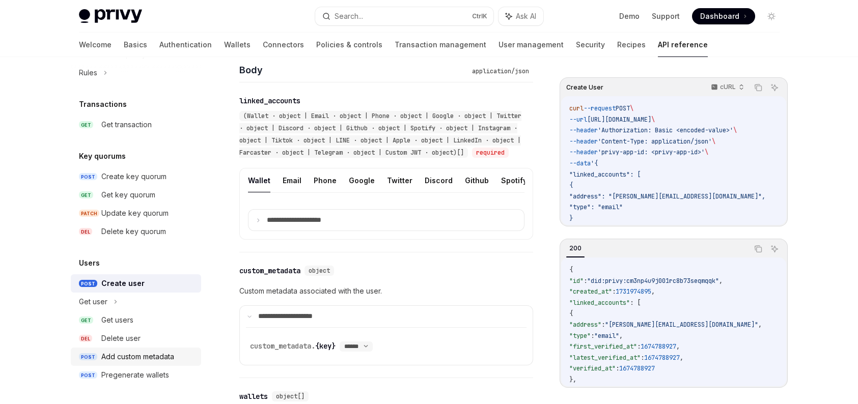
click at [180, 351] on div "Add custom metadata" at bounding box center [148, 357] width 94 height 12
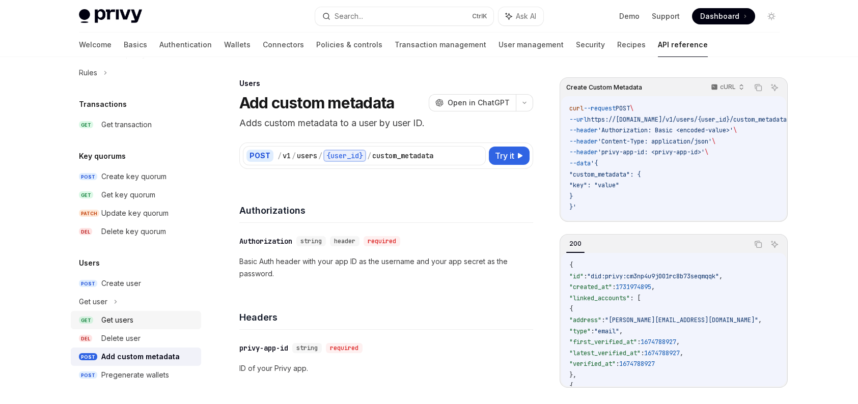
click at [136, 321] on div "Get users" at bounding box center [148, 320] width 94 height 12
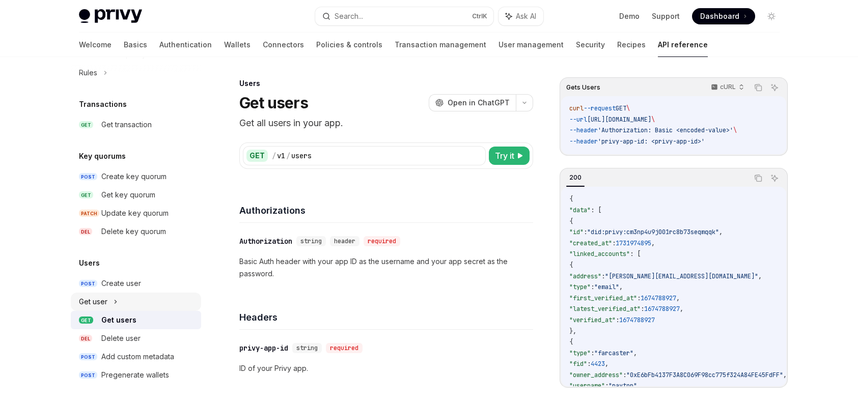
click at [116, 305] on icon at bounding box center [116, 302] width 4 height 12
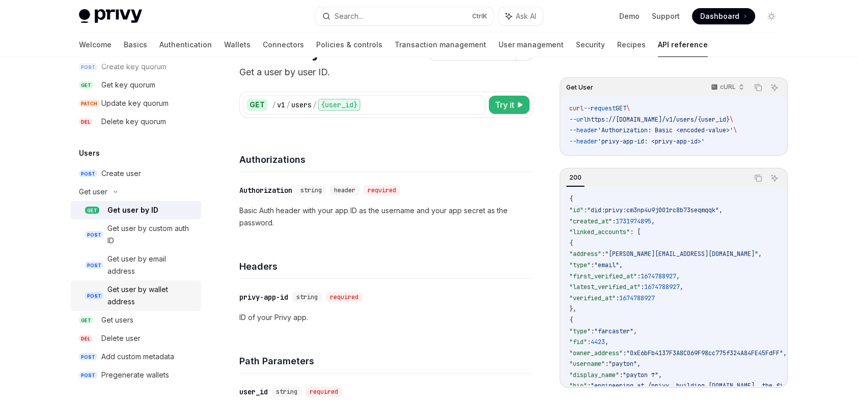
scroll to position [204, 0]
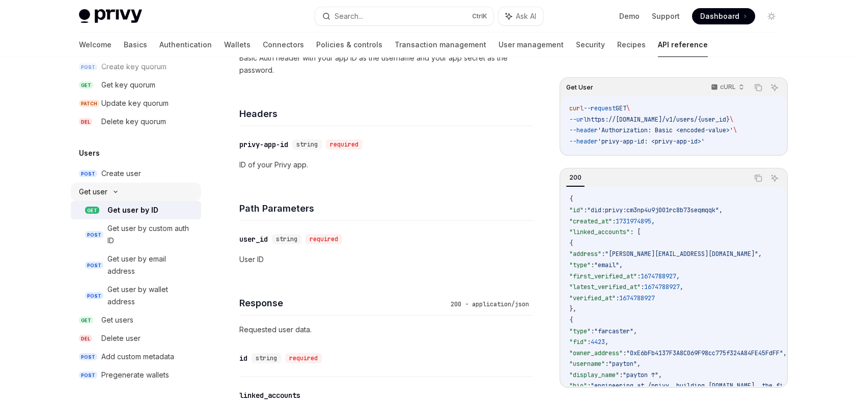
click at [111, 194] on div "Get user" at bounding box center [136, 192] width 130 height 18
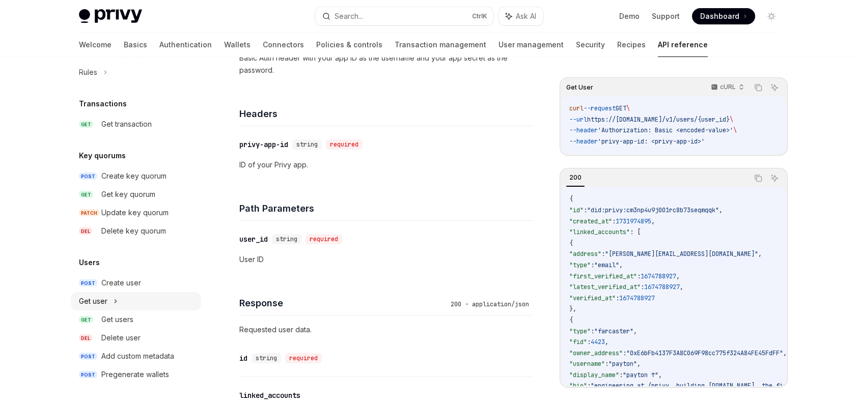
scroll to position [647, 0]
drag, startPoint x: 112, startPoint y: 301, endPoint x: 127, endPoint y: 296, distance: 15.6
click at [127, 296] on div "Get user" at bounding box center [136, 302] width 130 height 18
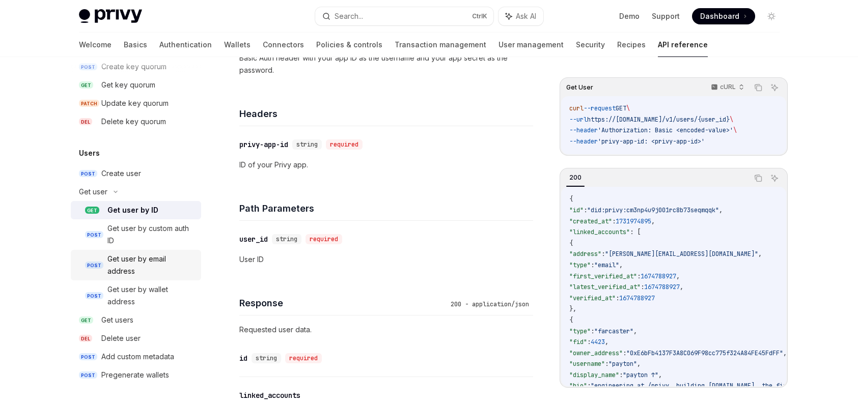
scroll to position [255, 0]
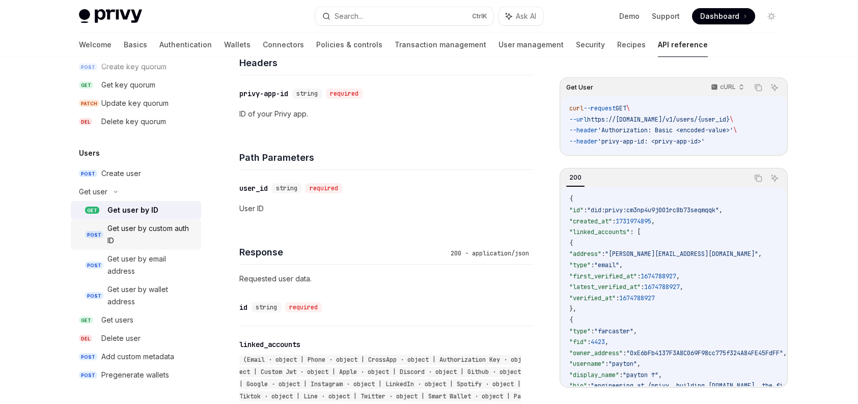
click at [141, 239] on div "Get user by custom auth ID" at bounding box center [151, 235] width 88 height 24
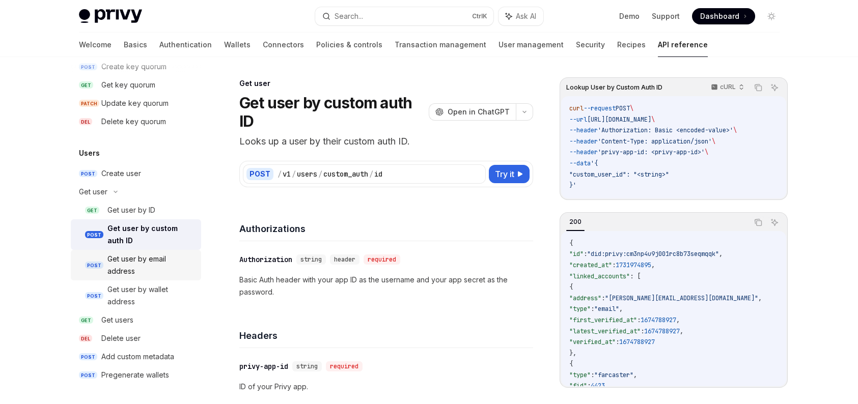
click at [146, 263] on div "Get user by email address" at bounding box center [151, 265] width 88 height 24
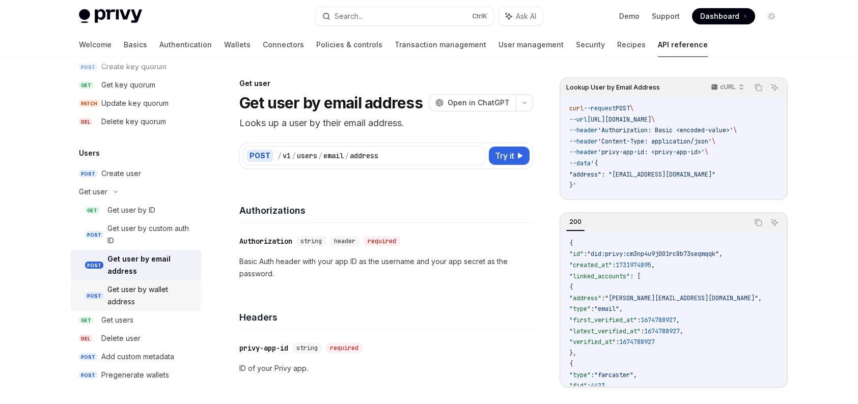
click at [156, 287] on div "Get user by wallet address" at bounding box center [151, 296] width 88 height 24
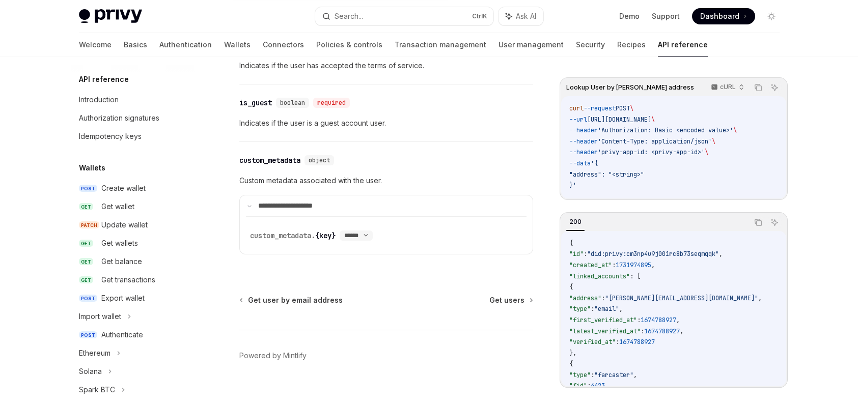
scroll to position [843, 0]
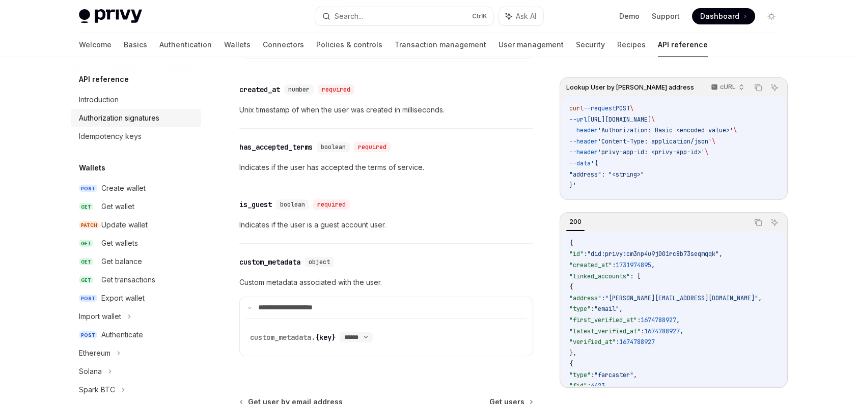
click at [142, 118] on div "Authorization signatures" at bounding box center [119, 118] width 80 height 12
click at [159, 221] on div "Update wallet" at bounding box center [148, 225] width 94 height 12
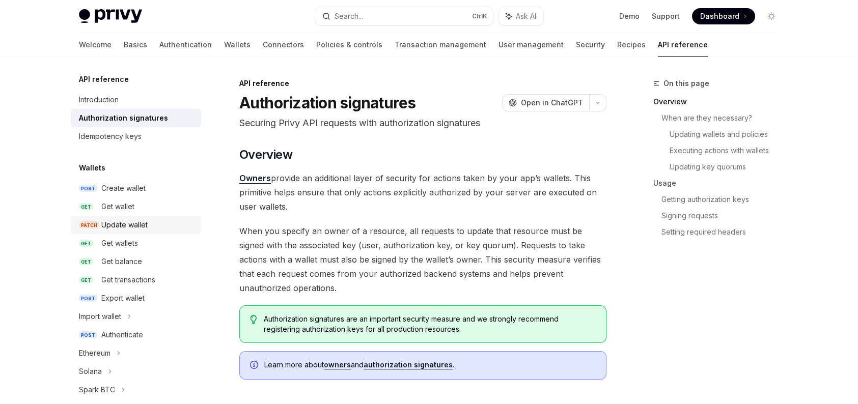
click at [159, 221] on div "Update wallet" at bounding box center [148, 225] width 94 height 12
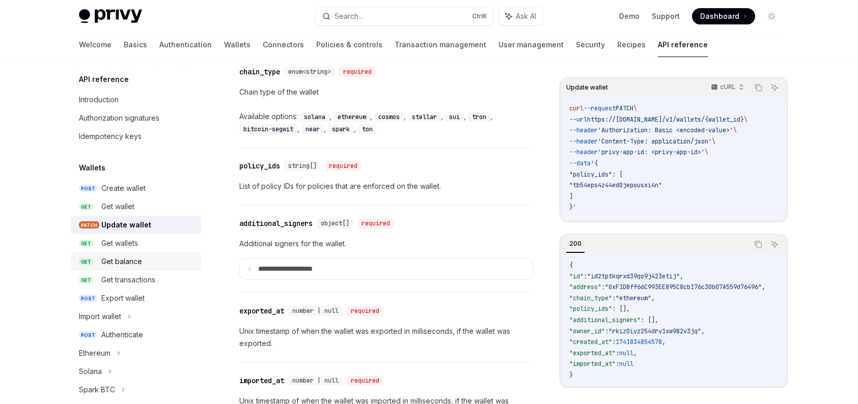
scroll to position [51, 0]
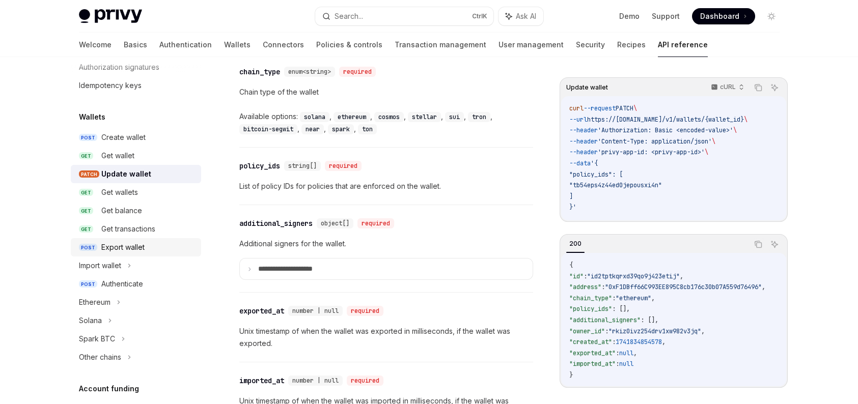
click at [145, 244] on div "Export wallet" at bounding box center [122, 247] width 43 height 12
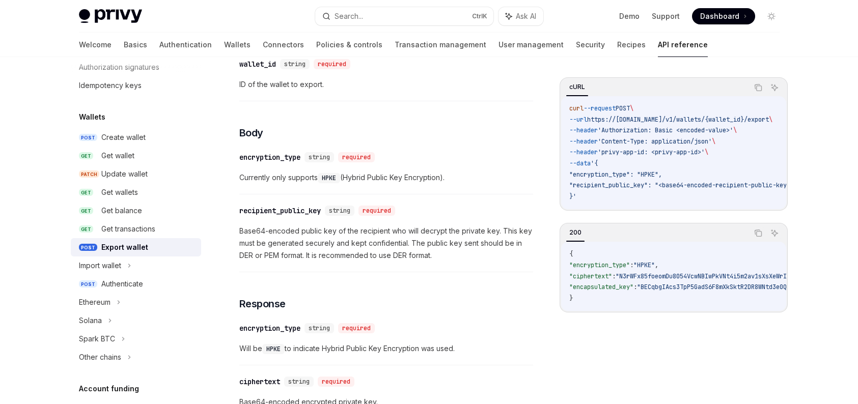
scroll to position [662, 0]
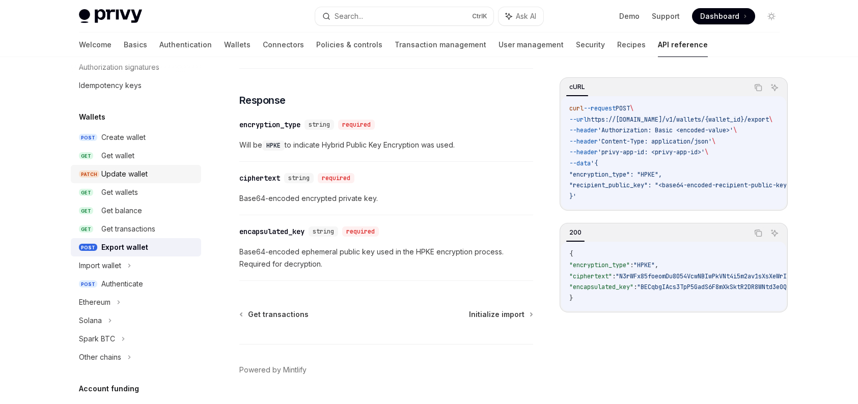
click at [149, 172] on div "Update wallet" at bounding box center [148, 174] width 94 height 12
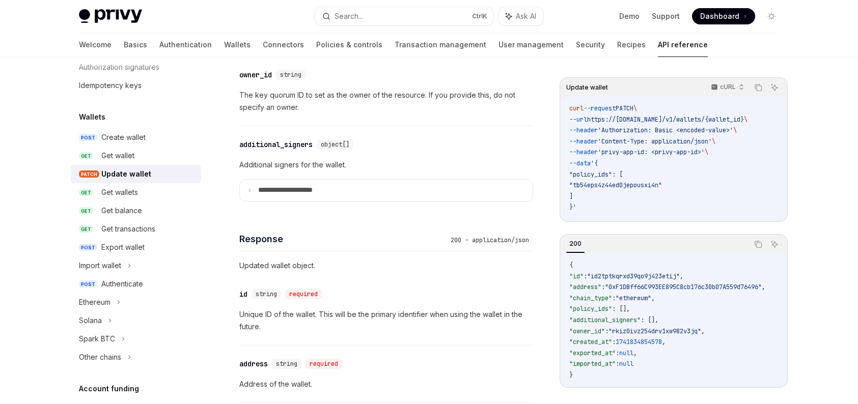
scroll to position [917, 0]
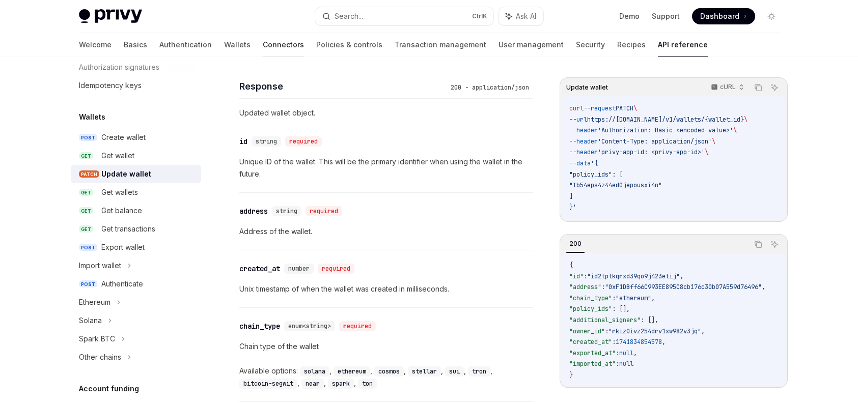
click at [263, 46] on link "Connectors" at bounding box center [283, 45] width 41 height 24
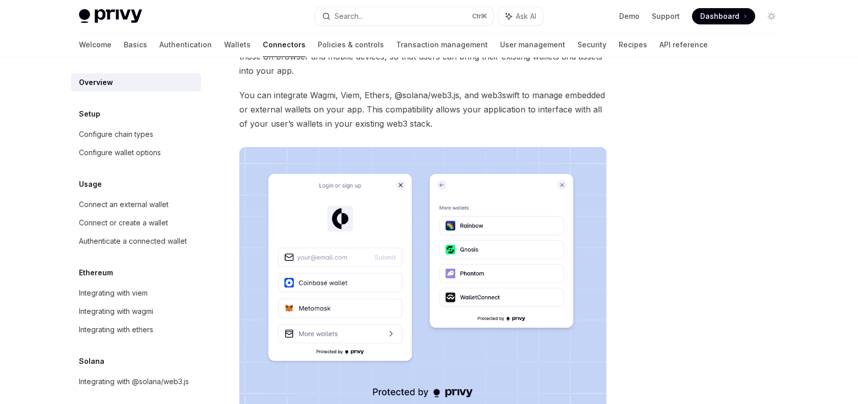
scroll to position [204, 0]
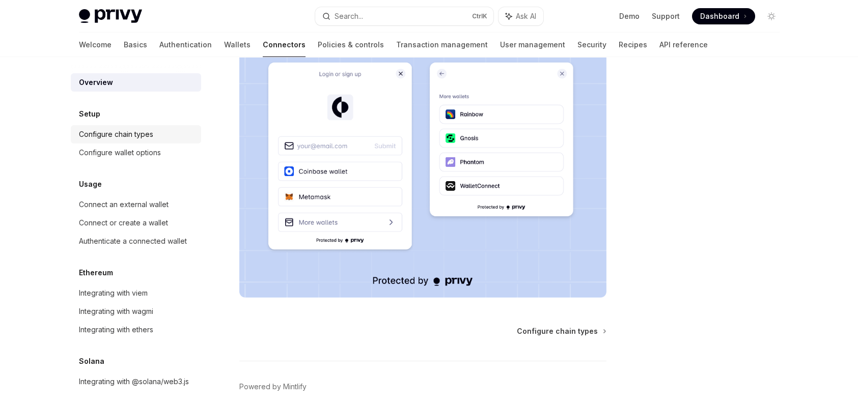
click at [135, 142] on link "Configure chain types" at bounding box center [136, 134] width 130 height 18
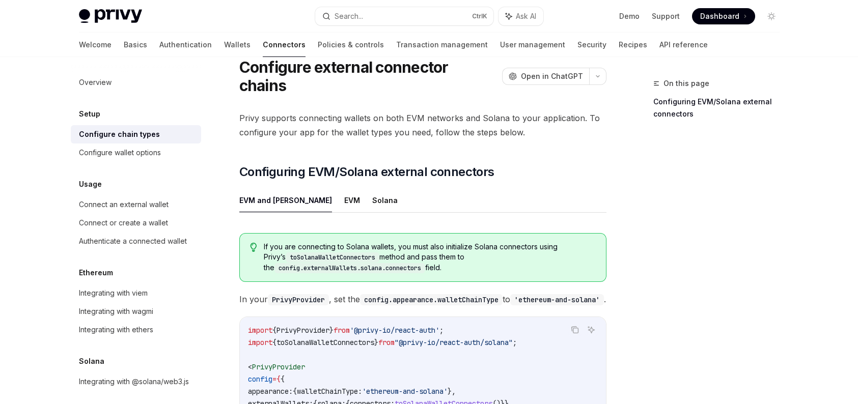
scroll to position [51, 0]
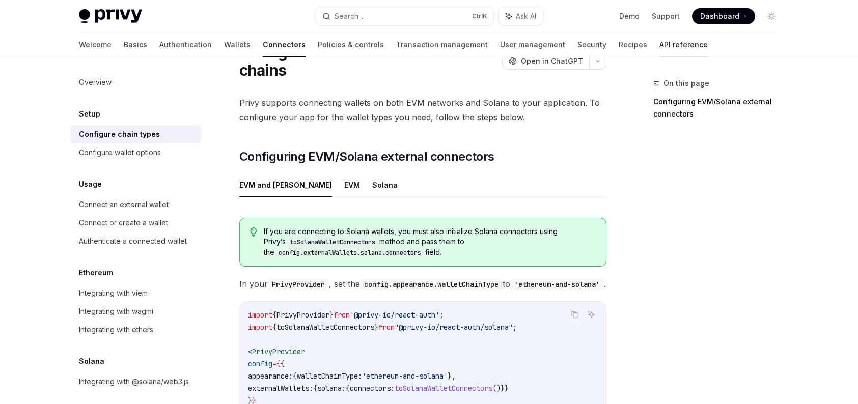
click at [659, 47] on link "API reference" at bounding box center [683, 45] width 48 height 24
click at [659, 45] on link "API reference" at bounding box center [683, 45] width 48 height 24
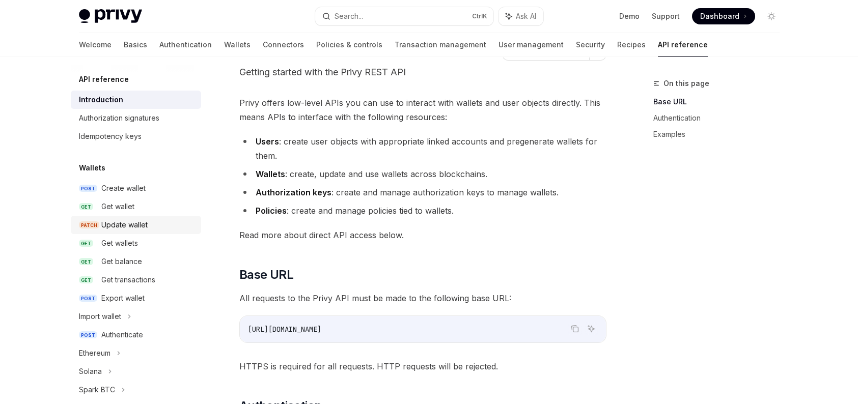
click at [142, 217] on link "PATCH Update wallet" at bounding box center [136, 225] width 130 height 18
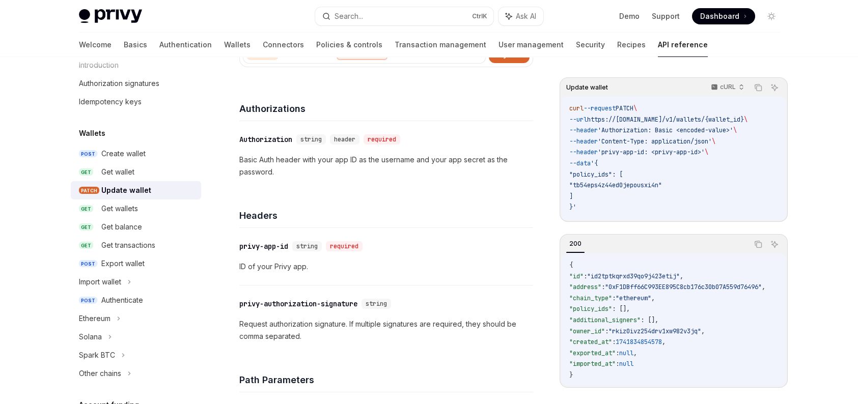
scroll to position [51, 0]
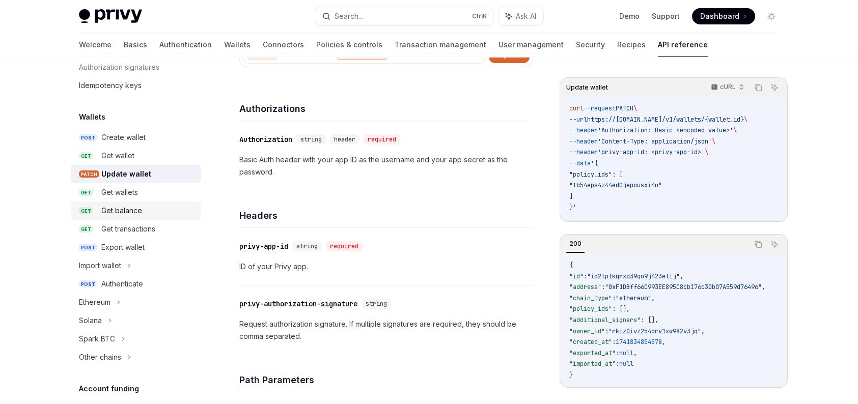
click at [145, 212] on div "Get balance" at bounding box center [148, 211] width 94 height 12
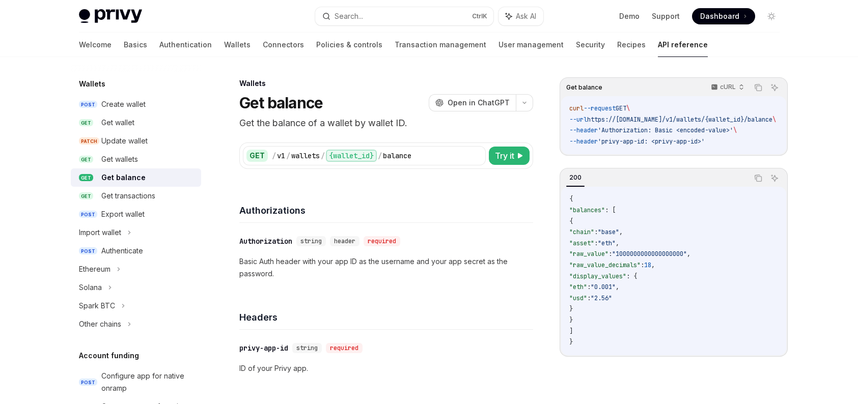
scroll to position [102, 0]
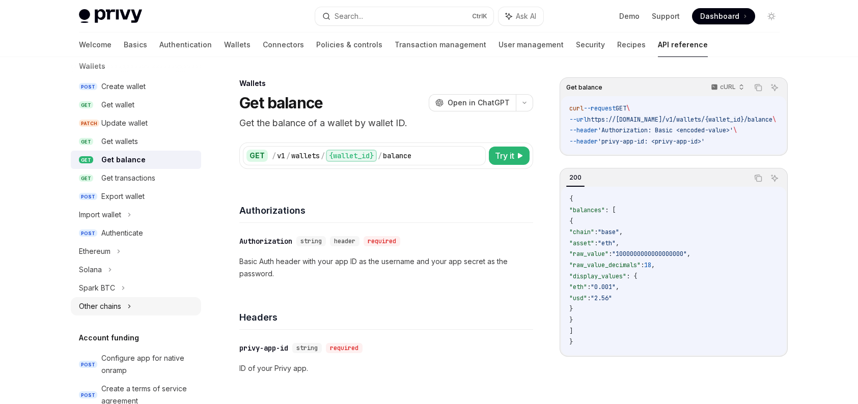
click at [121, 309] on div "Other chains" at bounding box center [136, 306] width 130 height 18
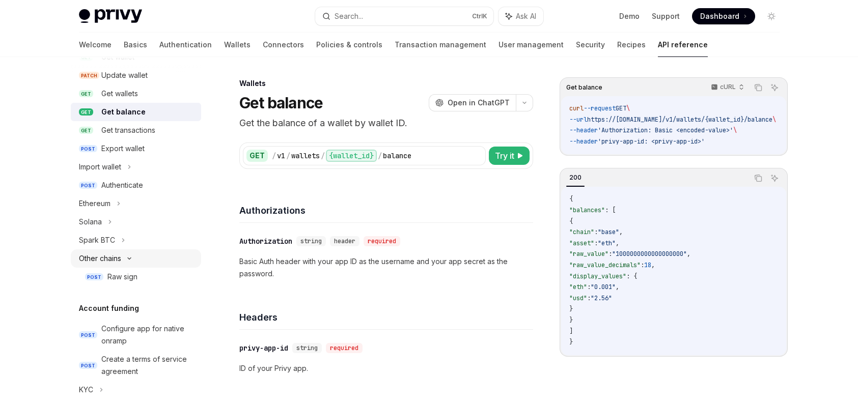
scroll to position [153, 0]
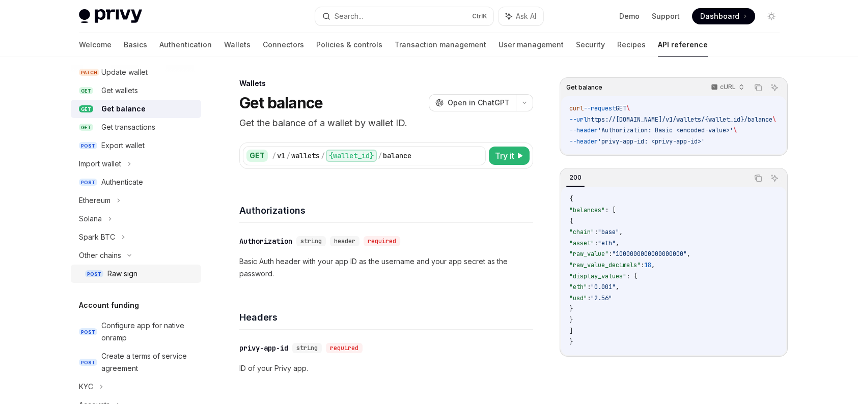
click at [126, 271] on div "Raw sign" at bounding box center [122, 274] width 30 height 12
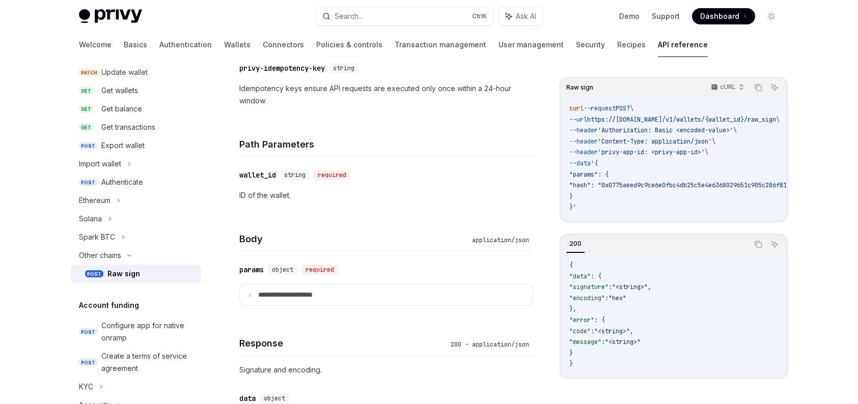
scroll to position [611, 0]
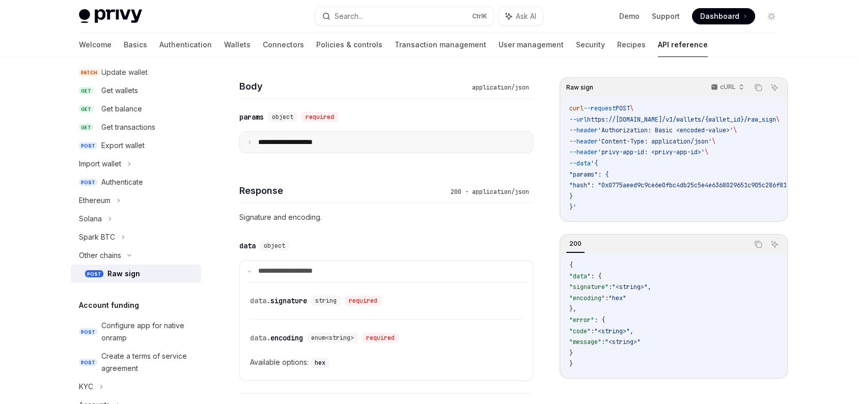
click at [328, 149] on summary "**********" at bounding box center [386, 142] width 293 height 21
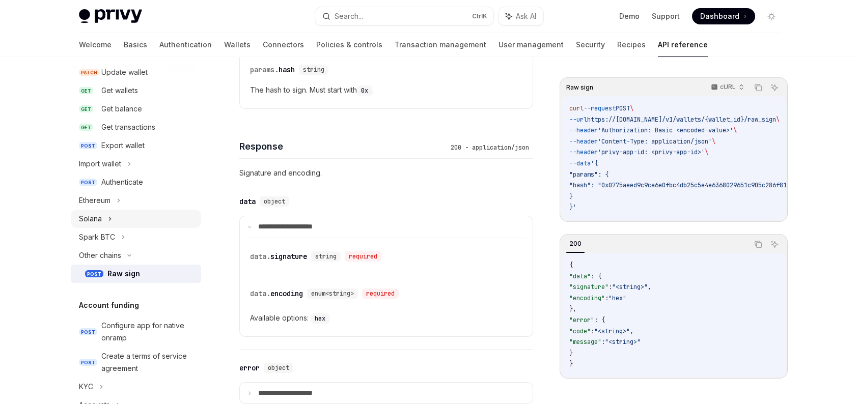
scroll to position [51, 0]
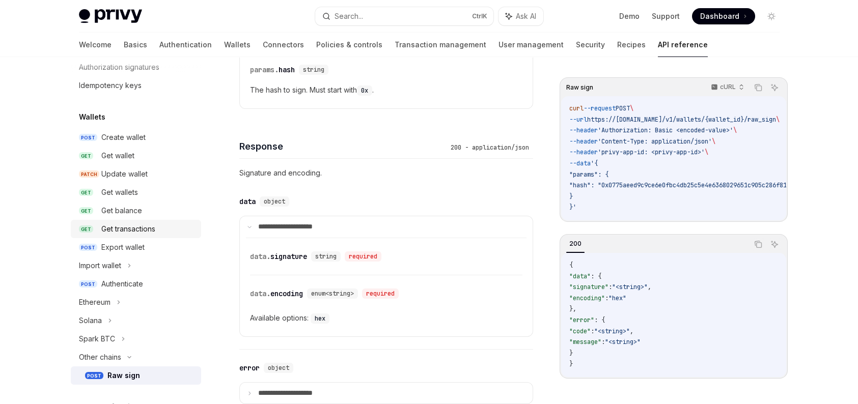
click at [147, 232] on div "Get transactions" at bounding box center [128, 229] width 54 height 12
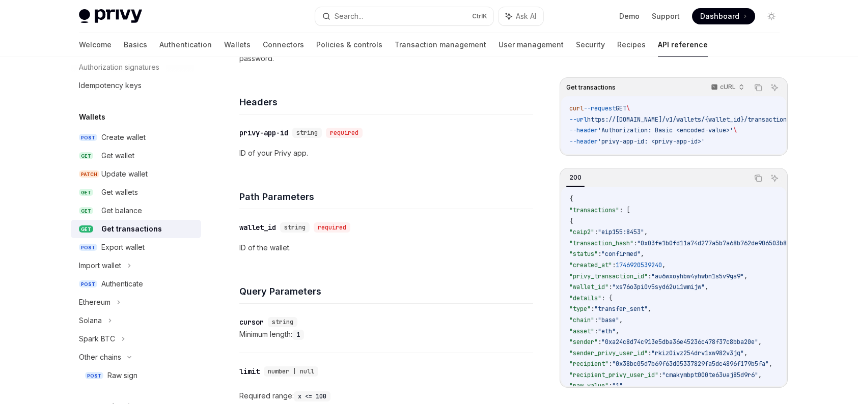
scroll to position [153, 0]
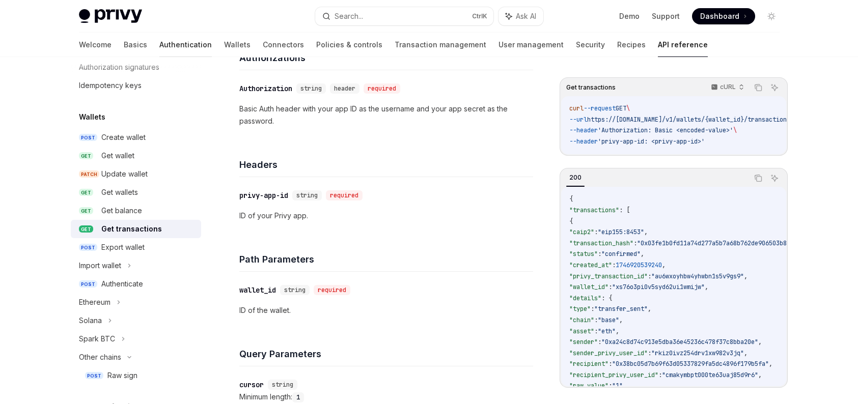
click at [159, 50] on link "Authentication" at bounding box center [185, 45] width 52 height 24
click at [159, 44] on link "Authentication" at bounding box center [185, 45] width 52 height 24
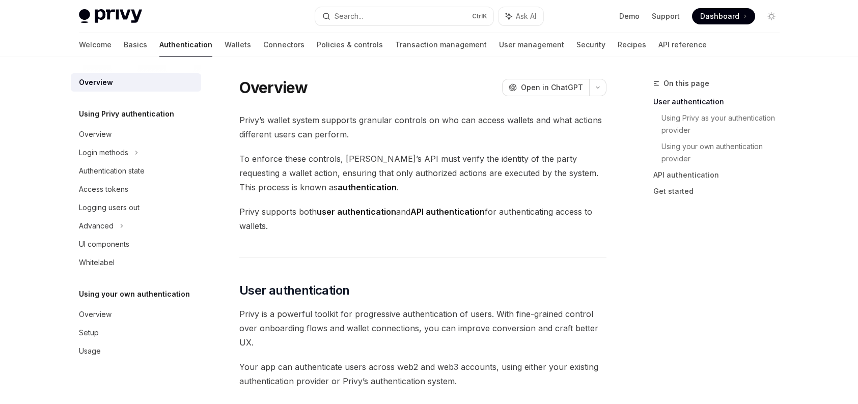
click at [225, 43] on link "Wallets" at bounding box center [238, 45] width 26 height 24
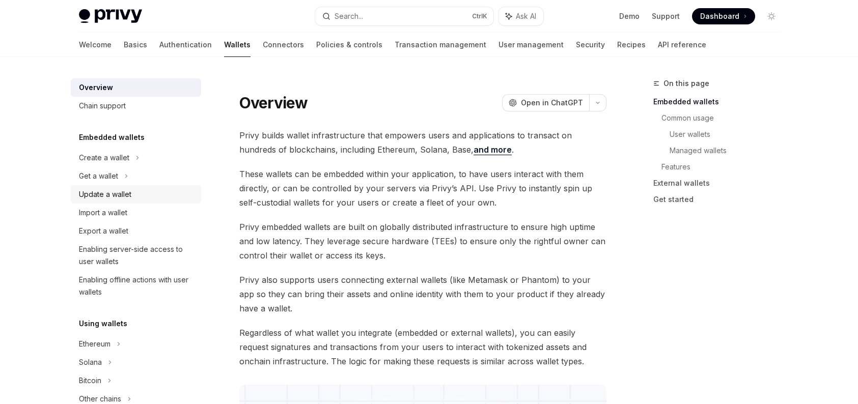
click at [127, 189] on div "Update a wallet" at bounding box center [105, 194] width 52 height 12
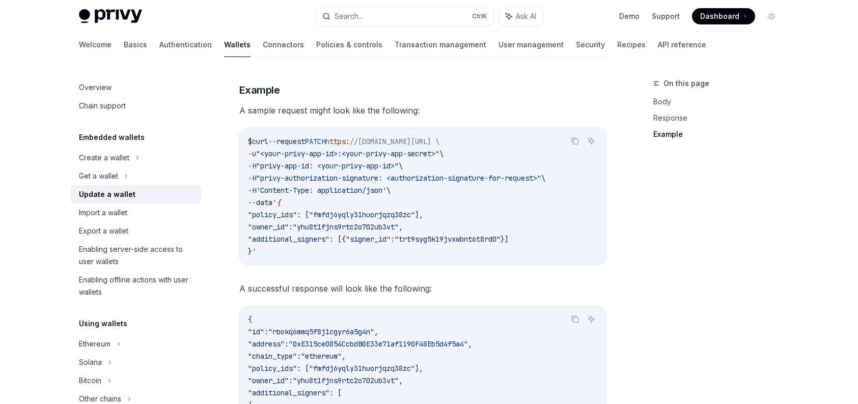
scroll to position [1120, 0]
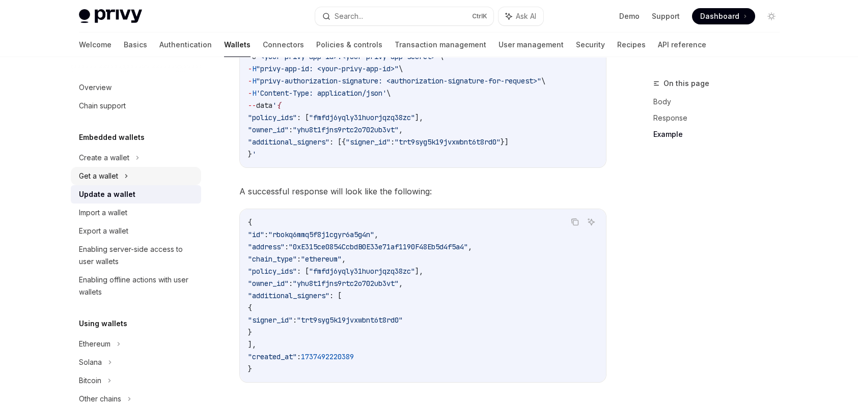
click at [135, 178] on div "Get a wallet" at bounding box center [136, 176] width 130 height 18
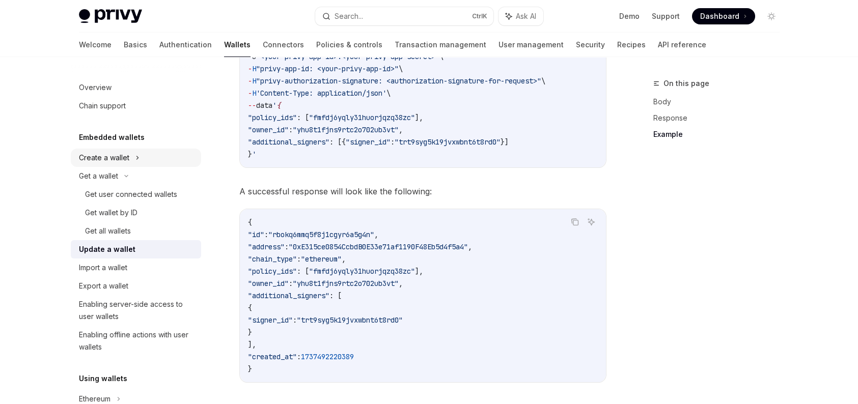
click at [140, 160] on div "Create a wallet" at bounding box center [136, 158] width 130 height 18
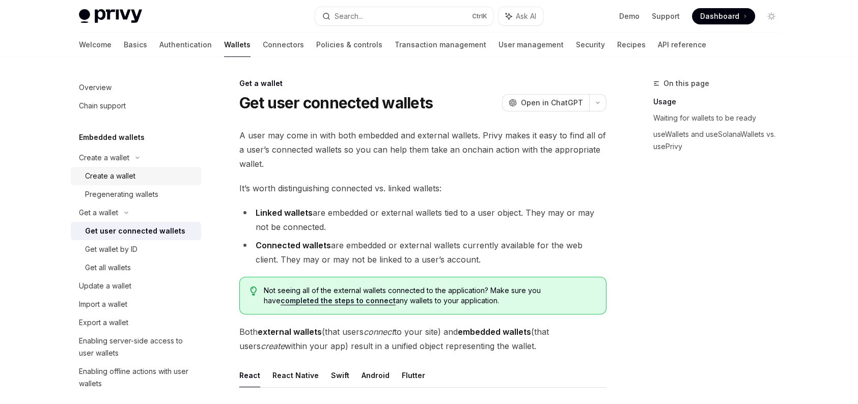
click at [141, 172] on div "Create a wallet" at bounding box center [140, 176] width 110 height 12
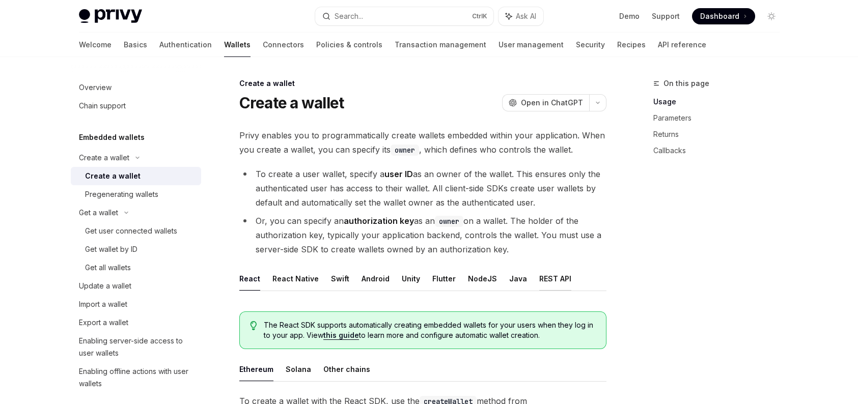
click at [540, 282] on button "REST API" at bounding box center [555, 279] width 32 height 24
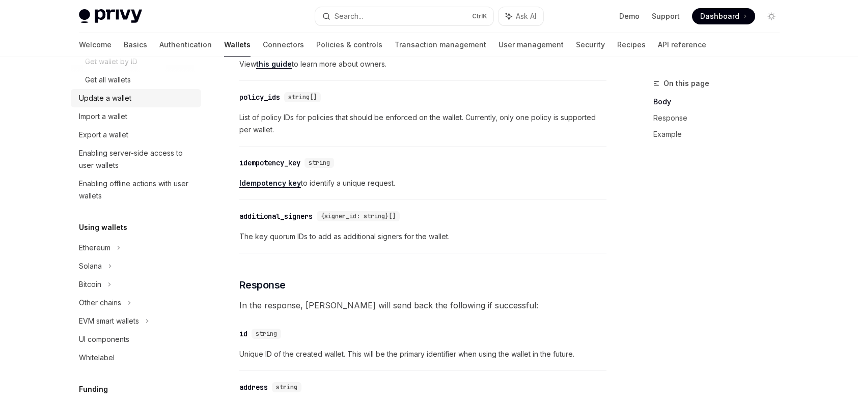
scroll to position [204, 0]
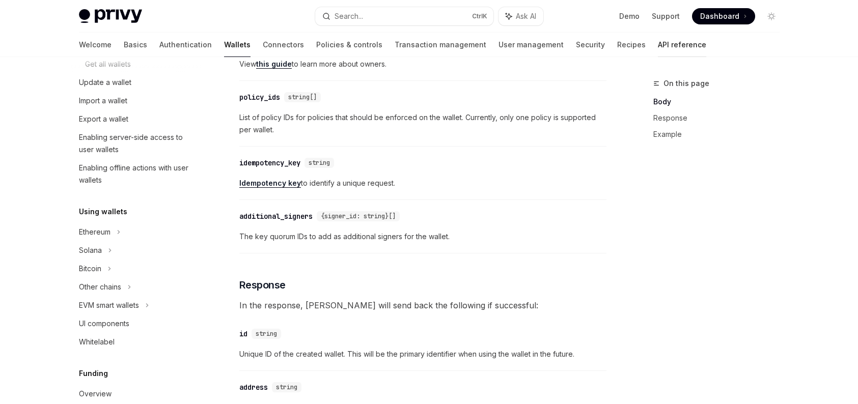
click at [658, 39] on link "API reference" at bounding box center [682, 45] width 48 height 24
click at [658, 44] on link "API reference" at bounding box center [682, 45] width 48 height 24
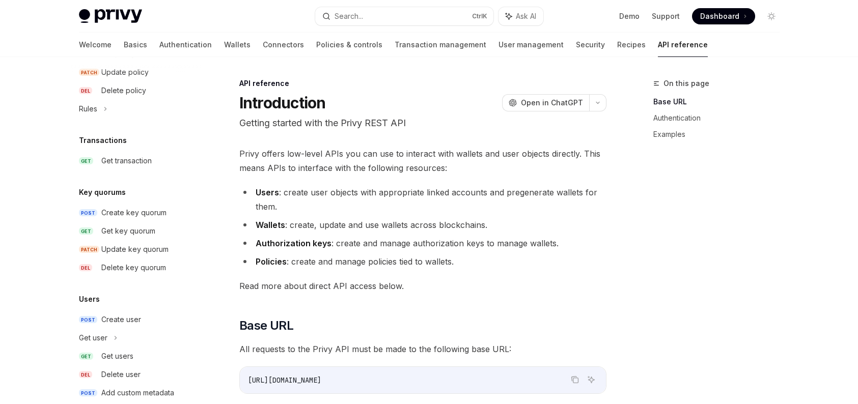
scroll to position [647, 0]
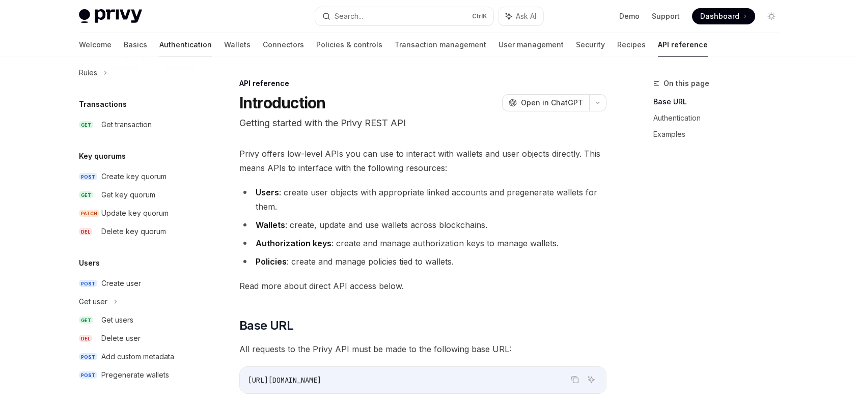
click at [159, 42] on link "Authentication" at bounding box center [185, 45] width 52 height 24
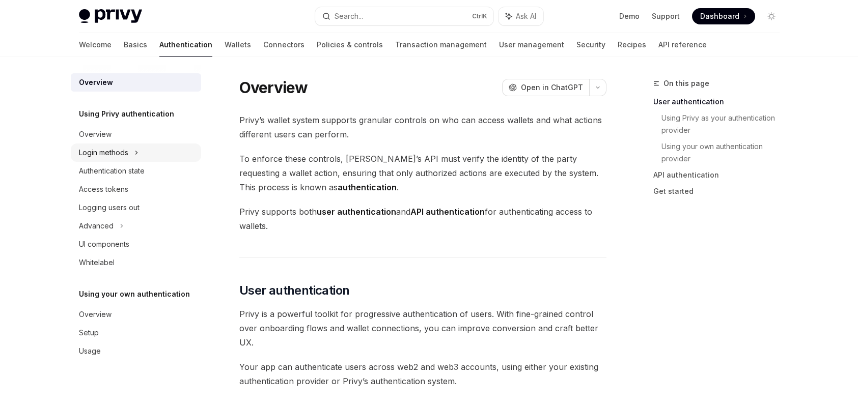
click at [137, 152] on icon at bounding box center [136, 153] width 4 height 12
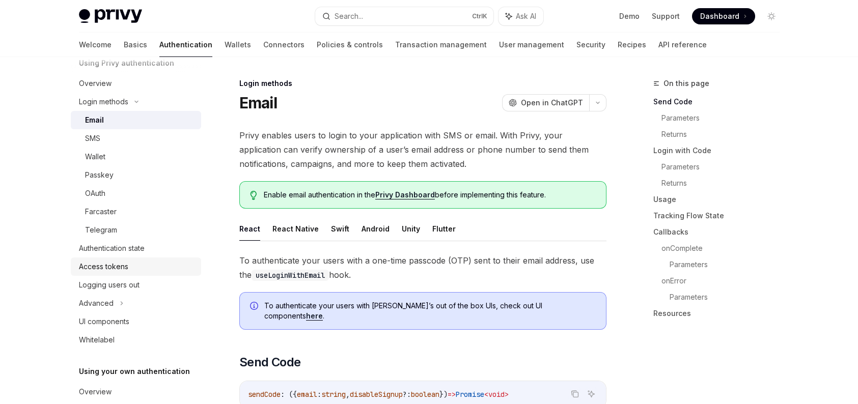
scroll to position [102, 0]
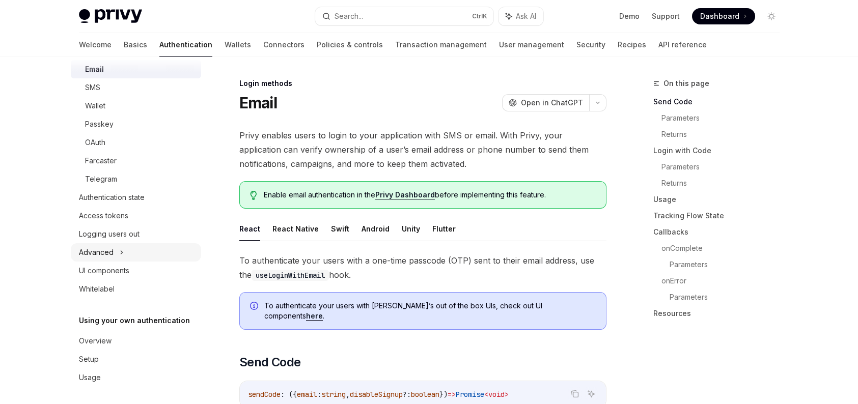
click at [127, 259] on div "Advanced" at bounding box center [136, 252] width 130 height 18
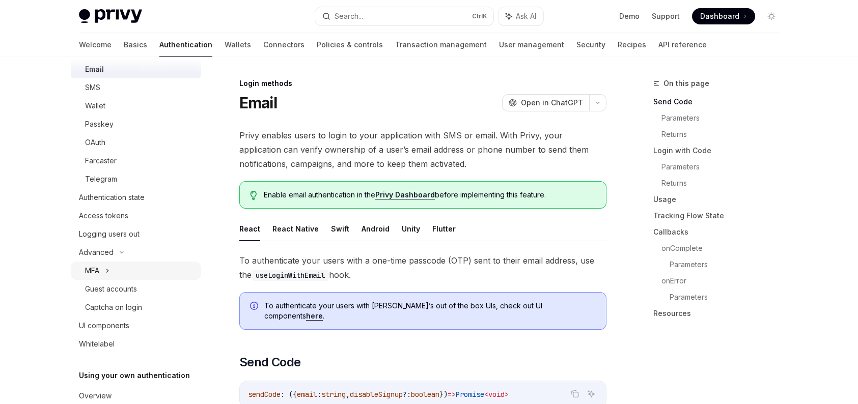
click at [127, 267] on div "MFA" at bounding box center [136, 271] width 130 height 18
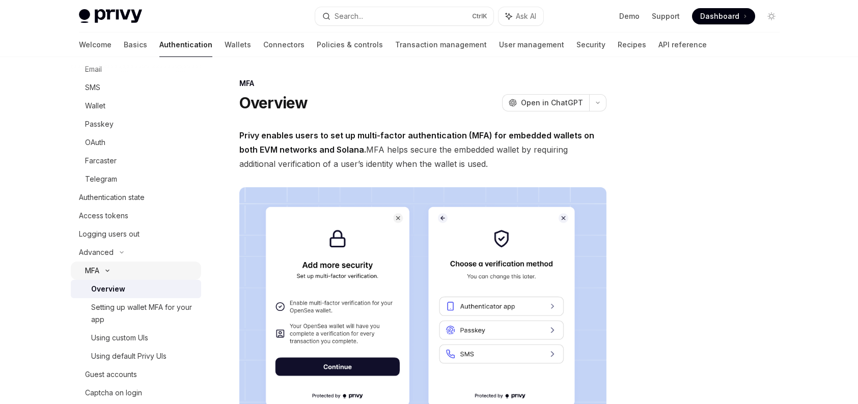
click at [127, 267] on div "MFA" at bounding box center [136, 271] width 130 height 18
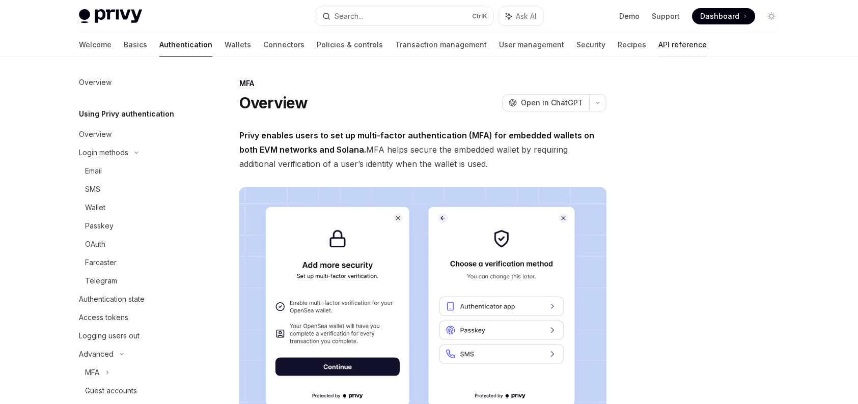
click at [658, 40] on link "API reference" at bounding box center [682, 45] width 48 height 24
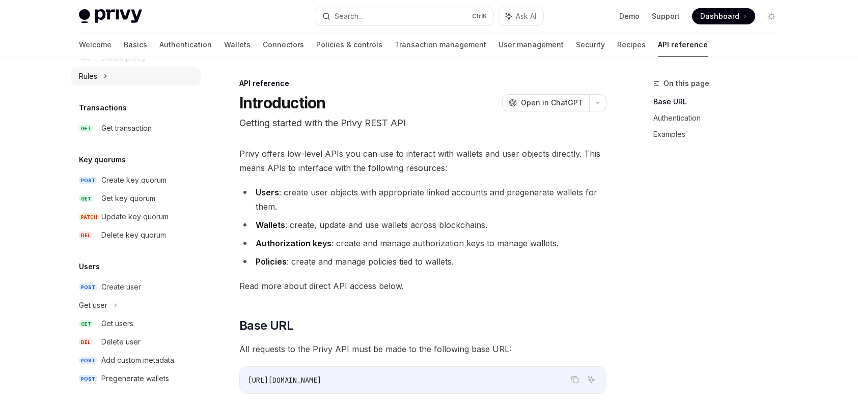
scroll to position [647, 0]
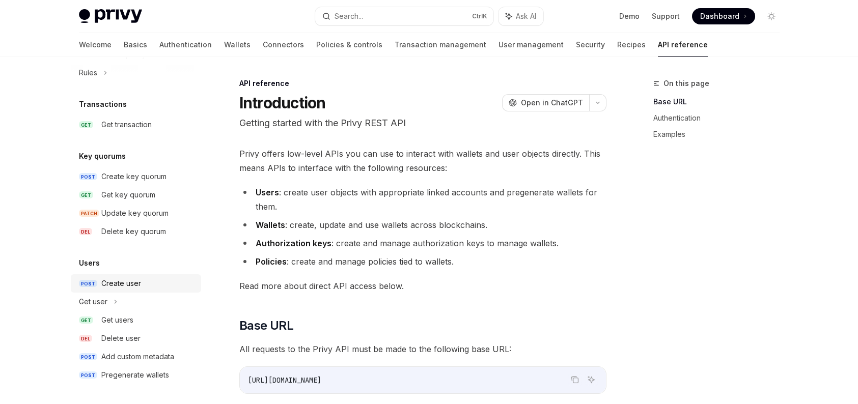
click at [160, 287] on div "Create user" at bounding box center [148, 284] width 94 height 12
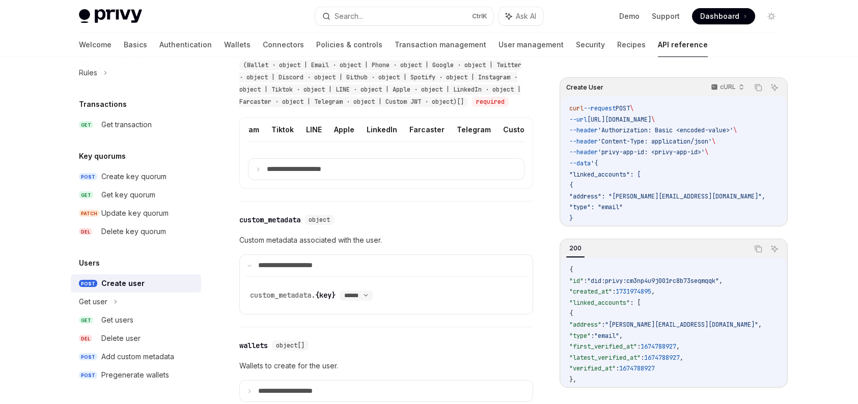
scroll to position [0, 321]
click at [459, 142] on button "Telegram" at bounding box center [469, 130] width 34 height 24
click at [326, 174] on p "**********" at bounding box center [302, 169] width 71 height 9
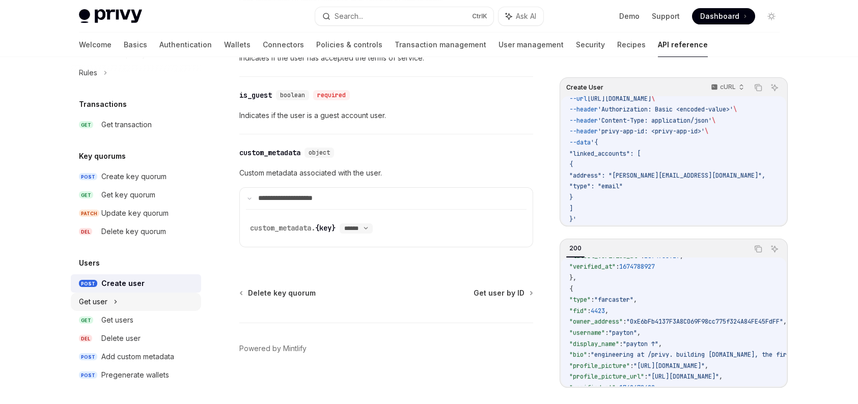
scroll to position [1287, 0]
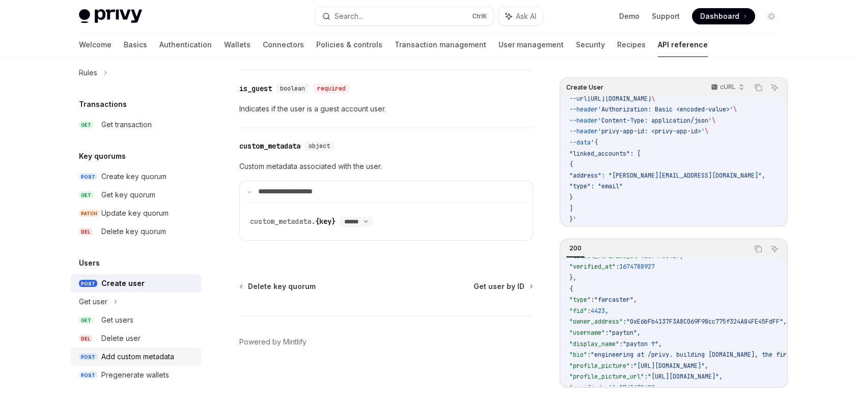
click at [152, 363] on link "POST Add custom metadata" at bounding box center [136, 357] width 130 height 18
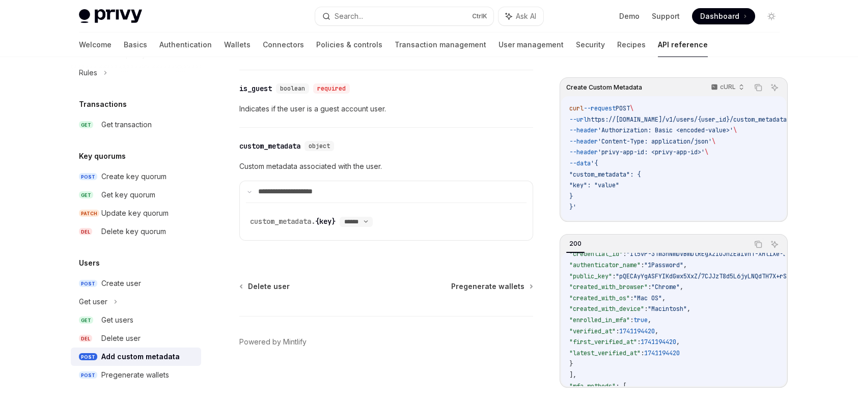
scroll to position [246, 0]
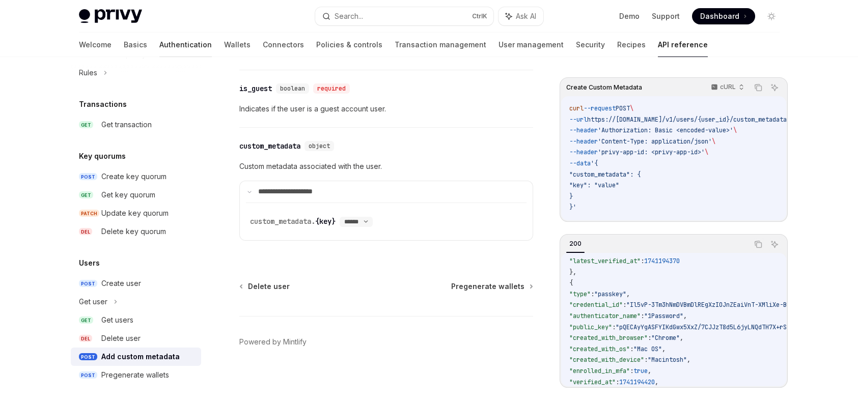
click at [159, 43] on link "Authentication" at bounding box center [185, 45] width 52 height 24
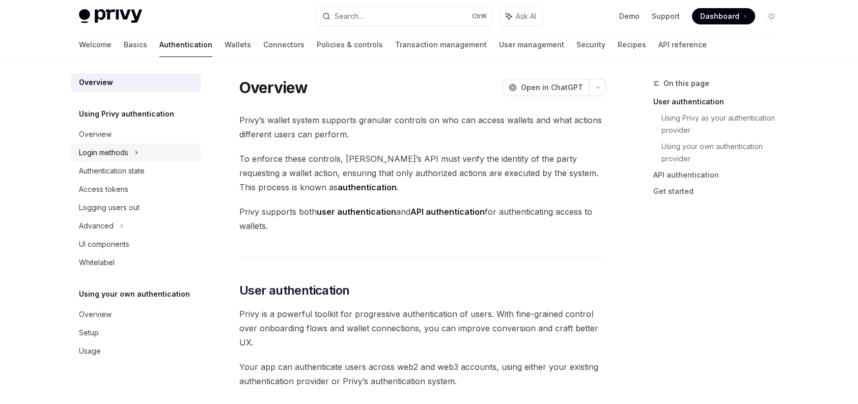
click at [130, 157] on div "Login methods" at bounding box center [136, 153] width 130 height 18
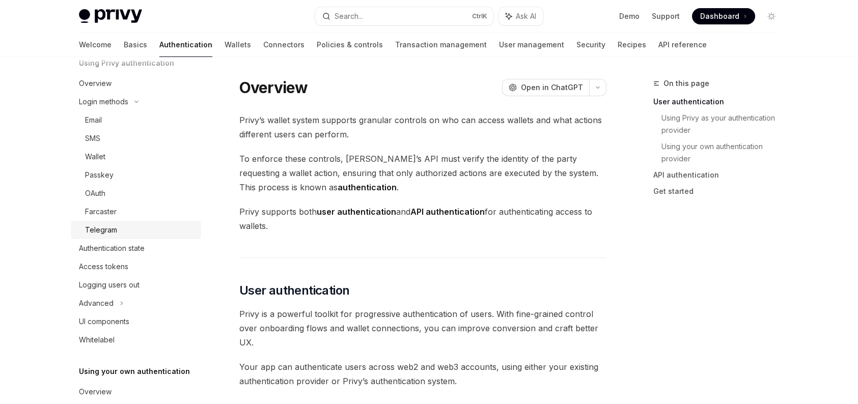
scroll to position [102, 0]
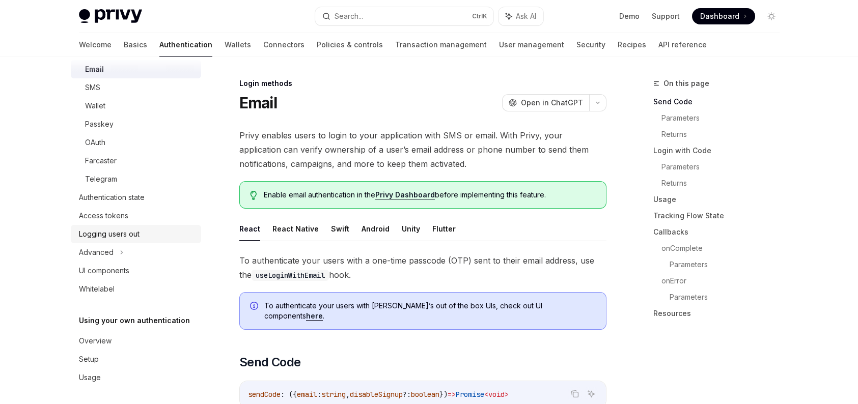
click at [114, 230] on div "Logging users out" at bounding box center [109, 234] width 61 height 12
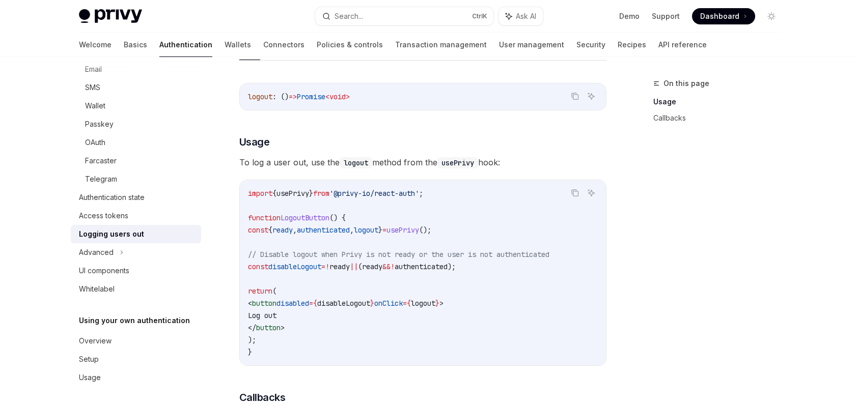
scroll to position [153, 0]
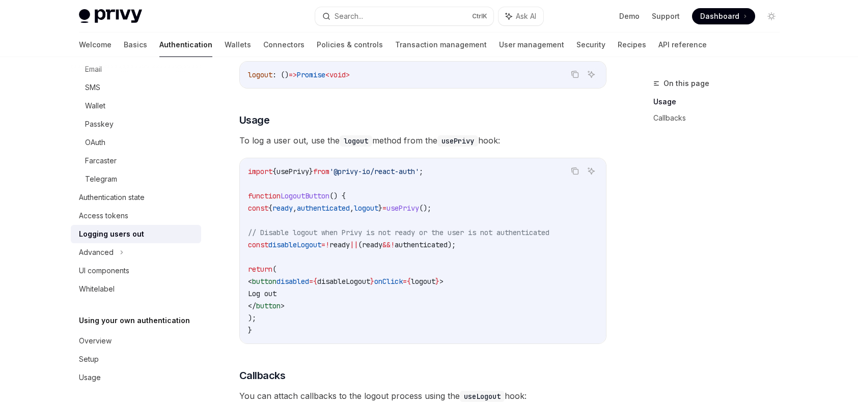
click at [373, 175] on span "'@privy-io/react-auth'" at bounding box center [374, 171] width 90 height 9
click at [658, 44] on link "API reference" at bounding box center [682, 45] width 48 height 24
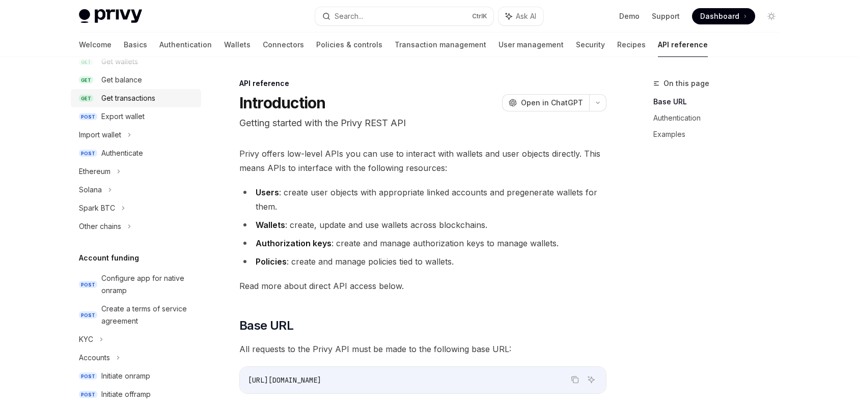
scroll to position [204, 0]
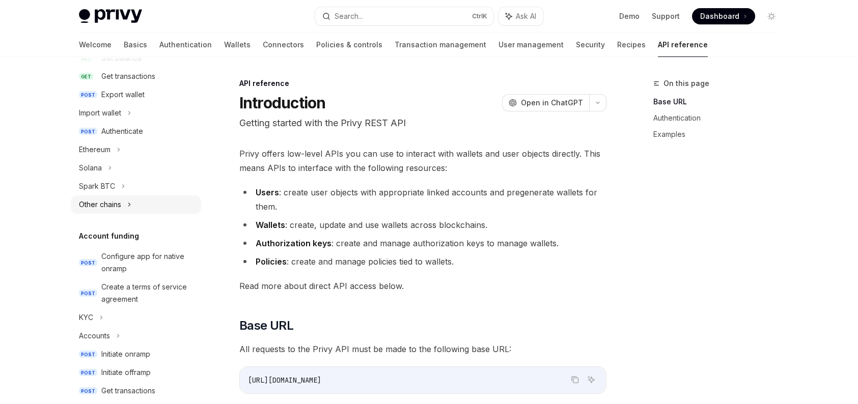
click at [117, 199] on div "Other chains" at bounding box center [100, 205] width 42 height 12
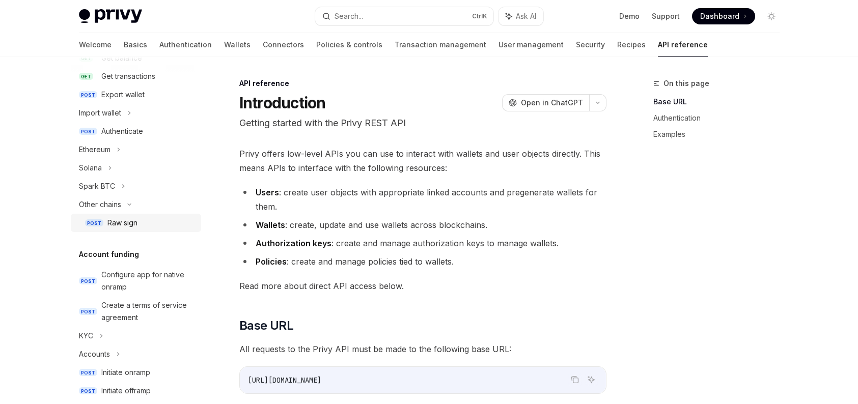
click at [116, 214] on link "POST Raw sign" at bounding box center [136, 223] width 130 height 18
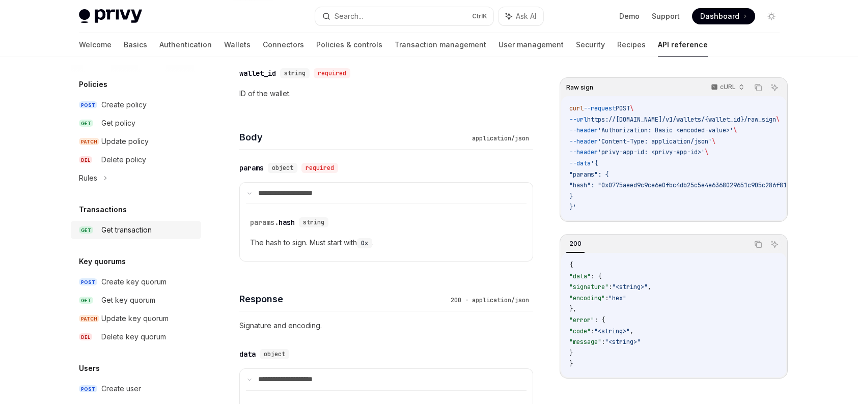
scroll to position [666, 0]
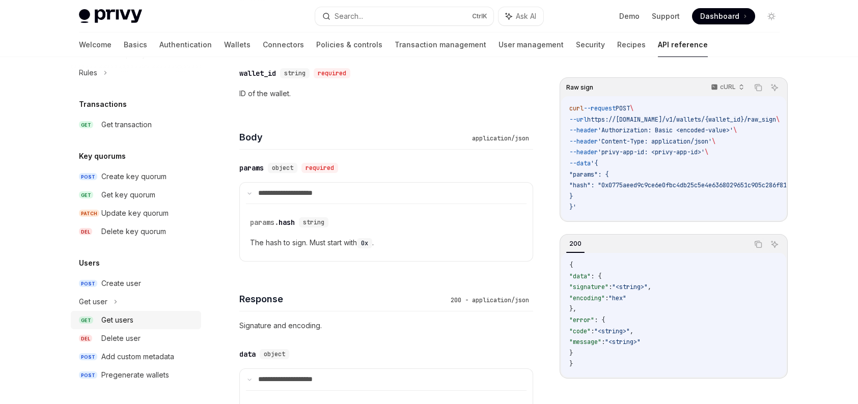
click at [143, 323] on div "Get users" at bounding box center [148, 320] width 94 height 12
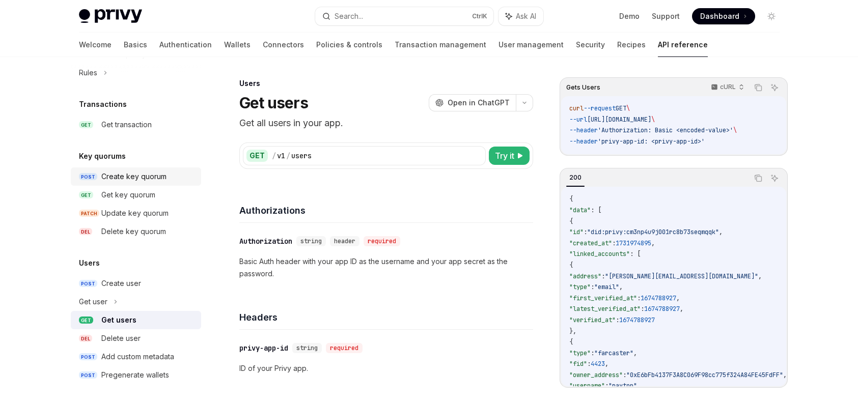
click at [136, 174] on div "Create key quorum" at bounding box center [133, 177] width 65 height 12
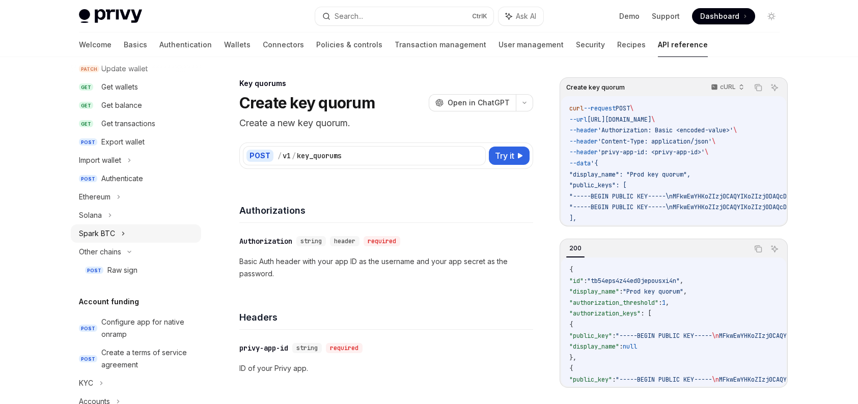
scroll to position [54, 0]
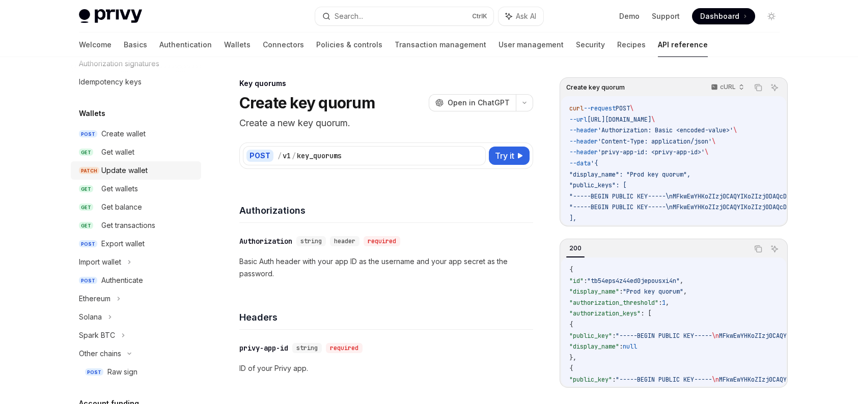
click at [128, 172] on div "Update wallet" at bounding box center [124, 170] width 46 height 12
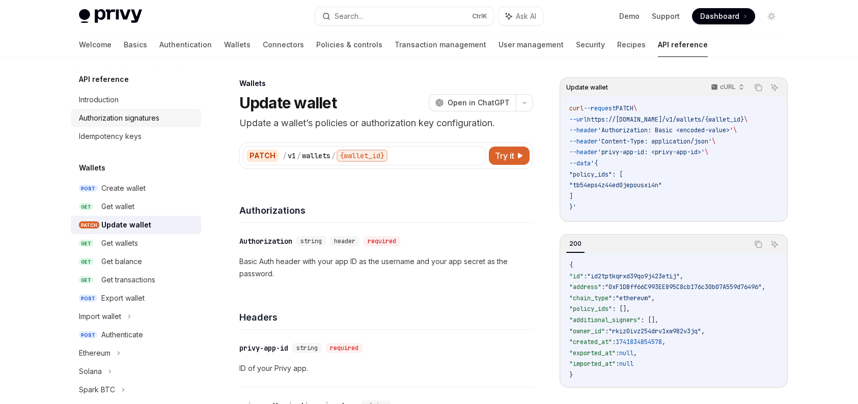
click at [155, 119] on div "Authorization signatures" at bounding box center [119, 118] width 80 height 12
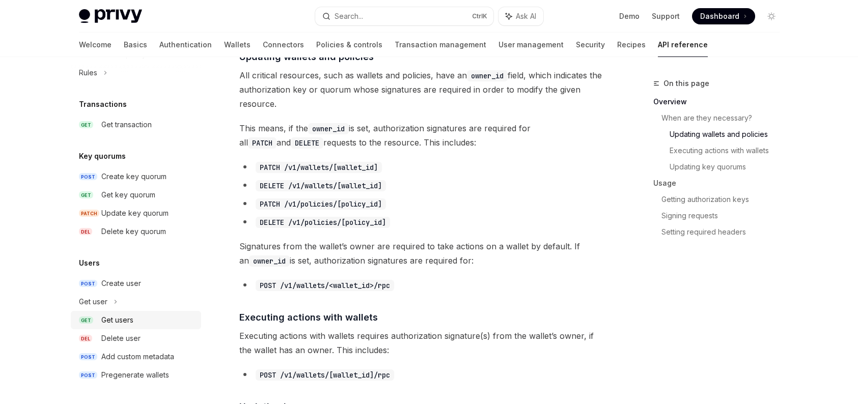
scroll to position [611, 0]
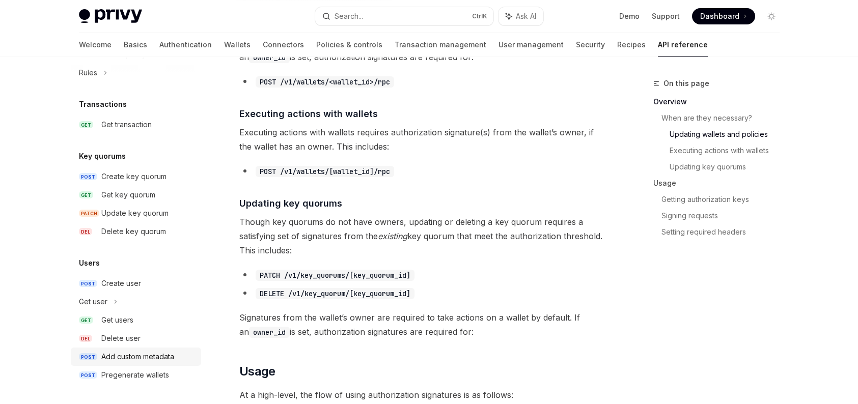
click at [152, 355] on div "Add custom metadata" at bounding box center [137, 357] width 73 height 12
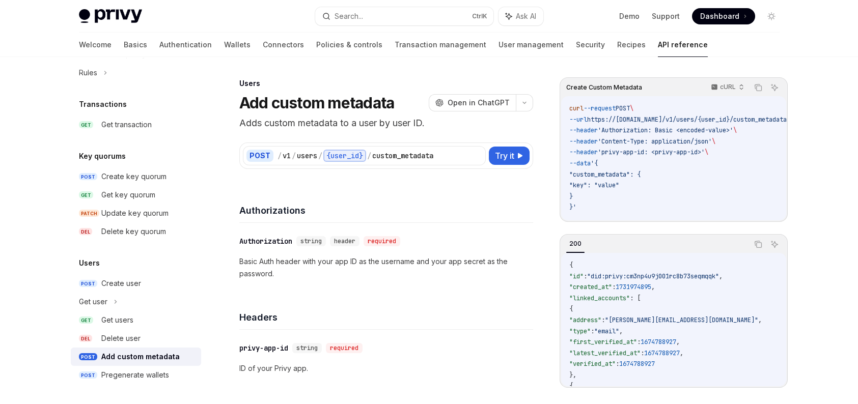
type textarea "*"
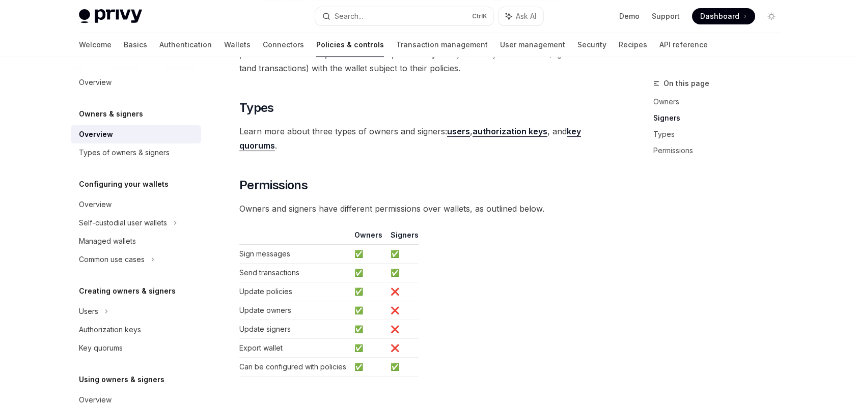
scroll to position [764, 0]
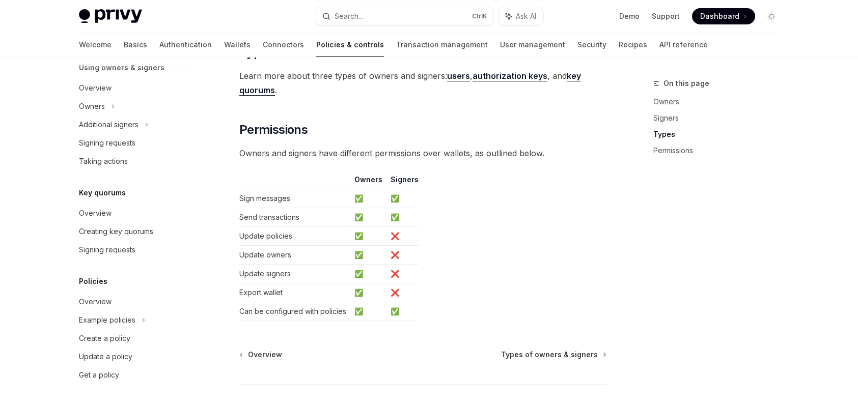
scroll to position [866, 0]
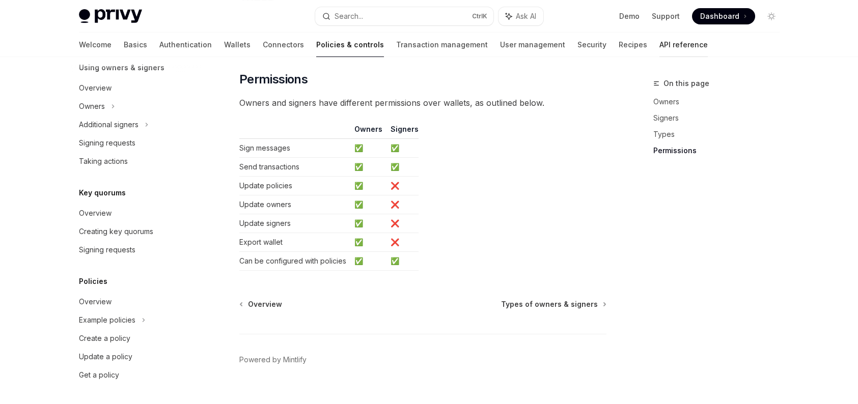
click at [659, 45] on link "API reference" at bounding box center [683, 45] width 48 height 24
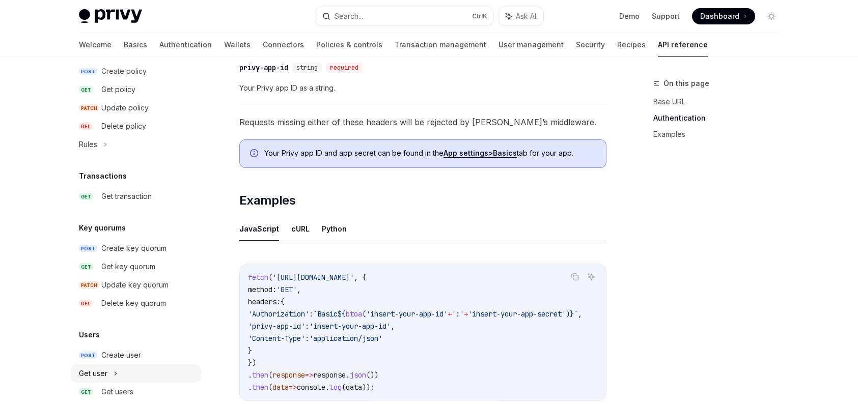
scroll to position [494, 0]
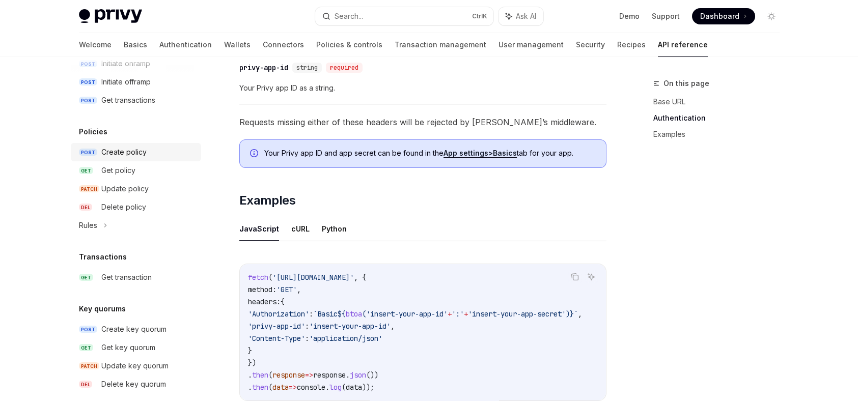
click at [137, 151] on div "Create policy" at bounding box center [123, 152] width 45 height 12
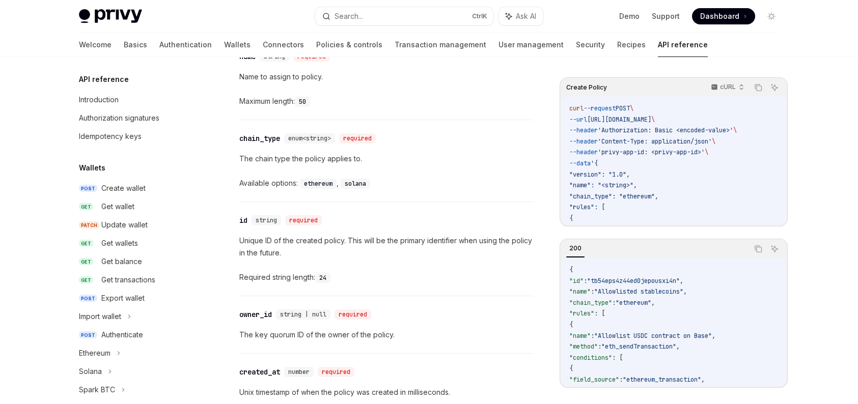
click at [122, 16] on img at bounding box center [110, 16] width 63 height 14
type textarea "*"
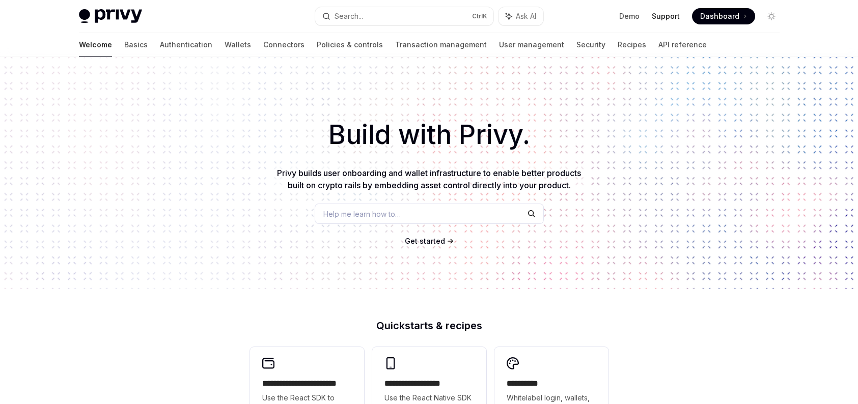
click at [671, 13] on link "Support" at bounding box center [666, 16] width 28 height 10
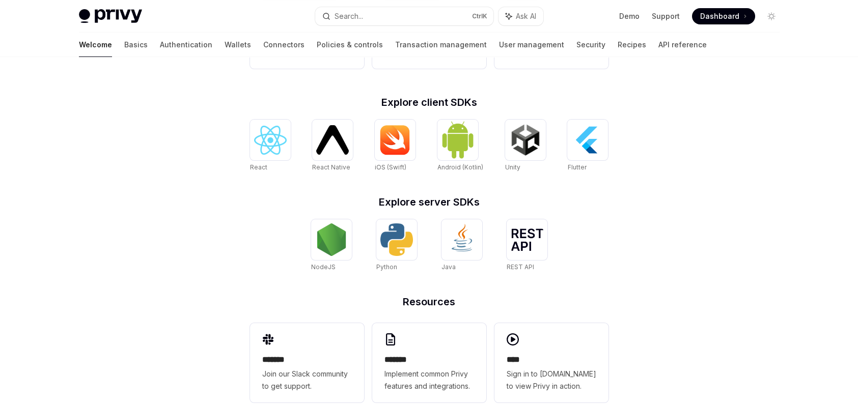
scroll to position [405, 0]
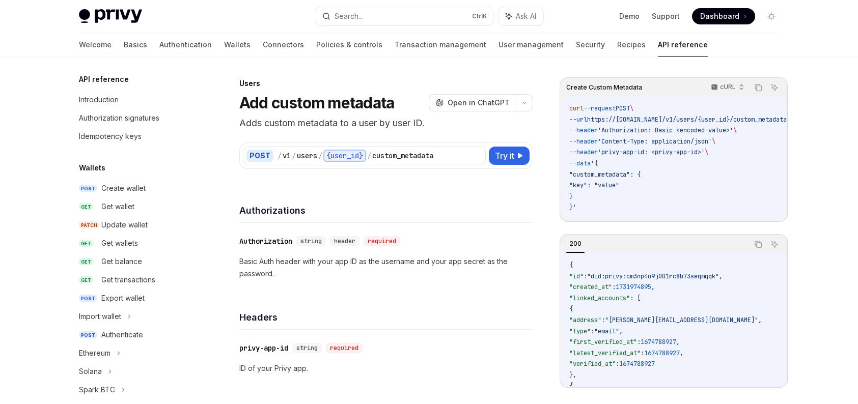
scroll to position [666, 0]
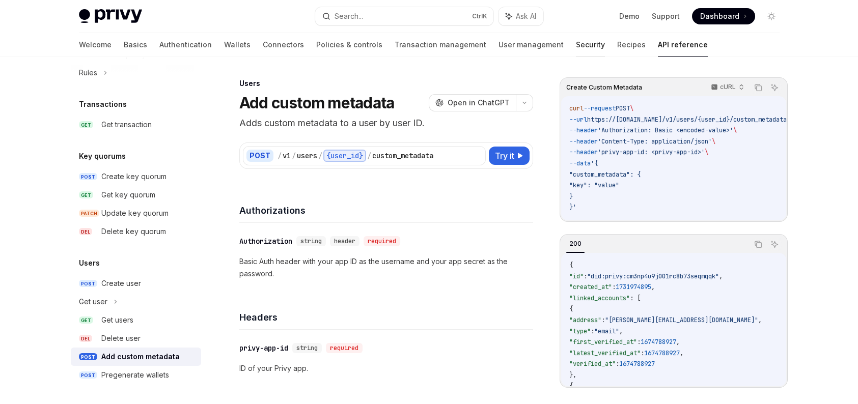
click at [576, 44] on link "Security" at bounding box center [590, 45] width 29 height 24
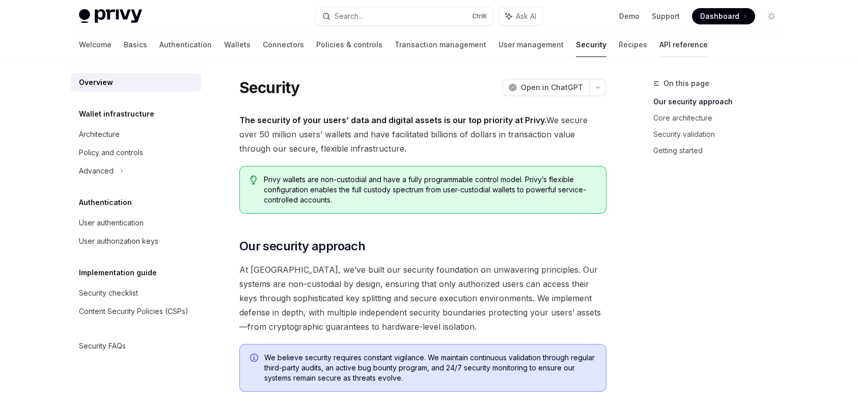
drag, startPoint x: 586, startPoint y: 39, endPoint x: 602, endPoint y: 36, distance: 16.0
click at [589, 38] on div "Welcome Basics Authentication Wallets Connectors Policies & controls Transactio…" at bounding box center [393, 45] width 629 height 24
click at [659, 35] on link "API reference" at bounding box center [683, 45] width 48 height 24
click at [659, 46] on link "API reference" at bounding box center [683, 45] width 48 height 24
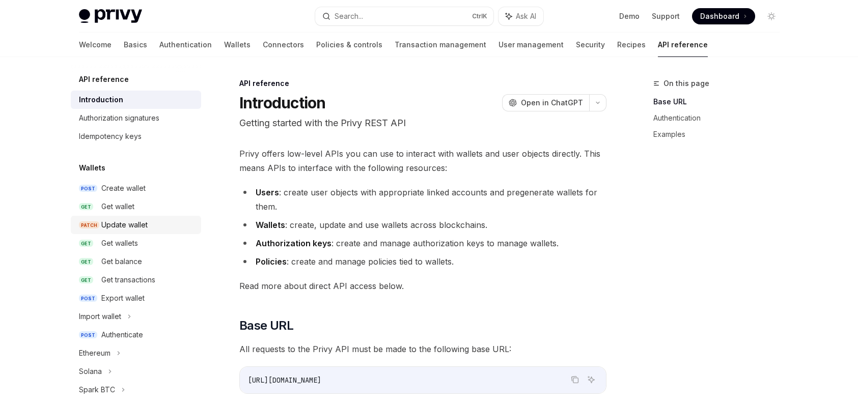
click at [132, 222] on div "Update wallet" at bounding box center [124, 225] width 46 height 12
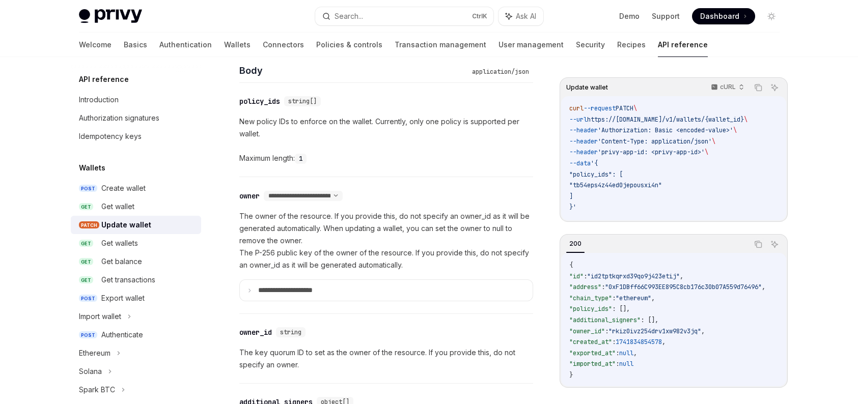
scroll to position [509, 0]
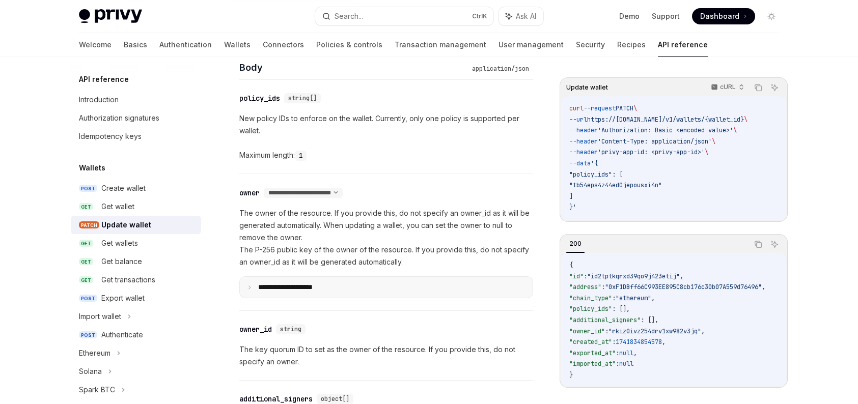
click at [362, 289] on summary "**********" at bounding box center [386, 287] width 293 height 21
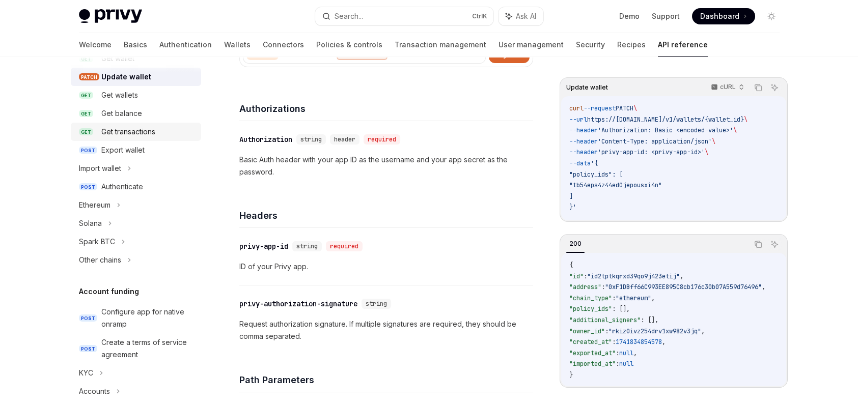
scroll to position [153, 0]
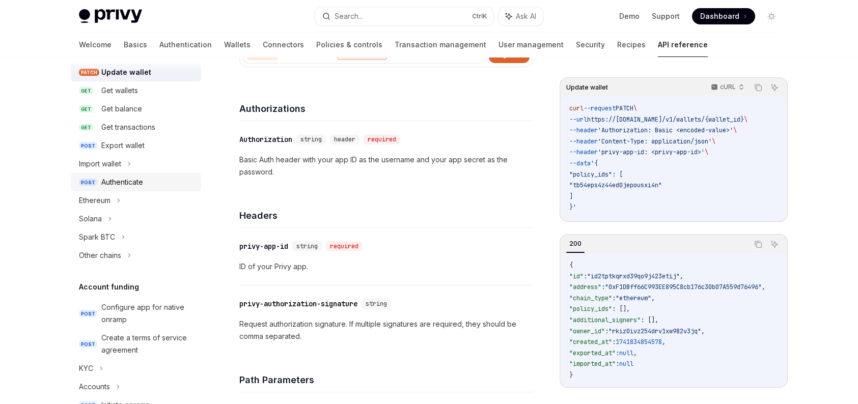
click at [161, 189] on link "POST Authenticate" at bounding box center [136, 182] width 130 height 18
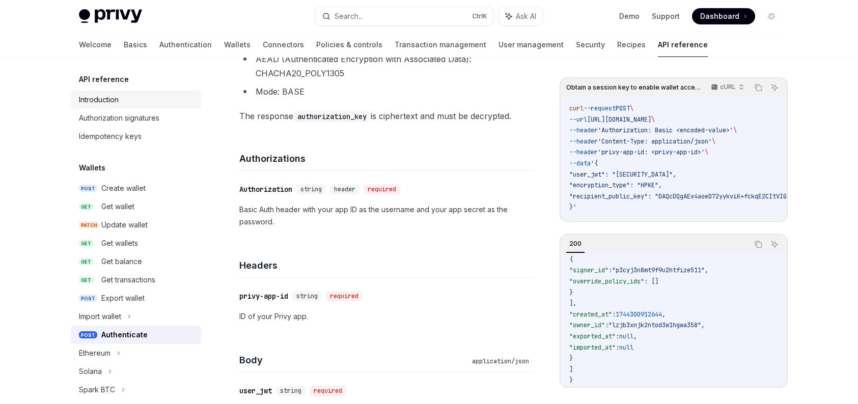
click at [139, 105] on div "Introduction" at bounding box center [137, 100] width 116 height 12
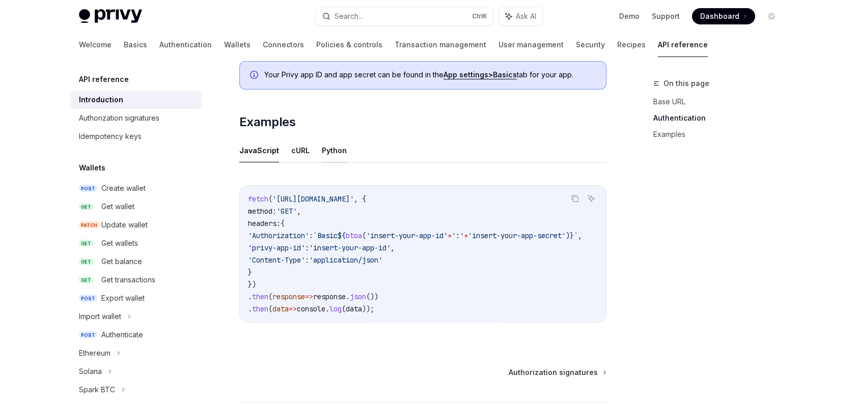
scroll to position [611, 0]
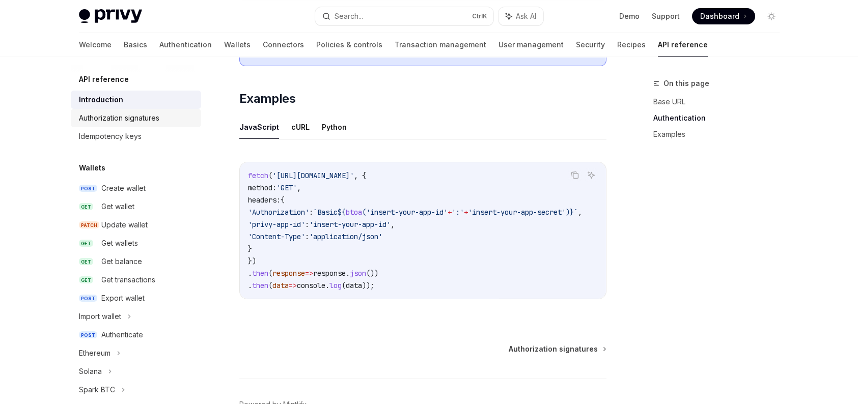
click at [139, 118] on div "Authorization signatures" at bounding box center [119, 118] width 80 height 12
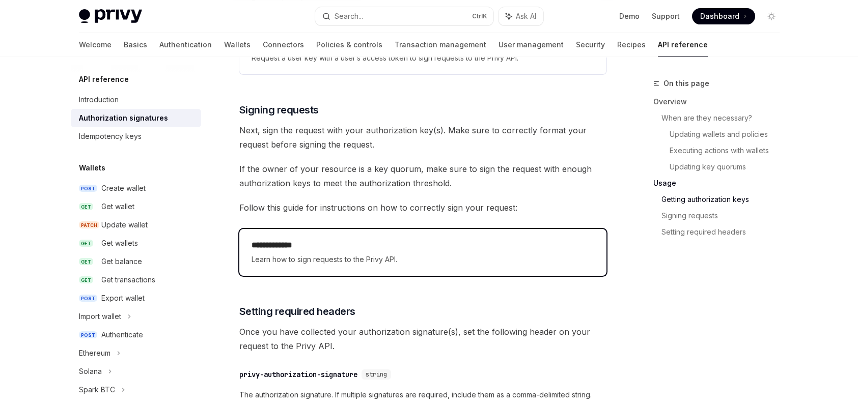
scroll to position [1371, 0]
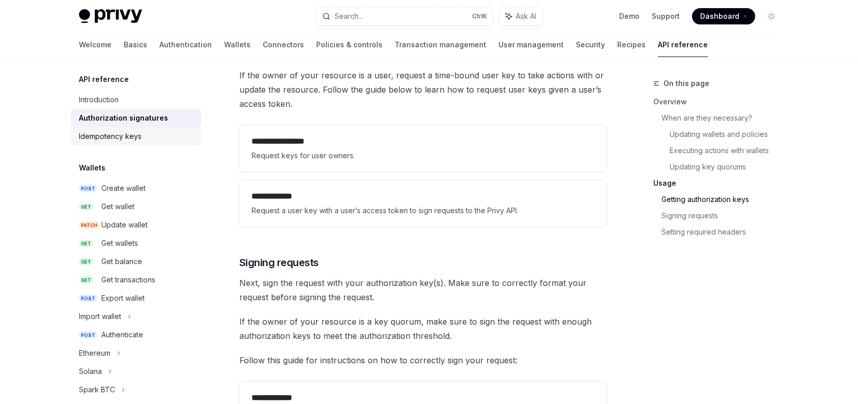
click at [152, 140] on div "Idempotency keys" at bounding box center [137, 136] width 116 height 12
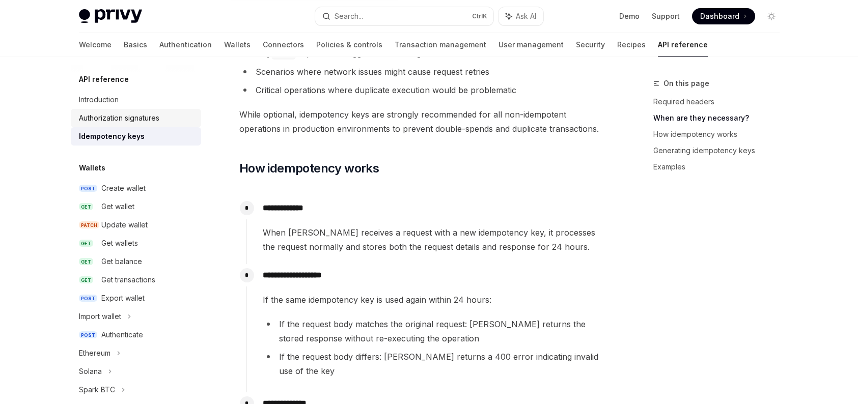
click at [145, 123] on div "Authorization signatures" at bounding box center [119, 118] width 80 height 12
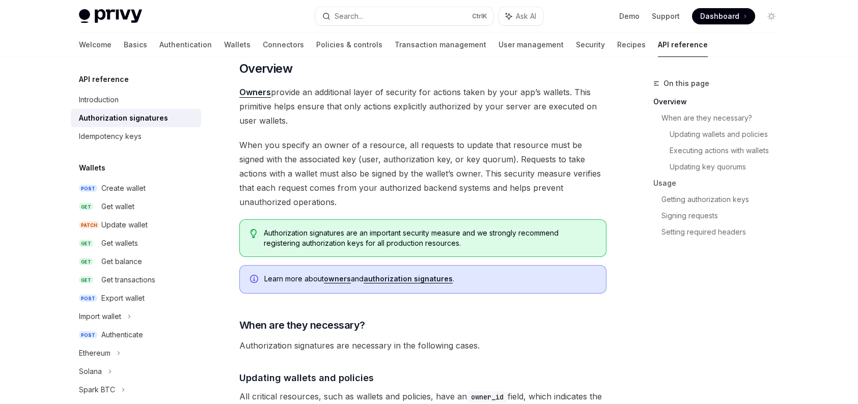
scroll to position [102, 0]
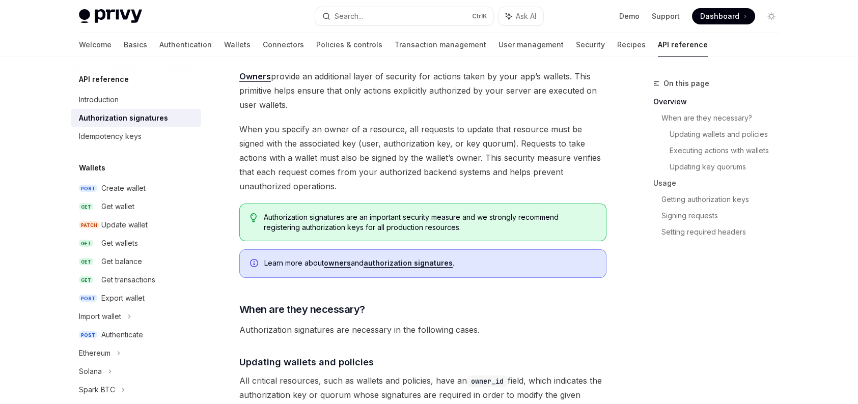
click at [385, 261] on link "authorization signatures" at bounding box center [408, 263] width 89 height 9
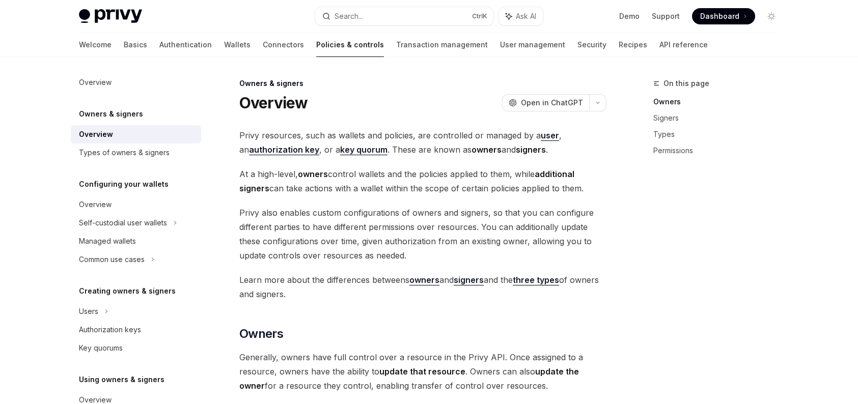
click at [284, 150] on strong "authorization key" at bounding box center [284, 150] width 70 height 10
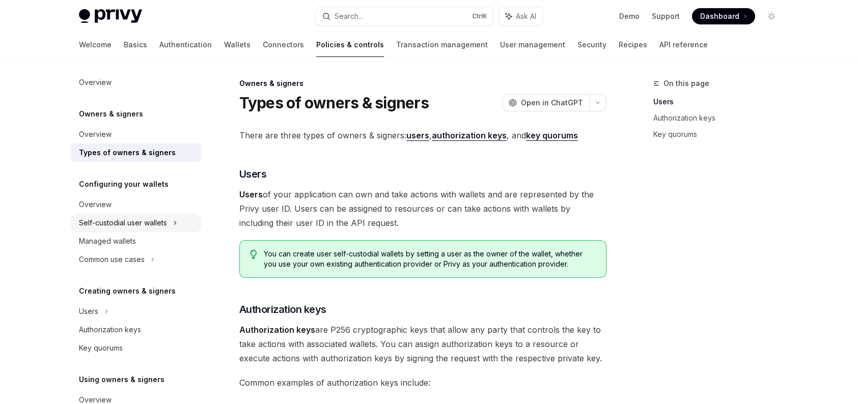
click at [156, 226] on div "Self-custodial user wallets" at bounding box center [123, 223] width 88 height 12
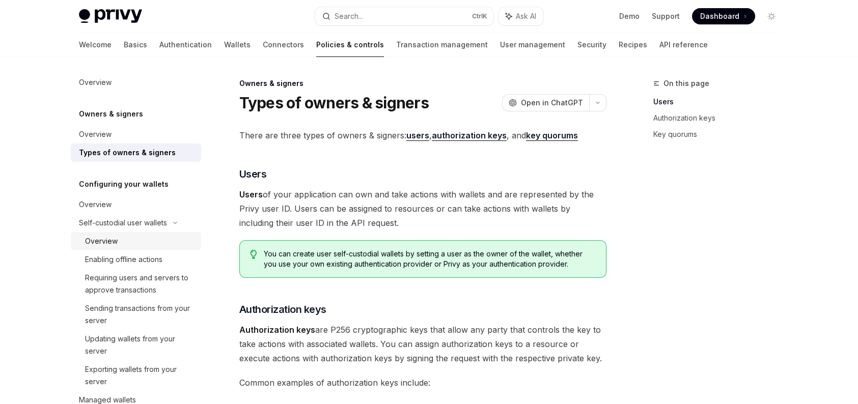
click at [148, 237] on div "Overview" at bounding box center [140, 241] width 110 height 12
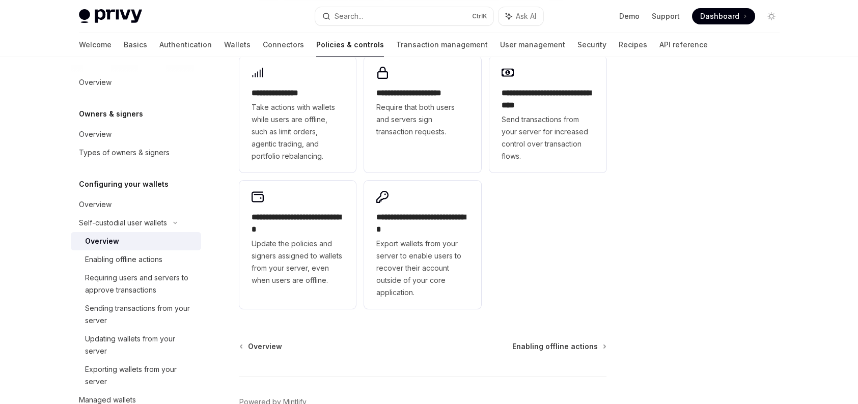
scroll to position [255, 0]
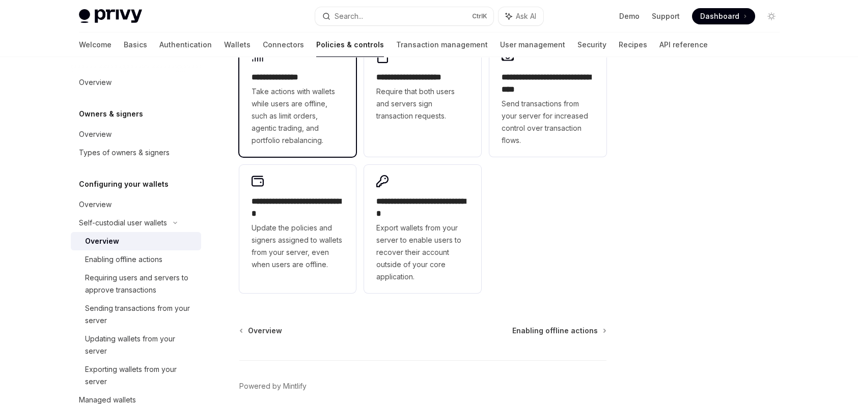
click at [343, 136] on span "Take actions with wallets while users are offline, such as limit orders, agenti…" at bounding box center [298, 116] width 93 height 61
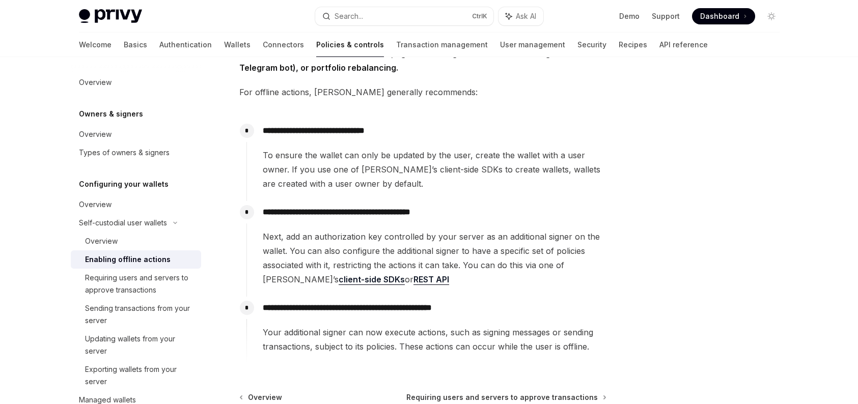
scroll to position [51, 0]
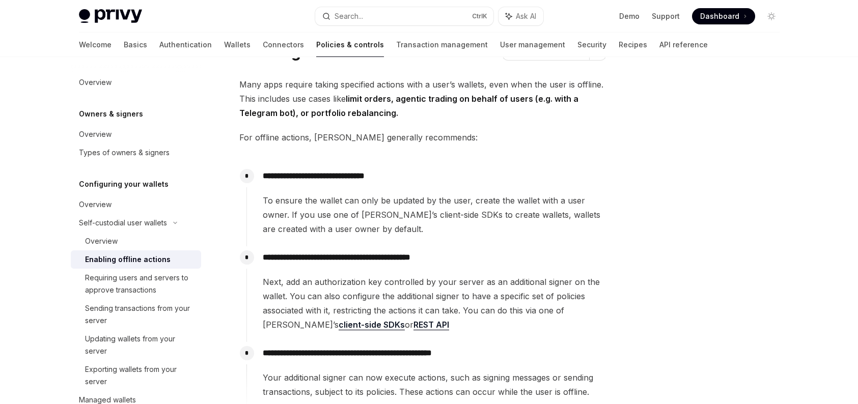
click at [196, 276] on div "Overview Owners & signers Overview Types of owners & signers Configuring your w…" at bounding box center [144, 230] width 147 height 347
click at [169, 292] on div "Requiring users and servers to approve transactions" at bounding box center [140, 284] width 110 height 24
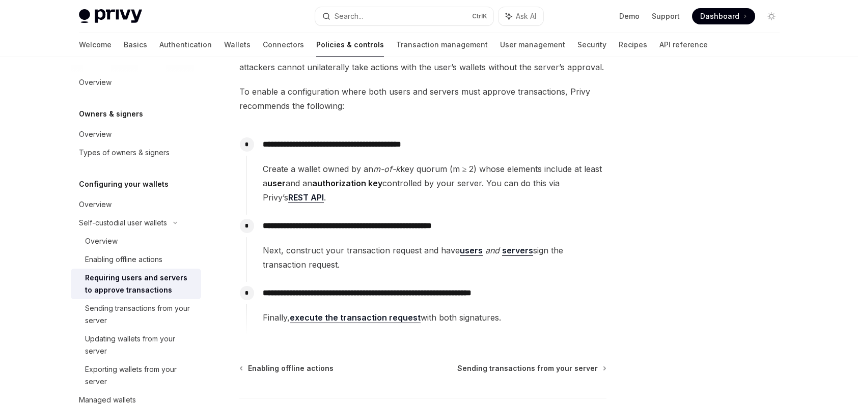
scroll to position [113, 0]
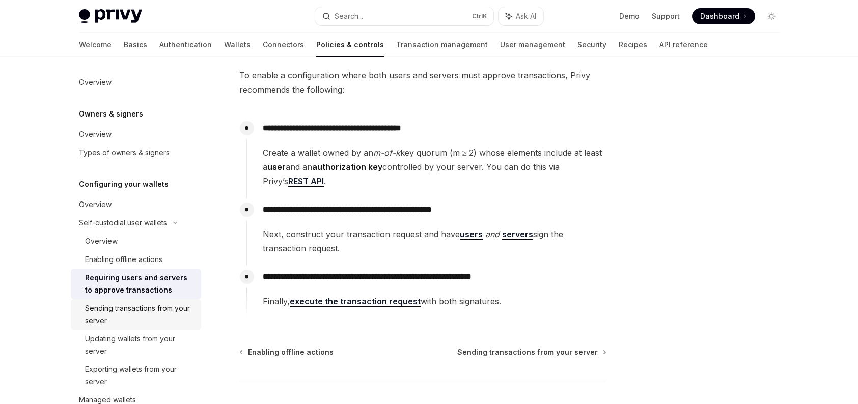
click at [161, 312] on div "Sending transactions from your server" at bounding box center [140, 314] width 110 height 24
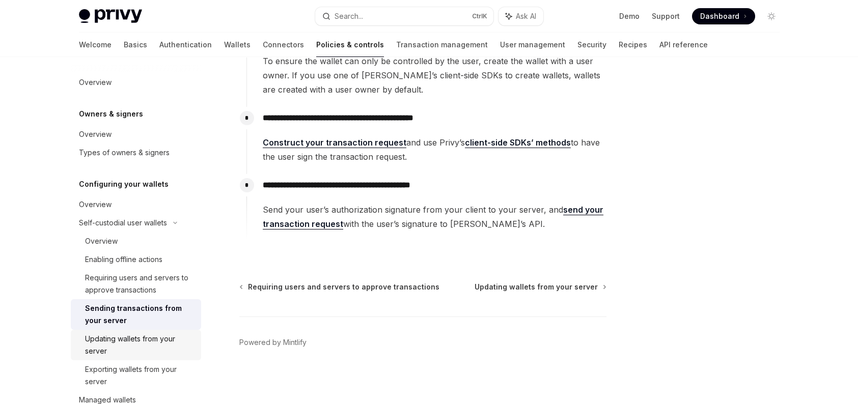
scroll to position [51, 0]
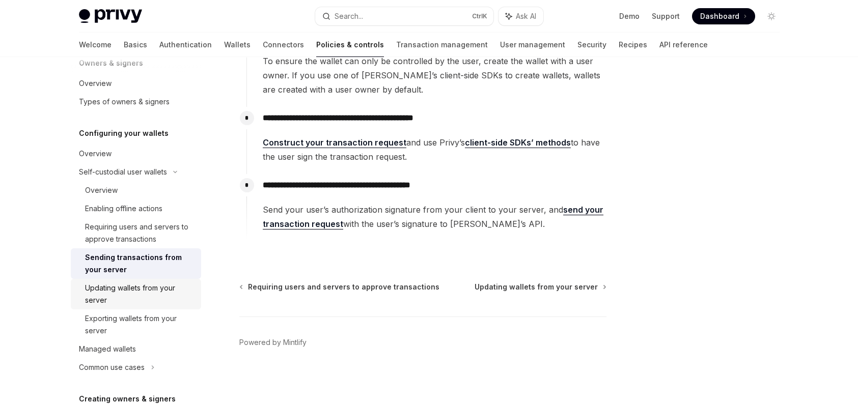
click at [156, 298] on div "Updating wallets from your server" at bounding box center [140, 294] width 110 height 24
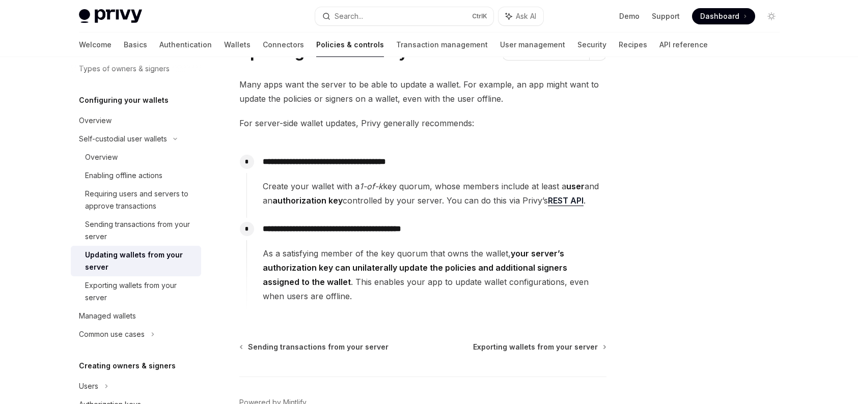
scroll to position [102, 0]
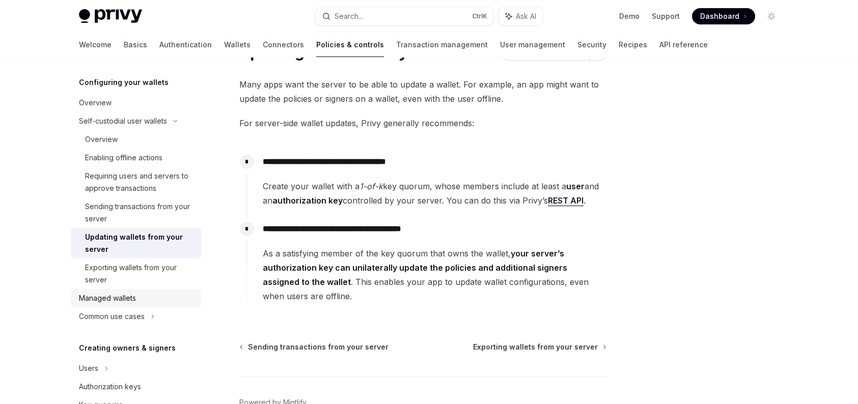
click at [157, 289] on link "Managed wallets" at bounding box center [136, 298] width 130 height 18
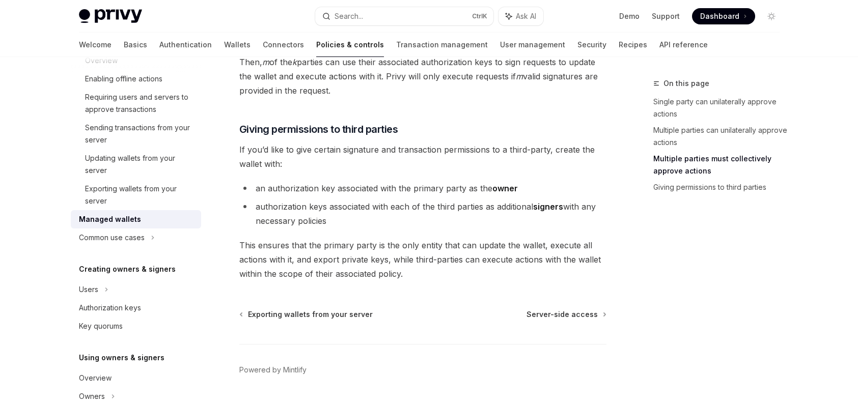
scroll to position [204, 0]
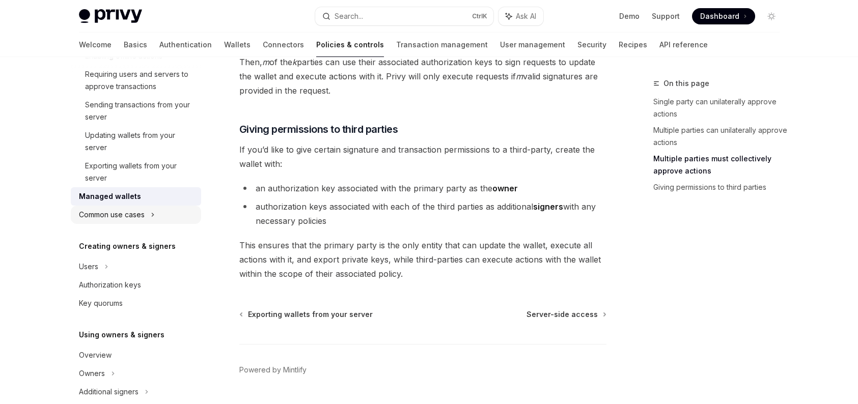
click at [159, 218] on div "Common use cases" at bounding box center [136, 215] width 130 height 18
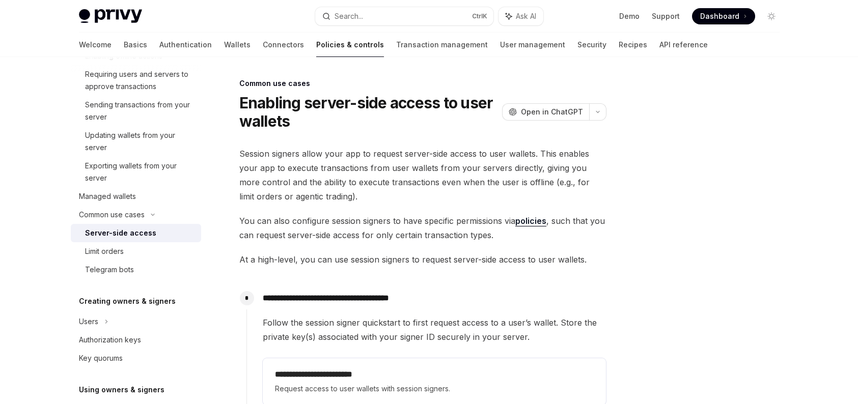
click at [152, 241] on link "Server-side access" at bounding box center [136, 233] width 130 height 18
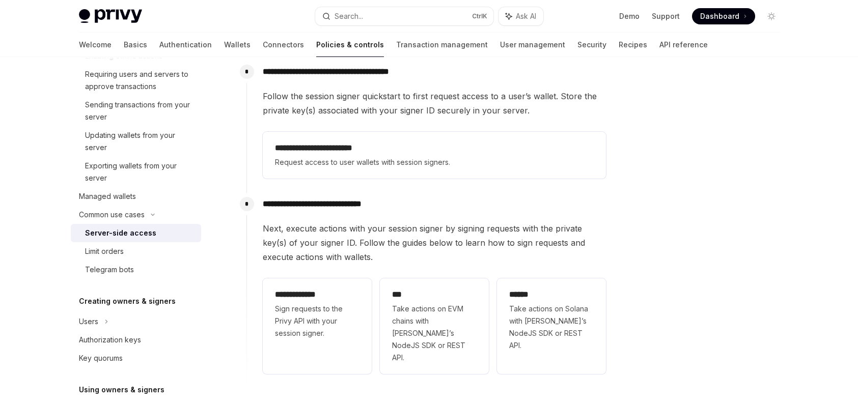
scroll to position [244, 0]
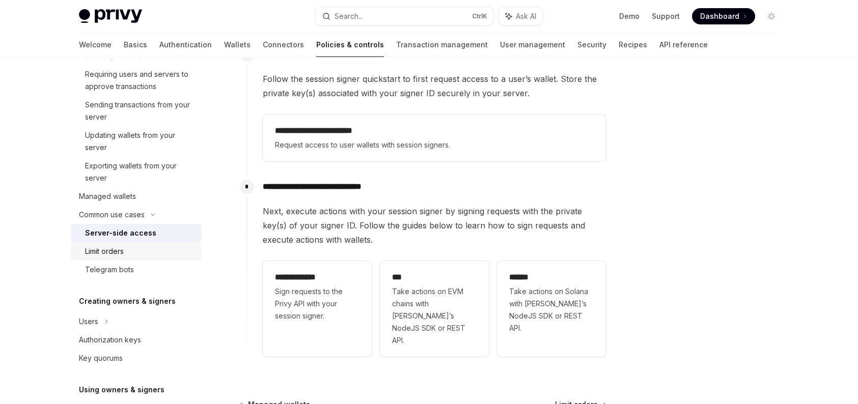
click at [104, 249] on div "Limit orders" at bounding box center [104, 251] width 39 height 12
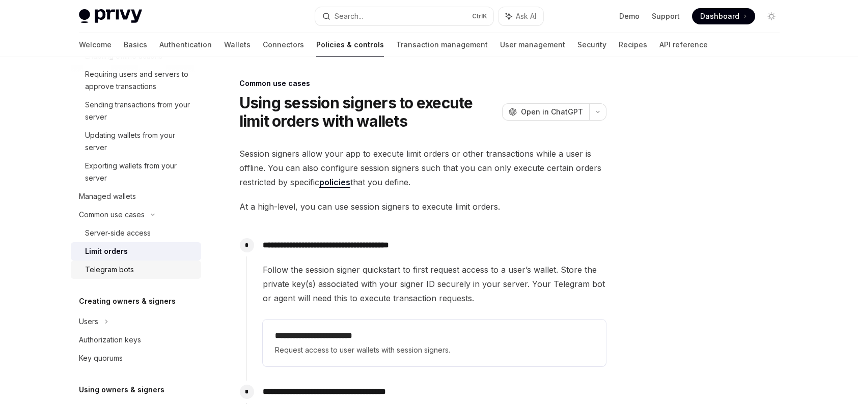
click at [130, 276] on link "Telegram bots" at bounding box center [136, 270] width 130 height 18
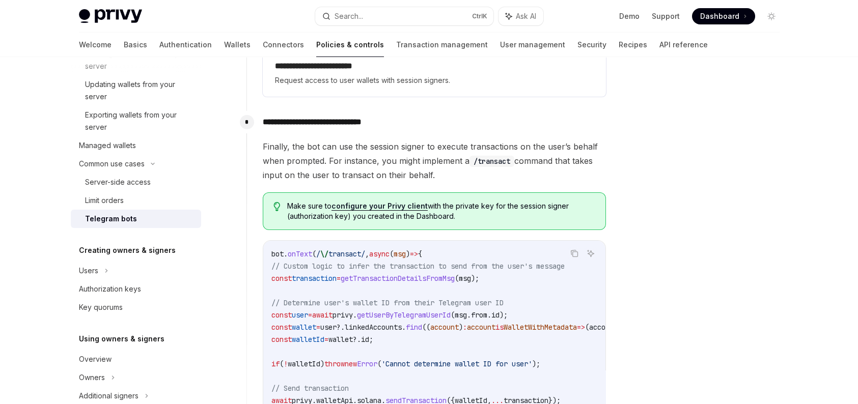
scroll to position [713, 0]
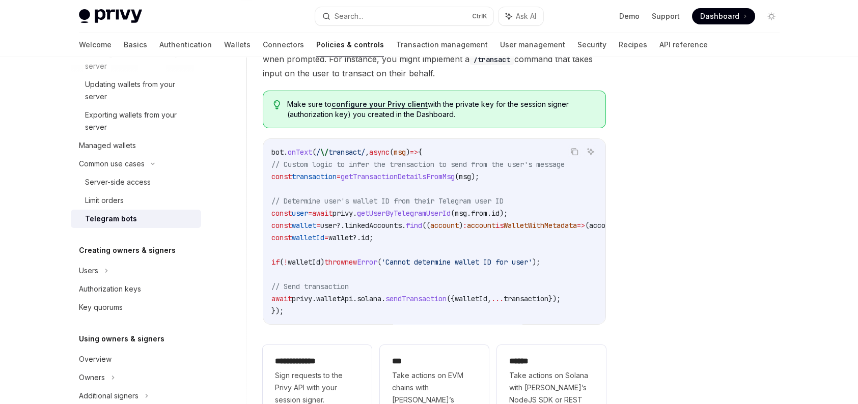
click at [409, 100] on link "configure your Privy client" at bounding box center [380, 104] width 96 height 9
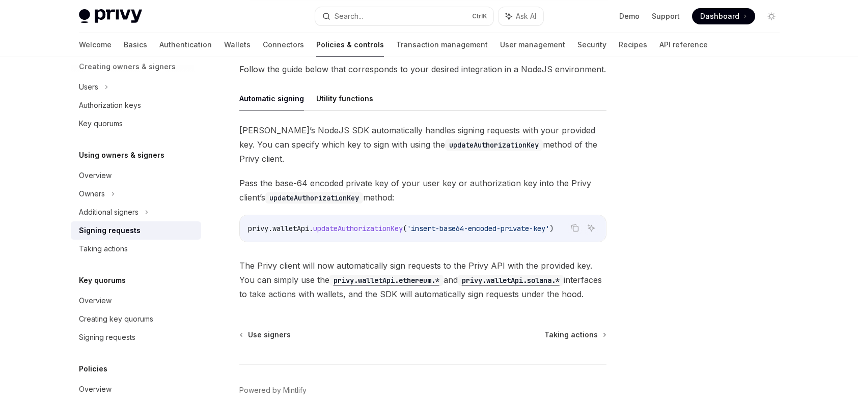
scroll to position [280, 0]
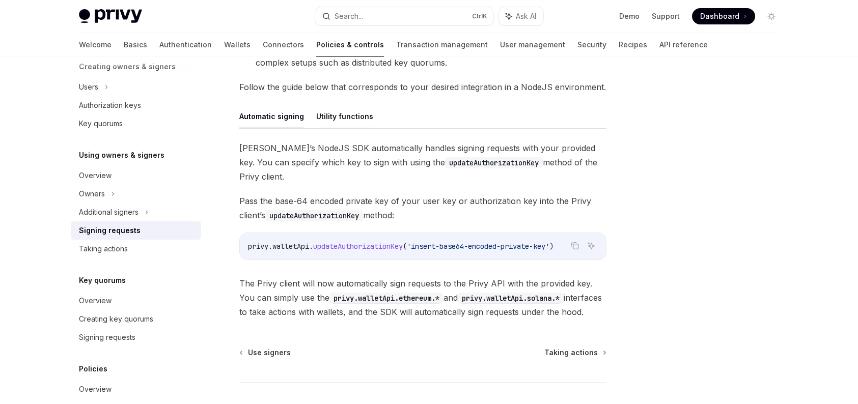
click at [360, 115] on button "Utility functions" at bounding box center [344, 116] width 57 height 24
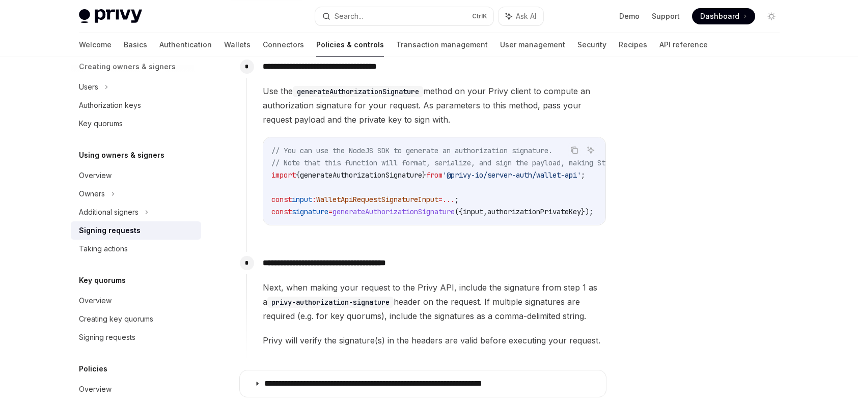
scroll to position [483, 0]
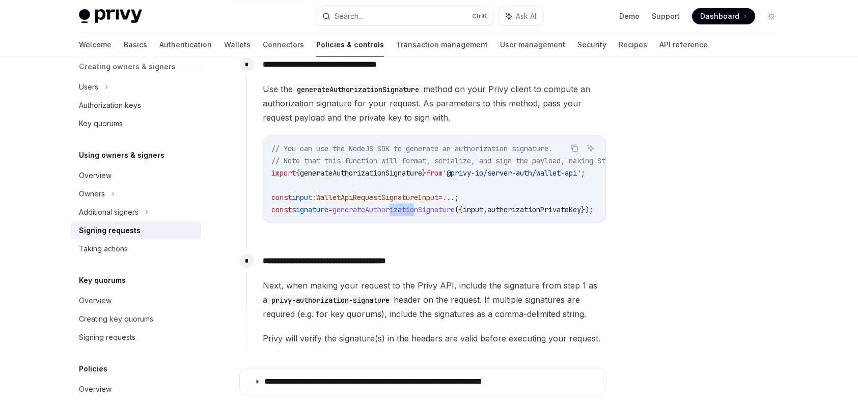
drag, startPoint x: 402, startPoint y: 228, endPoint x: 429, endPoint y: 228, distance: 26.5
click at [429, 228] on div "**********" at bounding box center [426, 146] width 360 height 186
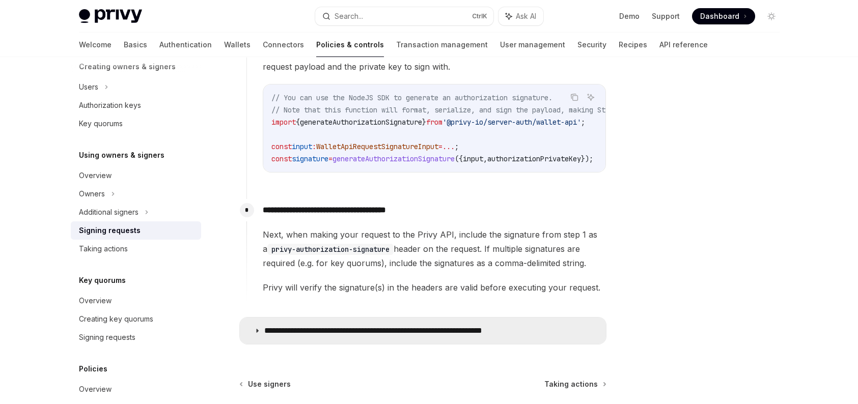
click at [375, 335] on p "**********" at bounding box center [405, 331] width 282 height 10
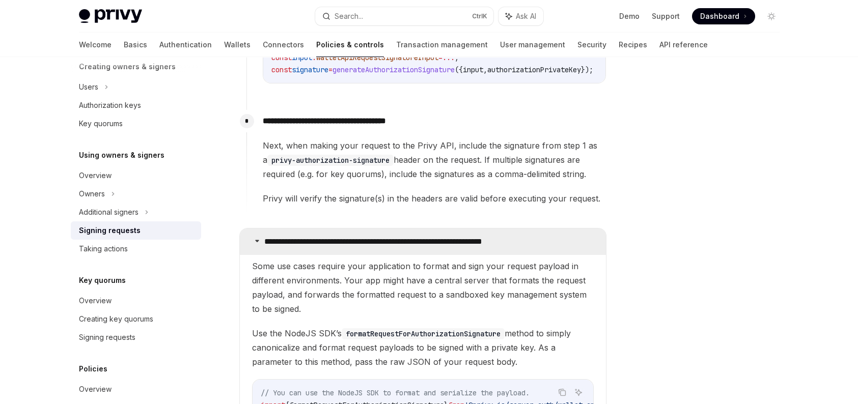
scroll to position [534, 0]
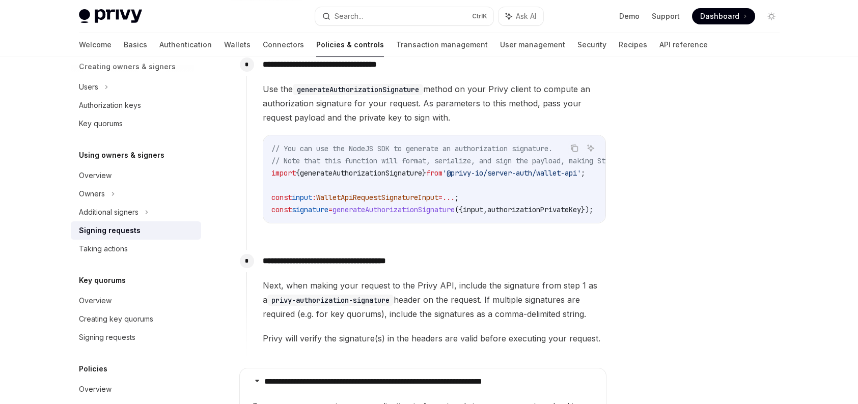
scroll to position [331, 0]
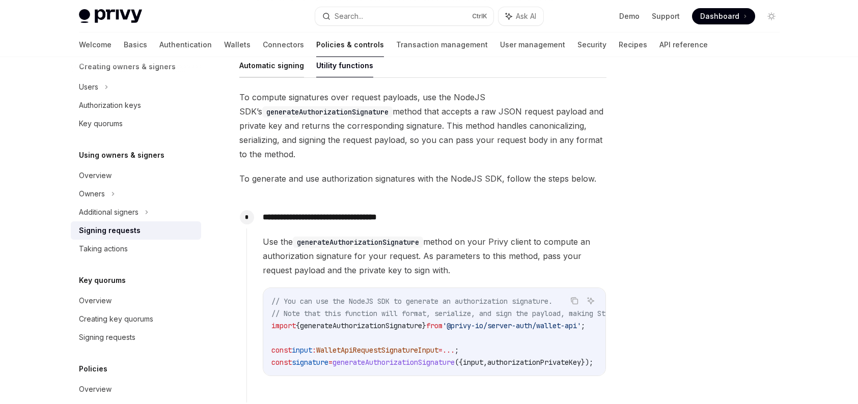
click at [259, 70] on button "Automatic signing" at bounding box center [271, 65] width 65 height 24
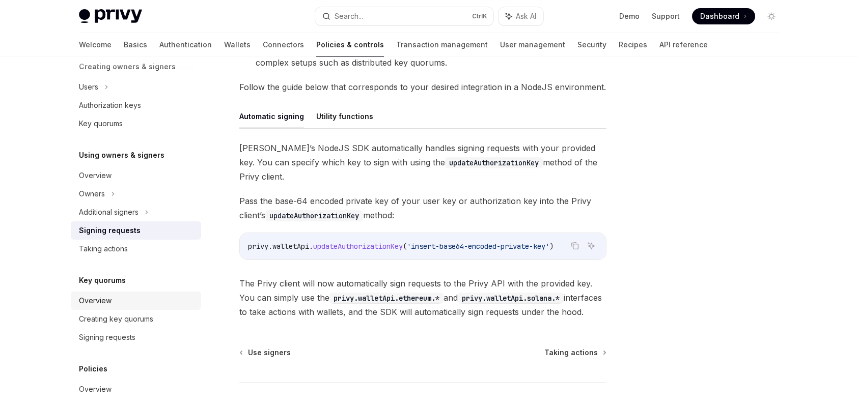
scroll to position [489, 0]
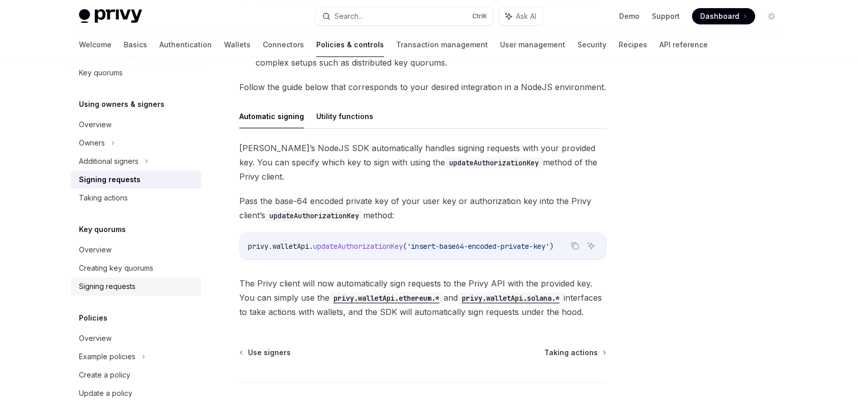
click at [153, 291] on div "Signing requests" at bounding box center [137, 287] width 116 height 12
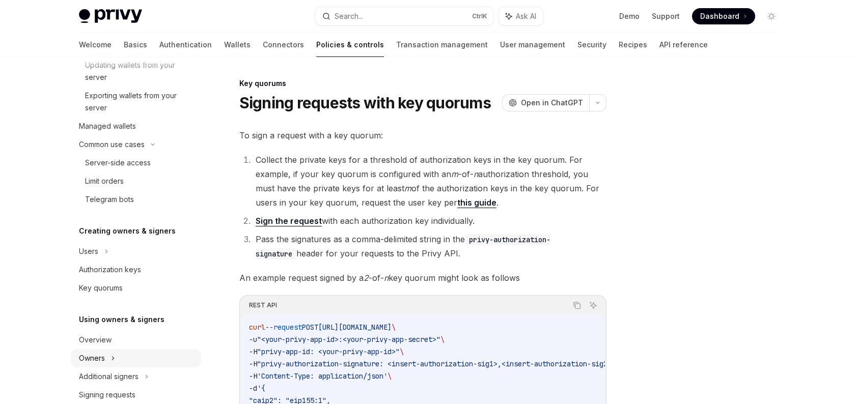
scroll to position [271, 0]
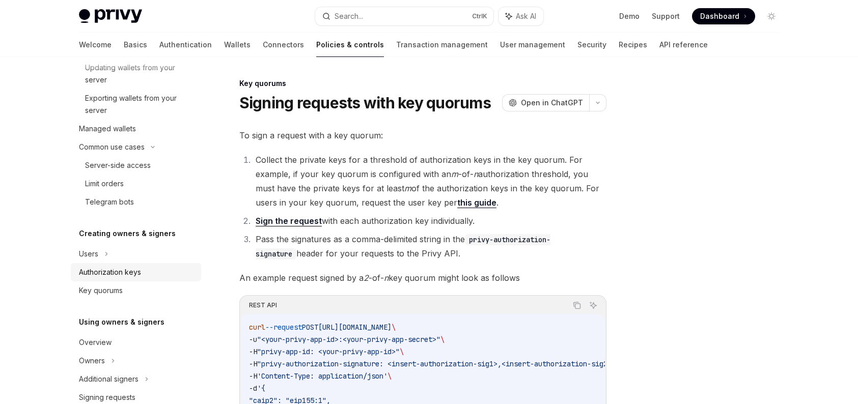
click at [141, 264] on link "Authorization keys" at bounding box center [136, 272] width 130 height 18
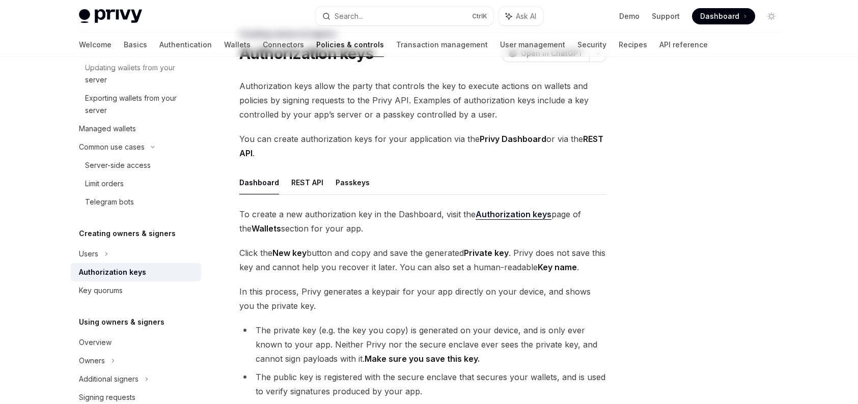
scroll to position [102, 0]
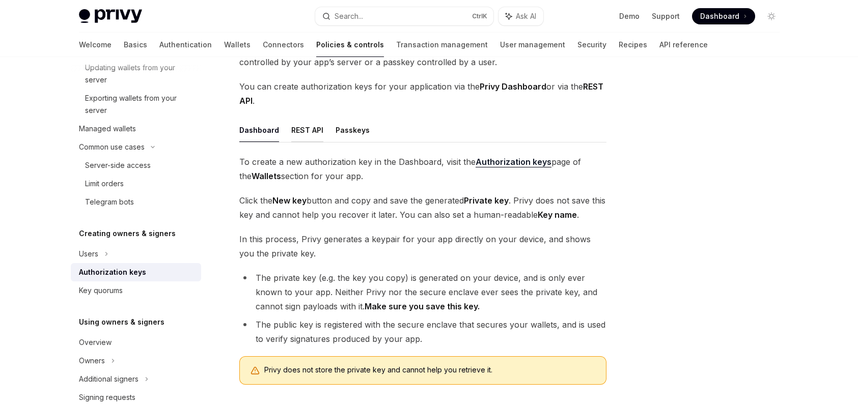
click at [320, 130] on button "REST API" at bounding box center [307, 130] width 32 height 24
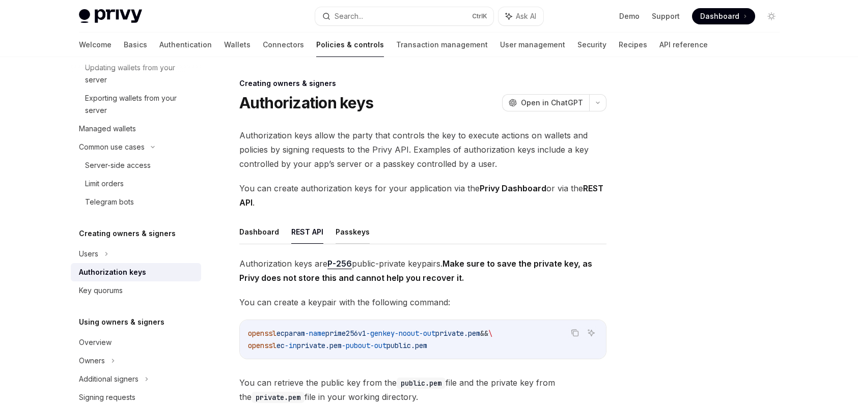
scroll to position [51, 0]
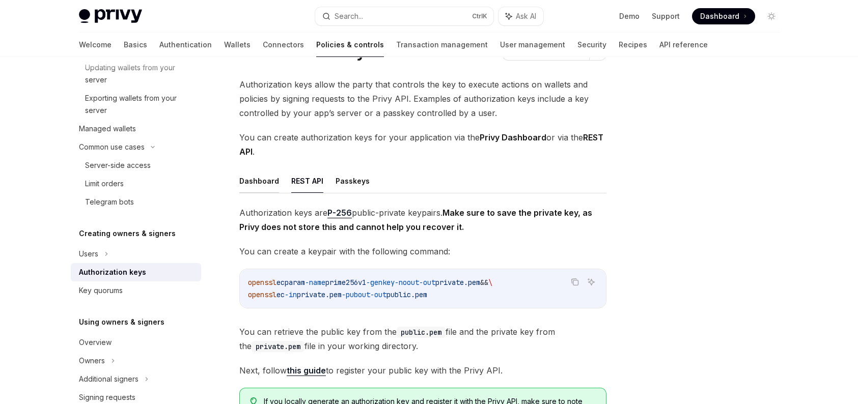
click at [254, 186] on button "Dashboard" at bounding box center [259, 181] width 40 height 24
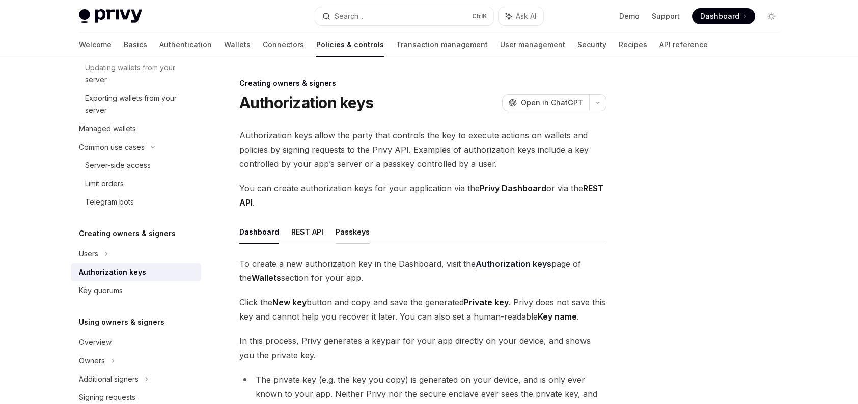
click at [341, 225] on button "Passkeys" at bounding box center [353, 232] width 34 height 24
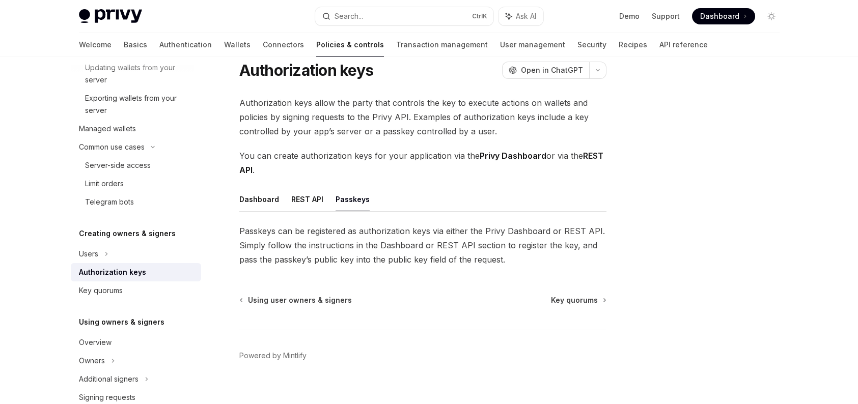
scroll to position [46, 0]
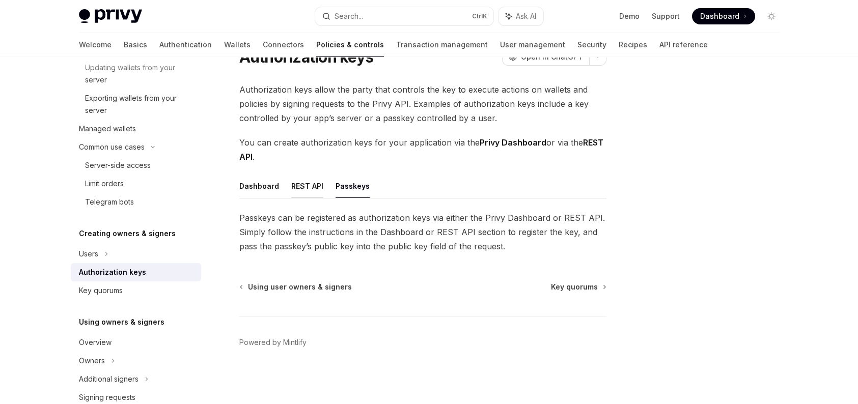
click at [303, 194] on button "REST API" at bounding box center [307, 186] width 32 height 24
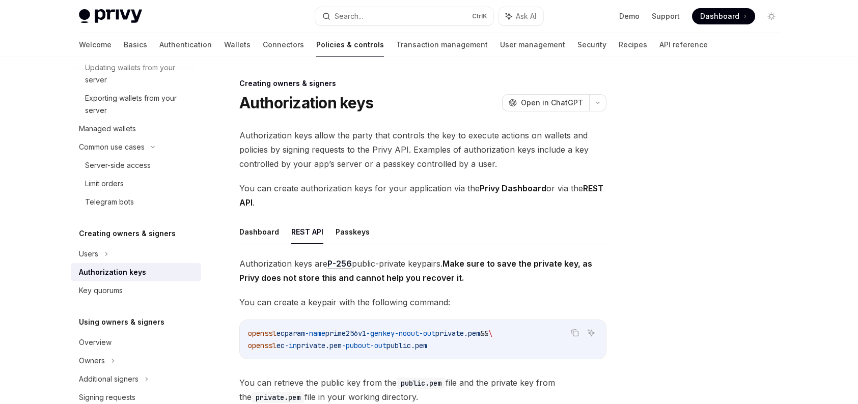
click at [278, 232] on ul "Dashboard REST API Passkeys" at bounding box center [422, 232] width 367 height 24
click at [273, 236] on button "Dashboard" at bounding box center [259, 232] width 40 height 24
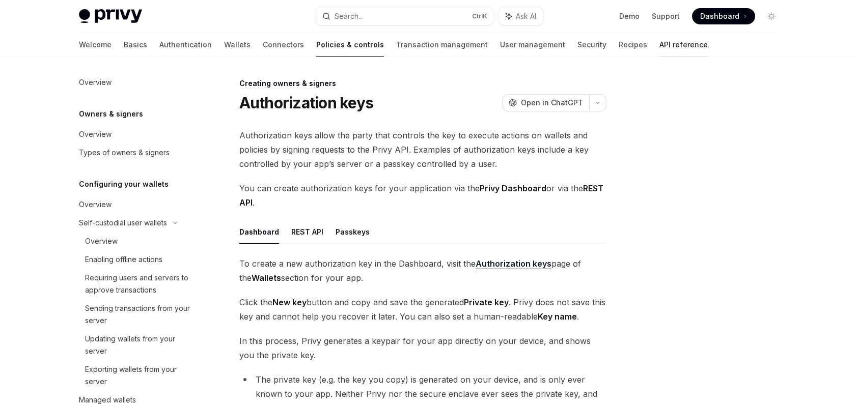
click at [659, 52] on link "API reference" at bounding box center [683, 45] width 48 height 24
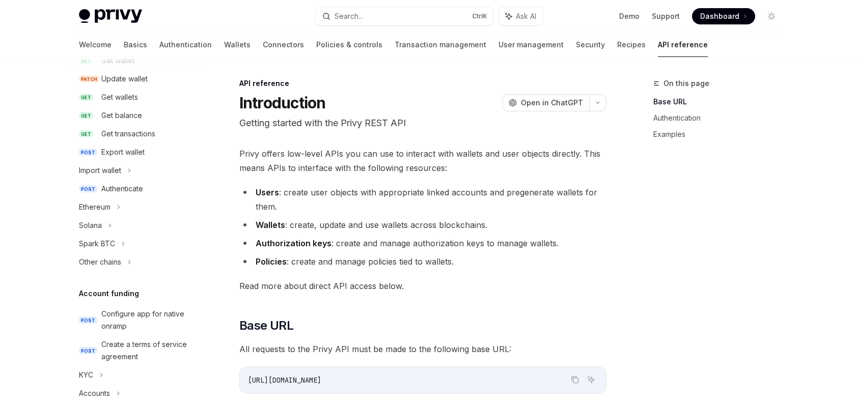
scroll to position [153, 0]
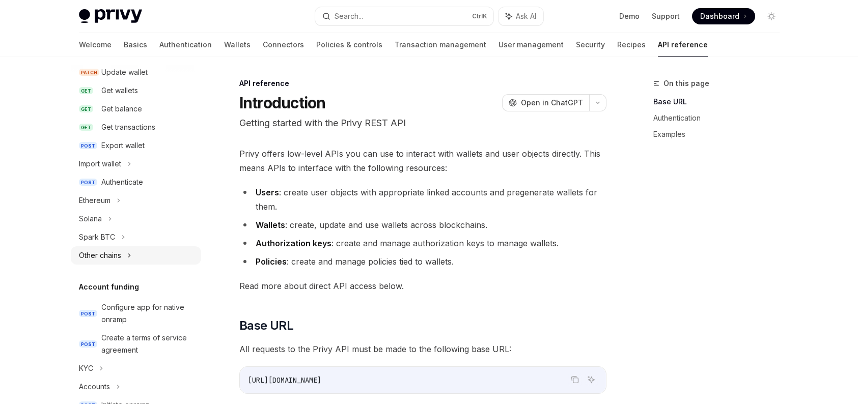
click at [124, 255] on div "Other chains" at bounding box center [136, 255] width 130 height 18
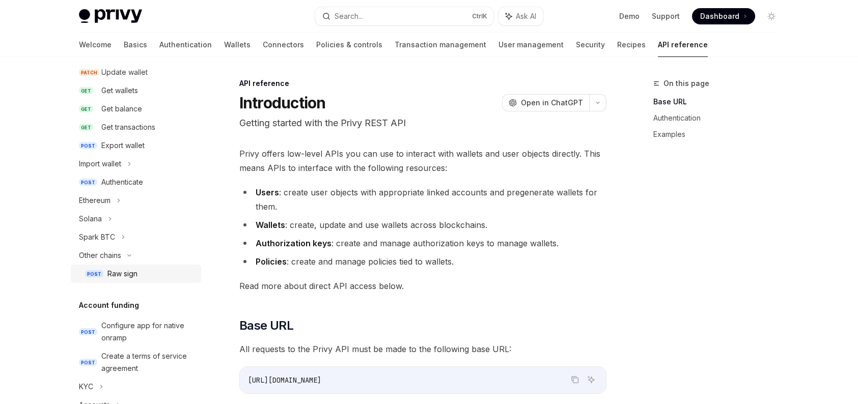
click at [117, 269] on div "Raw sign" at bounding box center [122, 274] width 30 height 12
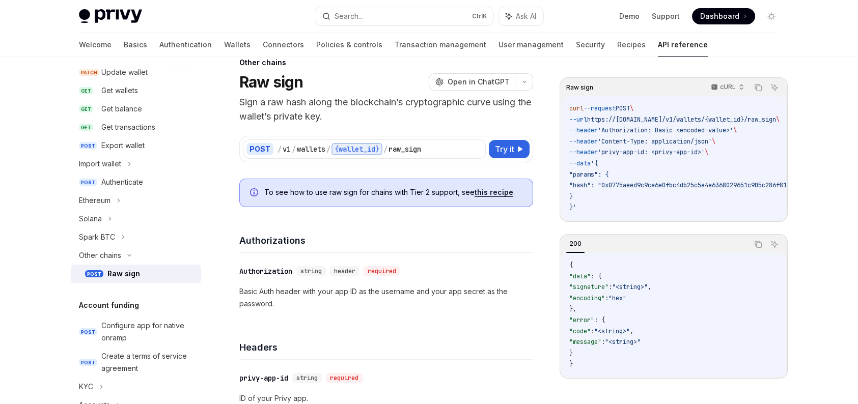
scroll to position [9, 0]
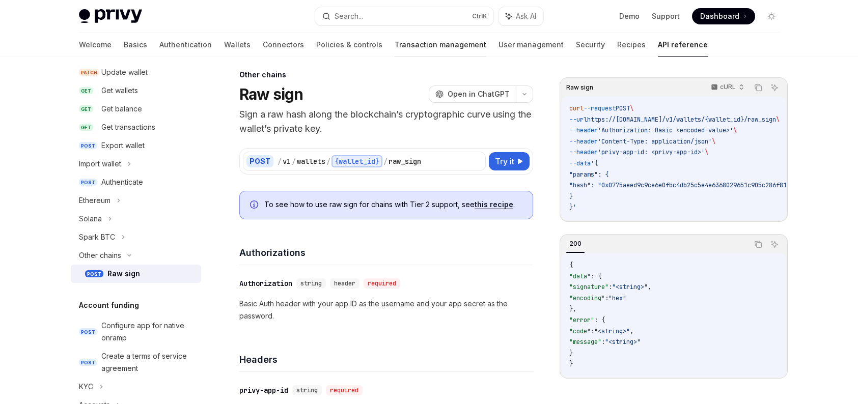
click at [395, 45] on link "Transaction management" at bounding box center [441, 45] width 92 height 24
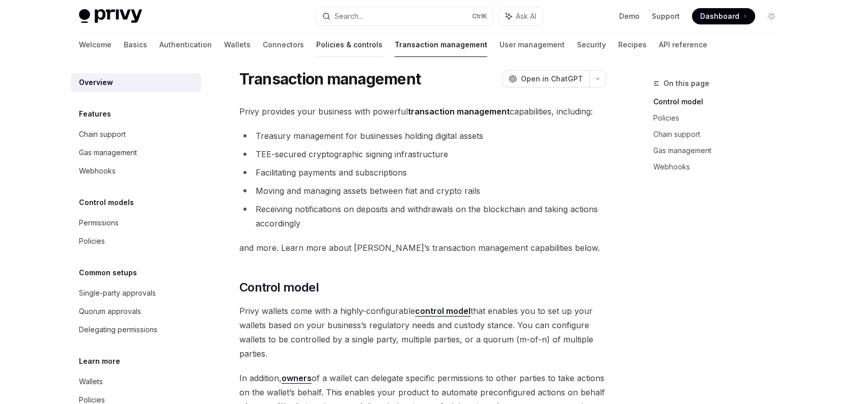
click at [316, 41] on link "Policies & controls" at bounding box center [349, 45] width 66 height 24
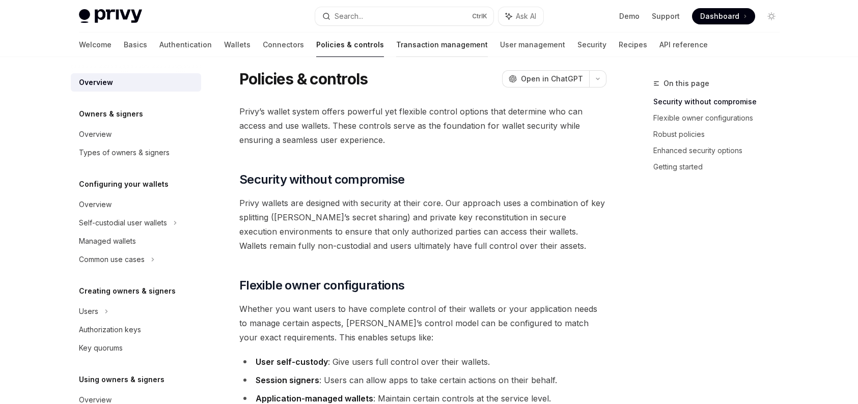
click at [396, 38] on link "Transaction management" at bounding box center [442, 45] width 92 height 24
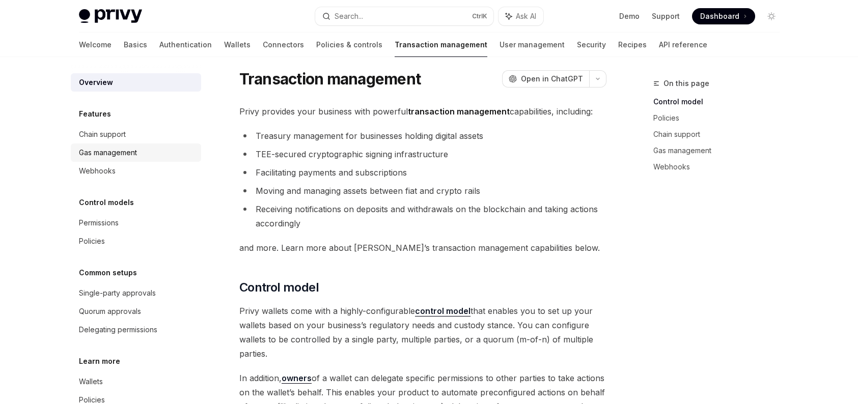
click at [156, 144] on link "Gas management" at bounding box center [136, 153] width 130 height 18
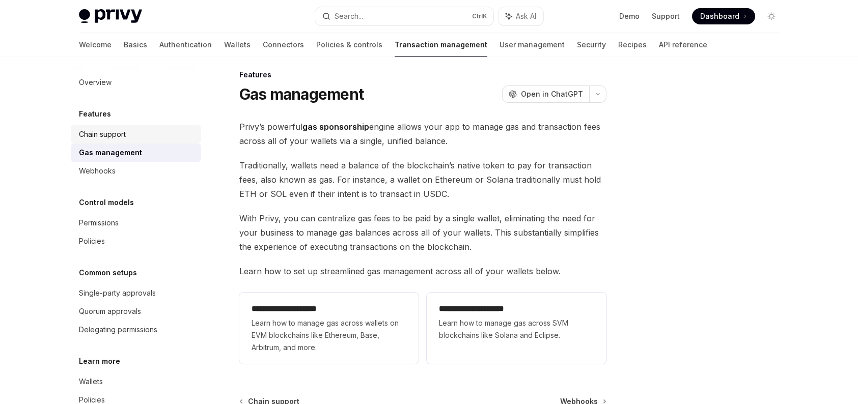
click at [153, 136] on div "Chain support" at bounding box center [137, 134] width 116 height 12
click at [147, 130] on div "Chain support" at bounding box center [137, 134] width 116 height 12
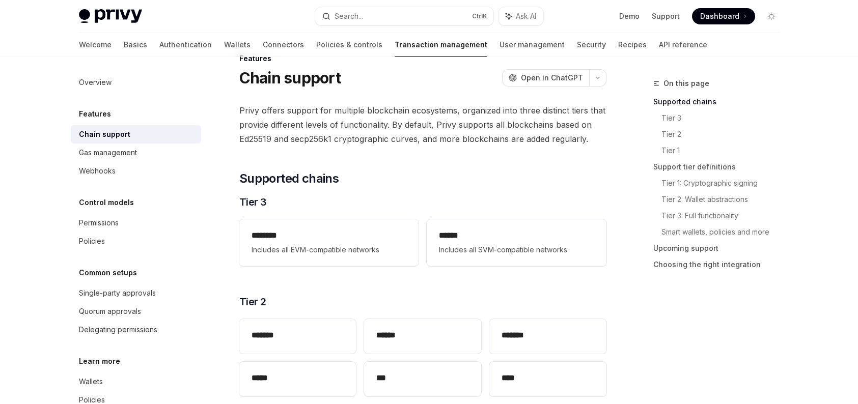
scroll to position [161, 0]
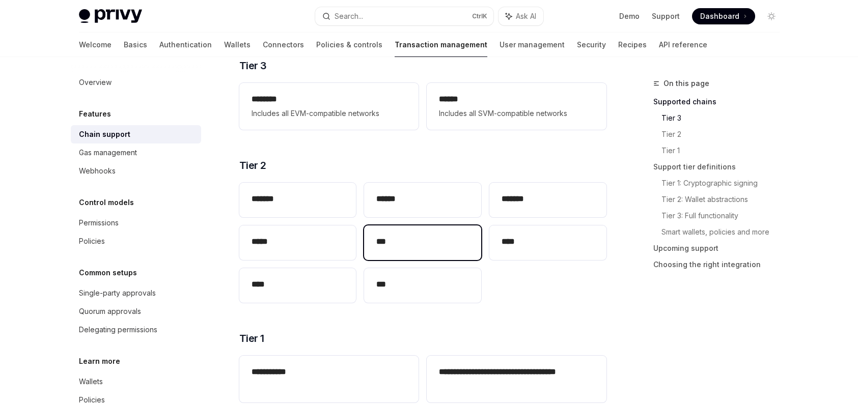
click at [395, 244] on h2 "***" at bounding box center [422, 242] width 93 height 12
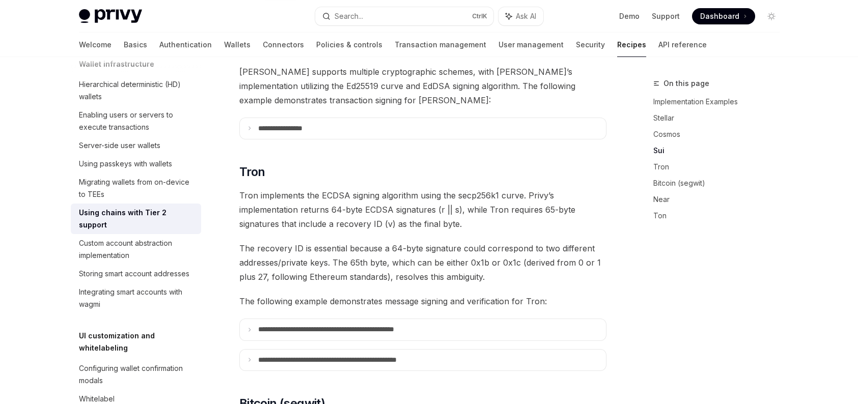
scroll to position [509, 0]
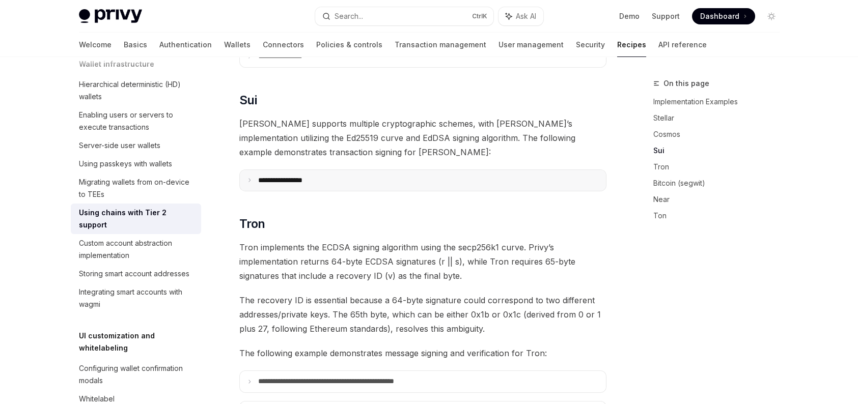
click at [337, 170] on summary "**********" at bounding box center [423, 180] width 366 height 21
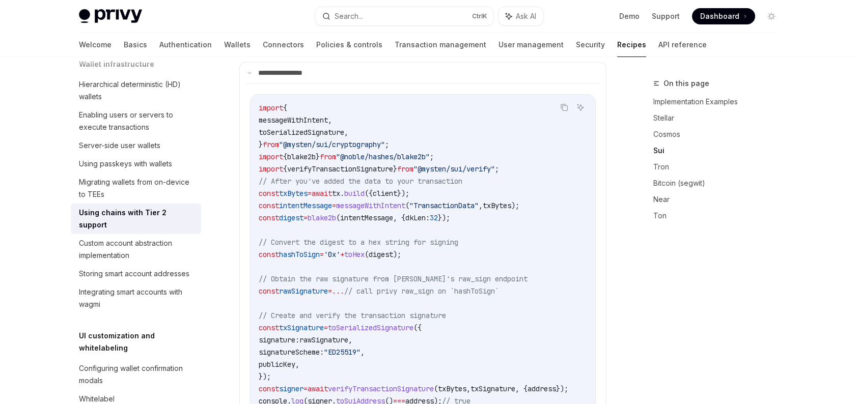
scroll to position [560, 0]
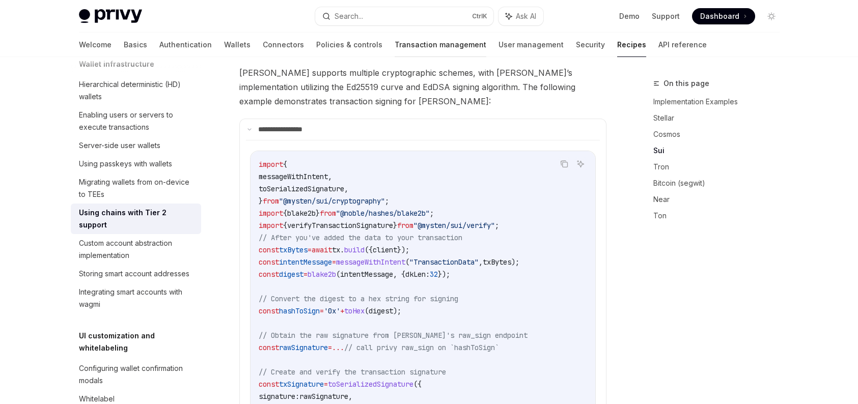
click at [395, 41] on link "Transaction management" at bounding box center [441, 45] width 92 height 24
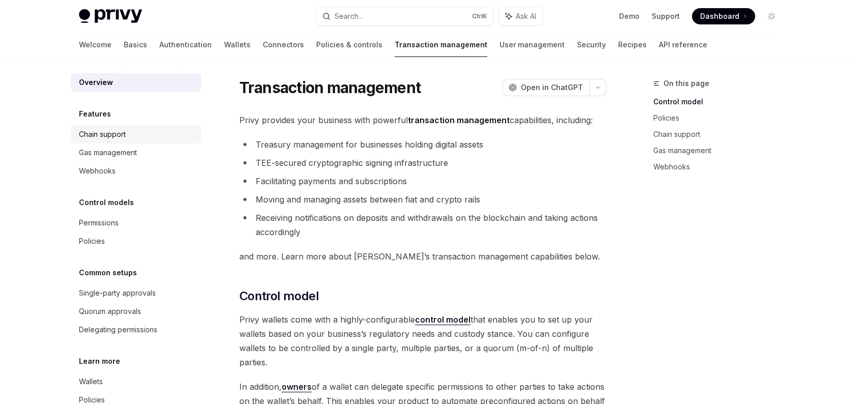
click at [121, 141] on link "Chain support" at bounding box center [136, 134] width 130 height 18
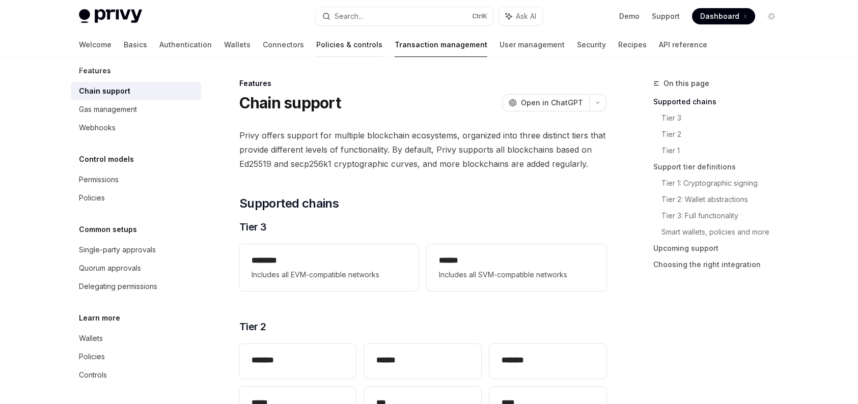
click at [316, 45] on link "Policies & controls" at bounding box center [349, 45] width 66 height 24
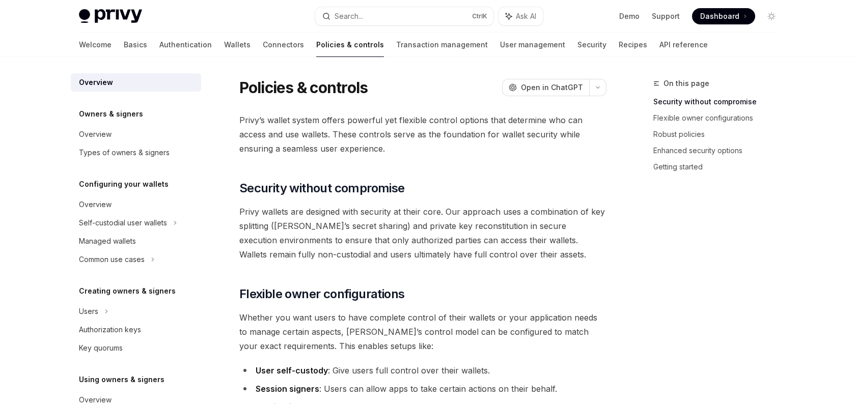
click at [224, 47] on link "Wallets" at bounding box center [237, 45] width 26 height 24
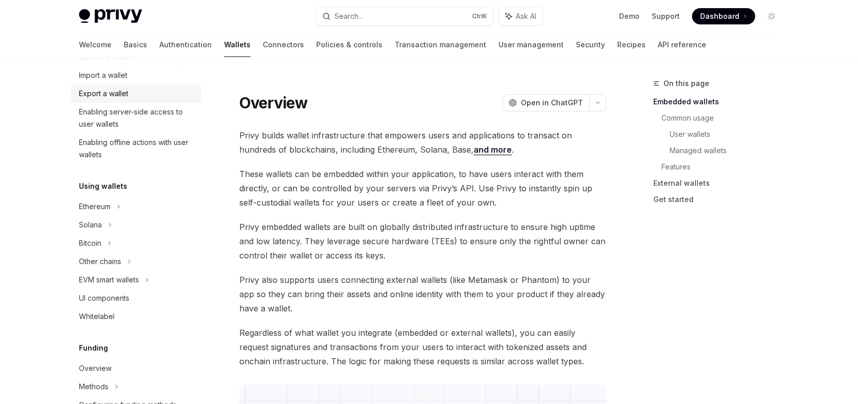
scroll to position [153, 0]
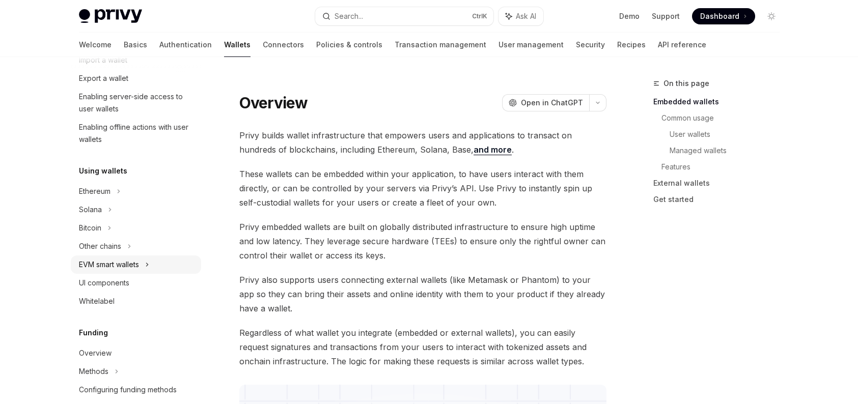
click at [119, 263] on div "EVM smart wallets" at bounding box center [109, 265] width 60 height 12
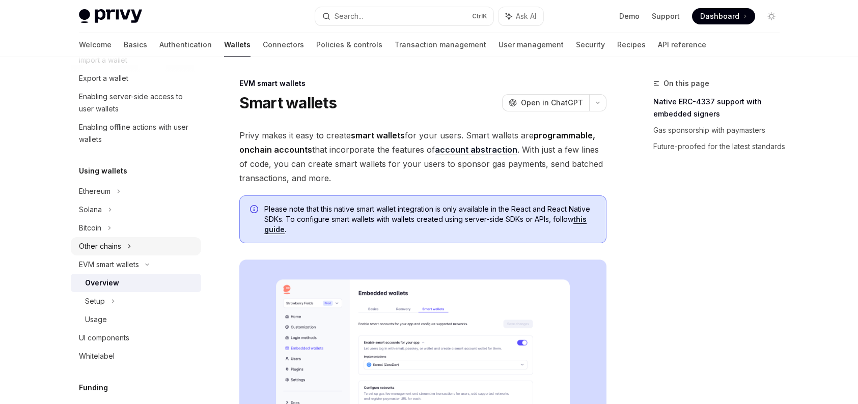
click at [120, 250] on div "Other chains" at bounding box center [100, 246] width 42 height 12
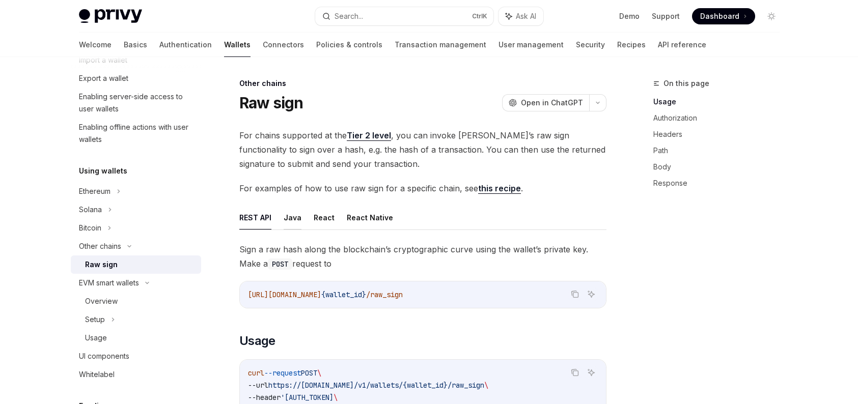
drag, startPoint x: 313, startPoint y: 222, endPoint x: 297, endPoint y: 222, distance: 16.3
click at [297, 222] on ul "REST API Java React React Native" at bounding box center [422, 218] width 367 height 24
click at [328, 218] on button "React" at bounding box center [324, 218] width 21 height 24
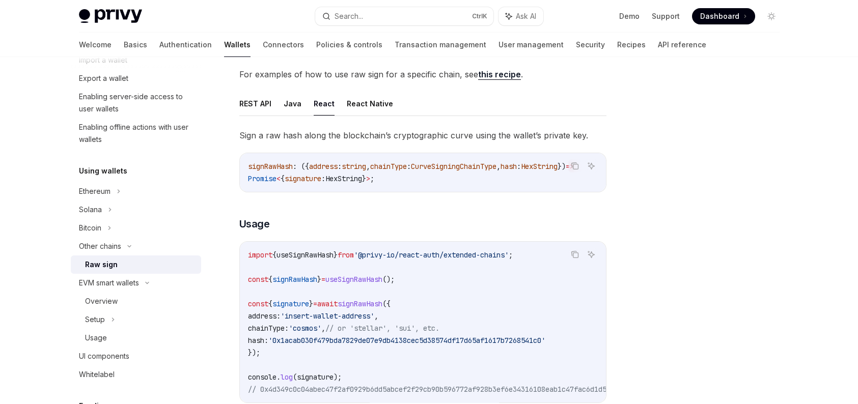
scroll to position [51, 0]
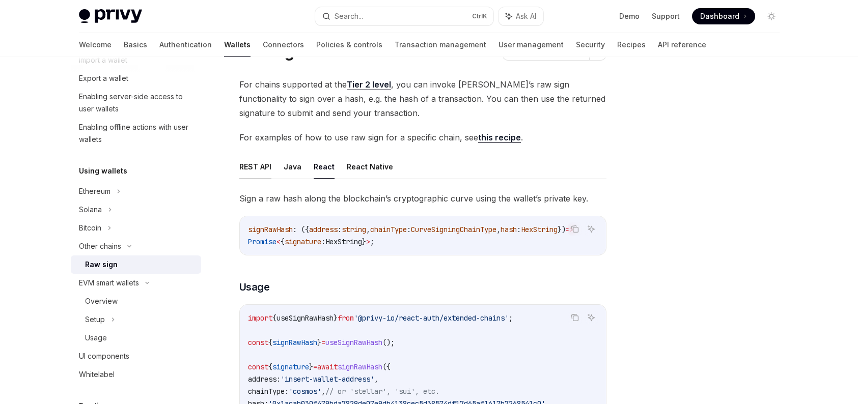
click at [266, 171] on button "REST API" at bounding box center [255, 167] width 32 height 24
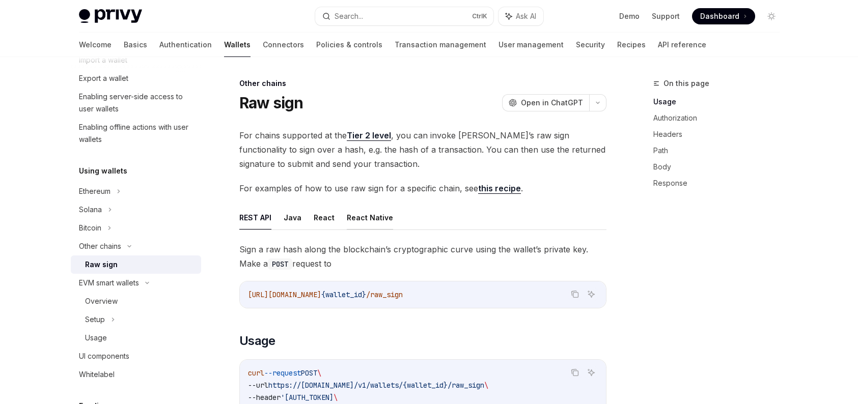
click at [372, 219] on button "React Native" at bounding box center [370, 218] width 46 height 24
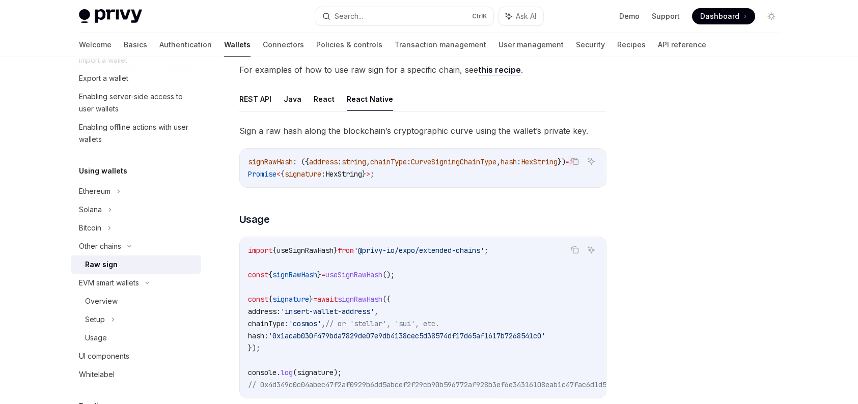
scroll to position [102, 0]
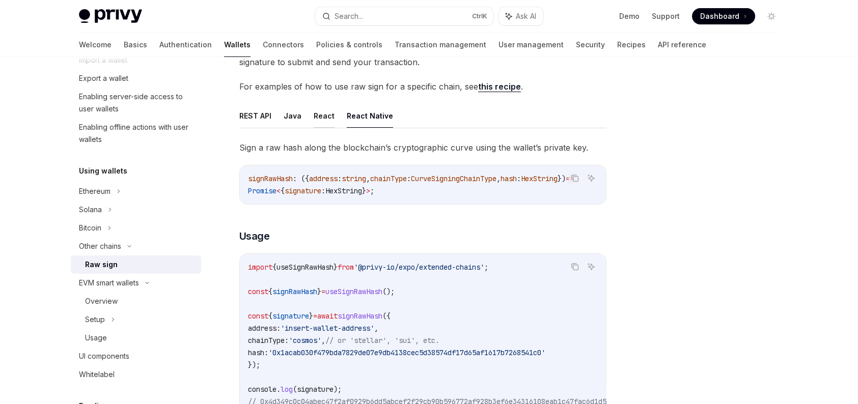
click at [328, 115] on button "React" at bounding box center [324, 116] width 21 height 24
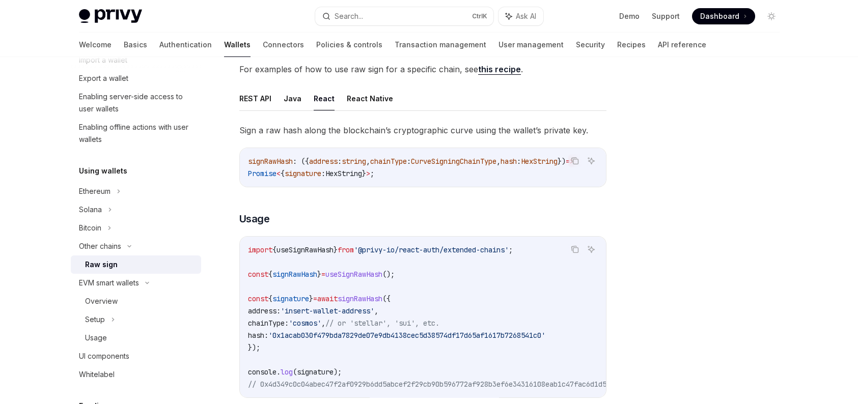
scroll to position [102, 0]
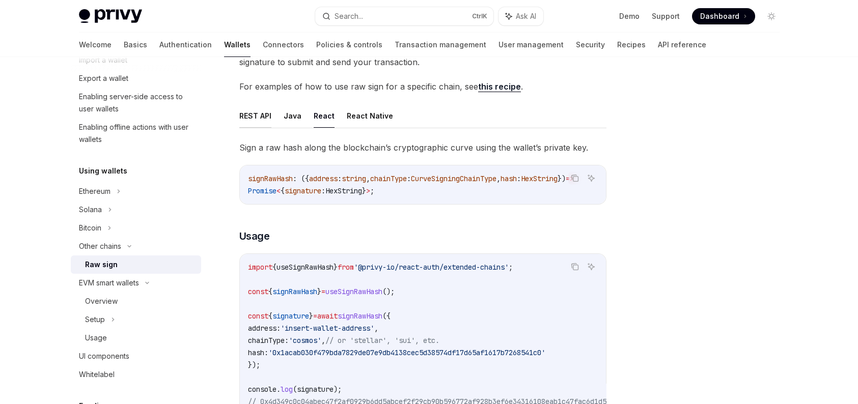
click at [260, 115] on button "REST API" at bounding box center [255, 116] width 32 height 24
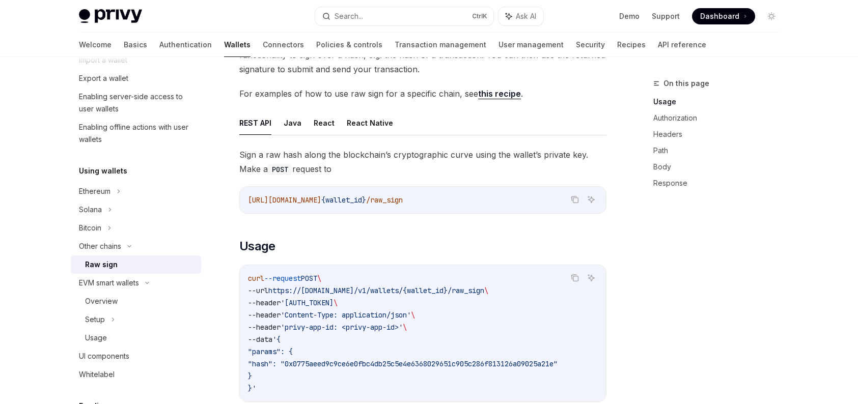
scroll to position [69, 0]
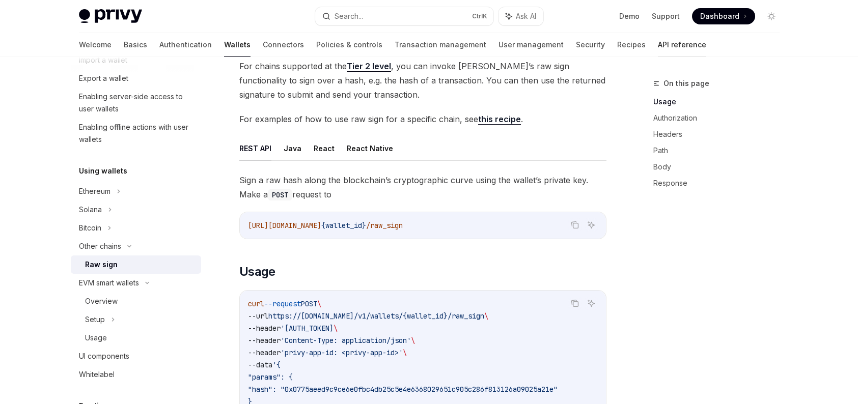
click at [658, 48] on link "API reference" at bounding box center [682, 45] width 48 height 24
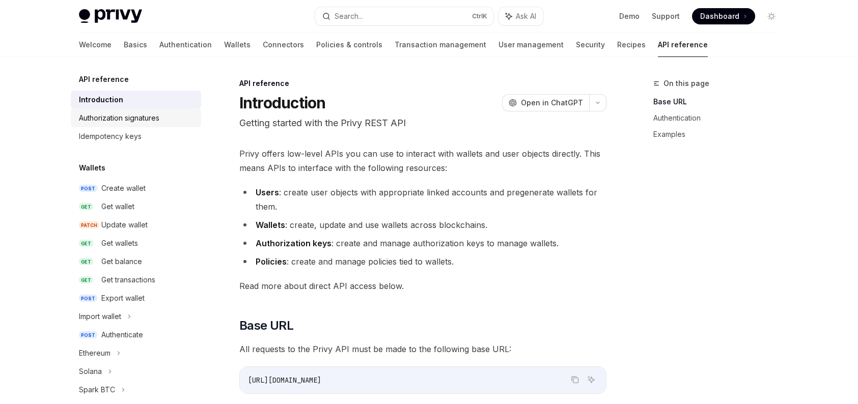
click at [102, 122] on div "Authorization signatures" at bounding box center [119, 118] width 80 height 12
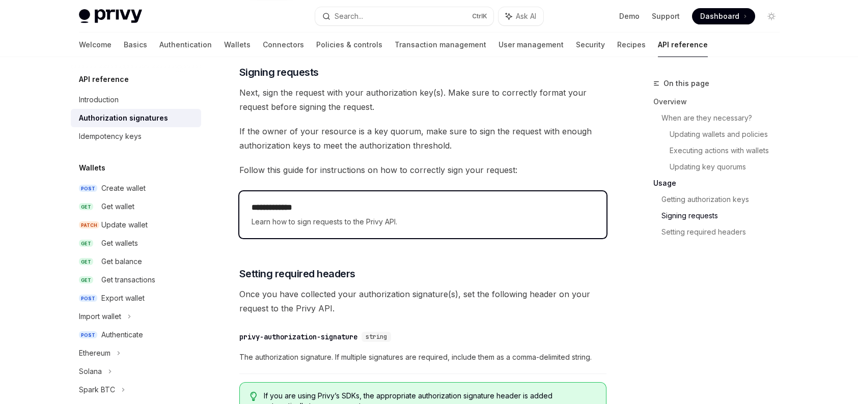
scroll to position [1630, 0]
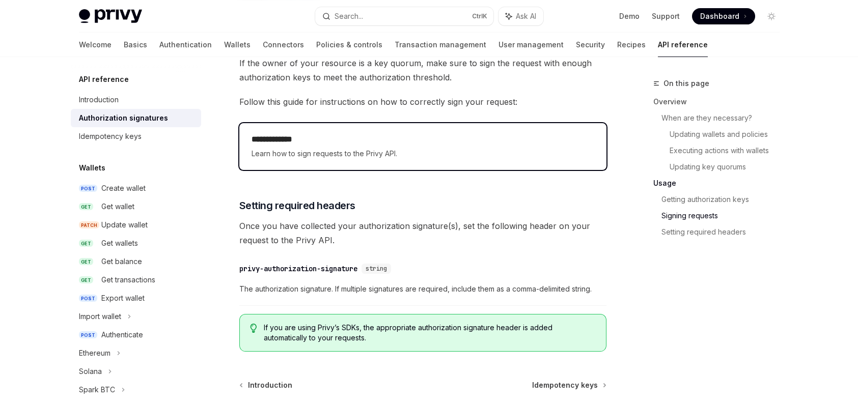
click at [383, 162] on div "**********" at bounding box center [422, 146] width 367 height 47
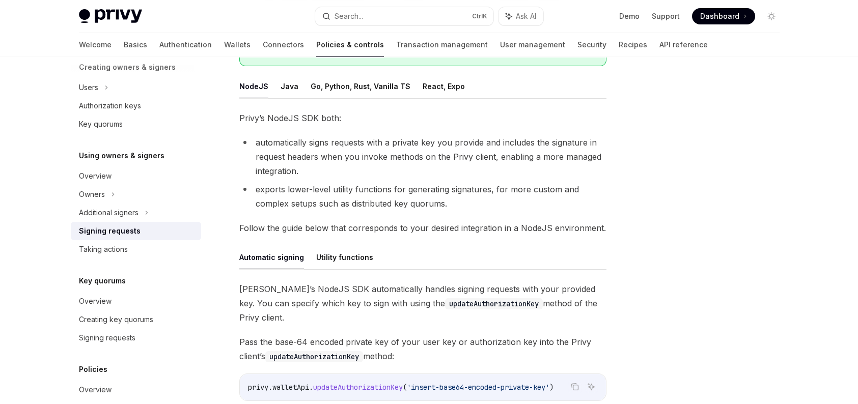
scroll to position [255, 0]
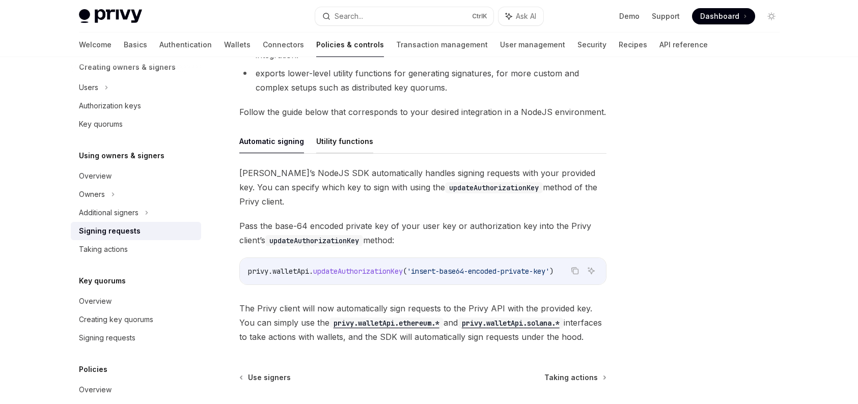
click at [317, 144] on button "Utility functions" at bounding box center [344, 141] width 57 height 24
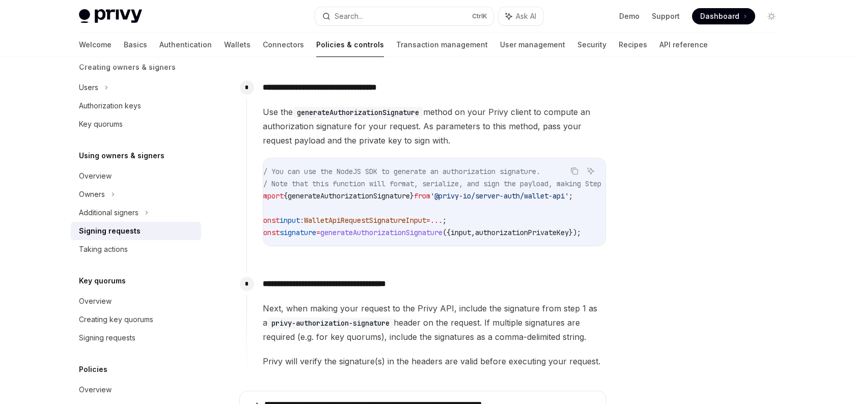
scroll to position [458, 0]
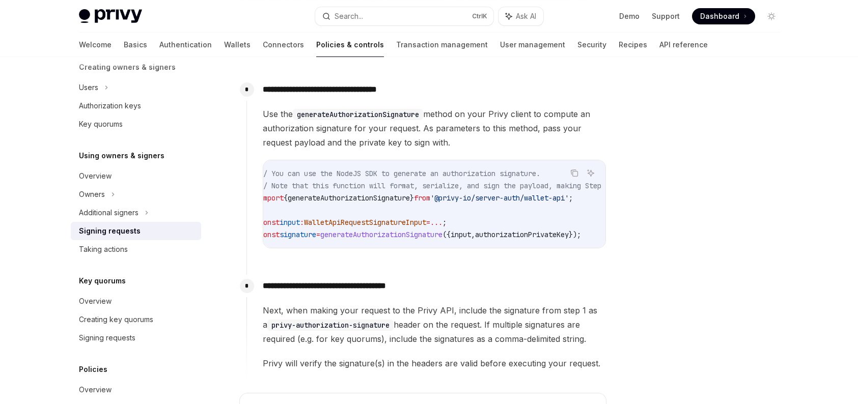
click at [372, 200] on span "generateAuthorizationSignature" at bounding box center [349, 198] width 122 height 9
copy span "generateAuthorizationSignature"
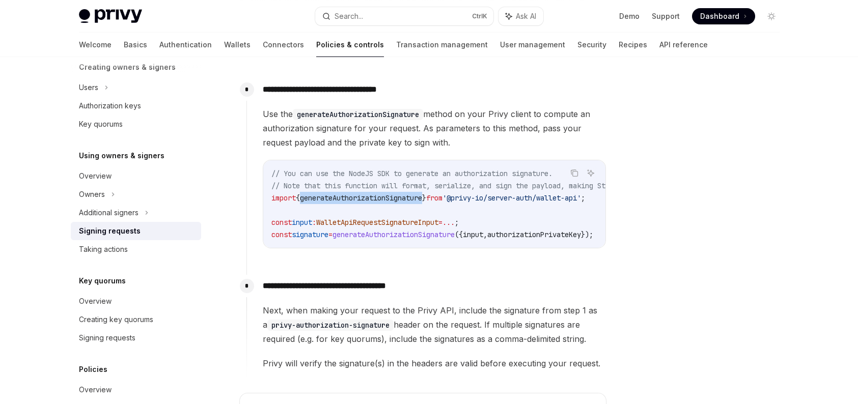
click at [392, 196] on span "generateAuthorizationSignature" at bounding box center [361, 198] width 122 height 9
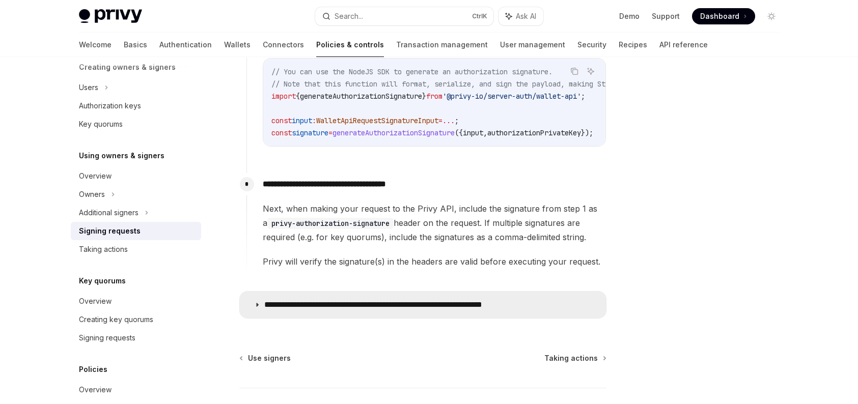
click at [316, 314] on summary "**********" at bounding box center [423, 305] width 366 height 26
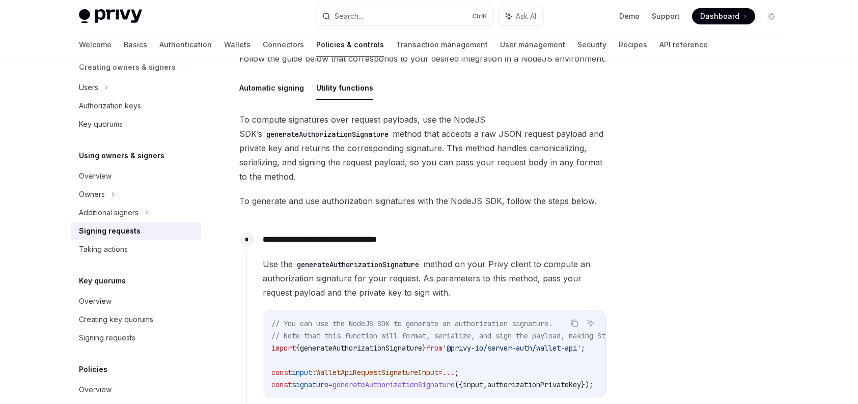
scroll to position [306, 0]
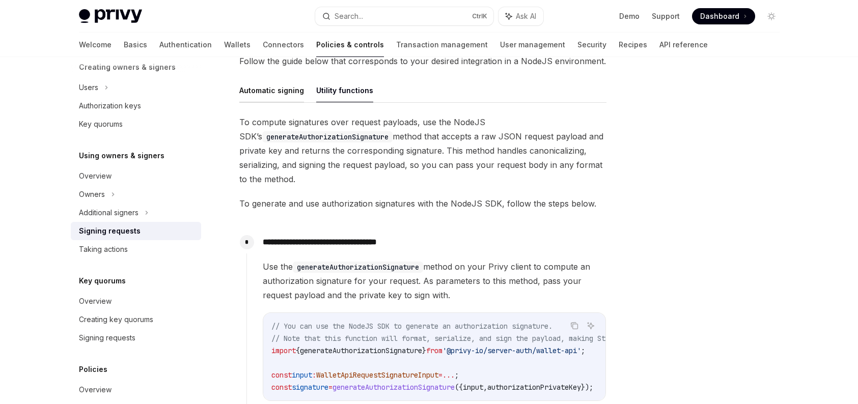
click at [276, 95] on button "Automatic signing" at bounding box center [271, 90] width 65 height 24
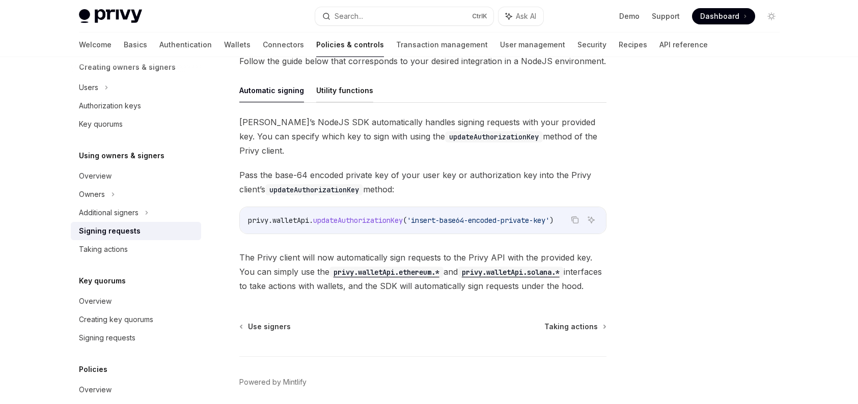
click at [351, 90] on button "Utility functions" at bounding box center [344, 90] width 57 height 24
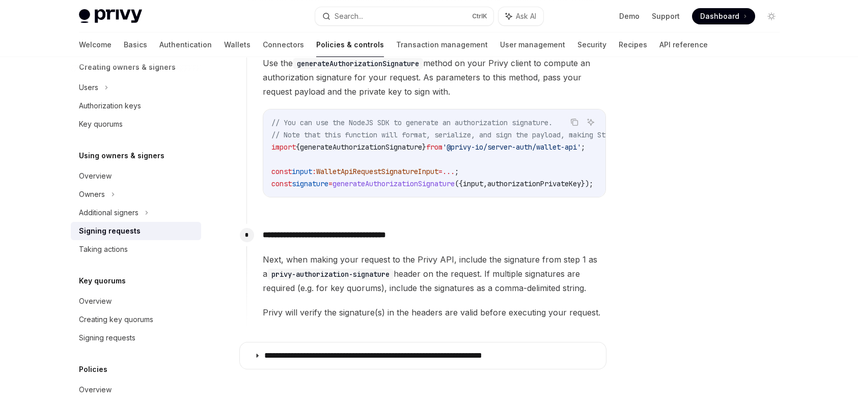
scroll to position [560, 0]
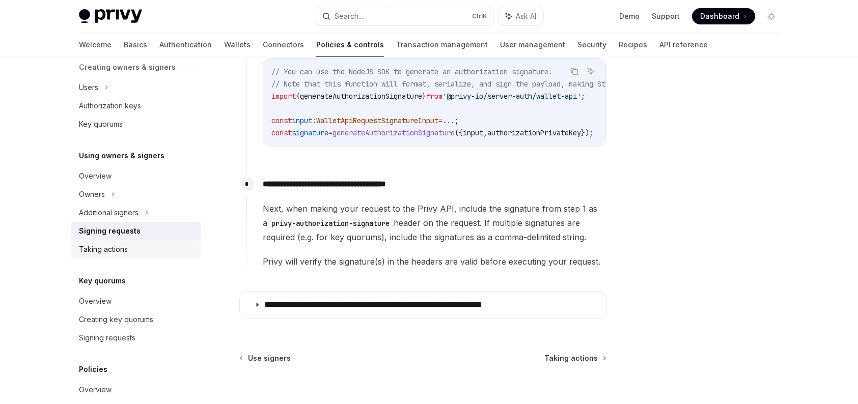
click at [147, 254] on div "Taking actions" at bounding box center [137, 249] width 116 height 12
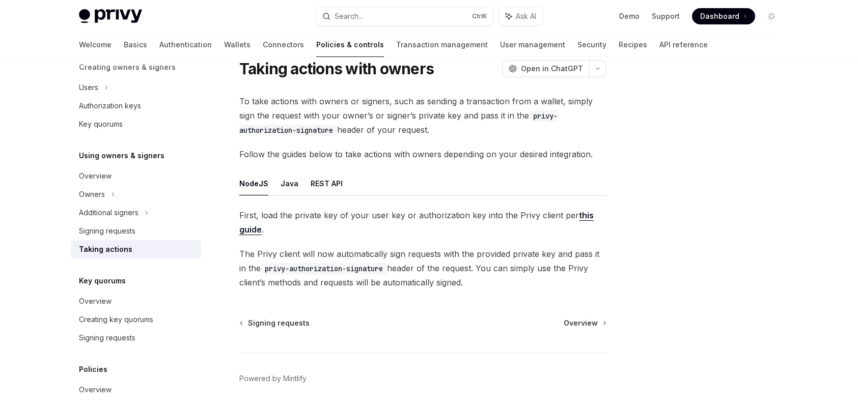
scroll to position [51, 0]
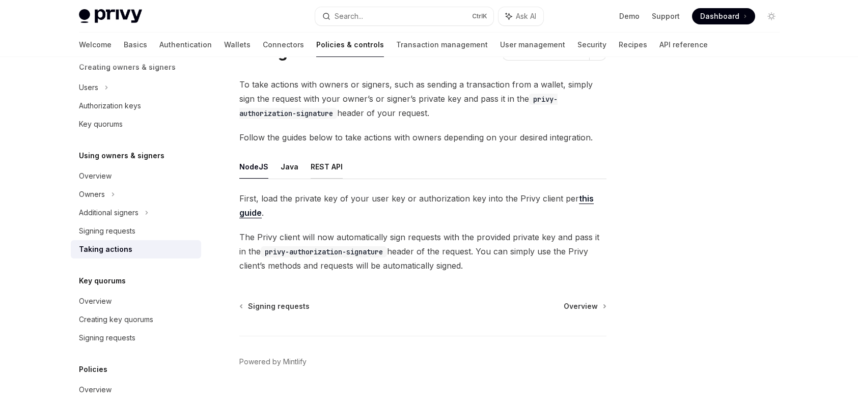
click at [327, 167] on button "REST API" at bounding box center [327, 167] width 32 height 24
type textarea "*"
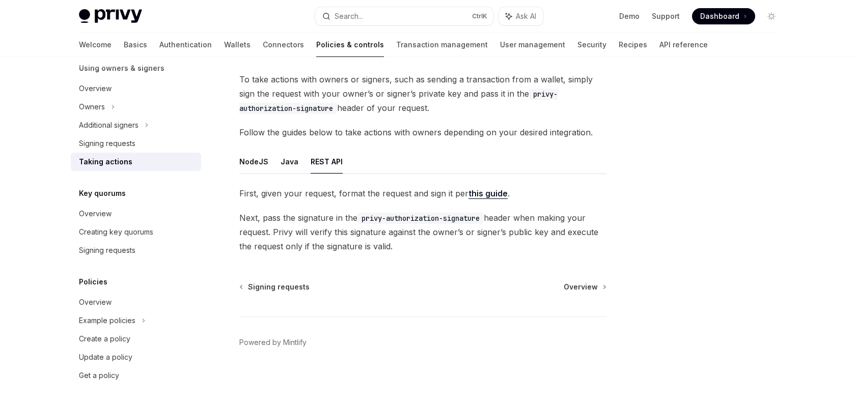
scroll to position [312, 0]
